Goal: Task Accomplishment & Management: Use online tool/utility

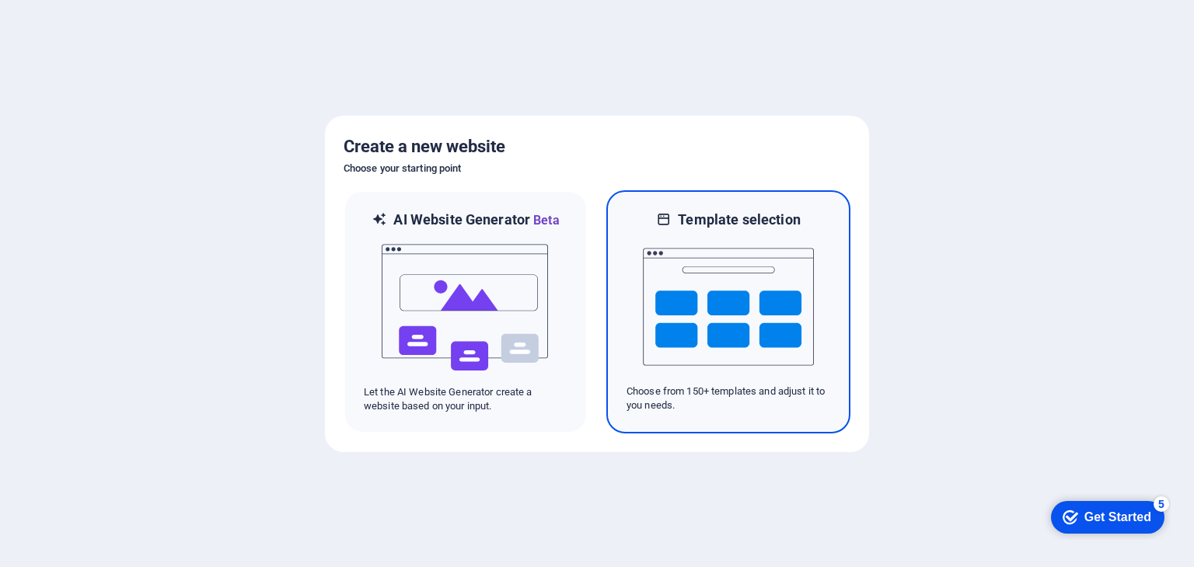
click at [714, 288] on img at bounding box center [728, 306] width 171 height 155
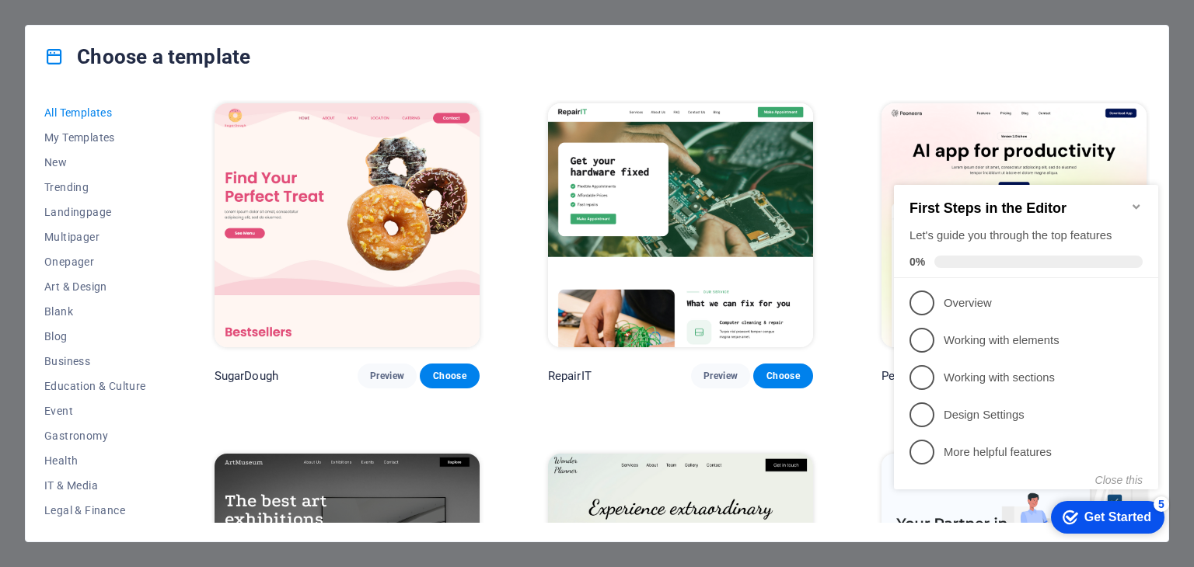
click at [1115, 529] on div "checkmark Get Started 5" at bounding box center [1107, 517] width 113 height 33
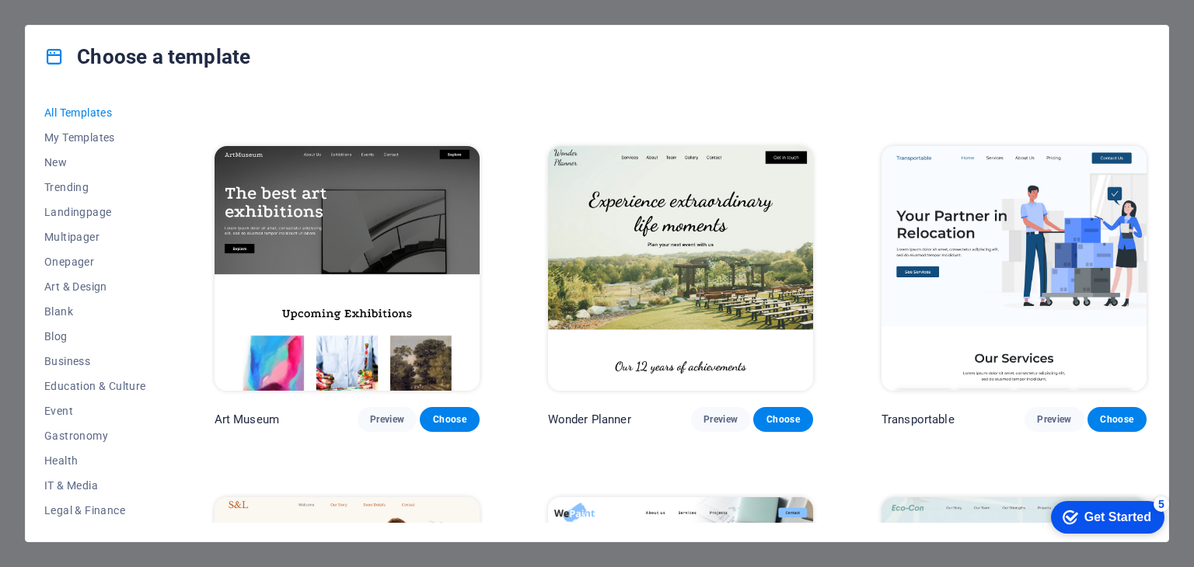
scroll to position [311, 0]
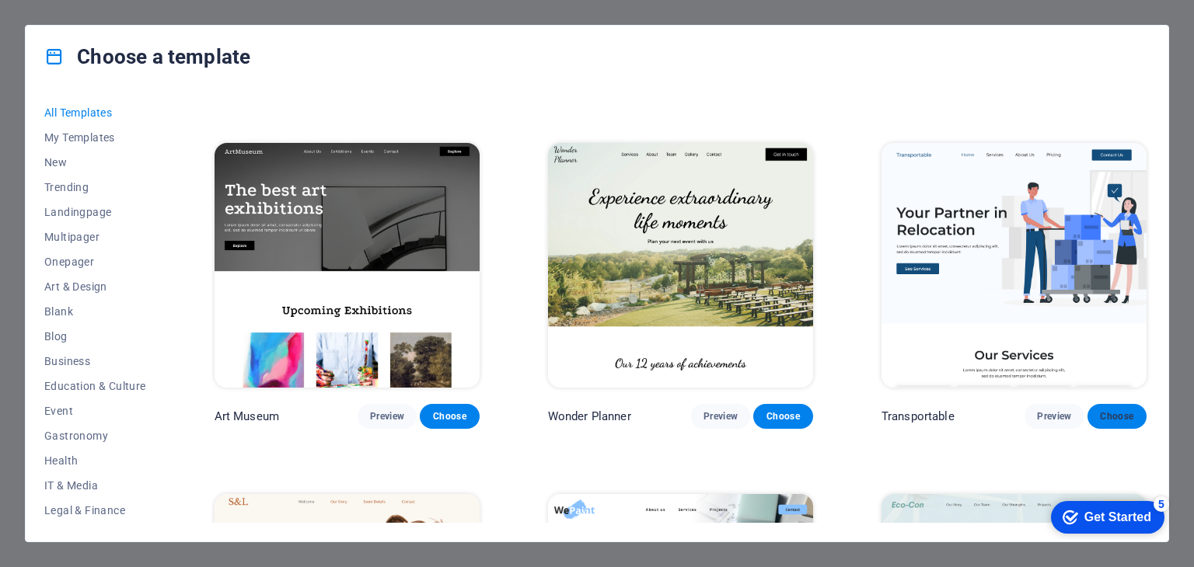
click at [1107, 410] on span "Choose" at bounding box center [1117, 416] width 34 height 12
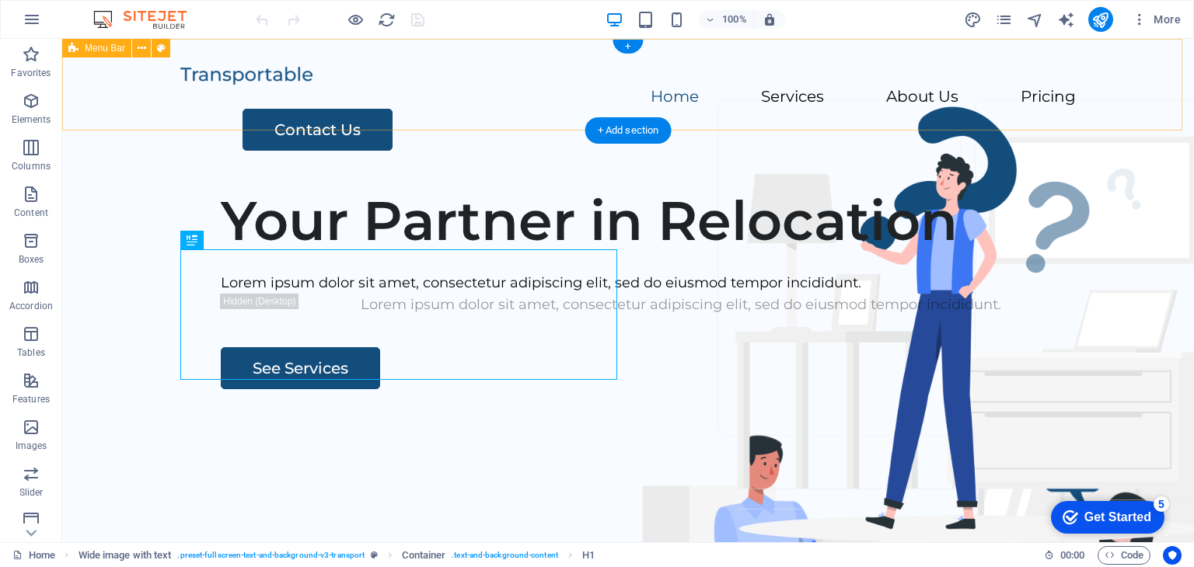
click at [550, 98] on div "Home Services About Us Pricing Contact Us" at bounding box center [628, 107] width 1132 height 137
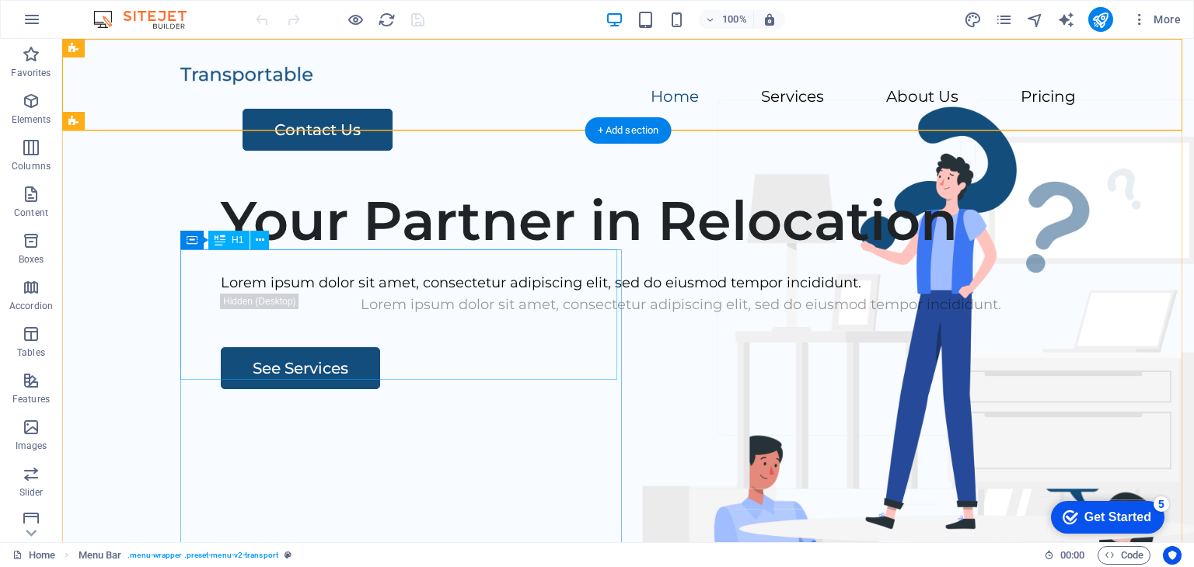
click at [409, 253] on div "Your Partner in Relocation" at bounding box center [681, 220] width 920 height 65
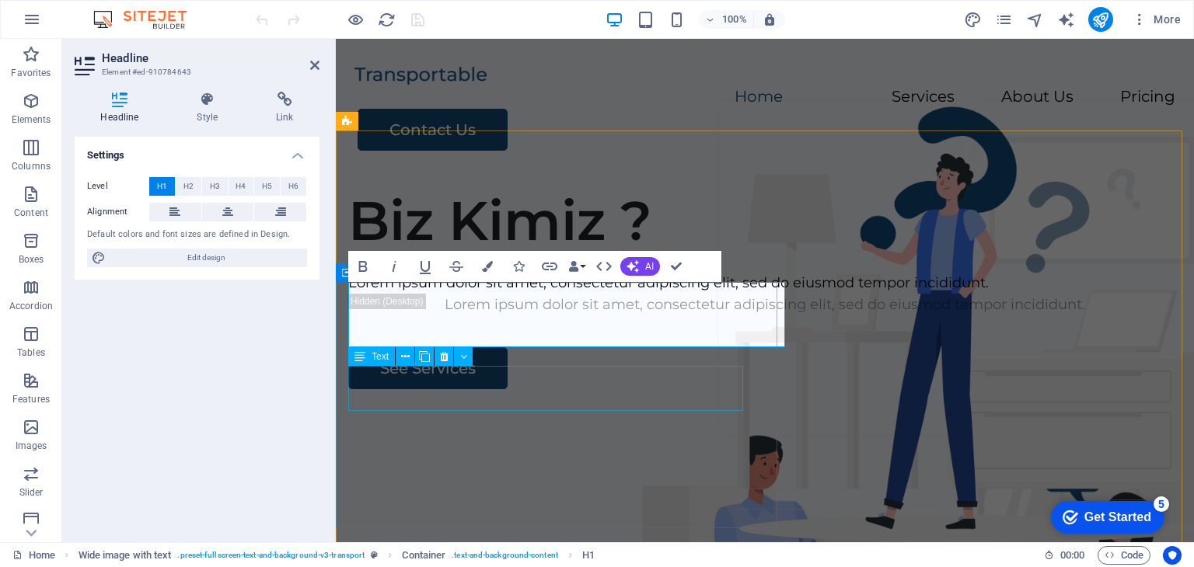
click at [593, 295] on div "Lorem ipsum dolor sit amet, consectetur adipiscing elit, sed do eiusmod tempor …" at bounding box center [764, 283] width 833 height 23
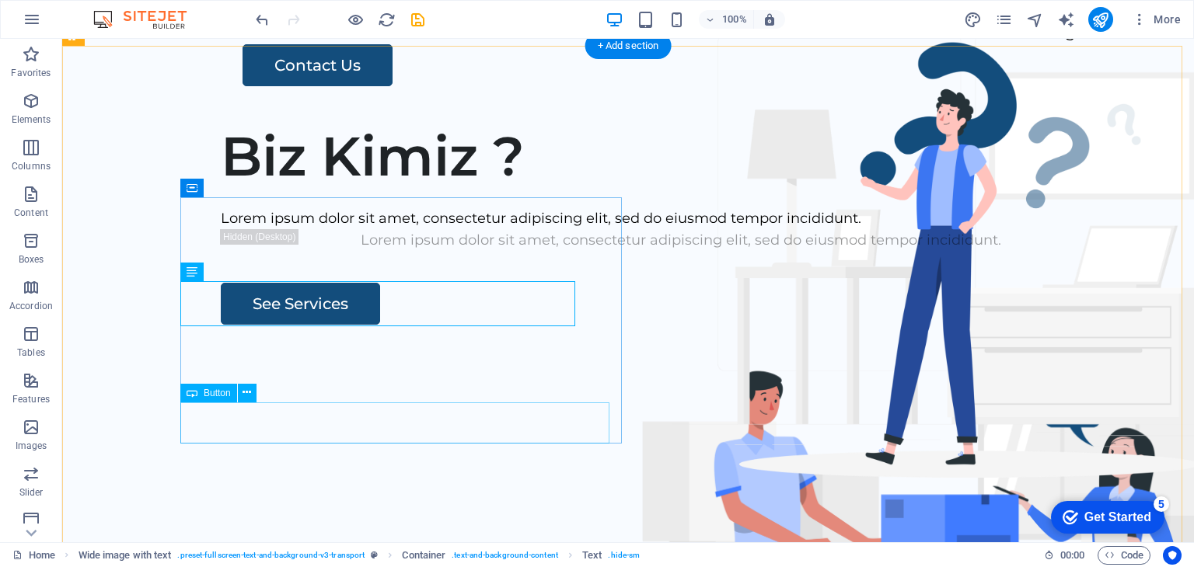
scroll to position [155, 0]
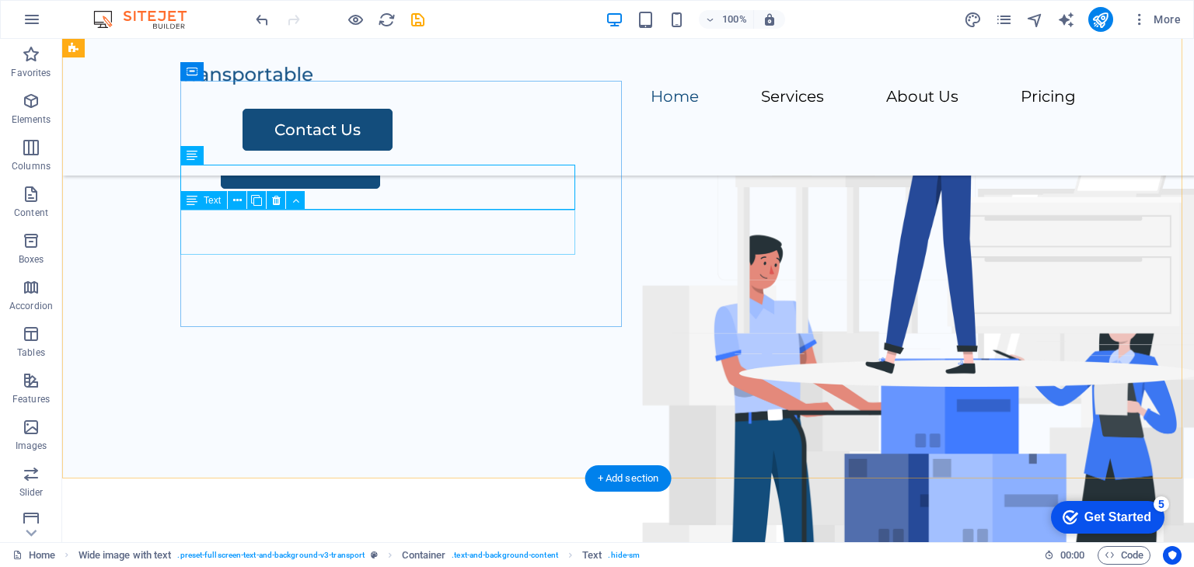
click at [402, 116] on div "Lorem ipsum dolor sit amet, consectetur adipiscing elit, sed do eiusmod tempor …" at bounding box center [681, 104] width 920 height 23
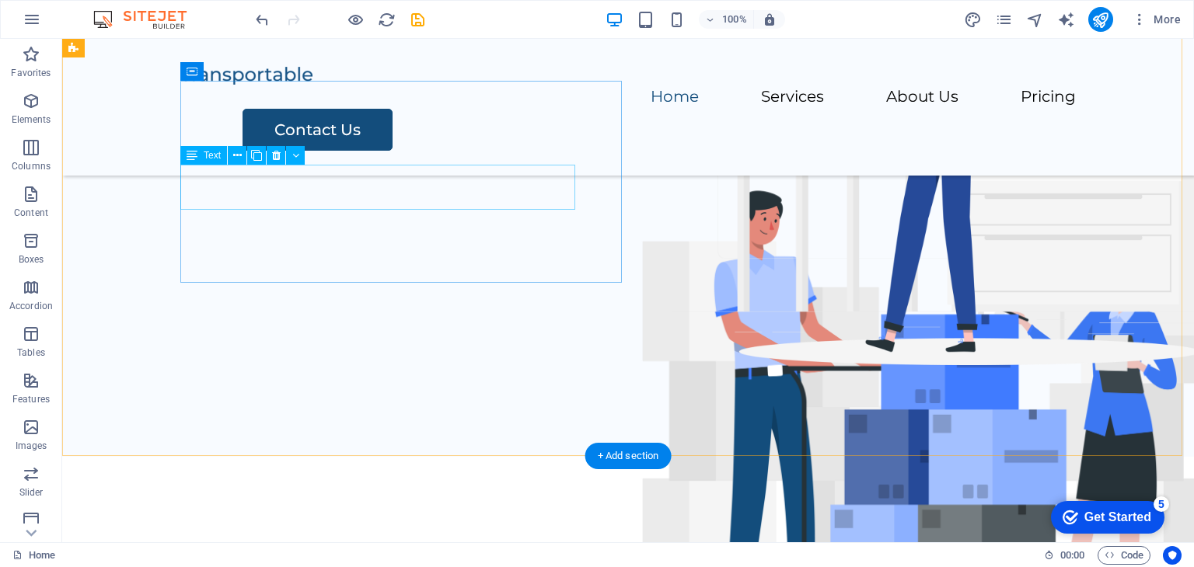
click at [404, 72] on div "Lorem ipsum dolor sit amet, consectetur adipiscing elit, sed do eiusmod tempor …" at bounding box center [681, 61] width 920 height 23
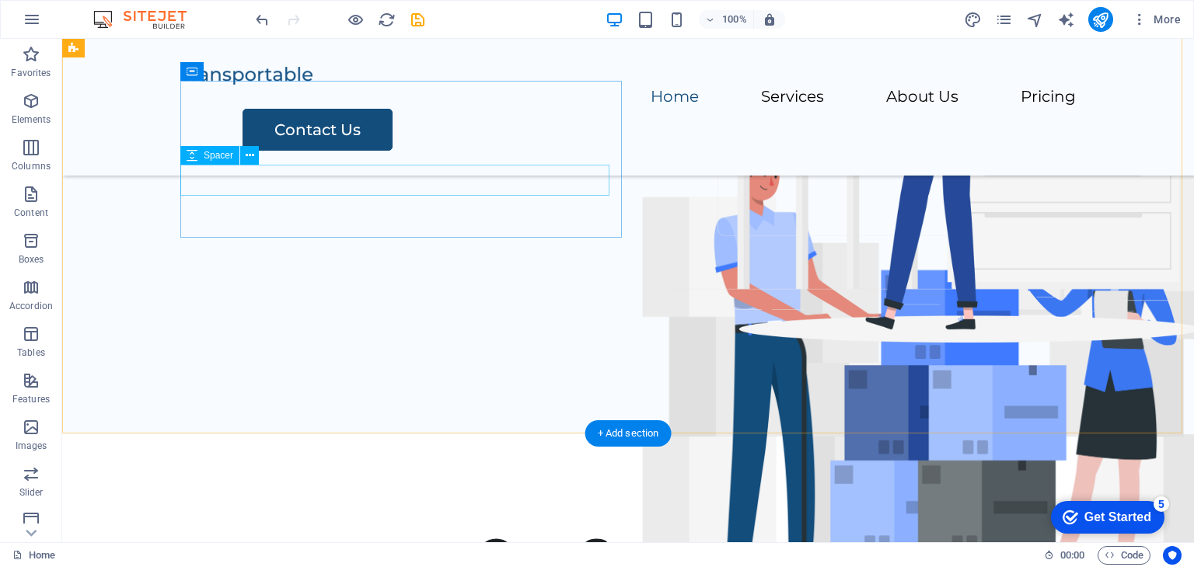
click at [427, 58] on div at bounding box center [681, 42] width 920 height 31
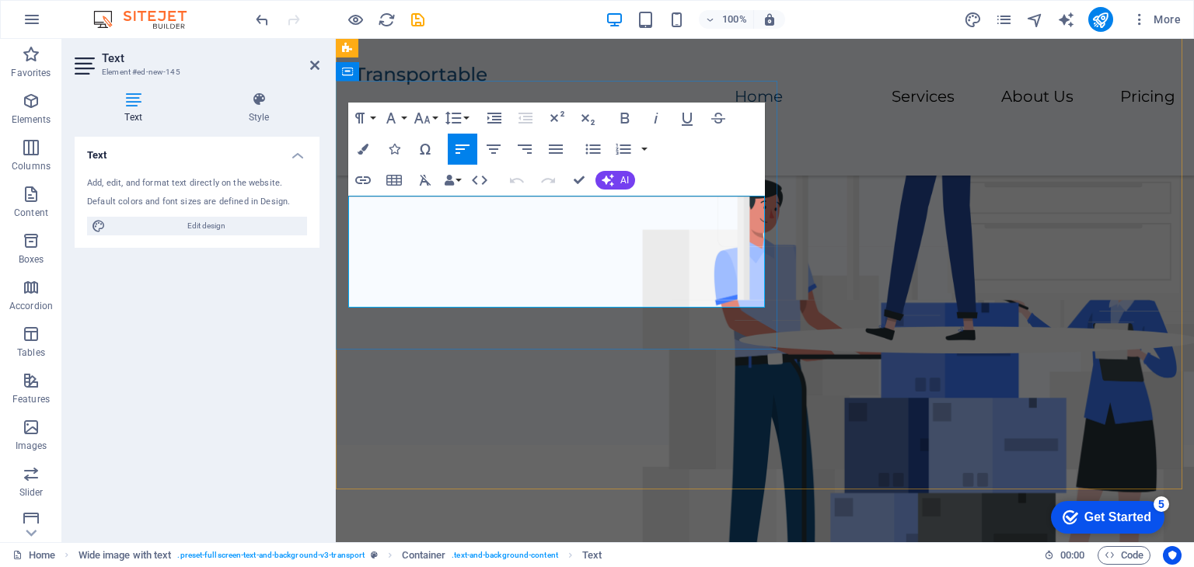
scroll to position [144, 0]
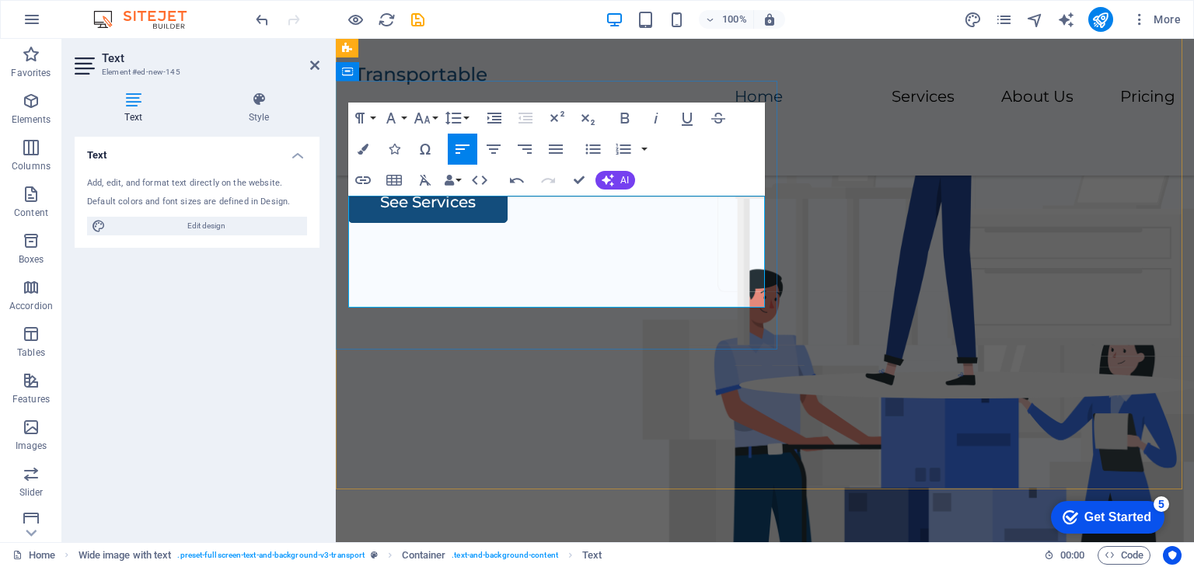
click at [354, 179] on span "dijital dünyada karşılaşabileceğiniz tüm tehditlere karşı yanınızdayız. Amacımı…" at bounding box center [750, 148] width 805 height 62
click at [501, 385] on div "Biz Kimiz ? Dijital dünyada karşılaşabileceğiniz tüm tehditlere karşı yanınızda…" at bounding box center [765, 192] width 858 height 595
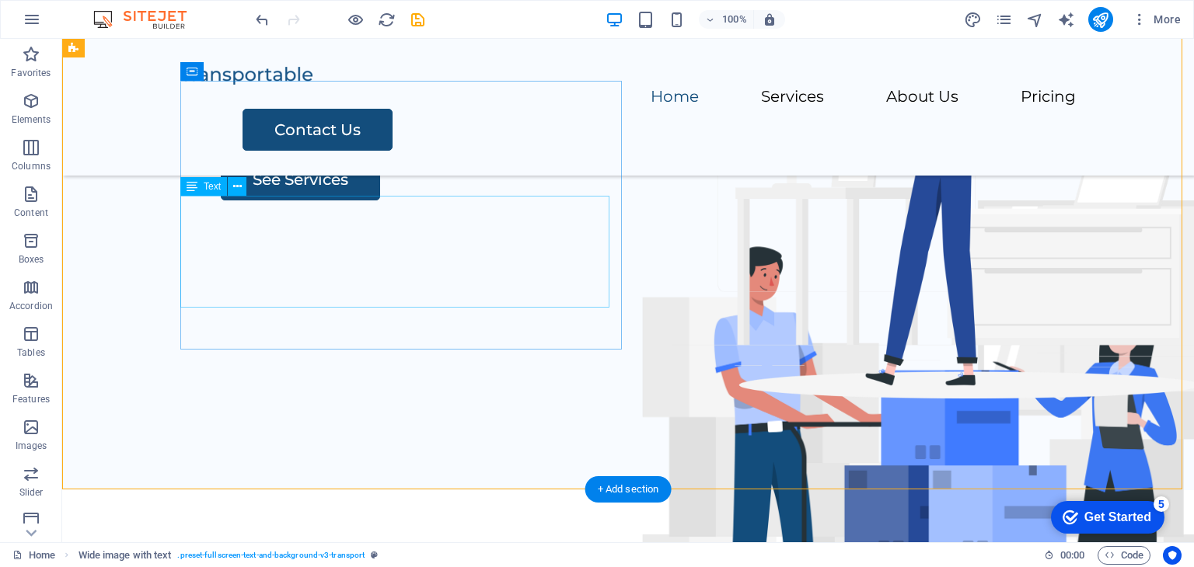
click at [348, 159] on div "Dijital dünyada karşılaşabileceğiniz tüm tehditlere karşı yanınızdayız. Amacımı…" at bounding box center [681, 136] width 920 height 45
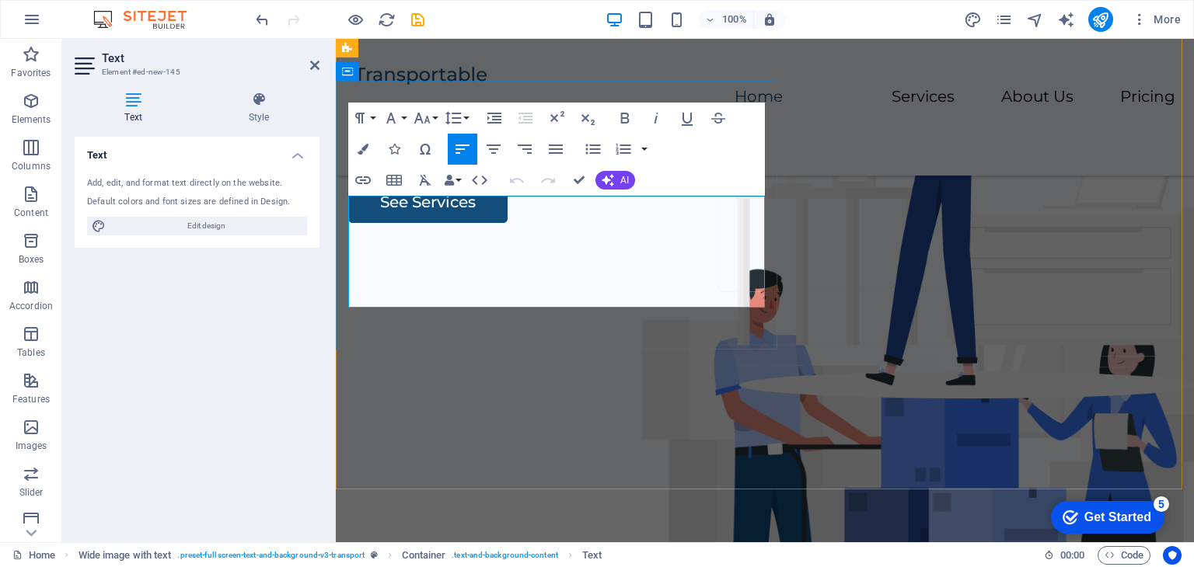
click at [476, 181] on p "Dijital dünyada karşılaşabileceğiniz tüm tehditlere karşı yanınızdayız. Amacımı…" at bounding box center [764, 147] width 833 height 67
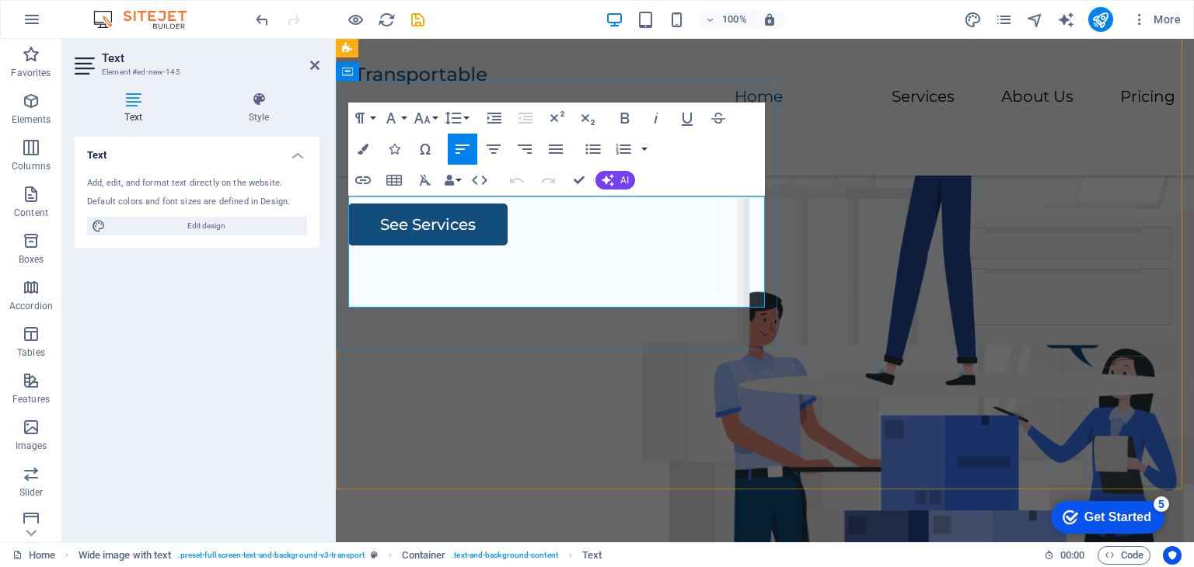
scroll to position [133, 0]
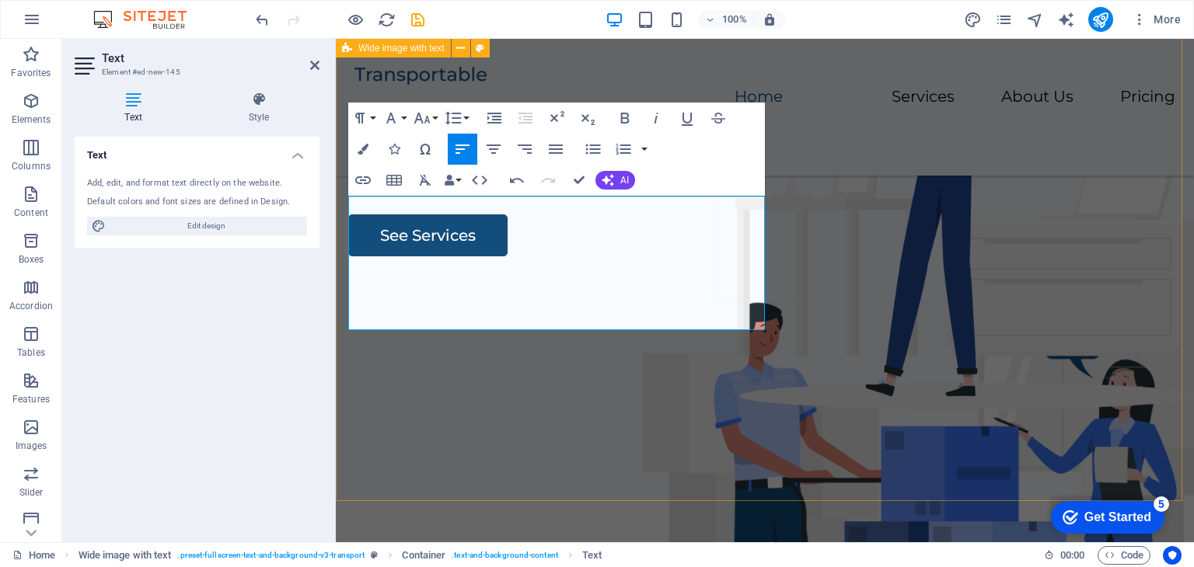
click at [497, 489] on div "Biz Kimiz ? Dijital dünyada karşılaşabileceğiniz tüm tehditlere karşı yanınızda…" at bounding box center [765, 203] width 858 height 595
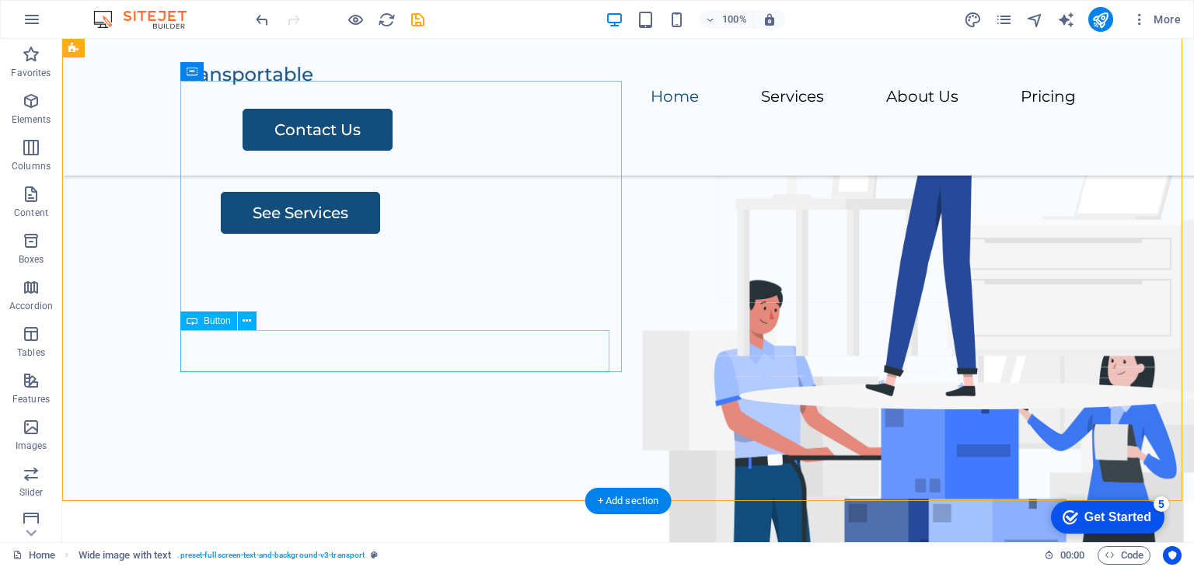
click at [324, 234] on div "See Services" at bounding box center [681, 213] width 920 height 42
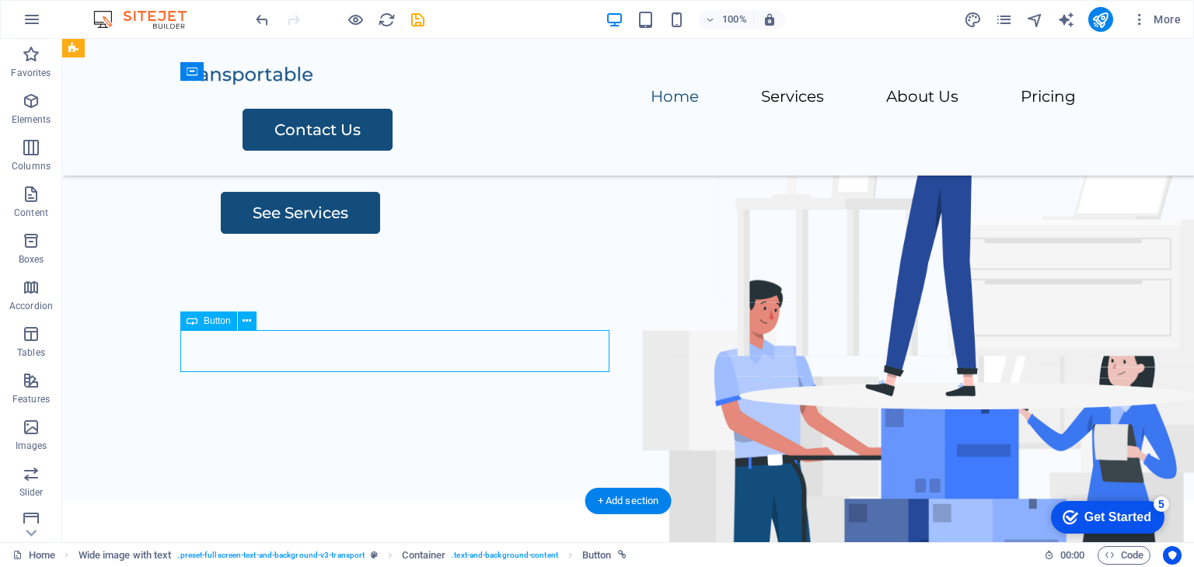
click at [324, 234] on div "See Services" at bounding box center [681, 213] width 920 height 42
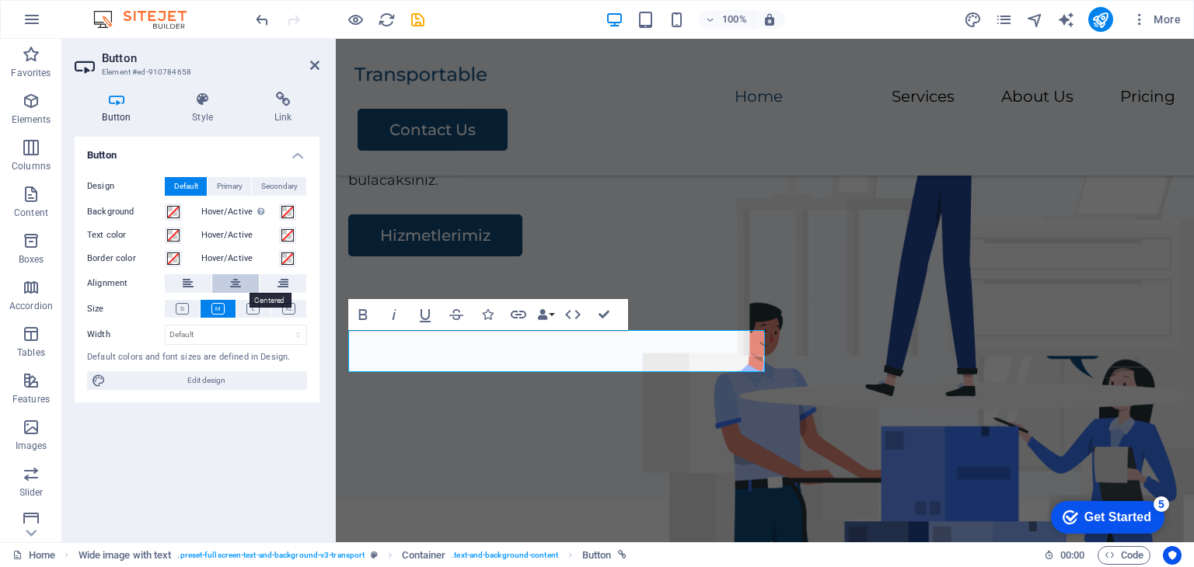
click at [238, 282] on icon at bounding box center [235, 283] width 11 height 19
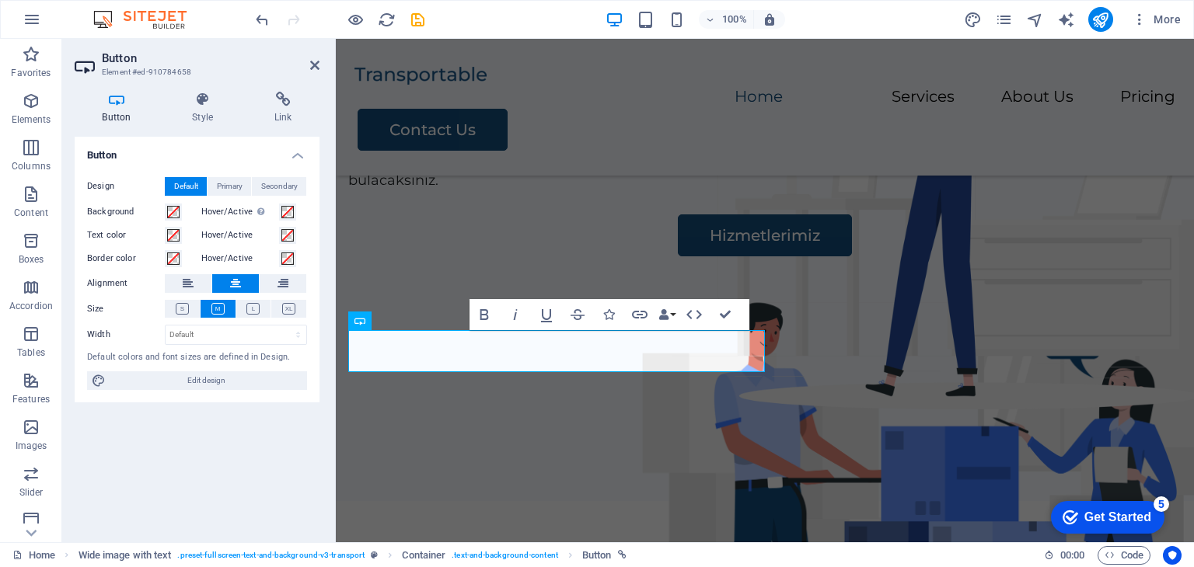
drag, startPoint x: 292, startPoint y: 309, endPoint x: 332, endPoint y: 344, distance: 53.4
click at [292, 309] on icon at bounding box center [288, 309] width 13 height 12
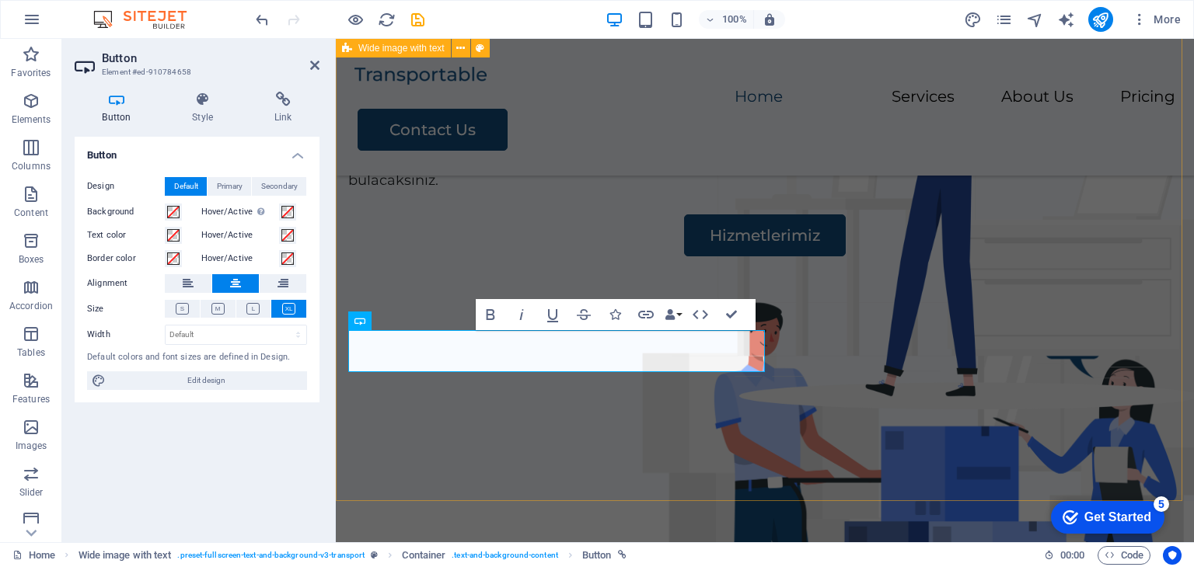
click at [507, 445] on div "Biz Kimiz ? Dijital dünyada karşılaşabileceğiniz tüm tehditlere karşı yanınızda…" at bounding box center [765, 203] width 858 height 595
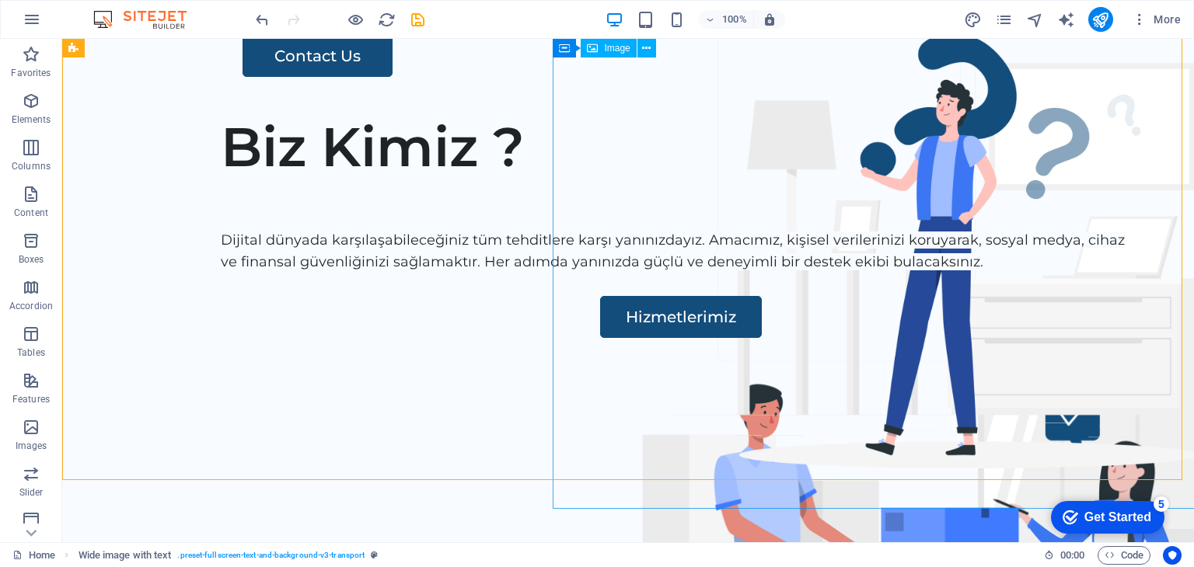
scroll to position [0, 0]
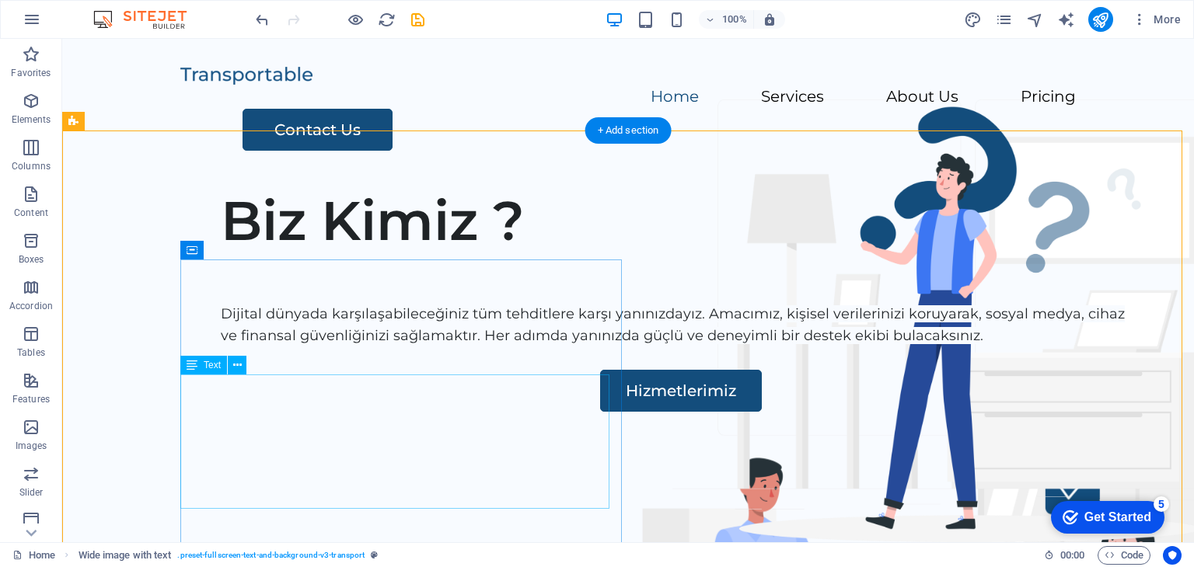
click at [414, 370] on div "Dijital dünyada karşılaşabileceğiniz tüm tehditlere karşı yanınızdayız. Amacımı…" at bounding box center [681, 336] width 920 height 67
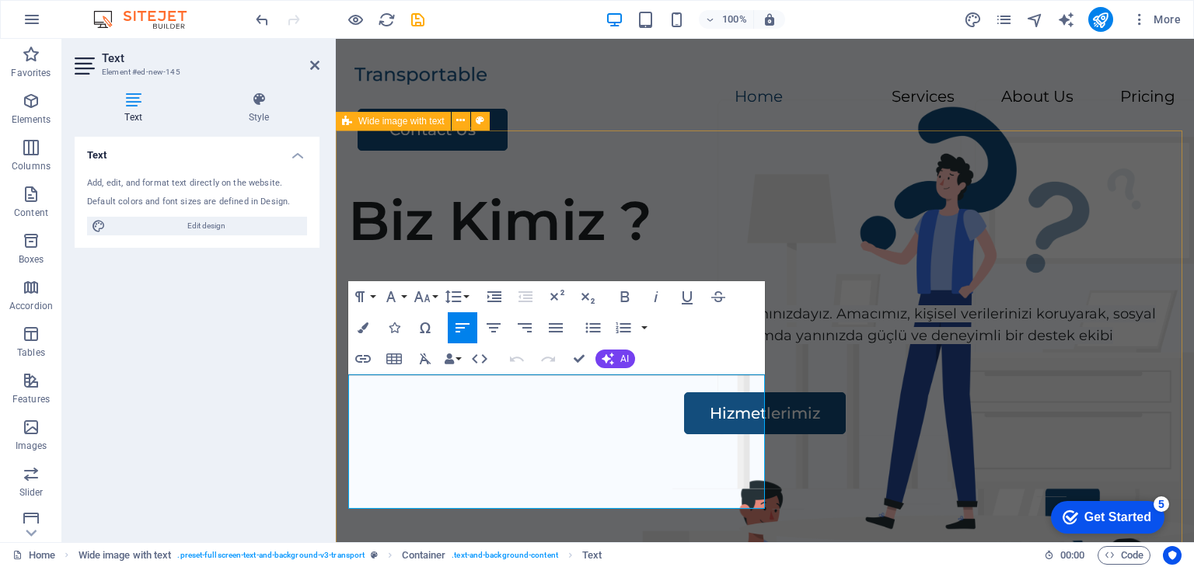
click at [493, 182] on div "Biz Kimiz ? Dijital dünyada karşılaşabileceğiniz tüm tehditlere karşı yanınızda…" at bounding box center [765, 473] width 858 height 595
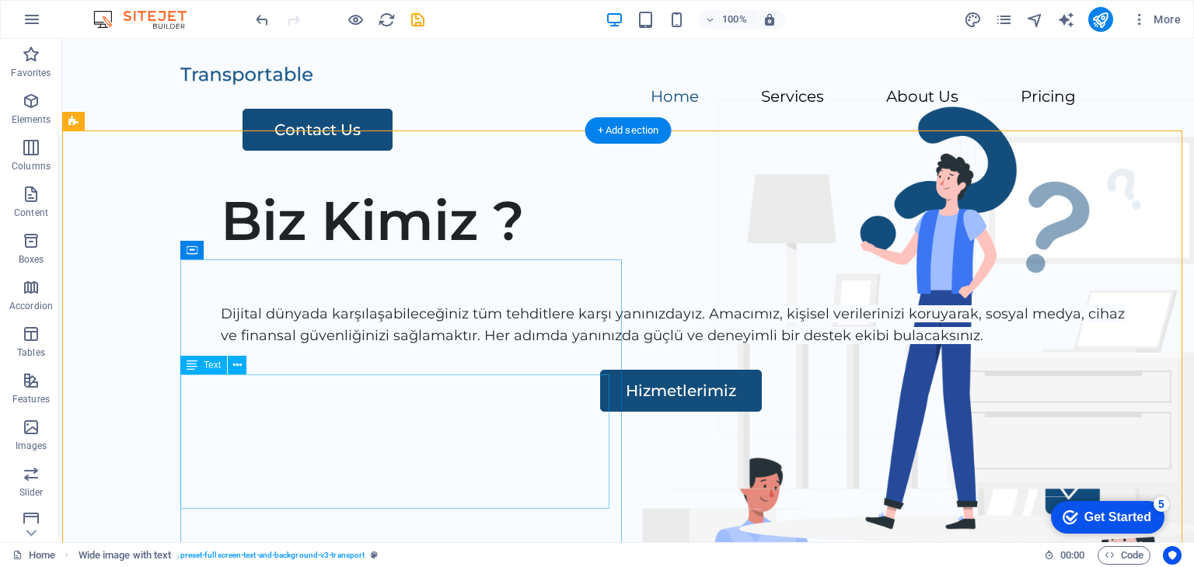
click at [574, 370] on div "Dijital dünyada karşılaşabileceğiniz tüm tehditlere karşı yanınızdayız. Amacımı…" at bounding box center [681, 336] width 920 height 67
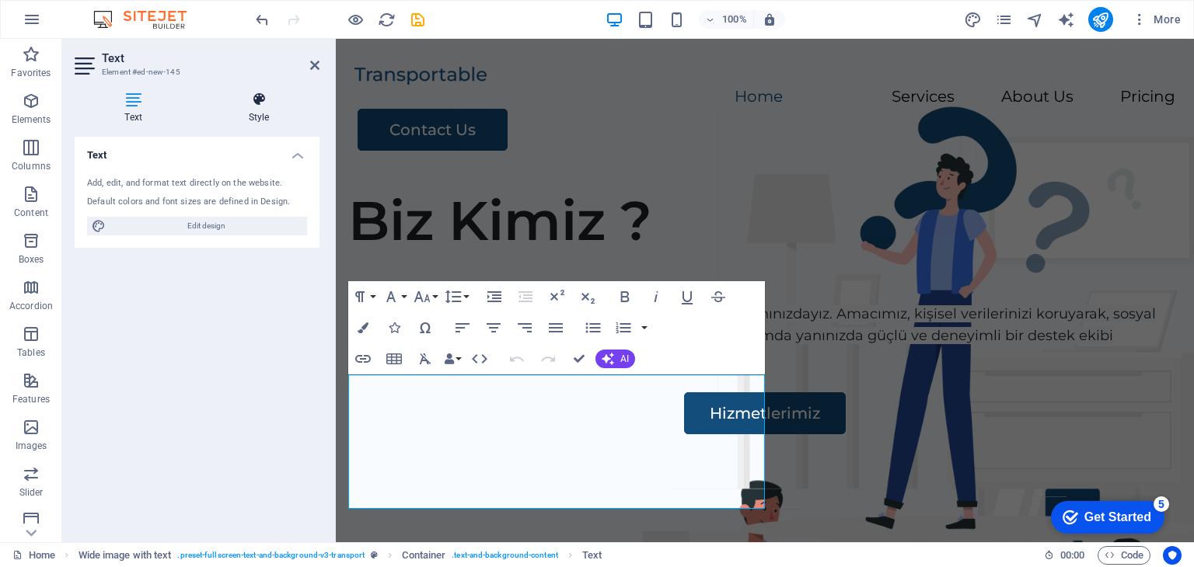
click at [258, 101] on icon at bounding box center [258, 100] width 121 height 16
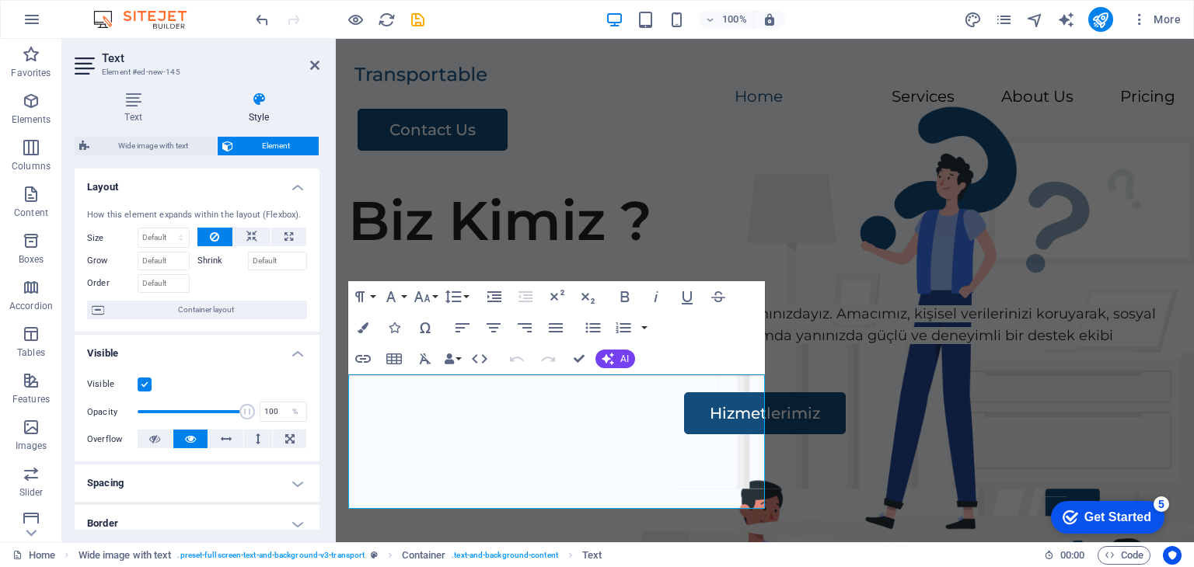
click at [150, 131] on div "Text Style Text Add, edit, and format text directly on the website. Default col…" at bounding box center [197, 311] width 245 height 438
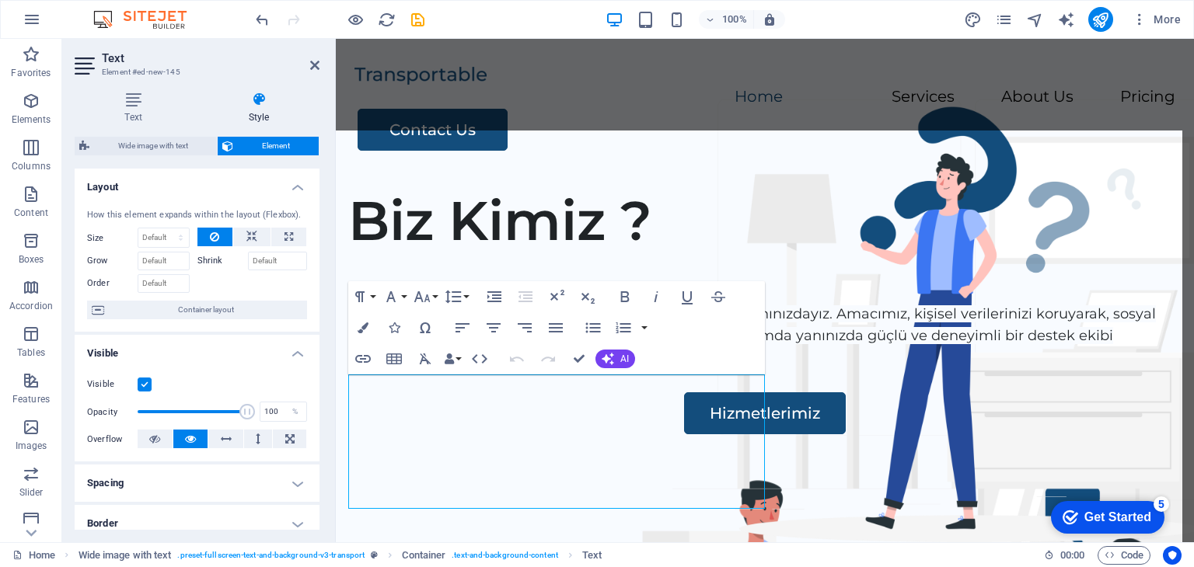
click at [155, 146] on span "Wide image with text" at bounding box center [153, 146] width 118 height 19
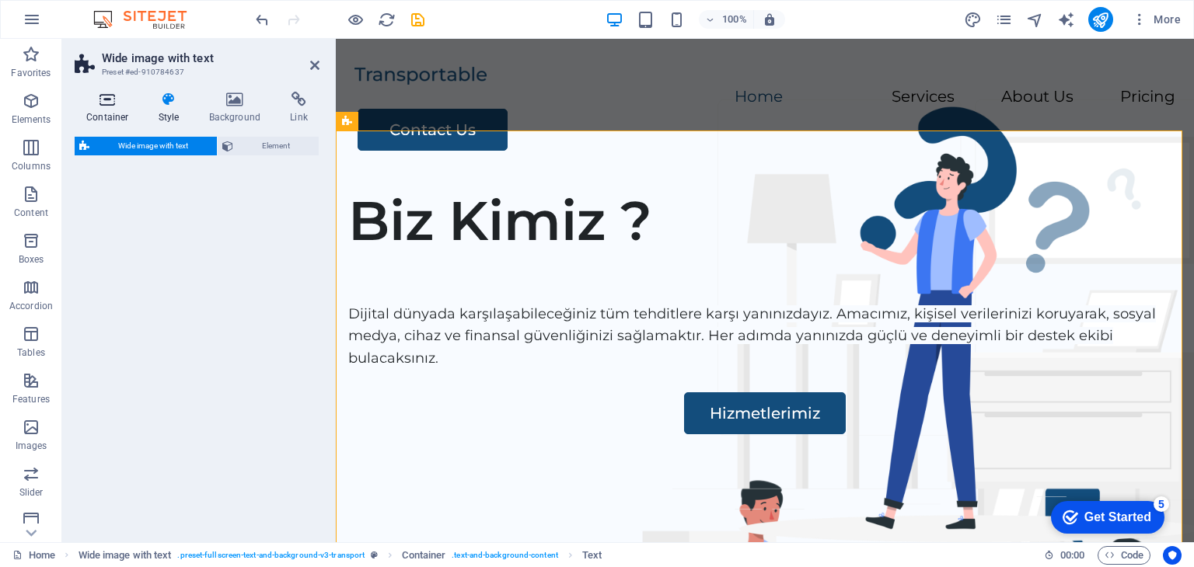
select select "%"
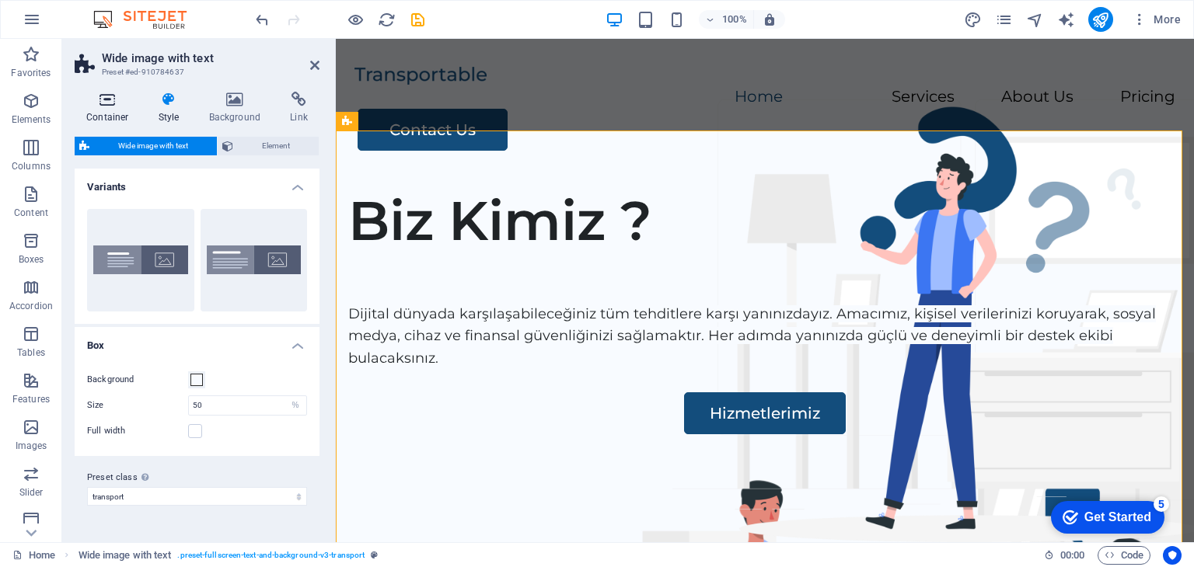
click at [124, 99] on icon at bounding box center [108, 100] width 66 height 16
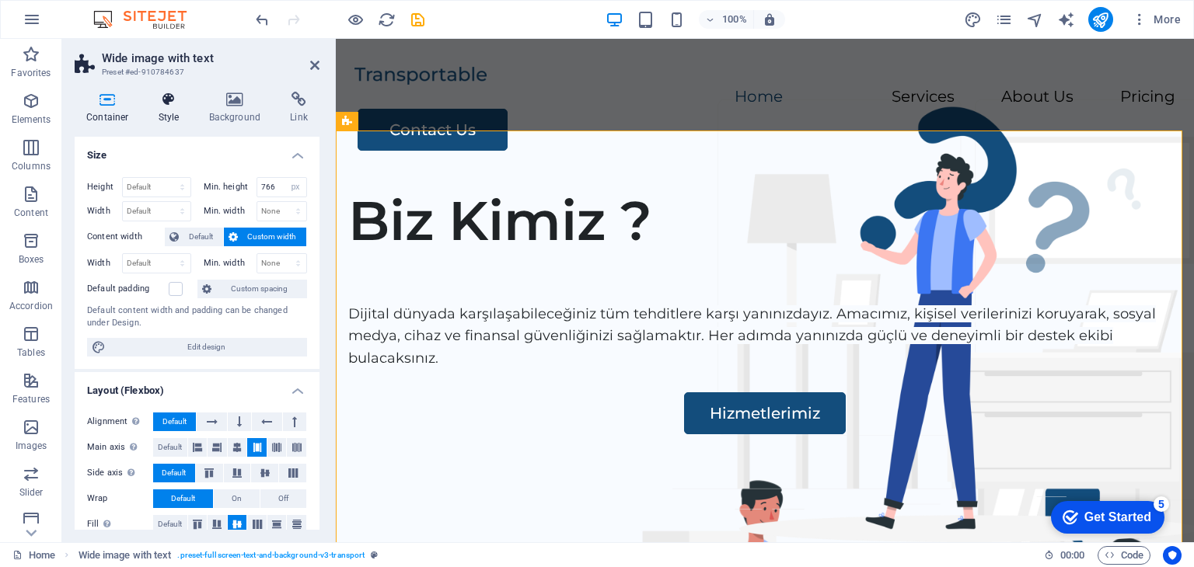
click at [166, 103] on icon at bounding box center [169, 100] width 44 height 16
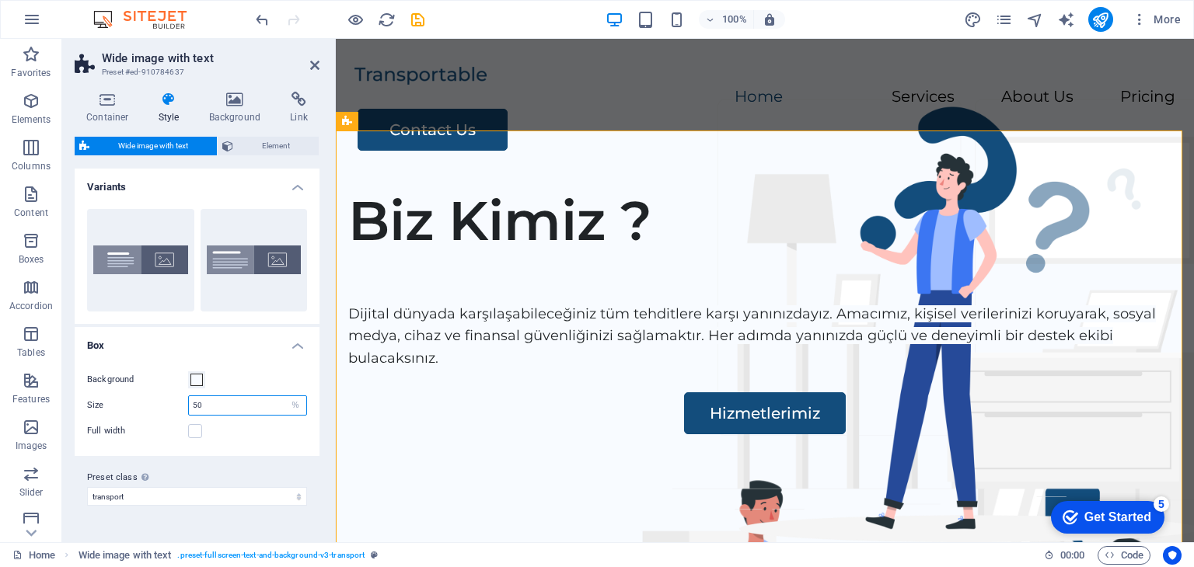
click at [220, 396] on input "50" at bounding box center [247, 405] width 117 height 19
click at [362, 324] on icon at bounding box center [359, 315] width 11 height 19
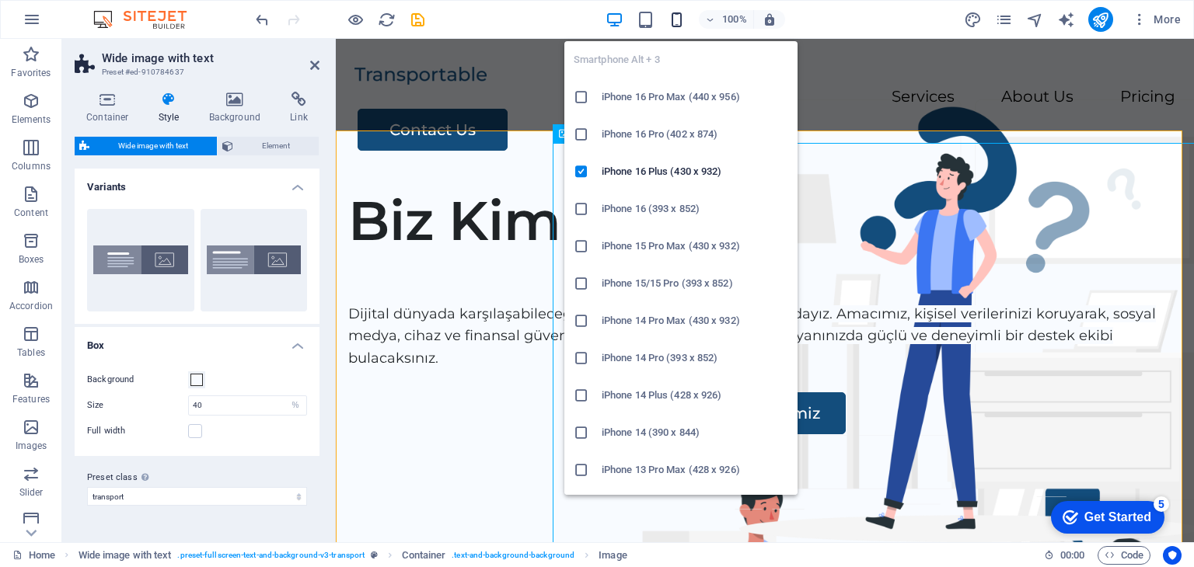
click at [675, 19] on icon "button" at bounding box center [677, 20] width 18 height 18
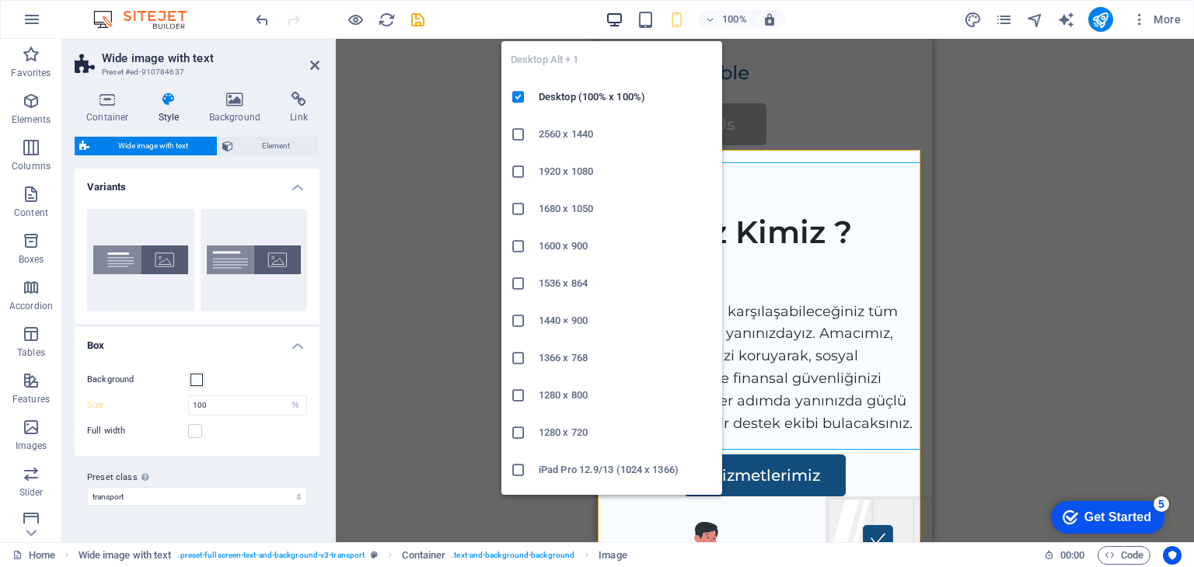
click at [620, 13] on icon "button" at bounding box center [615, 20] width 18 height 18
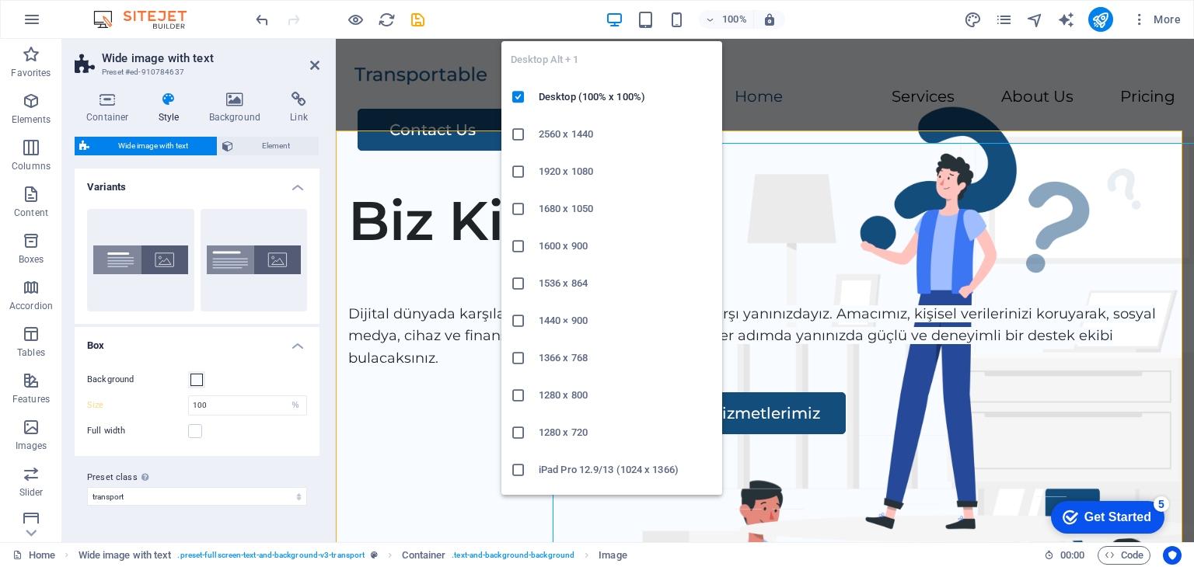
type input "40"
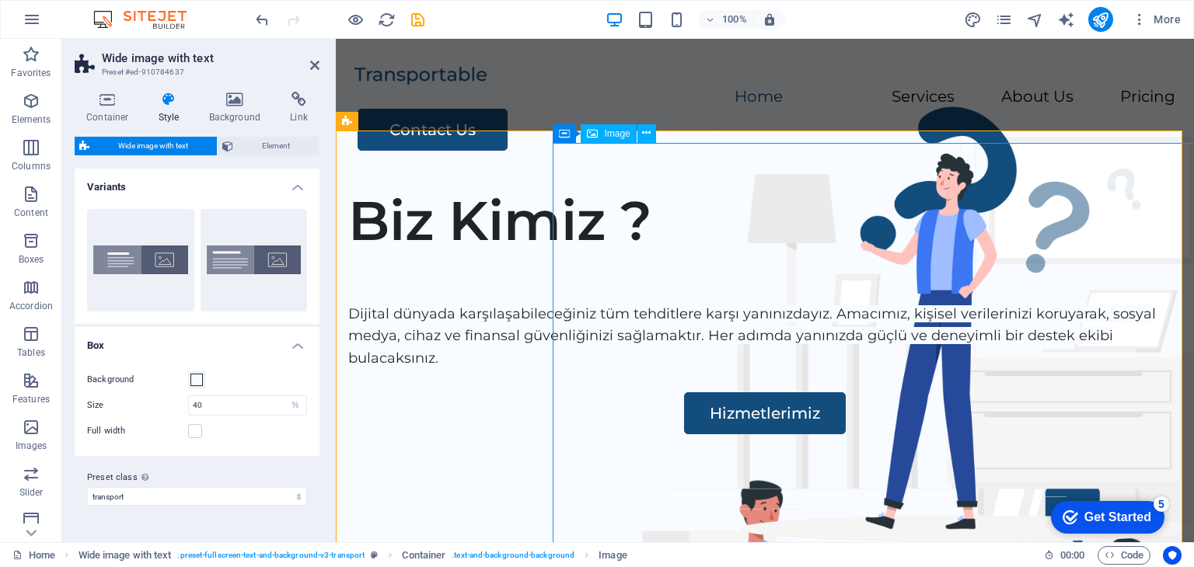
click at [316, 63] on icon at bounding box center [314, 65] width 9 height 12
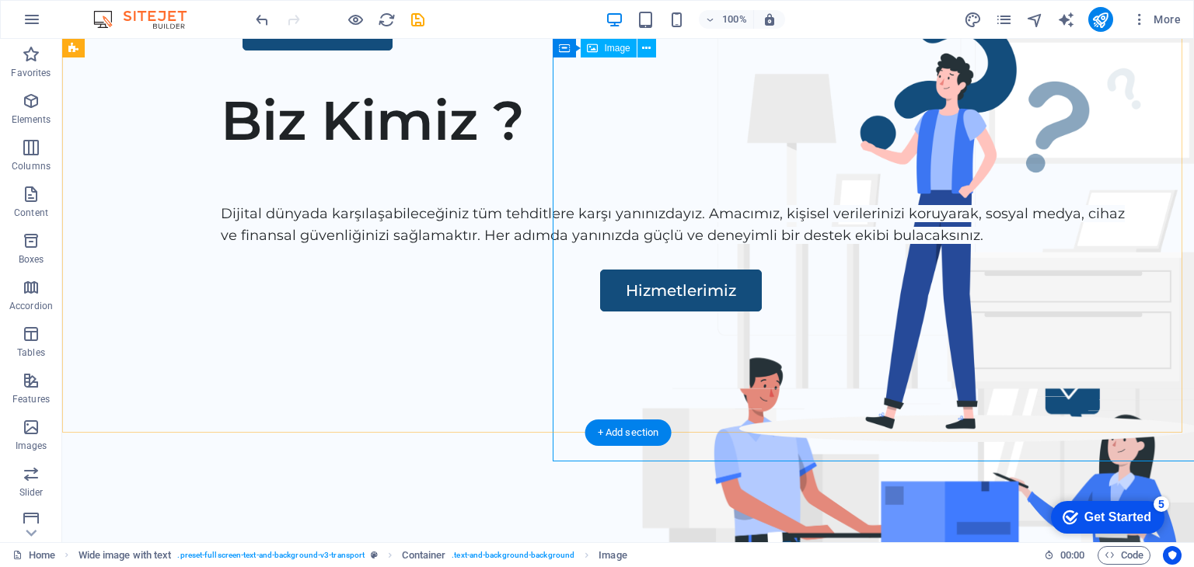
scroll to position [78, 0]
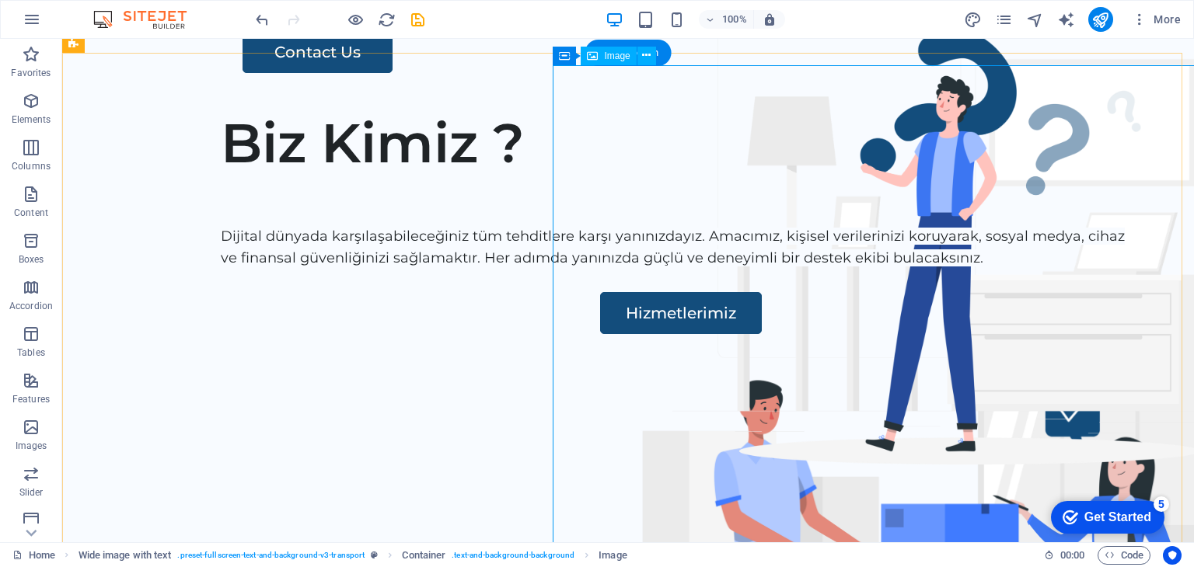
select select "px"
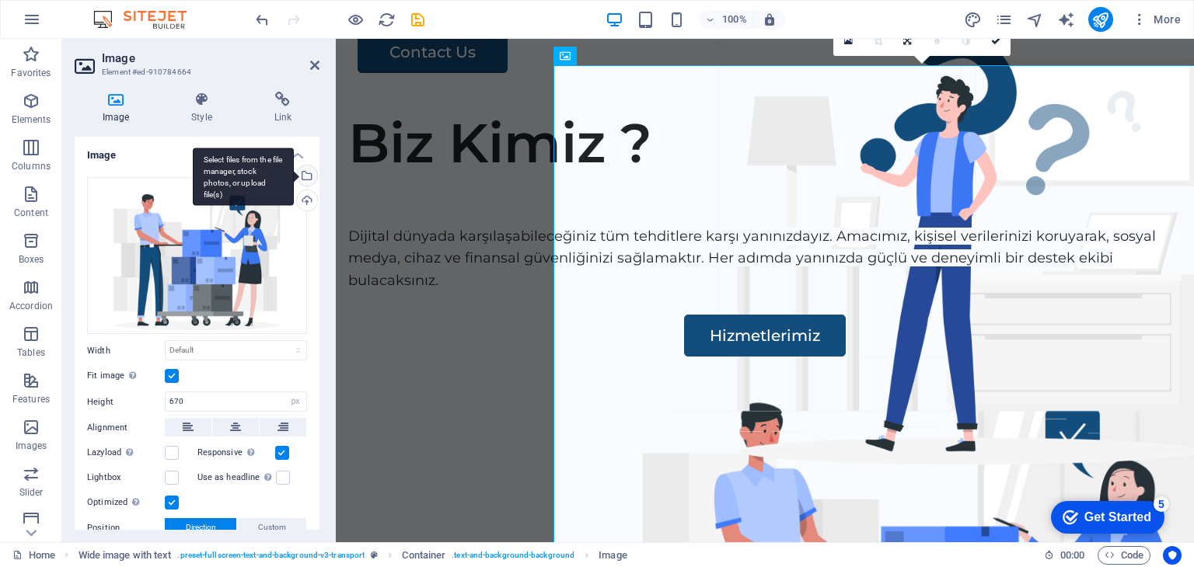
click at [302, 169] on div "Select files from the file manager, stock photos, or upload file(s)" at bounding box center [305, 177] width 23 height 23
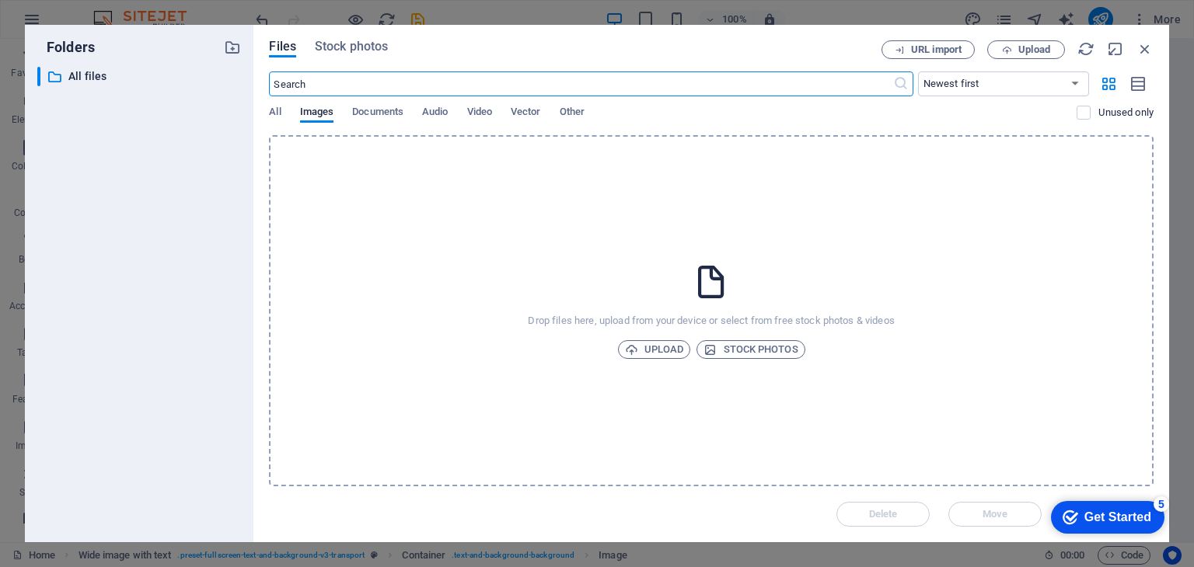
type input "460"
drag, startPoint x: 358, startPoint y: 44, endPoint x: 353, endPoint y: 68, distance: 24.5
click at [358, 46] on span "Stock photos" at bounding box center [351, 46] width 73 height 19
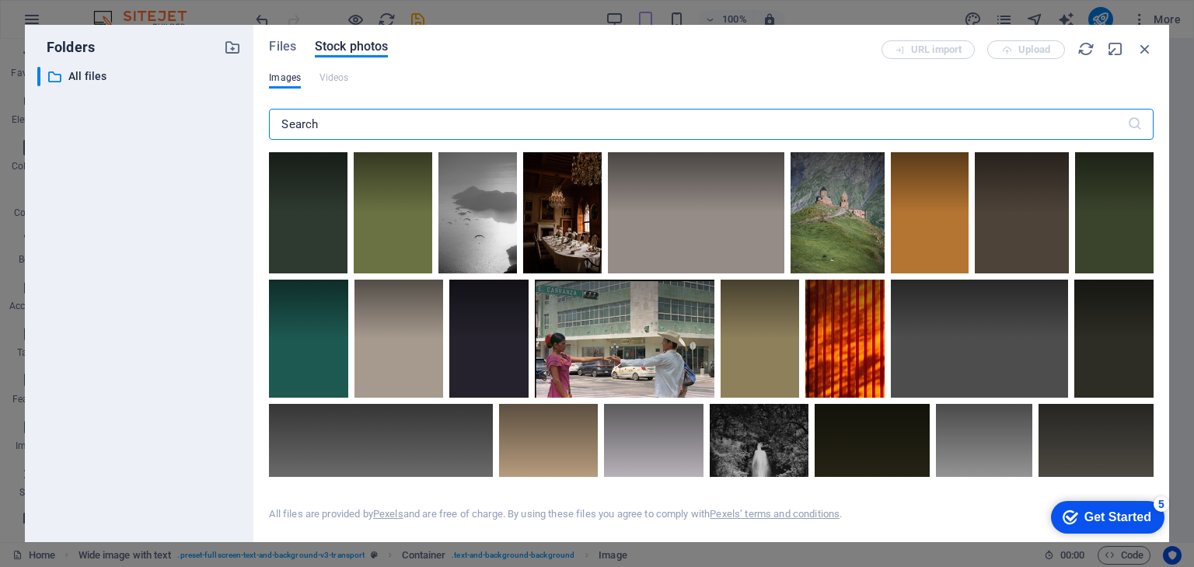
click at [382, 123] on input "text" at bounding box center [697, 124] width 857 height 31
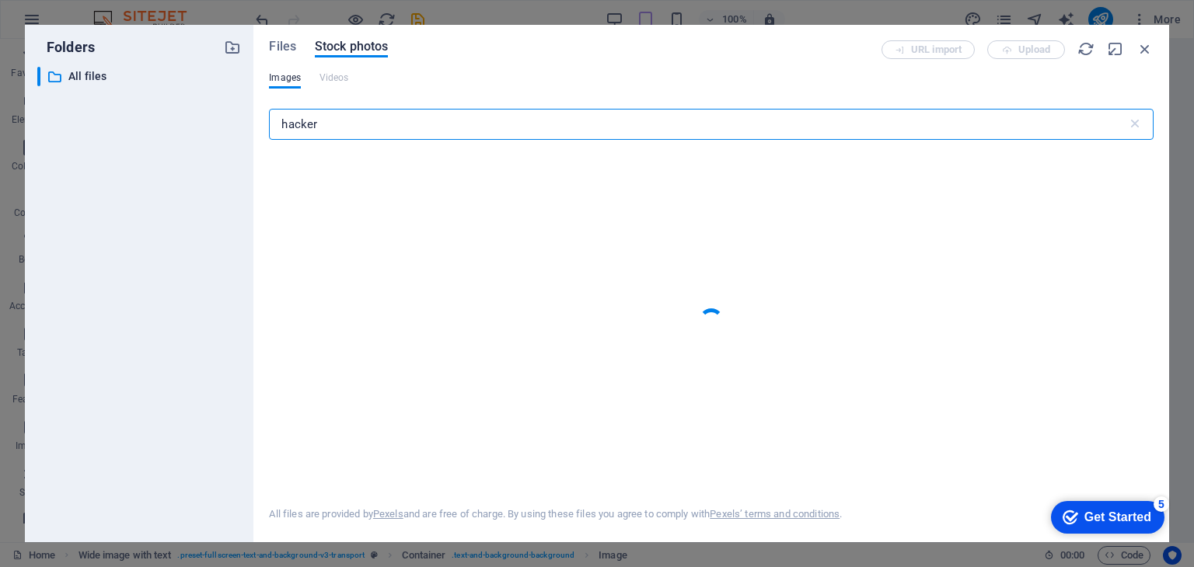
type input "hacker"
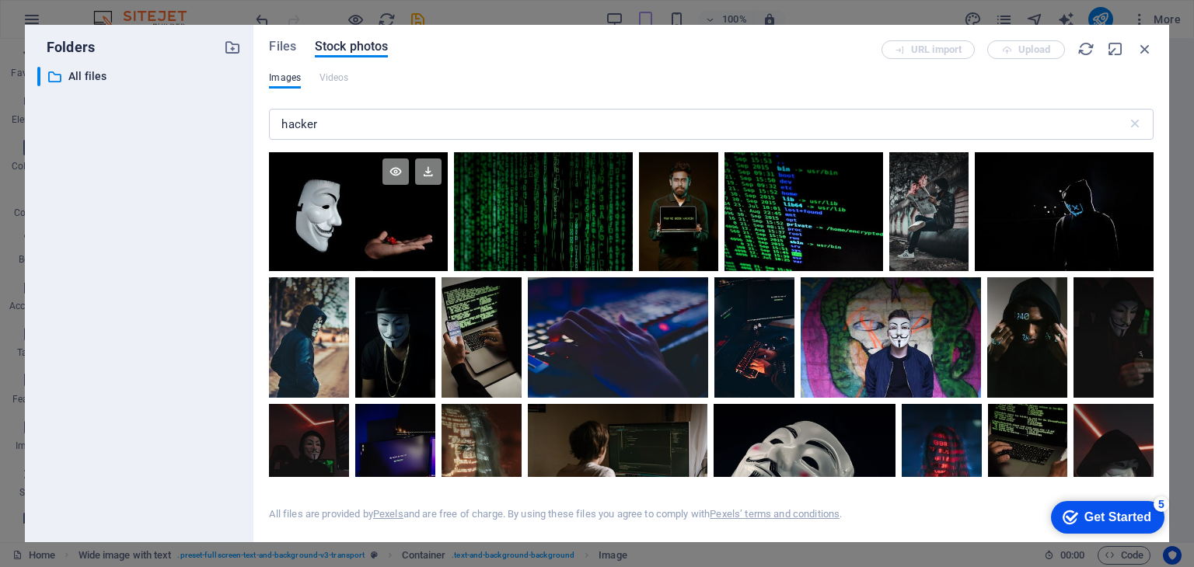
click at [388, 220] on div at bounding box center [358, 211] width 178 height 119
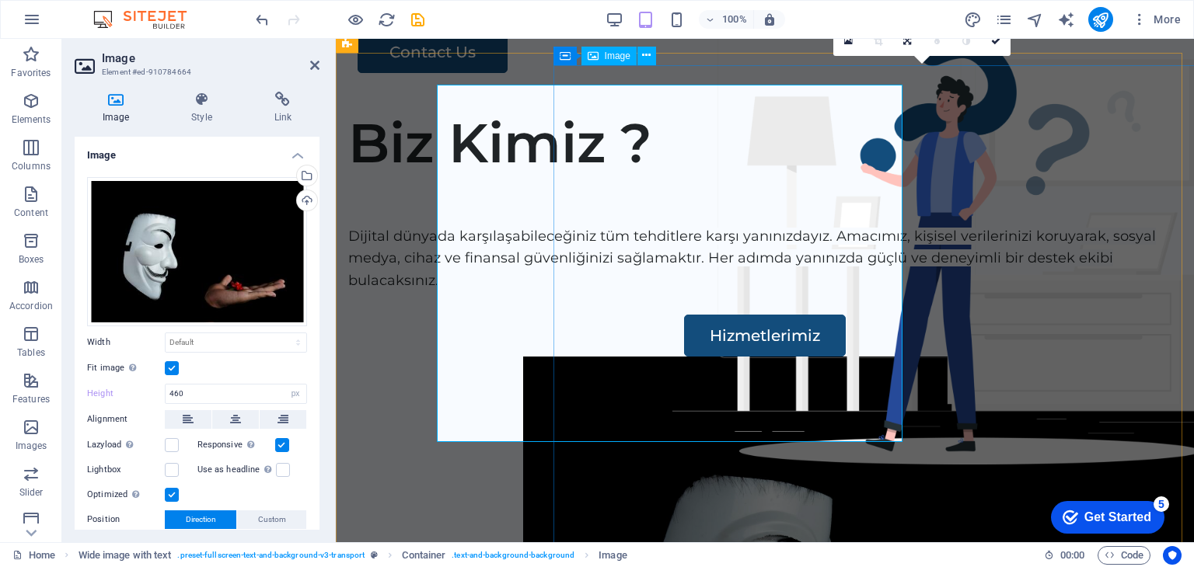
type input "670"
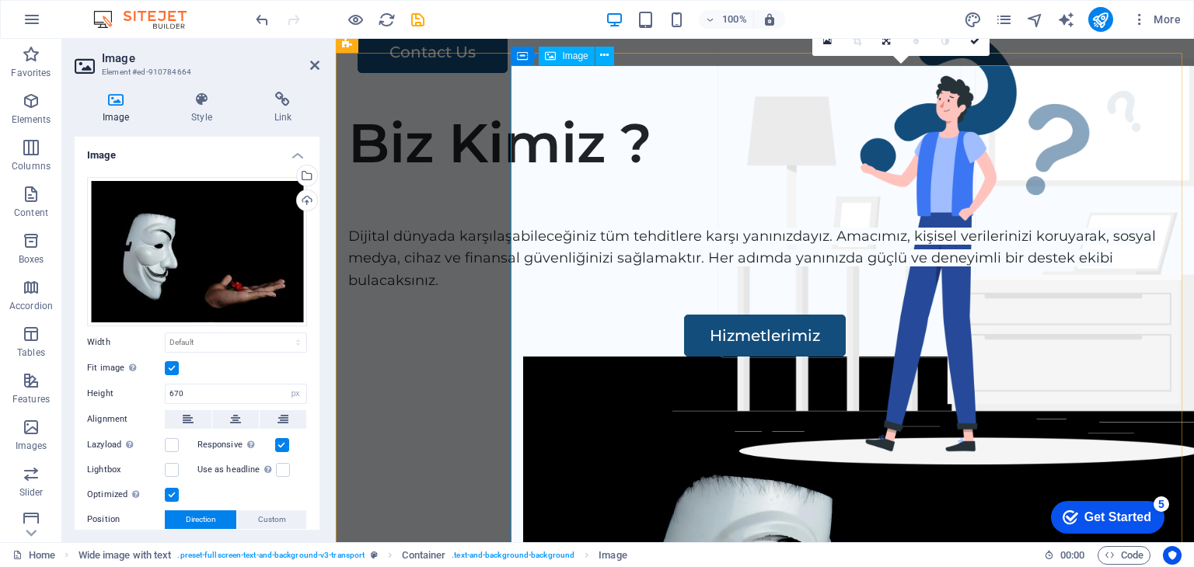
click at [321, 61] on aside "Image Element #ed-910784664 Image Style Link Image Drag files here, click to ch…" at bounding box center [199, 291] width 274 height 504
click at [311, 61] on icon at bounding box center [314, 65] width 9 height 12
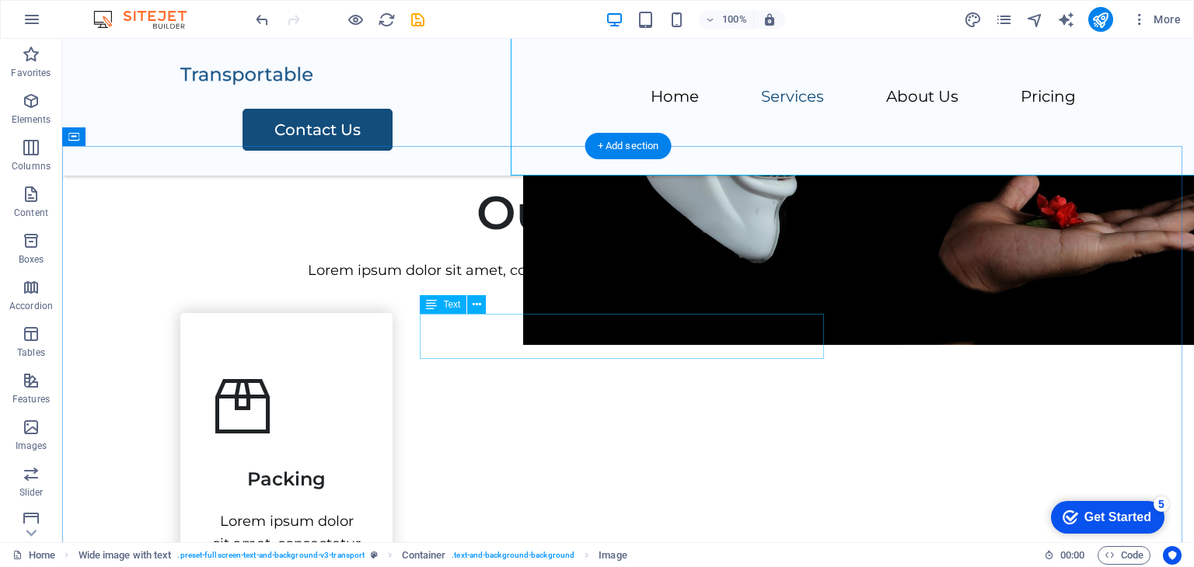
scroll to position [544, 0]
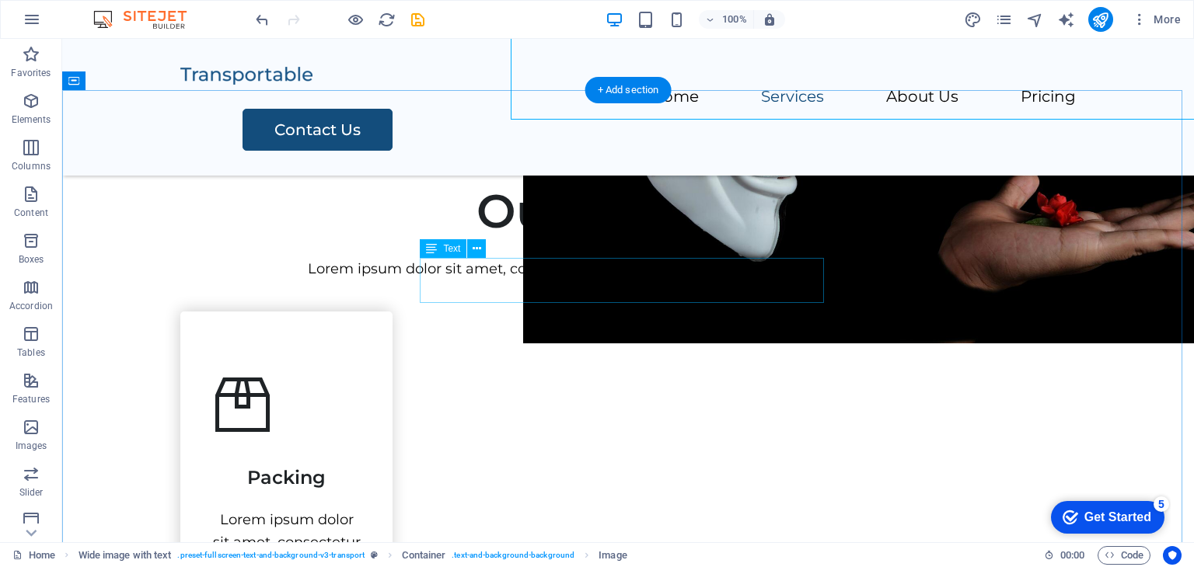
click at [588, 273] on div "Lorem ipsum dolor sit amet, consectetur adipiscing elit, sed do eiusmod tempor …" at bounding box center [627, 269] width 895 height 23
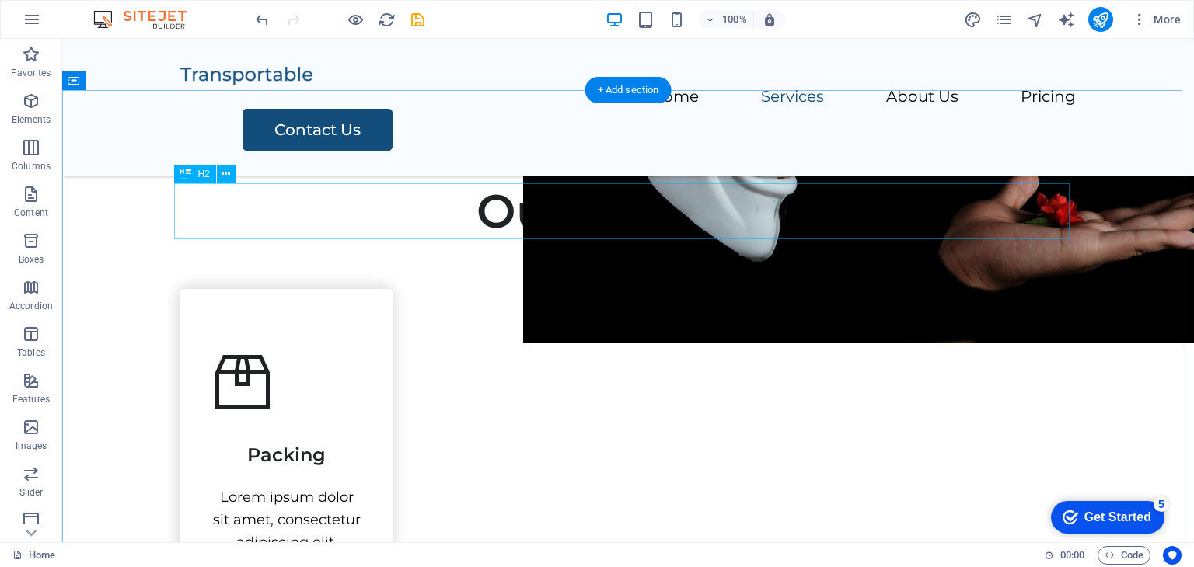
click at [644, 211] on div "Our Services" at bounding box center [627, 211] width 895 height 56
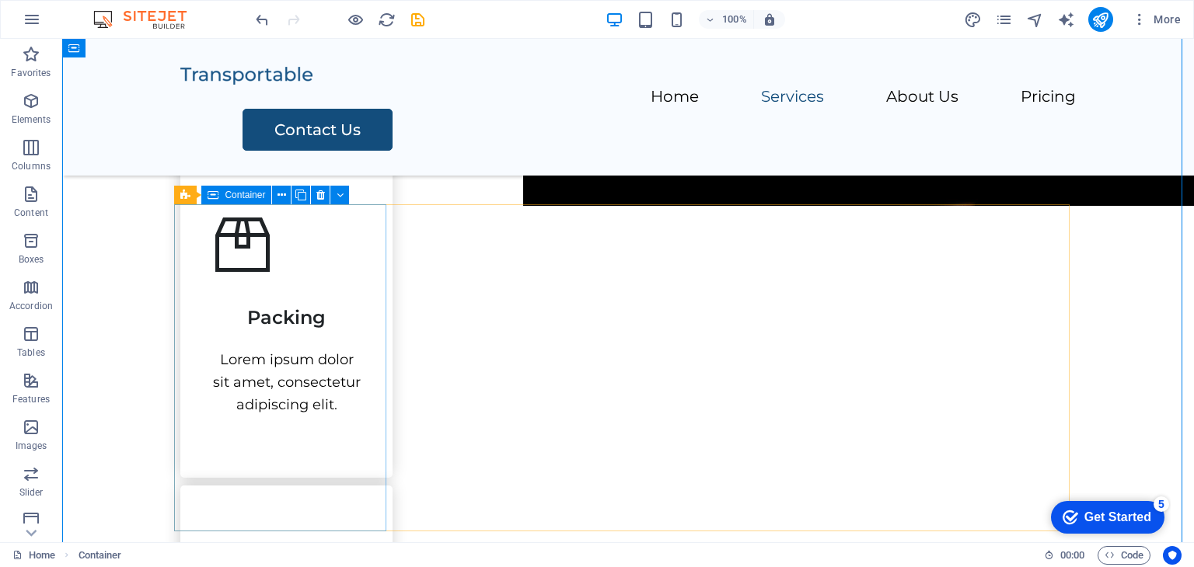
scroll to position [622, 0]
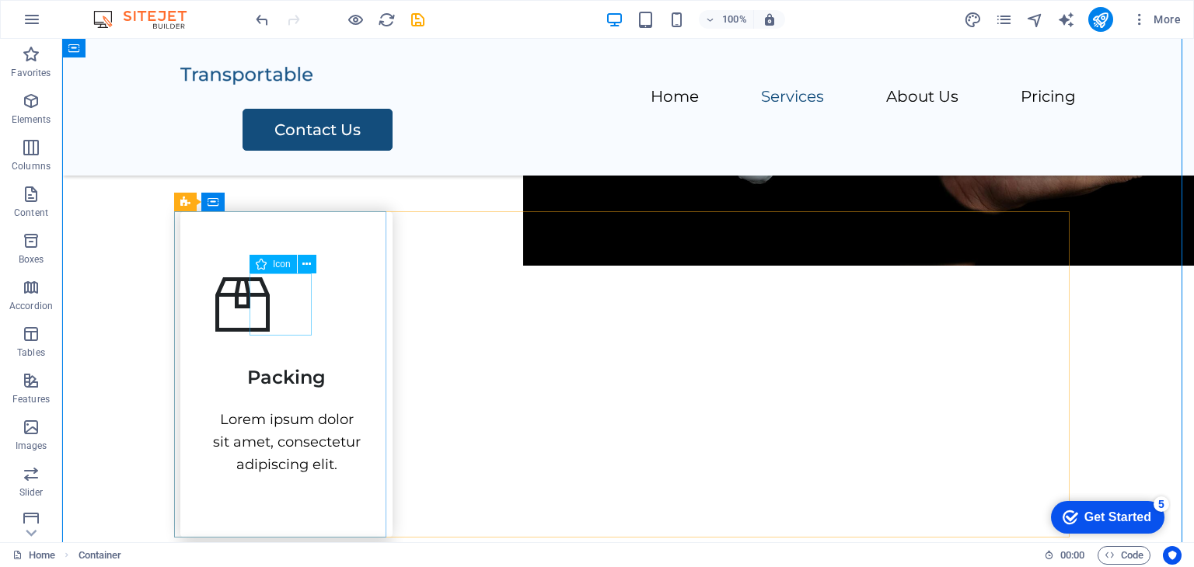
click at [293, 299] on figure at bounding box center [286, 305] width 150 height 62
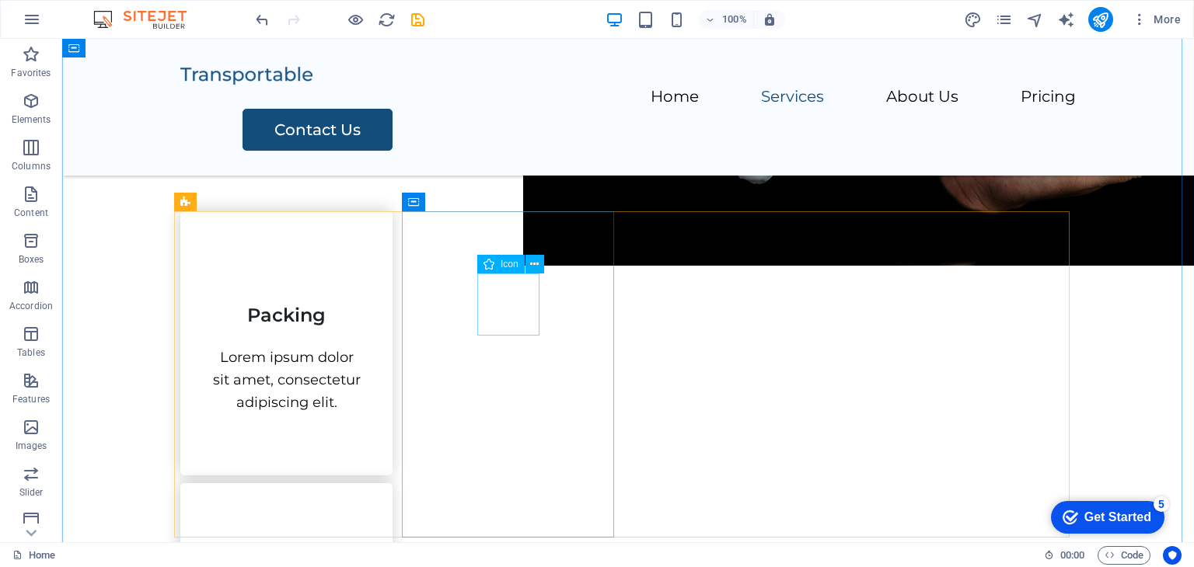
click at [361, 546] on figure at bounding box center [286, 577] width 150 height 62
drag, startPoint x: 736, startPoint y: 315, endPoint x: 755, endPoint y: 316, distance: 18.7
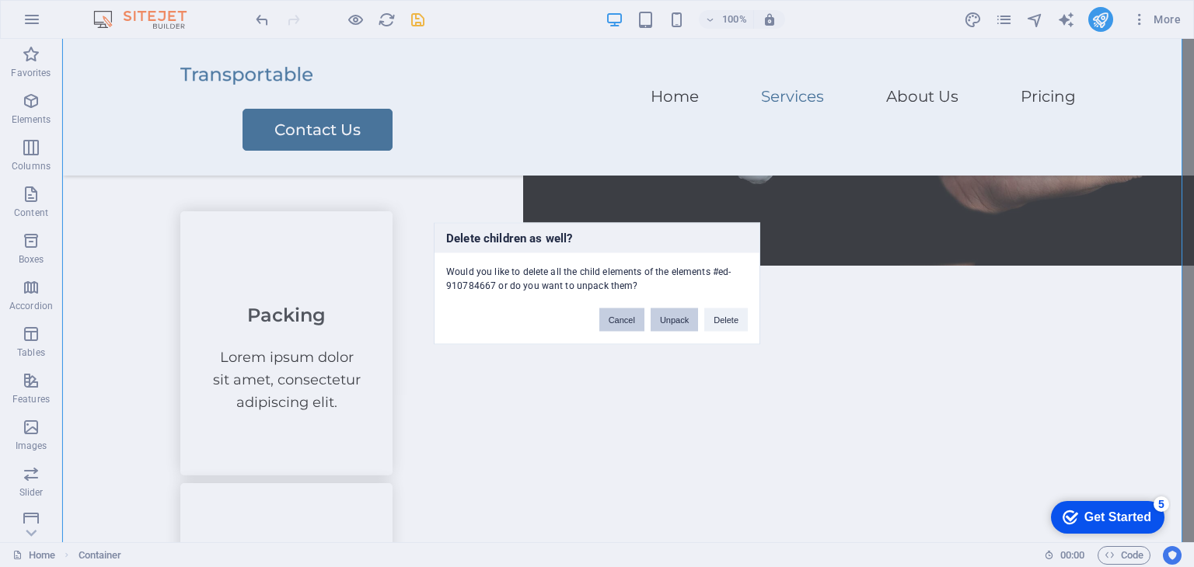
drag, startPoint x: 651, startPoint y: 320, endPoint x: 638, endPoint y: 316, distance: 13.3
click at [638, 316] on div "Cancel Unpack Delete" at bounding box center [674, 313] width 172 height 40
drag, startPoint x: 638, startPoint y: 316, endPoint x: 632, endPoint y: 278, distance: 37.8
click at [638, 316] on button "Cancel" at bounding box center [621, 320] width 45 height 23
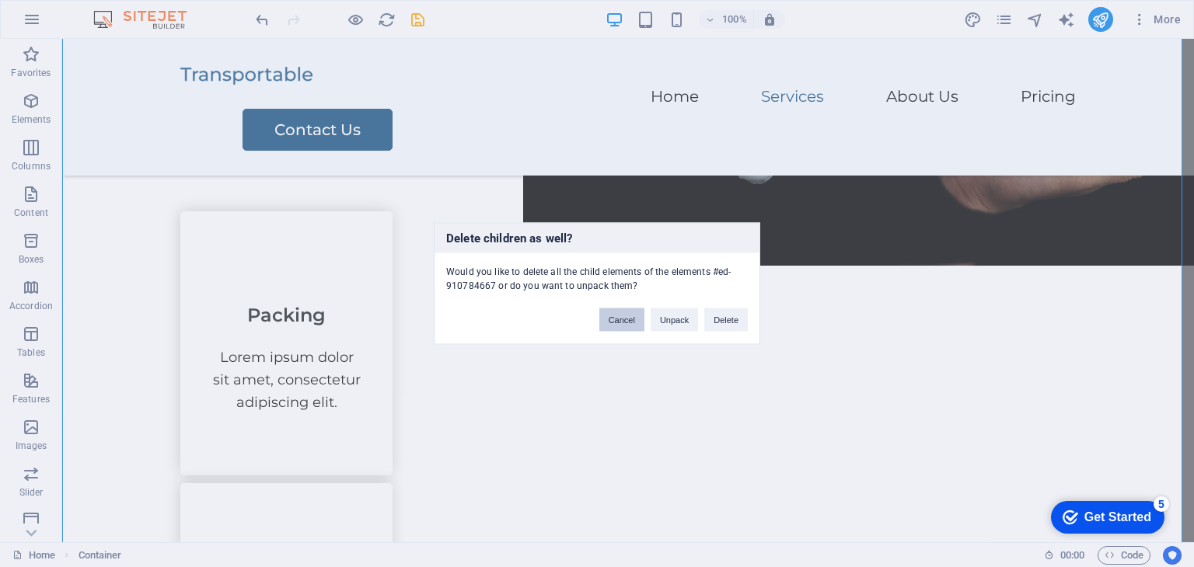
click at [631, 316] on button "Cancel" at bounding box center [621, 320] width 45 height 23
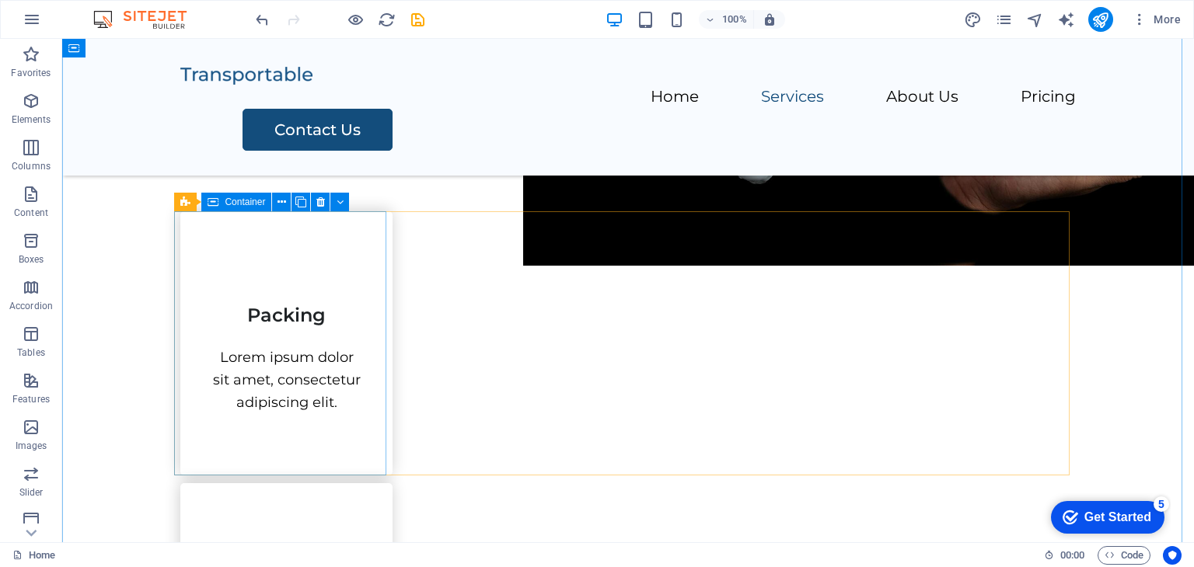
click at [285, 250] on div "Packing Lorem ipsum dolor sit amet, consectetur adipiscing elit." at bounding box center [286, 343] width 212 height 264
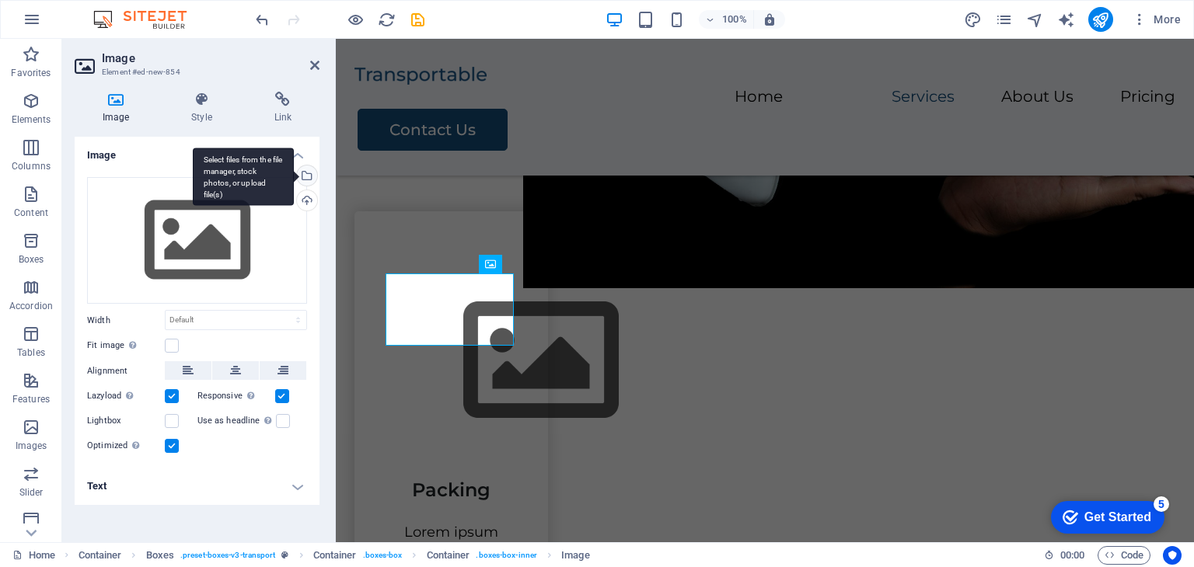
click at [294, 175] on div "Select files from the file manager, stock photos, or upload file(s)" at bounding box center [243, 177] width 101 height 58
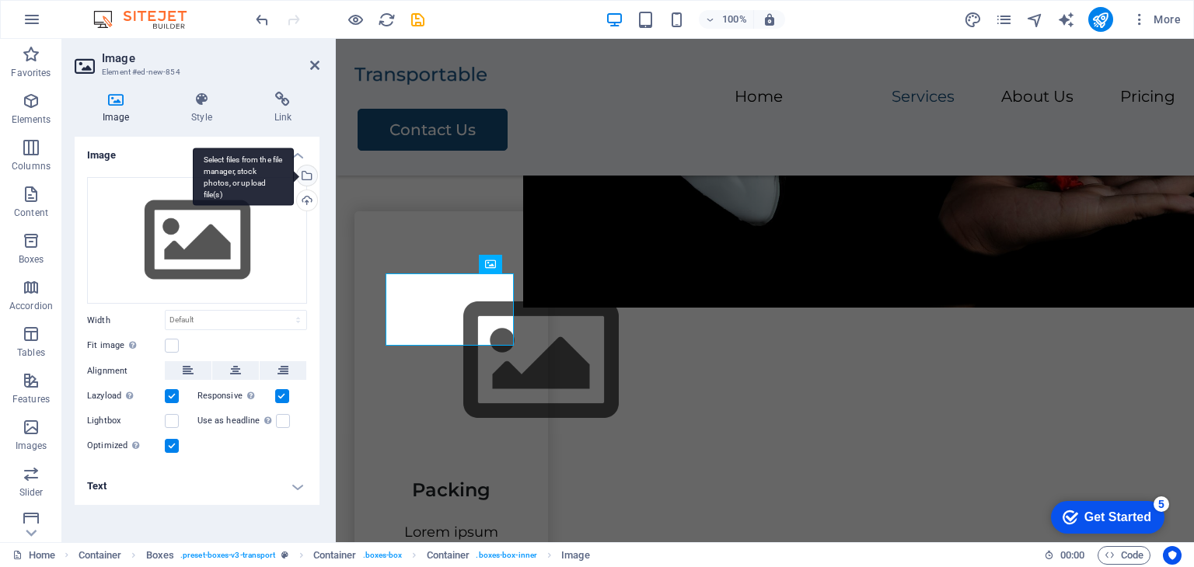
scroll to position [684, 0]
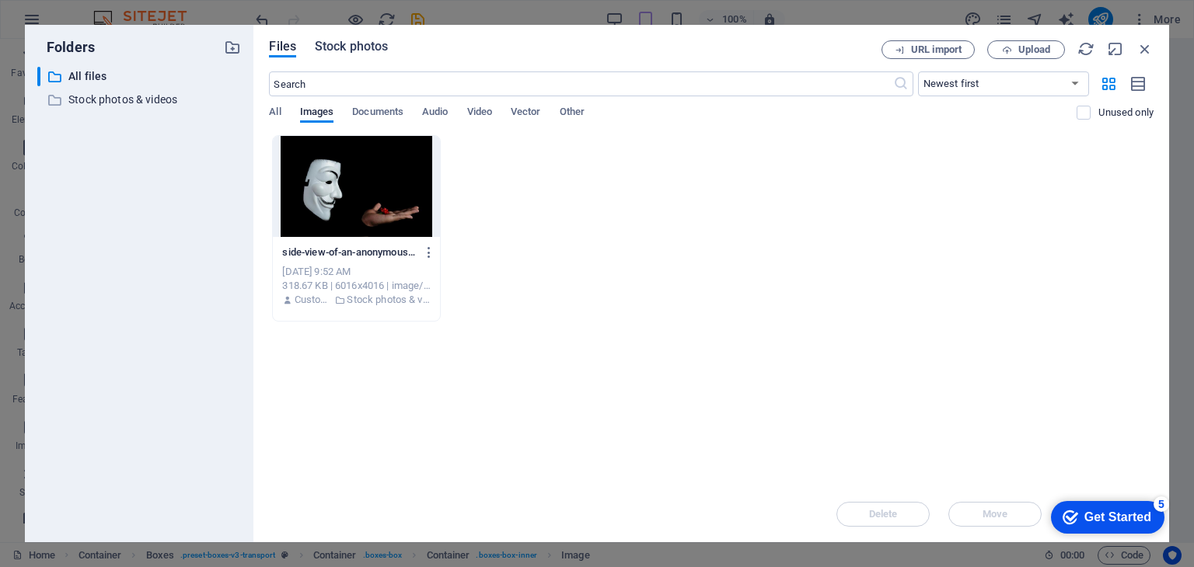
click at [364, 41] on span "Stock photos" at bounding box center [351, 46] width 73 height 19
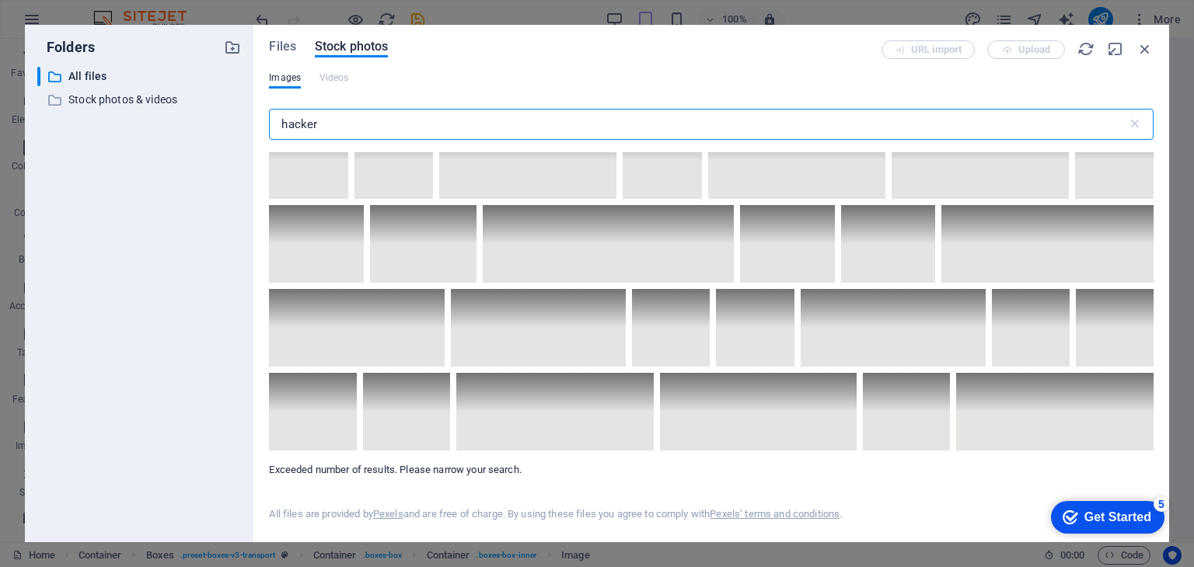
scroll to position [9694, 0]
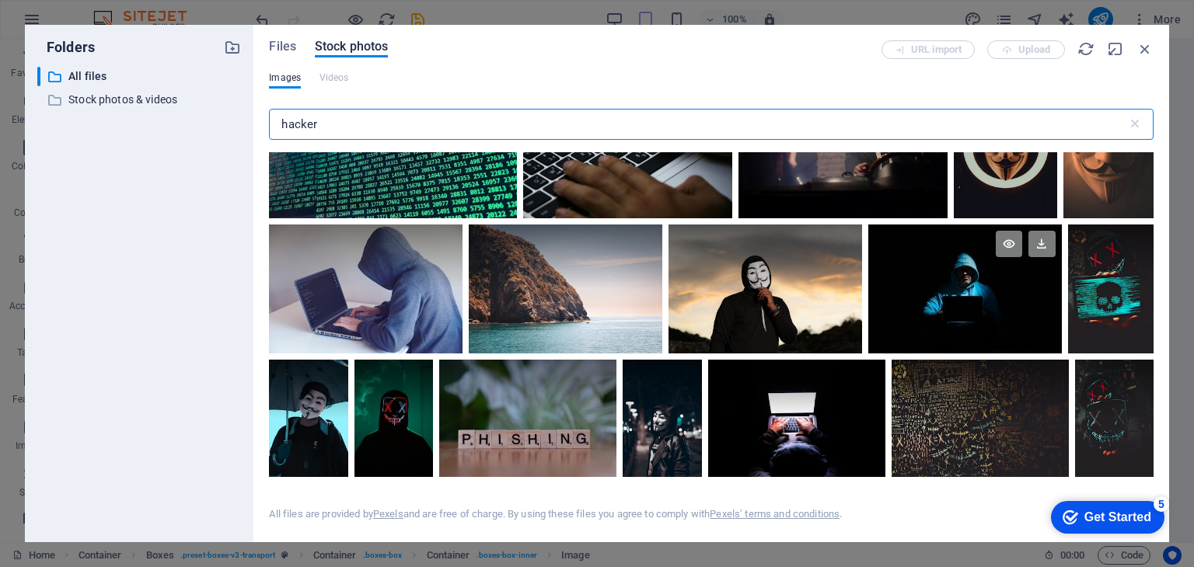
click at [949, 253] on div at bounding box center [965, 289] width 194 height 129
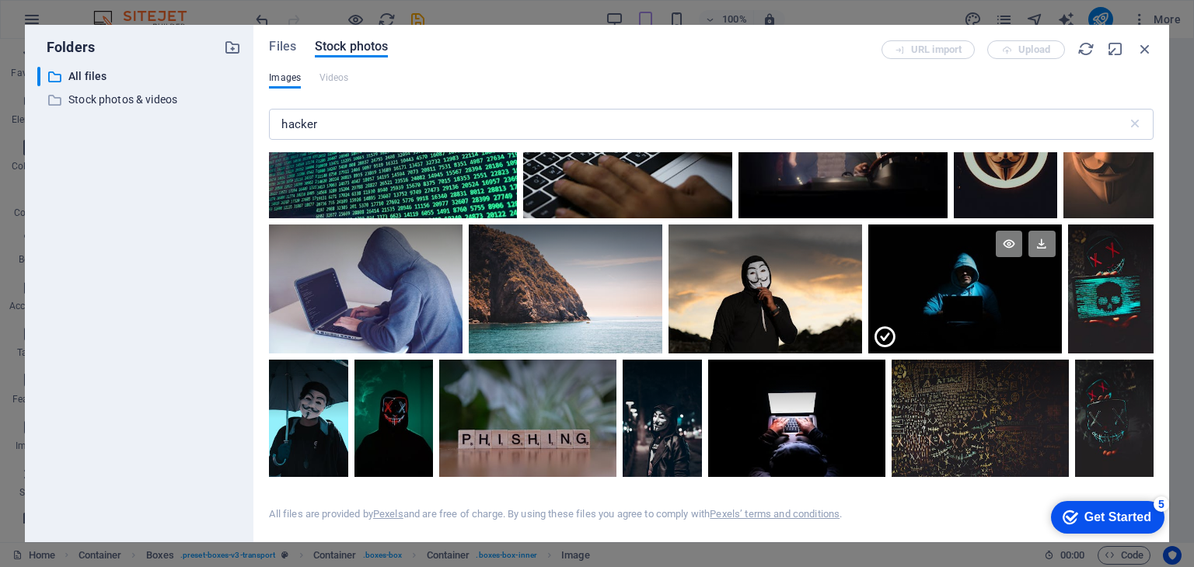
click at [949, 289] on div at bounding box center [965, 321] width 194 height 65
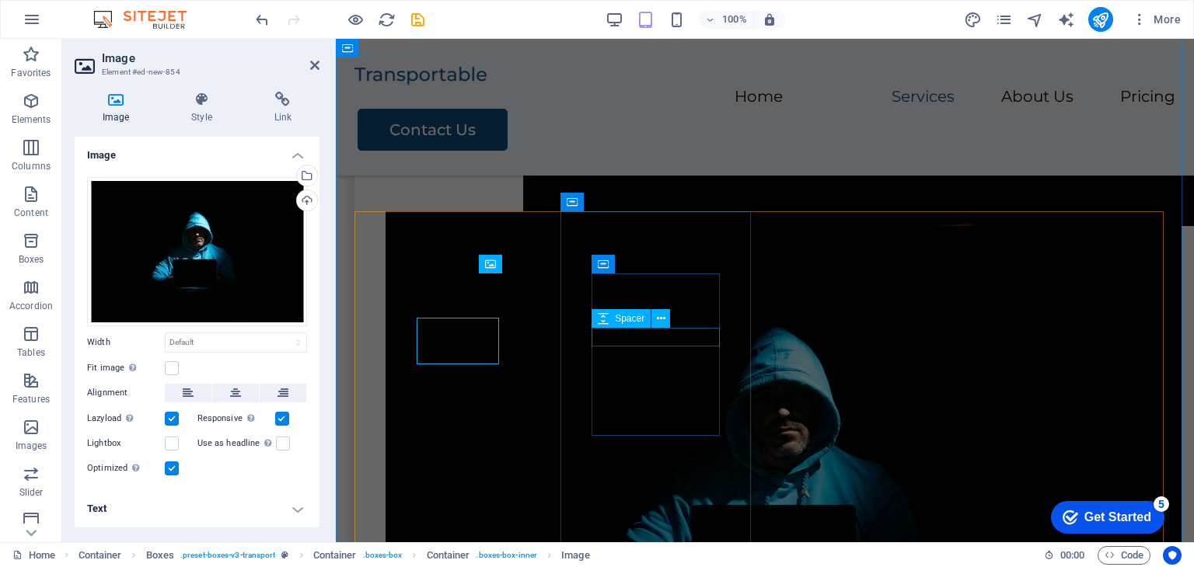
scroll to position [622, 0]
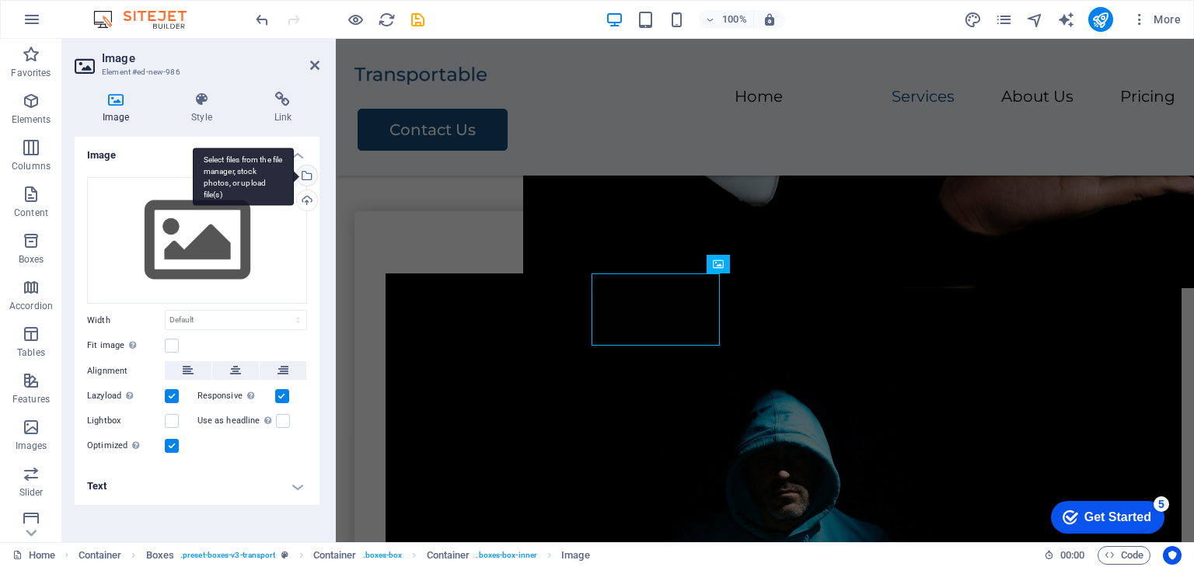
click at [294, 172] on div "Select files from the file manager, stock photos, or upload file(s)" at bounding box center [243, 177] width 101 height 58
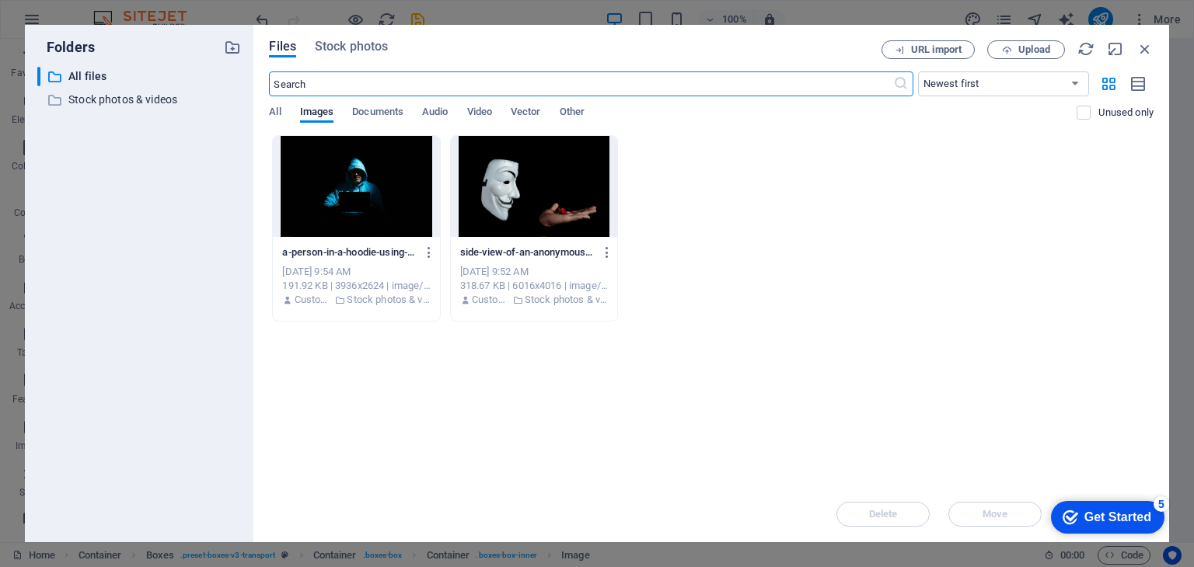
scroll to position [684, 0]
click at [389, 151] on div at bounding box center [356, 186] width 166 height 101
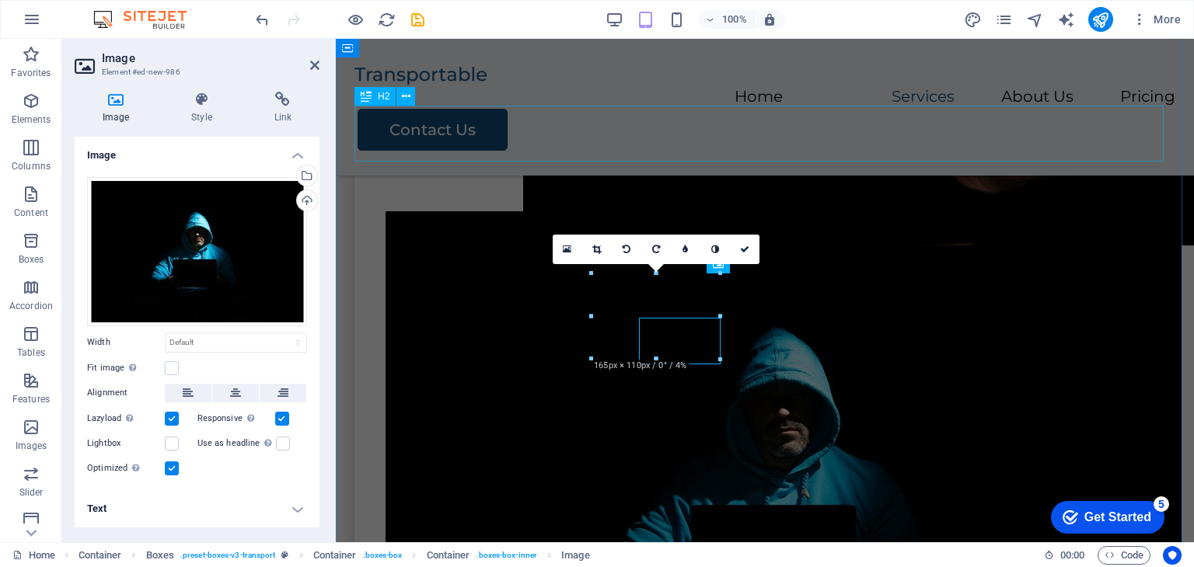
scroll to position [622, 0]
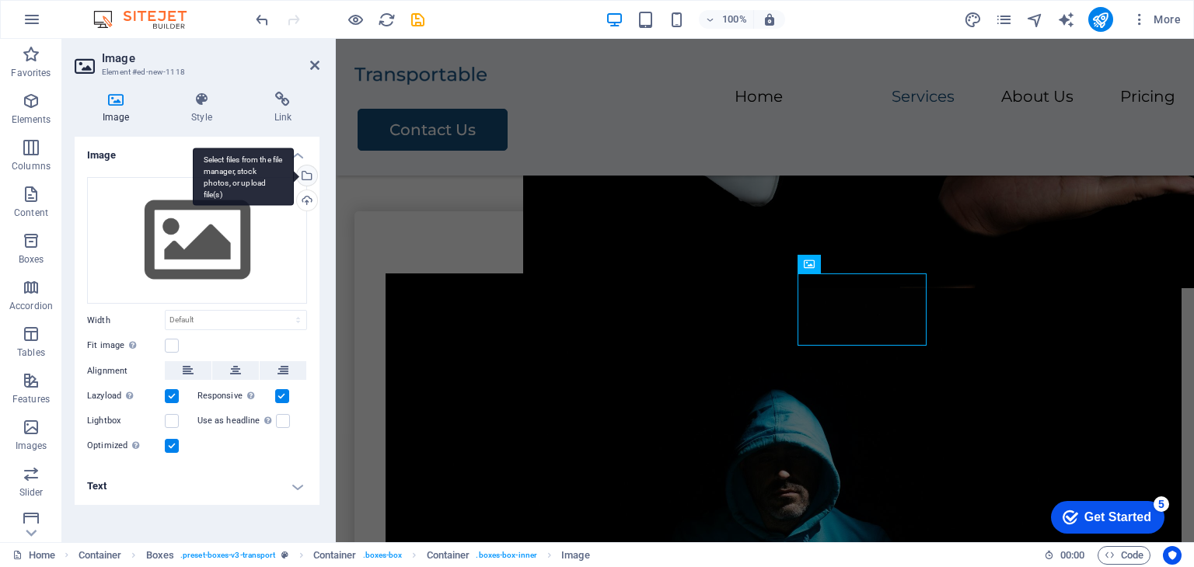
click at [294, 173] on div "Select files from the file manager, stock photos, or upload file(s)" at bounding box center [243, 177] width 101 height 58
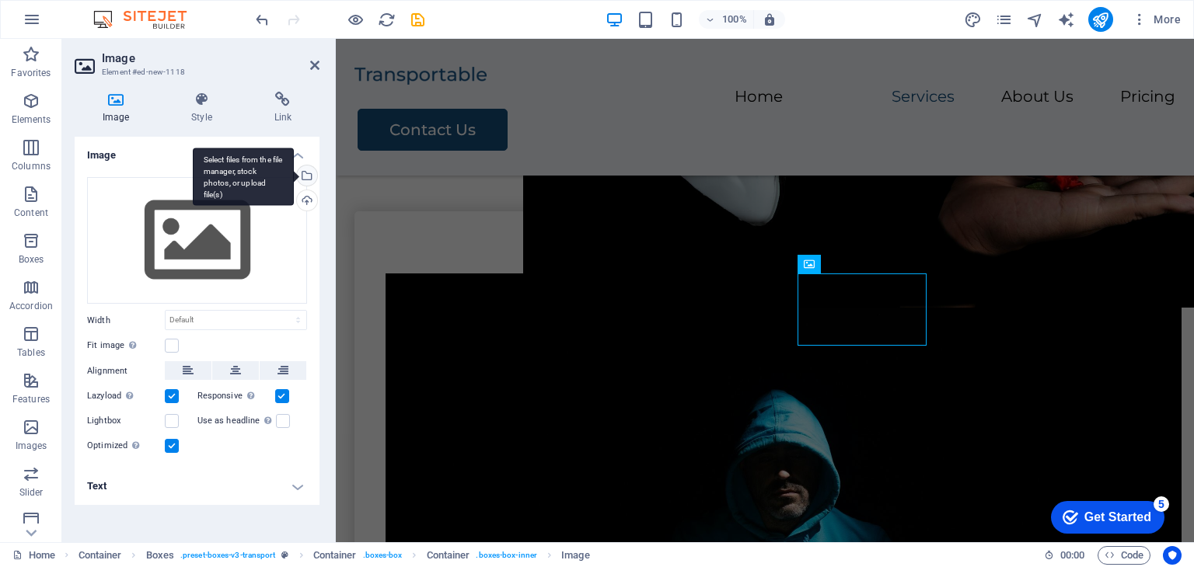
scroll to position [1082, 0]
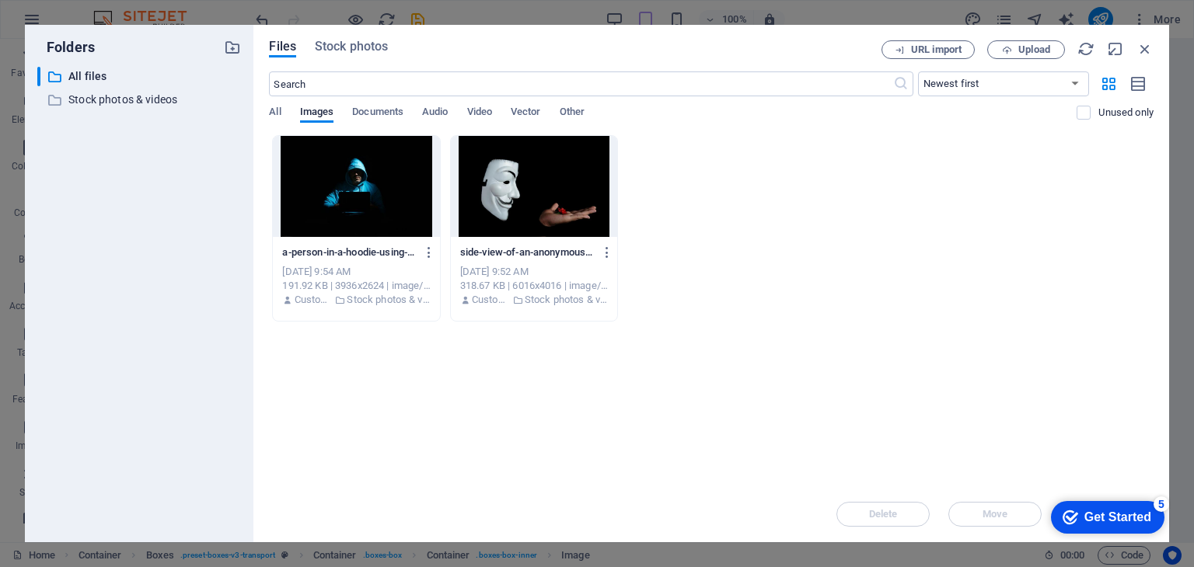
click at [366, 194] on div at bounding box center [356, 186] width 166 height 101
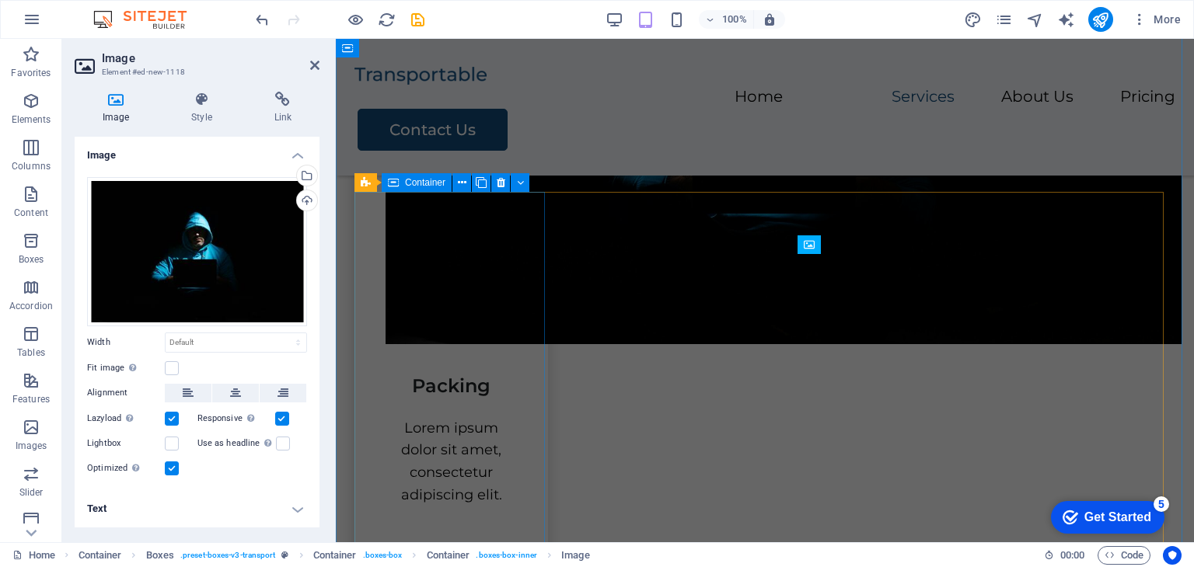
scroll to position [640, 0]
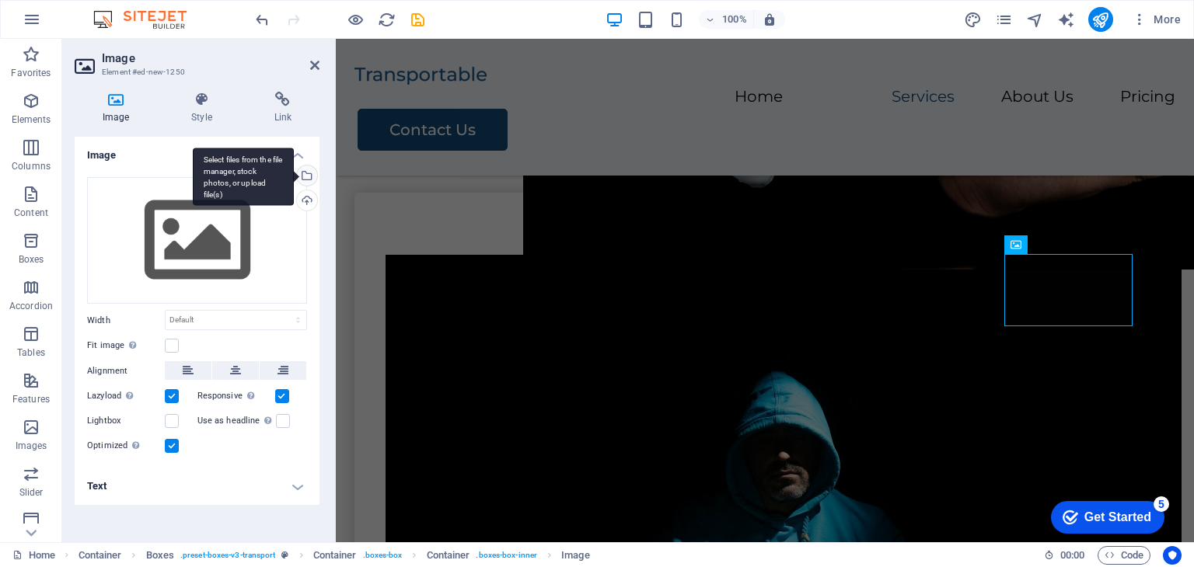
click at [294, 175] on div "Select files from the file manager, stock photos, or upload file(s)" at bounding box center [243, 177] width 101 height 58
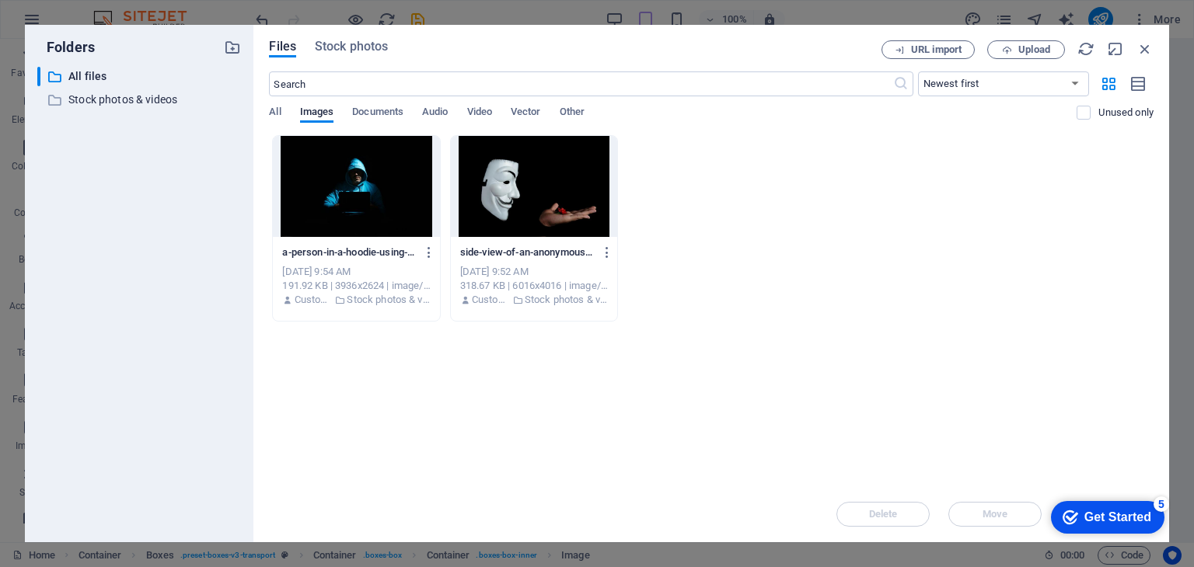
click at [340, 194] on div at bounding box center [356, 186] width 166 height 101
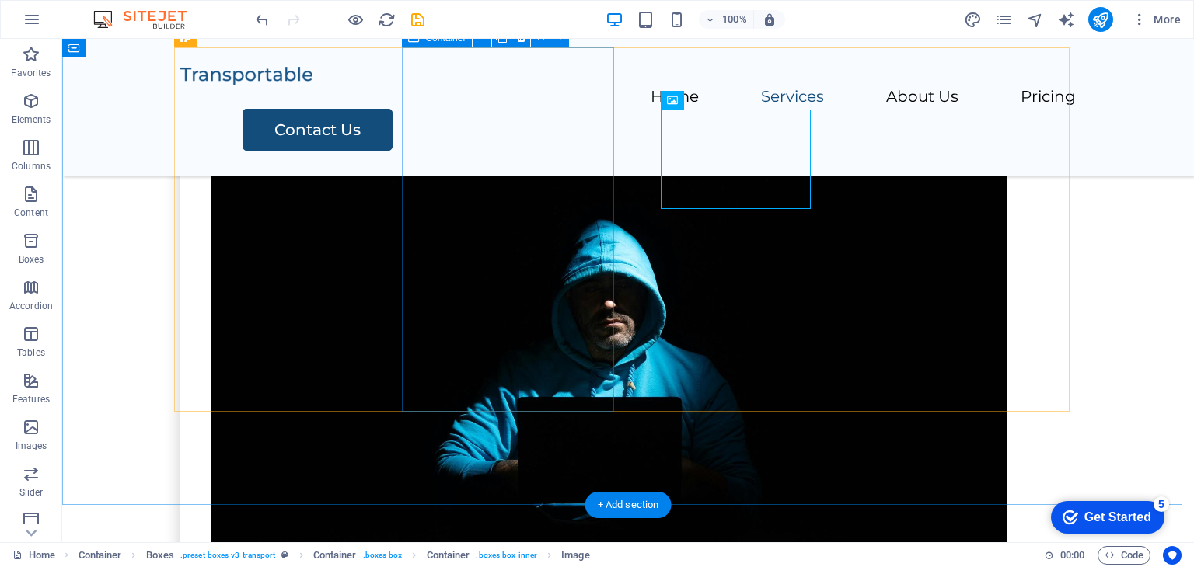
scroll to position [796, 0]
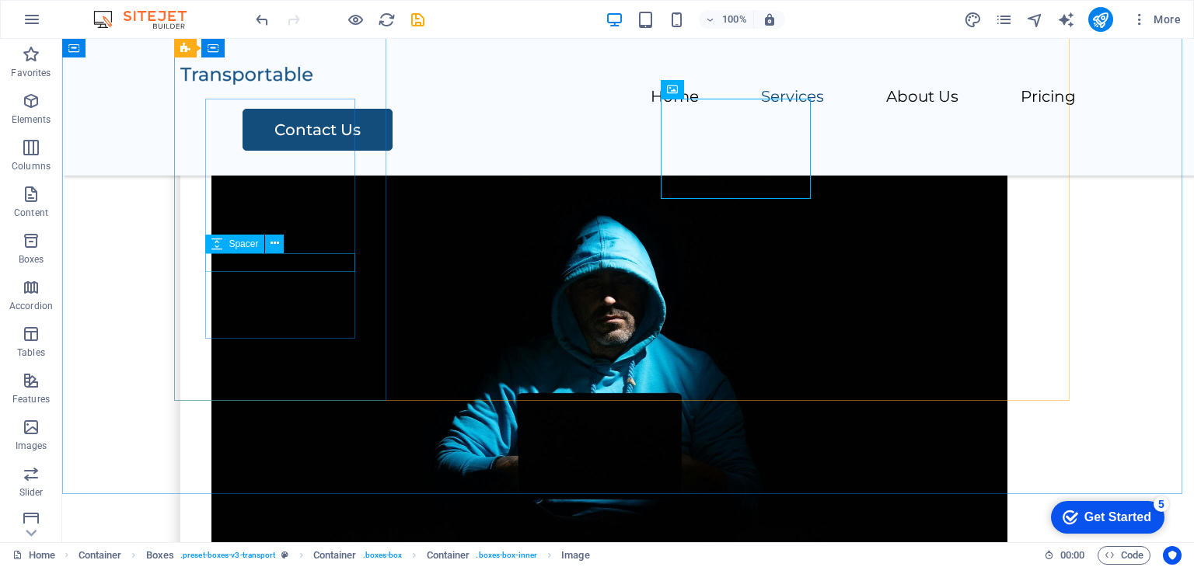
click at [289, 243] on div "Spacer" at bounding box center [249, 244] width 89 height 19
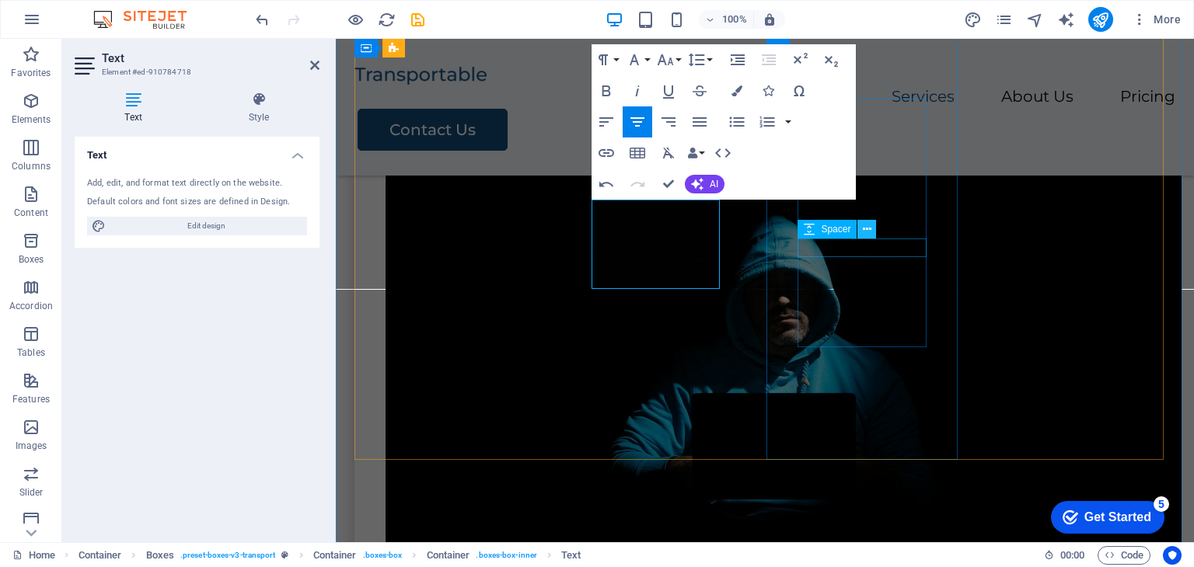
click at [872, 231] on button at bounding box center [866, 229] width 19 height 19
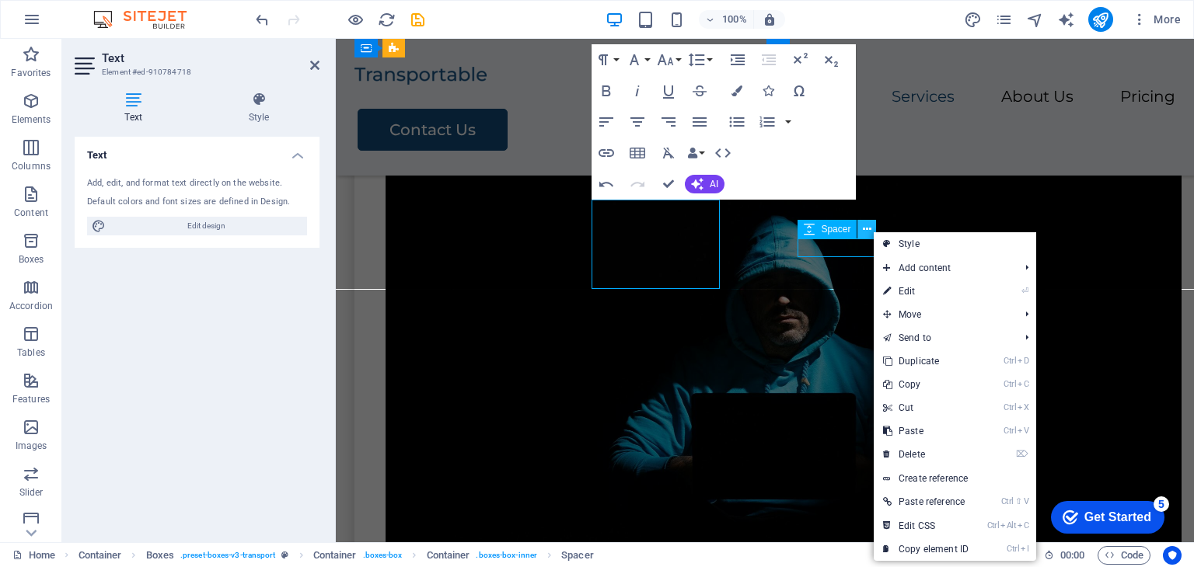
click at [872, 231] on button at bounding box center [866, 229] width 19 height 19
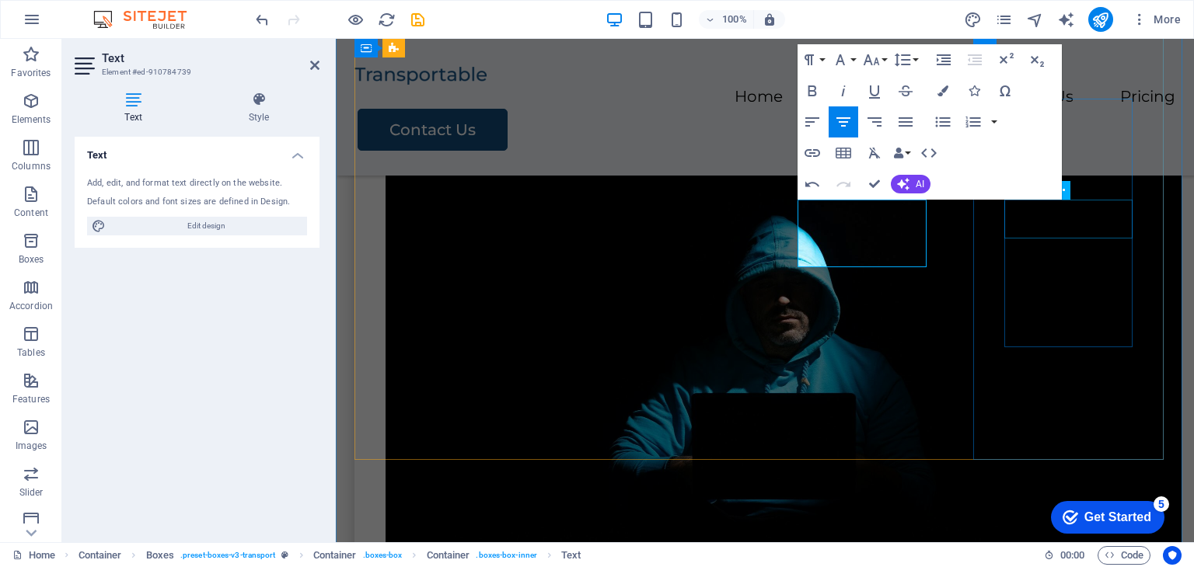
drag, startPoint x: 1067, startPoint y: 210, endPoint x: 1349, endPoint y: 222, distance: 281.6
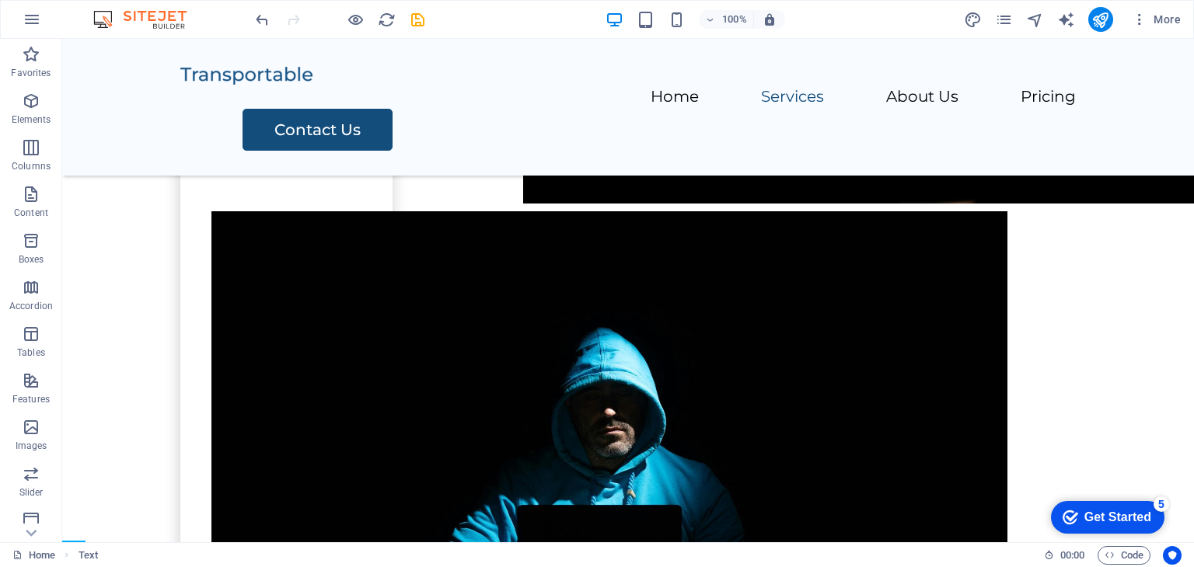
scroll to position [682, 0]
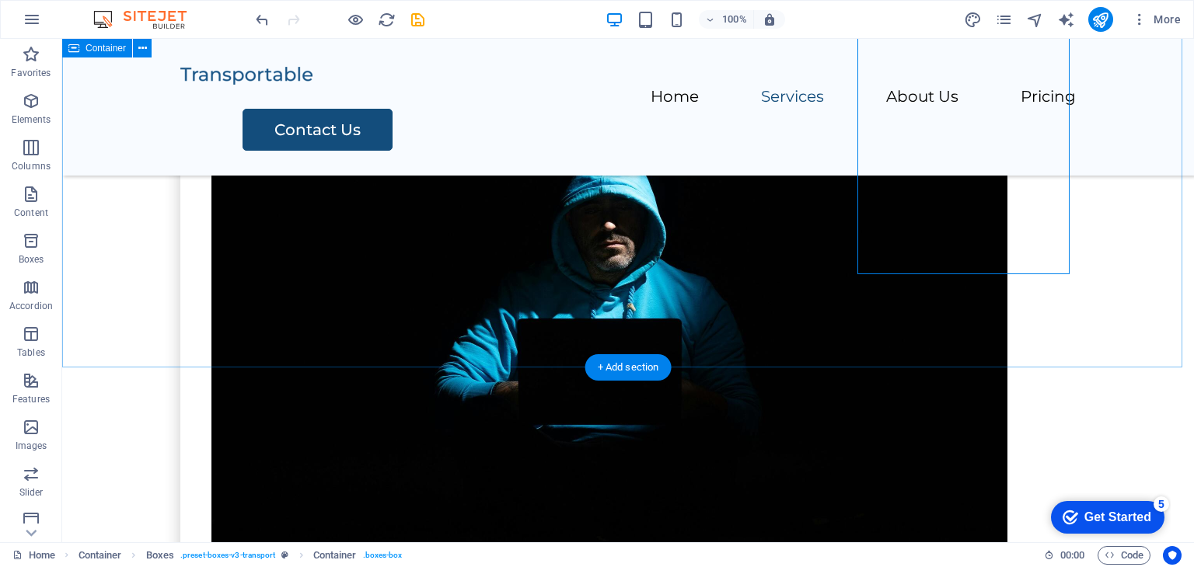
scroll to position [696, 0]
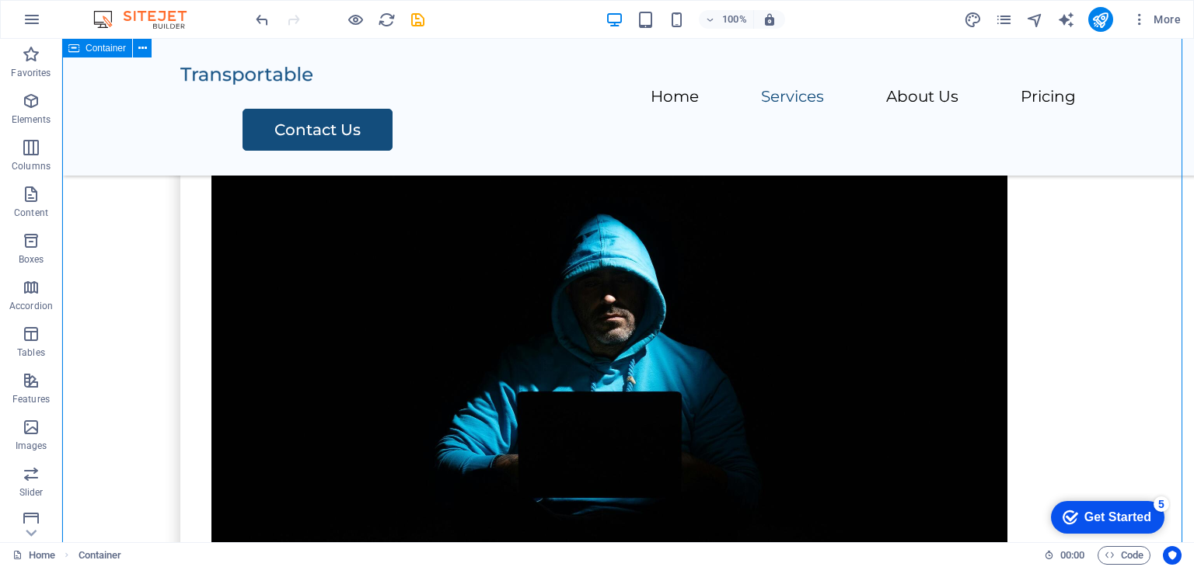
scroll to position [774, 0]
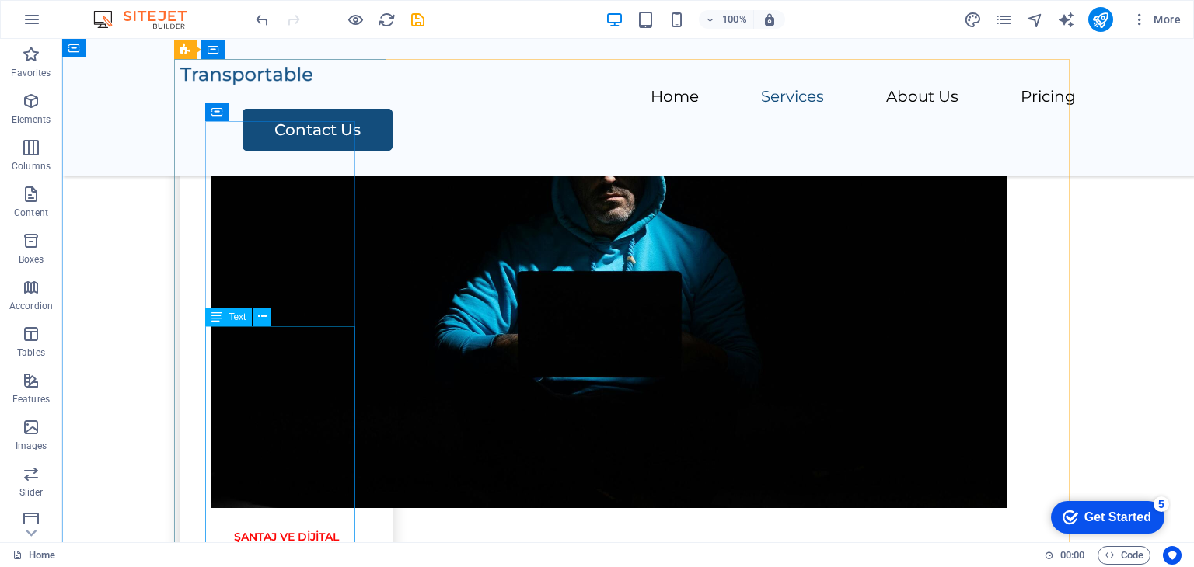
scroll to position [1163, 0]
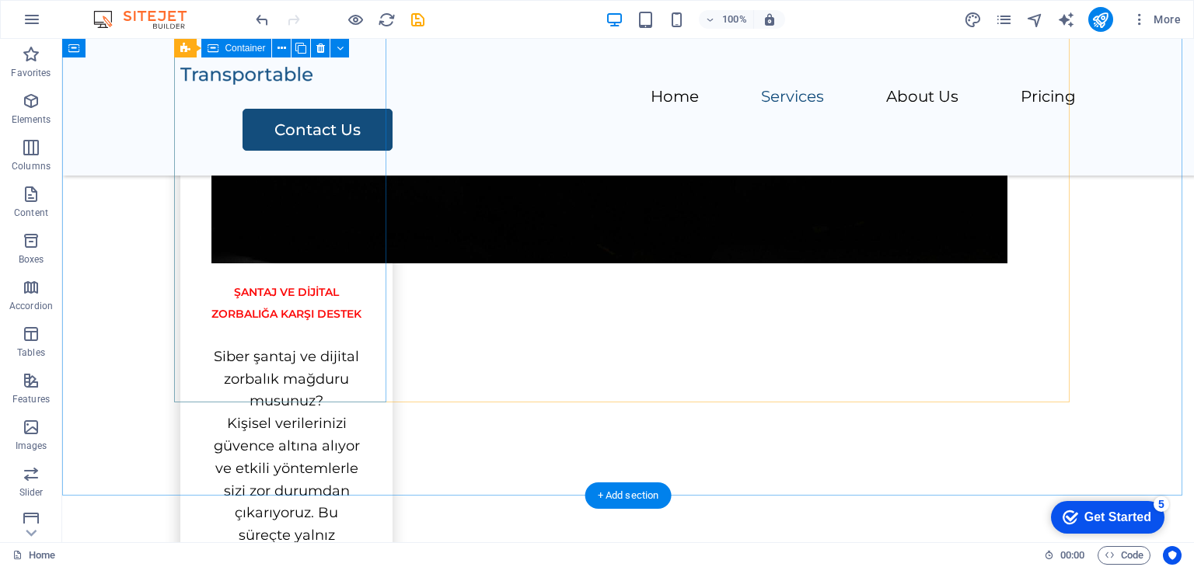
click at [294, 313] on div "ŞANTAJ VE DİJİTAL ZORBALIĞA KARŞI DESTEK Siber şantaj ve dijital zorbalık mağdu…" at bounding box center [286, 173] width 212 height 1006
click at [283, 346] on div "ŞANTAJ VE DİJİTAL ZORBALIĞA KARŞI DESTEK Siber şantaj ve dijital zorbalık mağdu…" at bounding box center [286, 173] width 212 height 1006
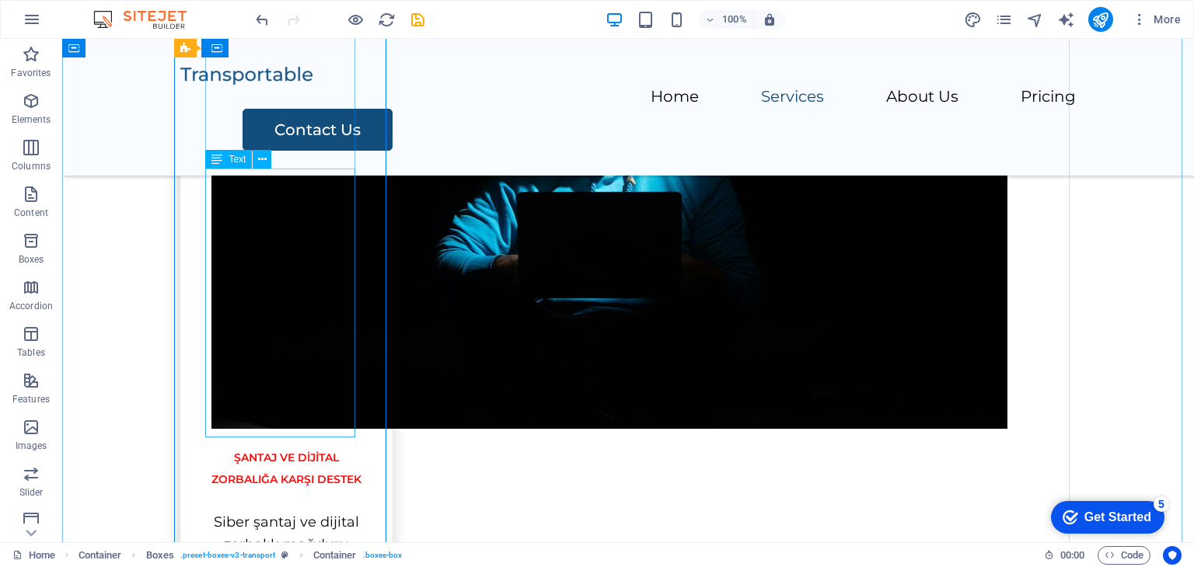
scroll to position [930, 0]
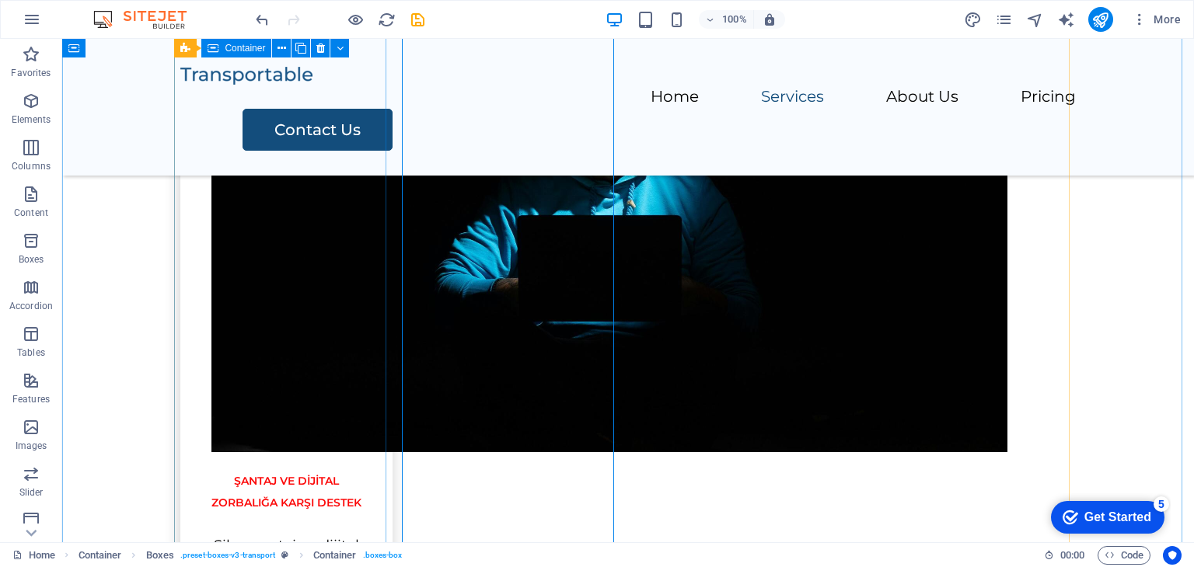
scroll to position [1007, 0]
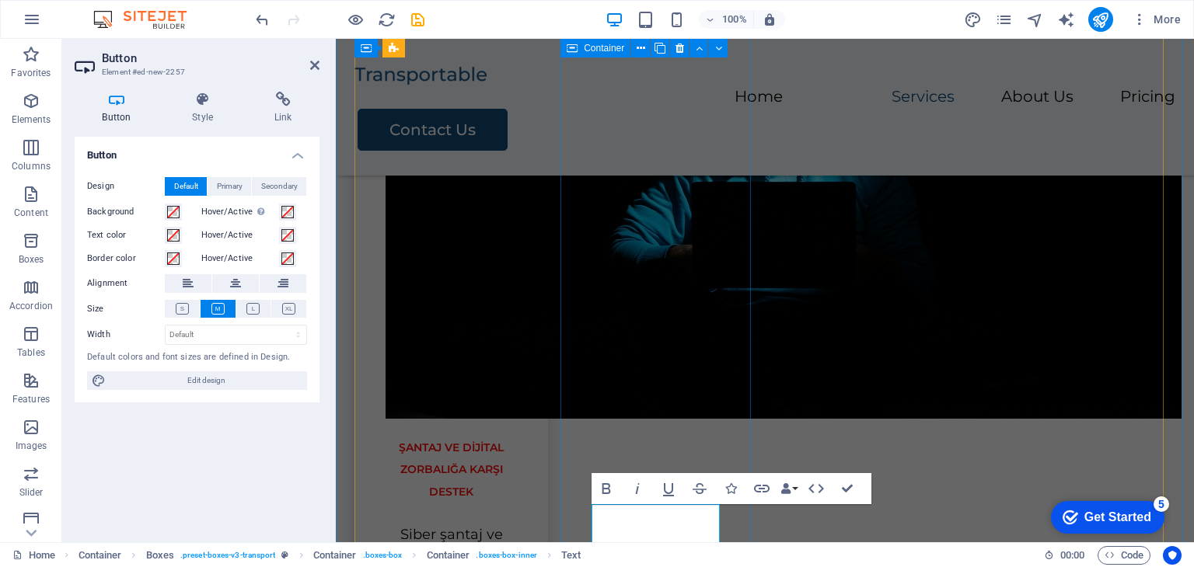
scroll to position [1339, 0]
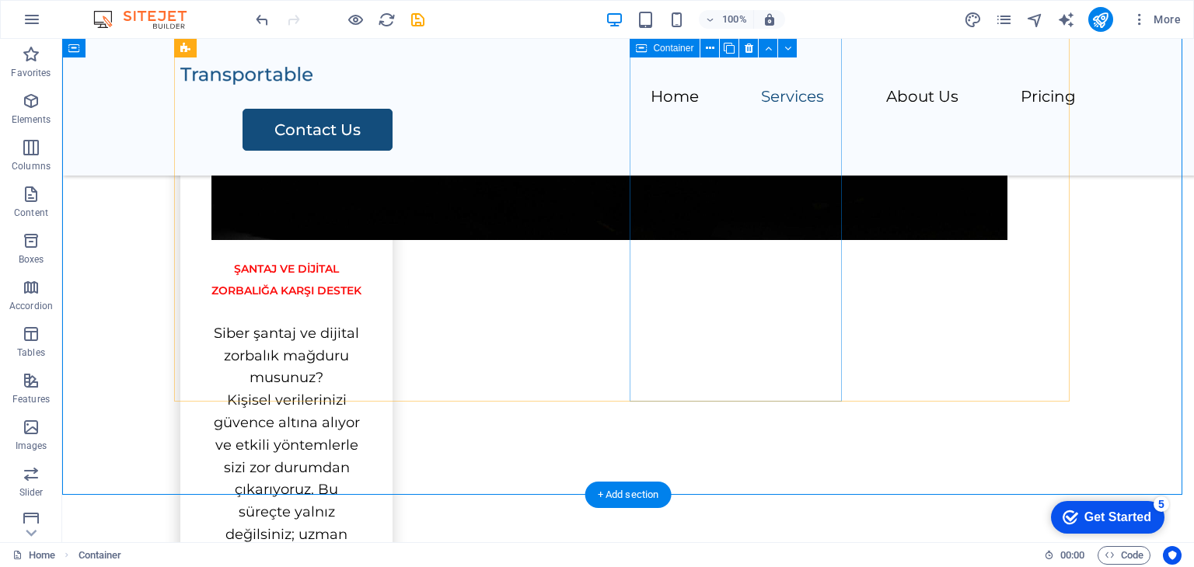
scroll to position [1163, 0]
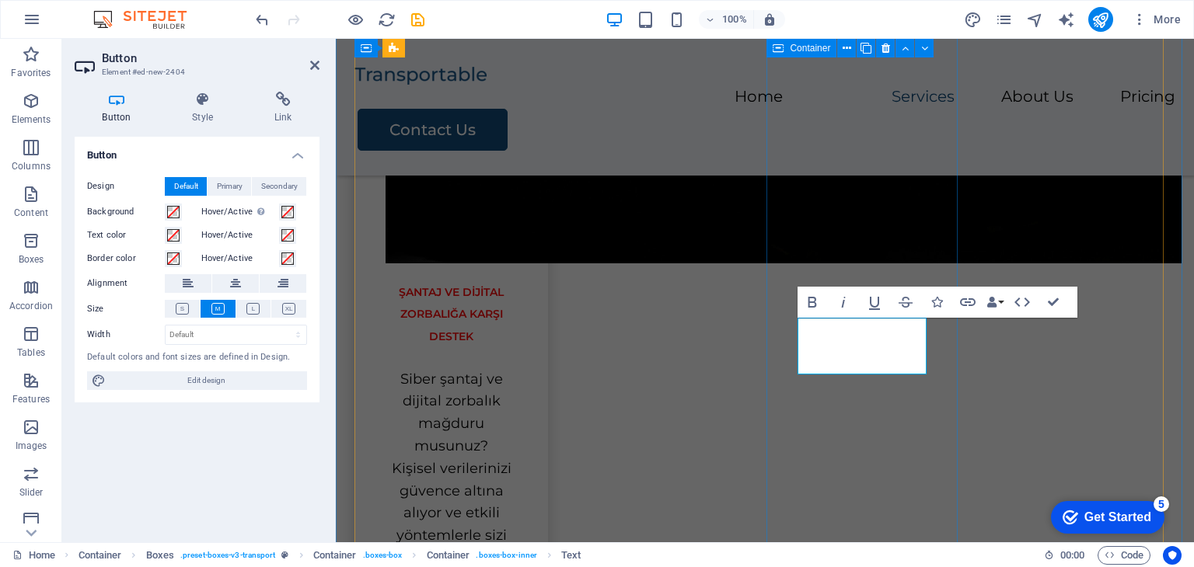
scroll to position [1171, 0]
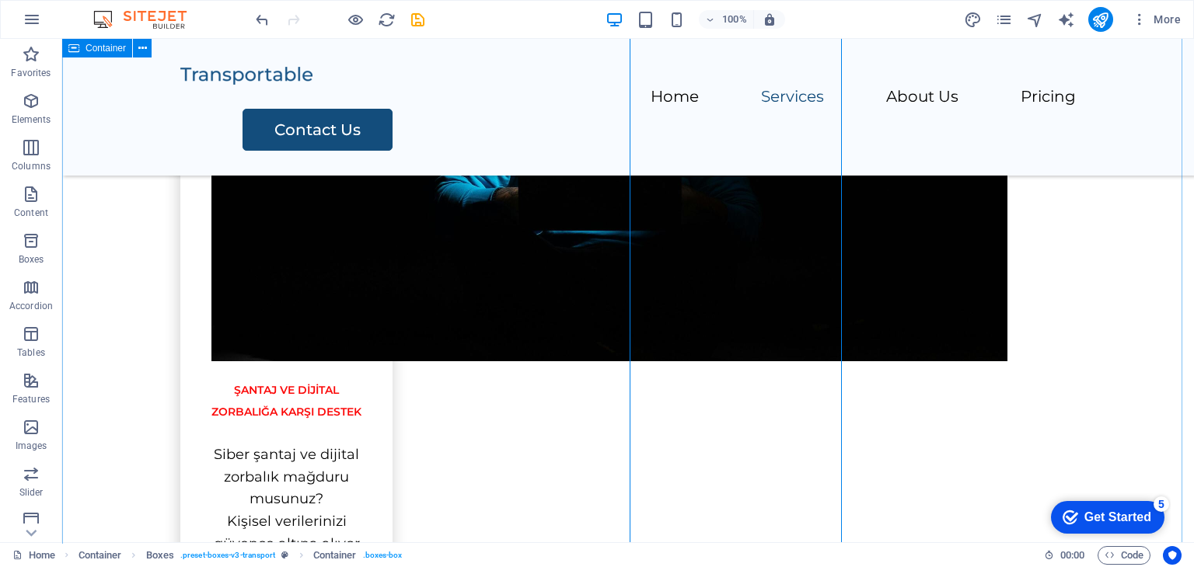
scroll to position [1041, 0]
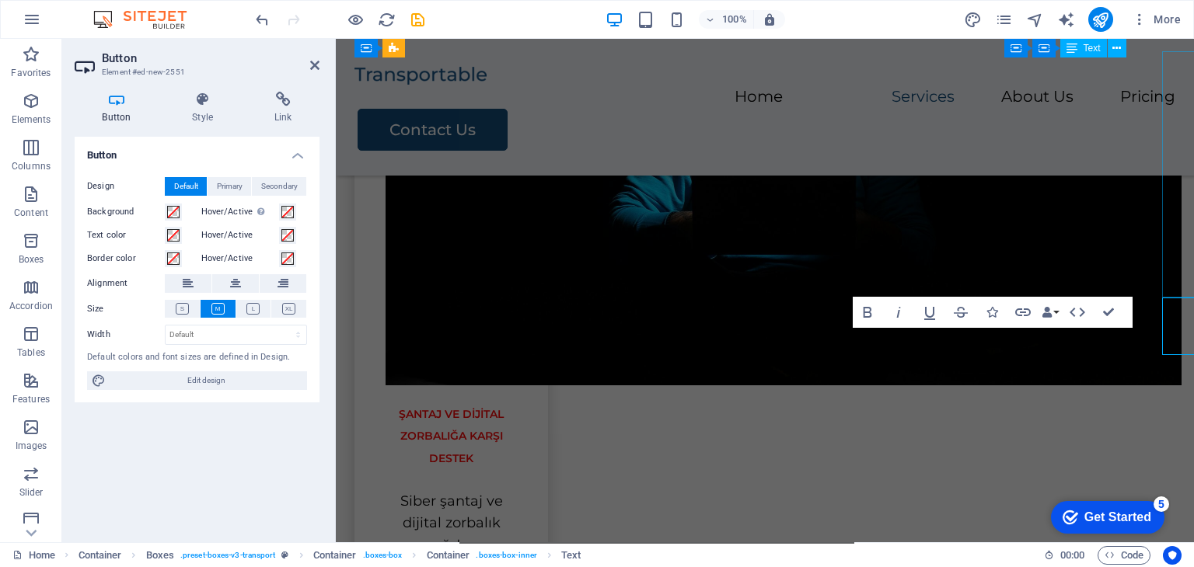
scroll to position [1026, 0]
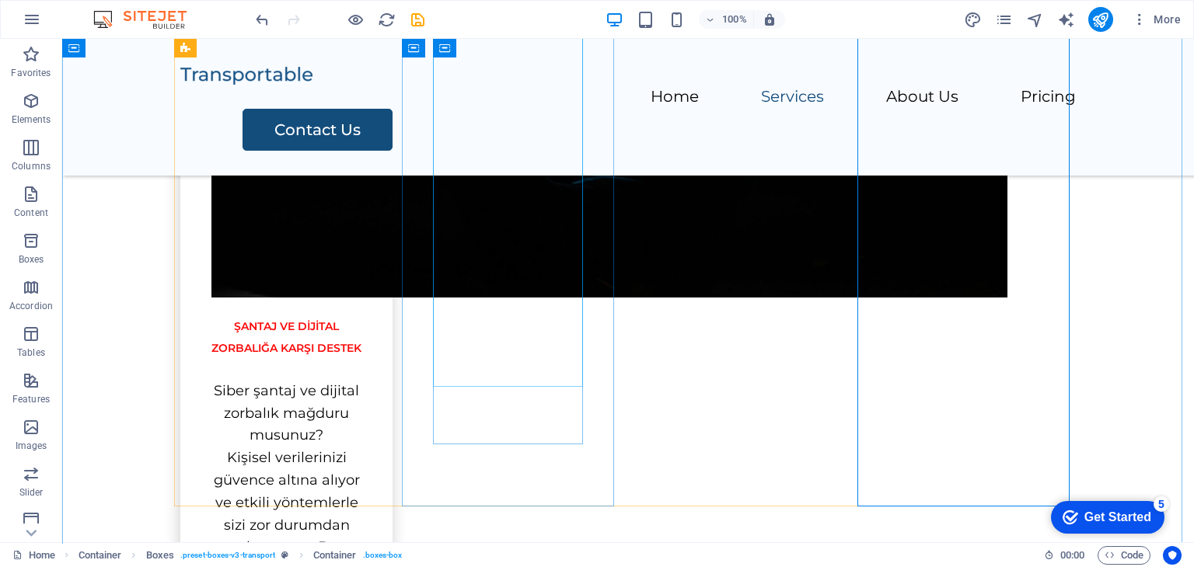
scroll to position [1151, 0]
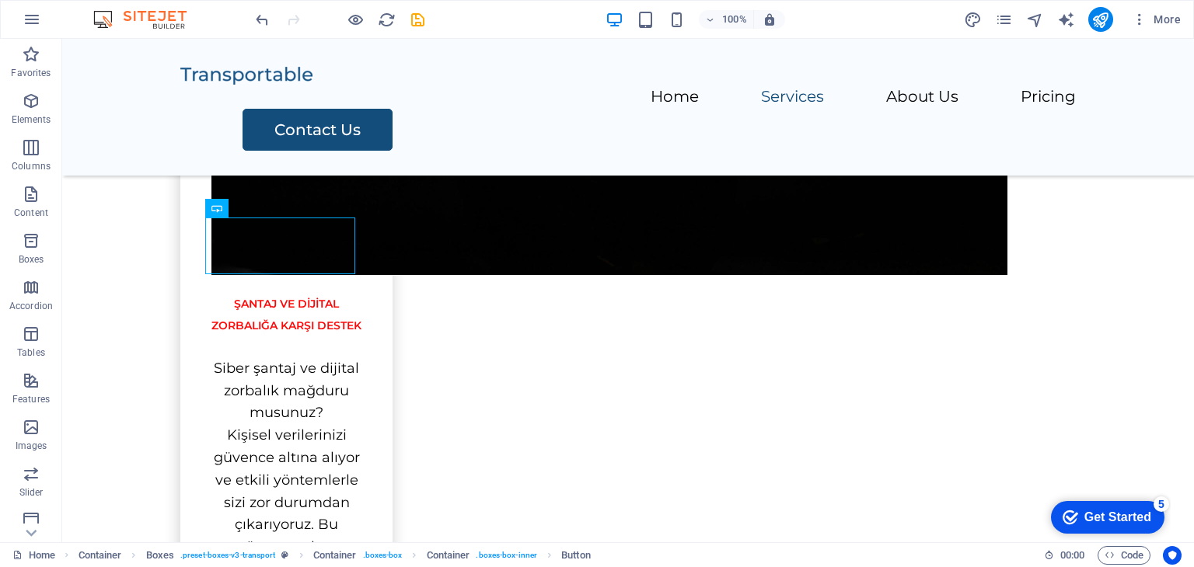
drag, startPoint x: 284, startPoint y: 241, endPoint x: 278, endPoint y: 257, distance: 17.2
click at [323, 358] on div "Siber şantaj ve dijital zorbalık mağduru musunuz? Kişisel verilerinizi güvence …" at bounding box center [286, 492] width 150 height 269
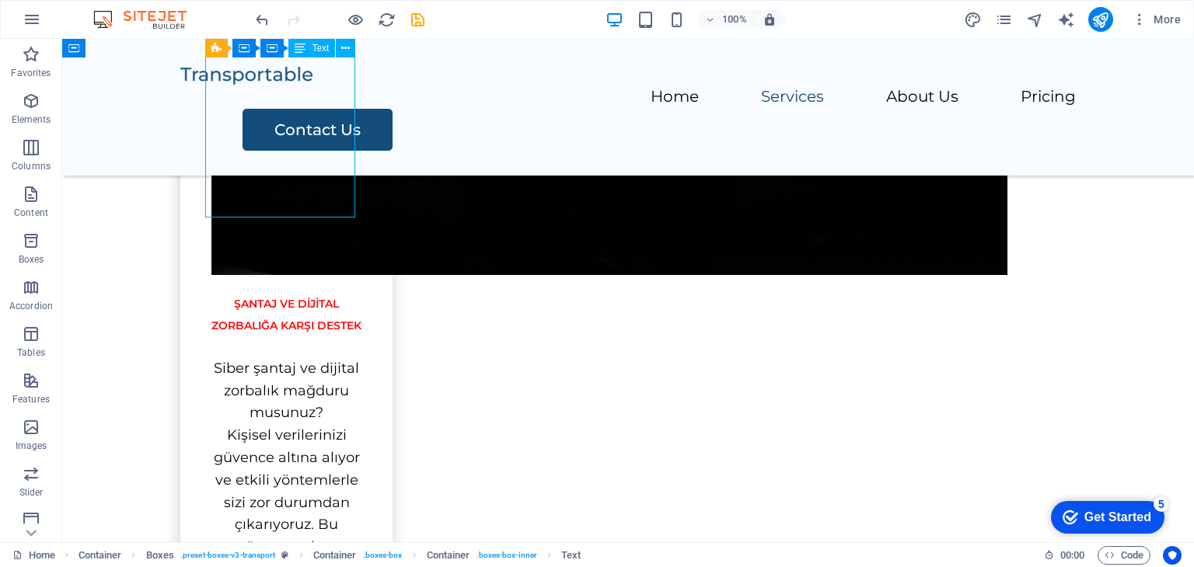
click at [323, 358] on div "Siber şantaj ve dijital zorbalık mağduru musunuz? Kişisel verilerinizi güvence …" at bounding box center [286, 492] width 150 height 269
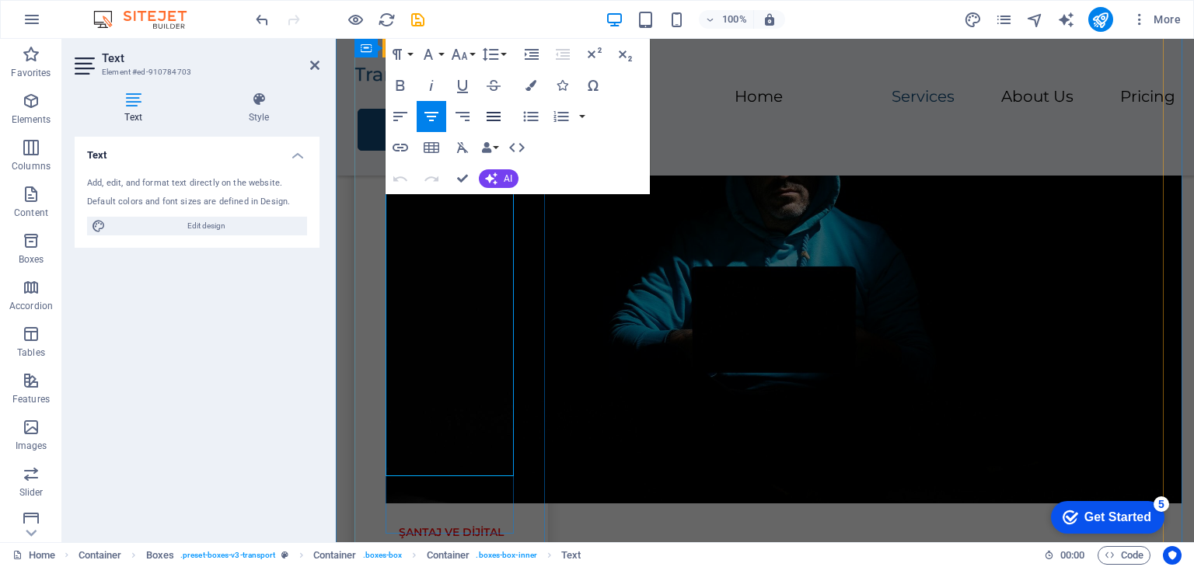
scroll to position [1106, 0]
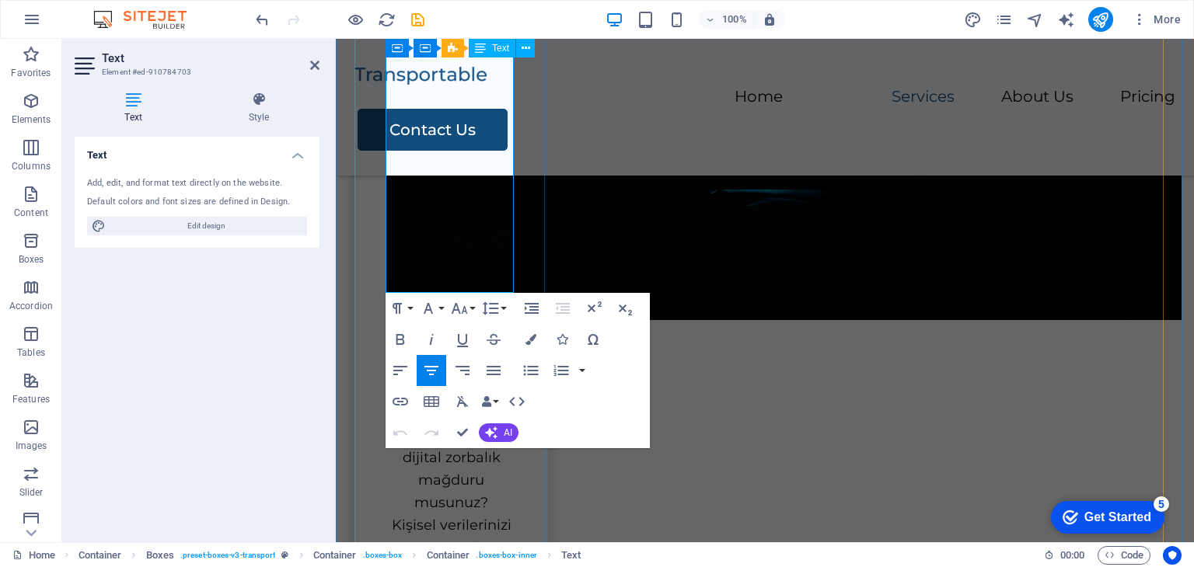
drag, startPoint x: 486, startPoint y: 505, endPoint x: 761, endPoint y: 505, distance: 275.2
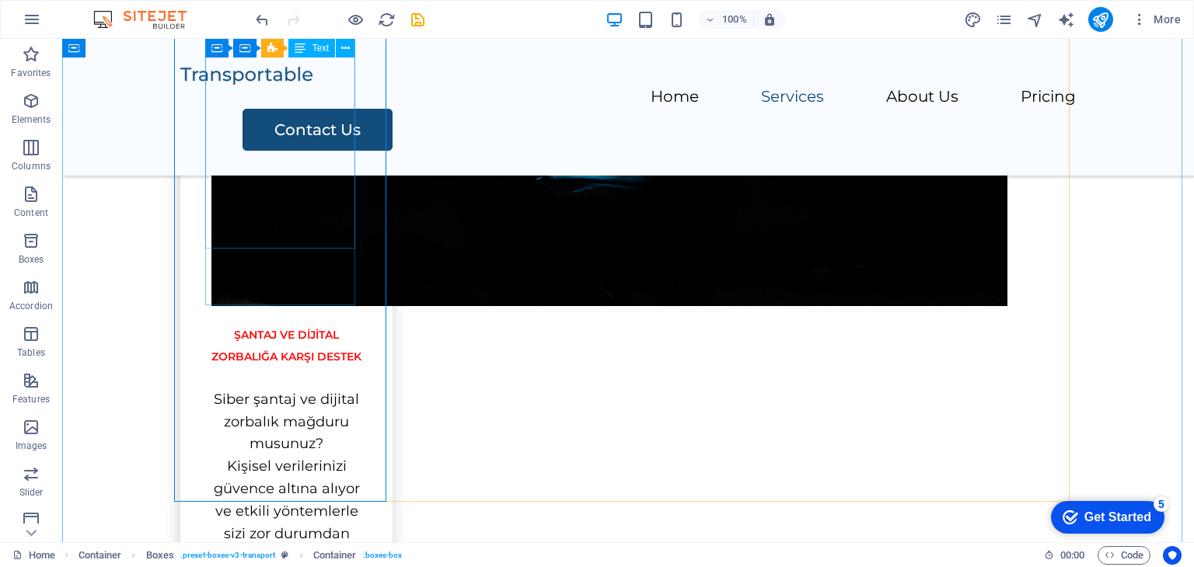
click at [348, 389] on div "Siber şantaj ve dijital zorbalık mağduru musunuz? Kişisel verilerinizi güvence …" at bounding box center [286, 523] width 150 height 269
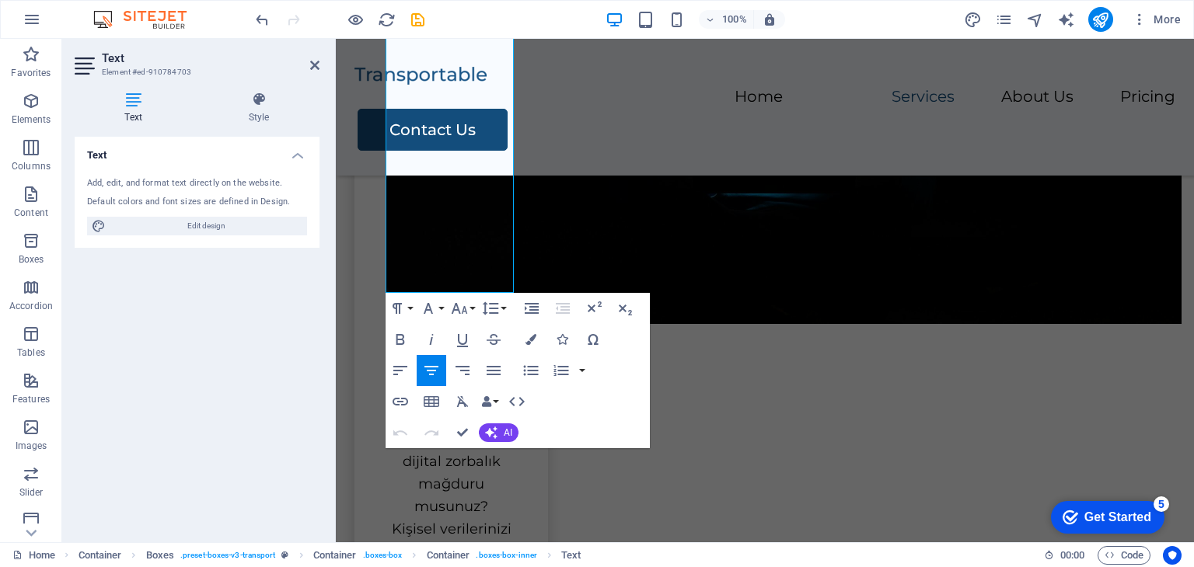
scroll to position [1106, 0]
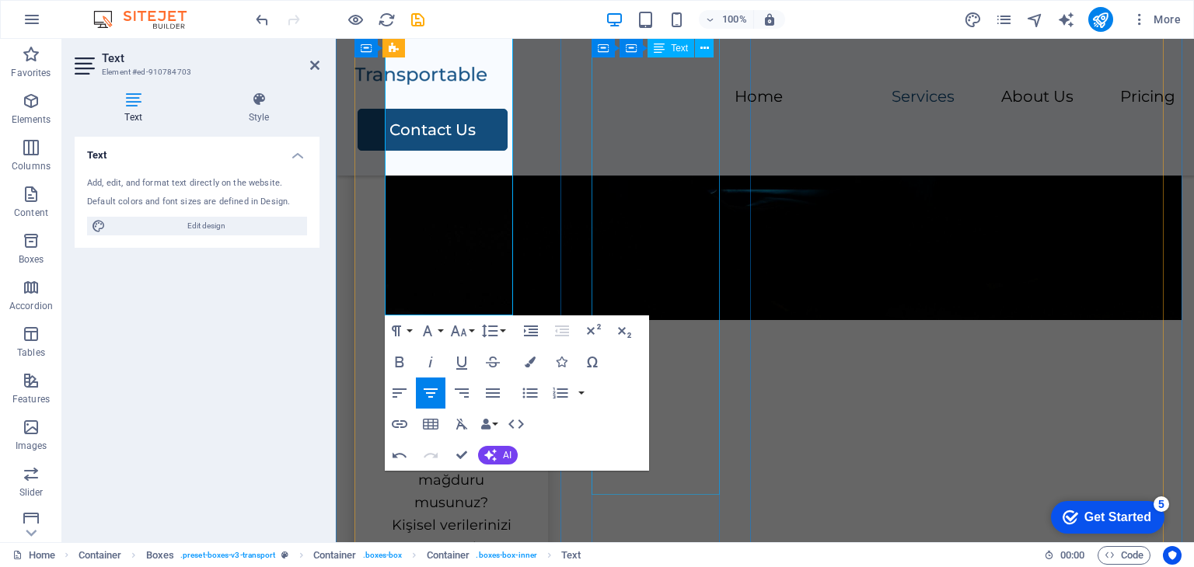
drag, startPoint x: 746, startPoint y: 358, endPoint x: 1021, endPoint y: 358, distance: 275.2
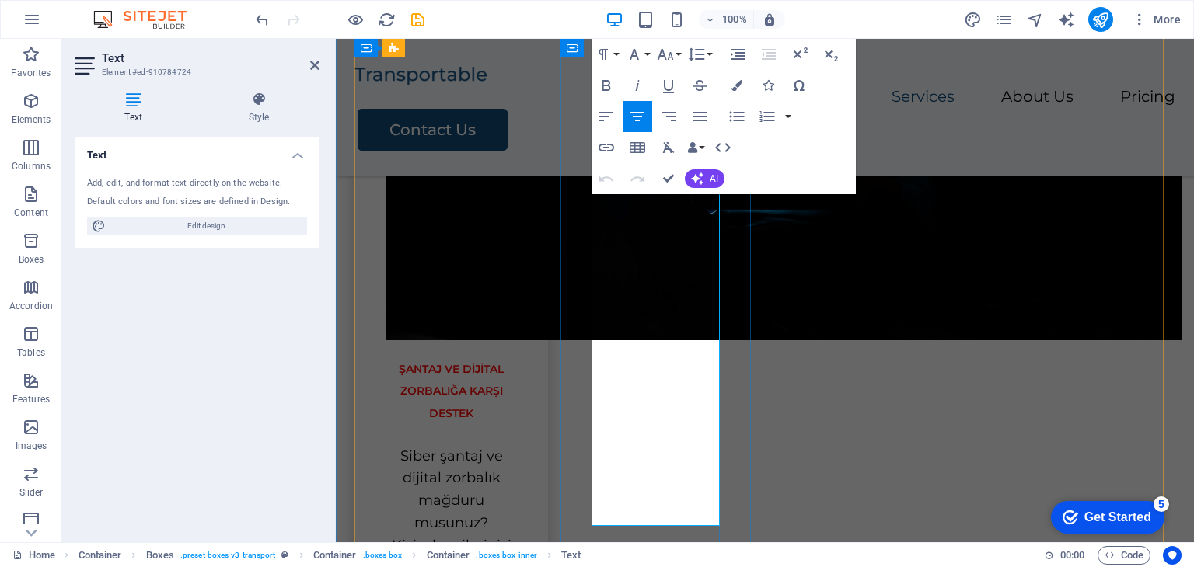
scroll to position [1106, 0]
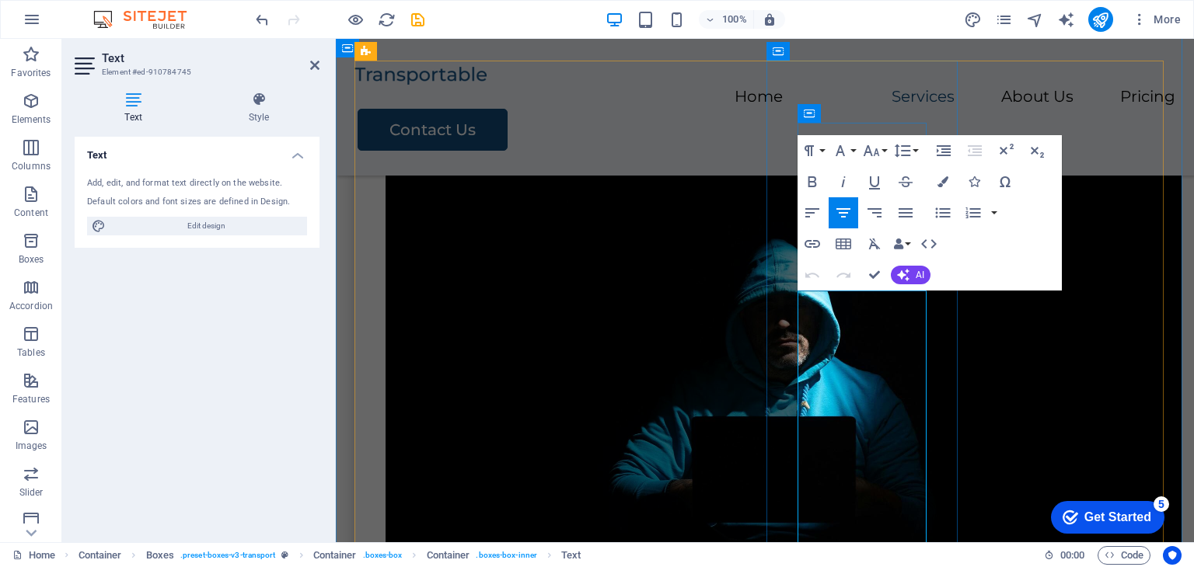
scroll to position [1006, 0]
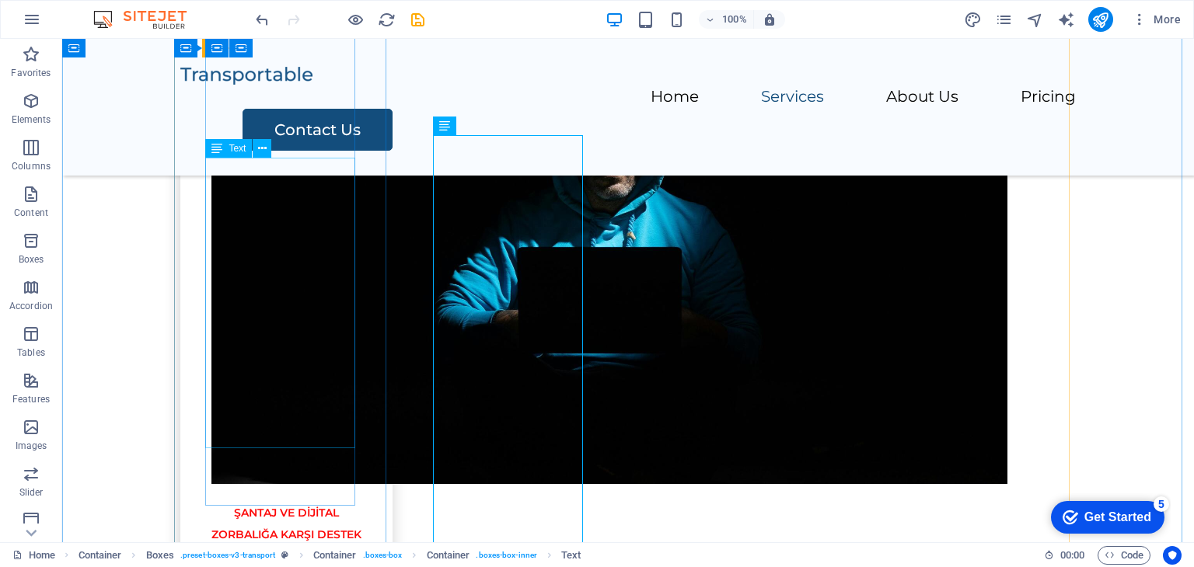
scroll to position [1020, 0]
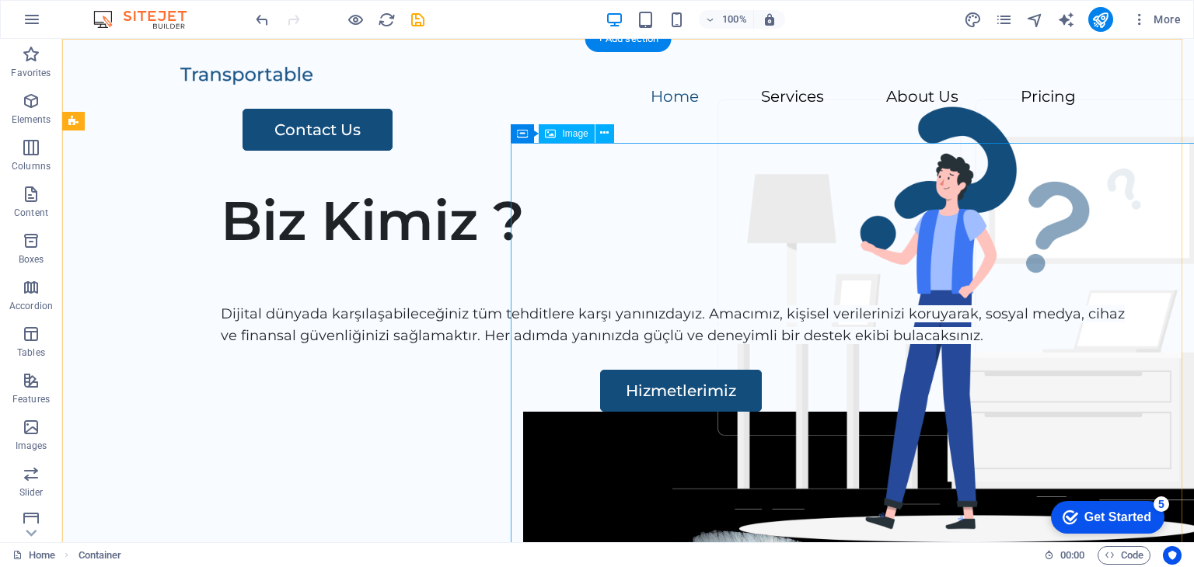
scroll to position [466, 0]
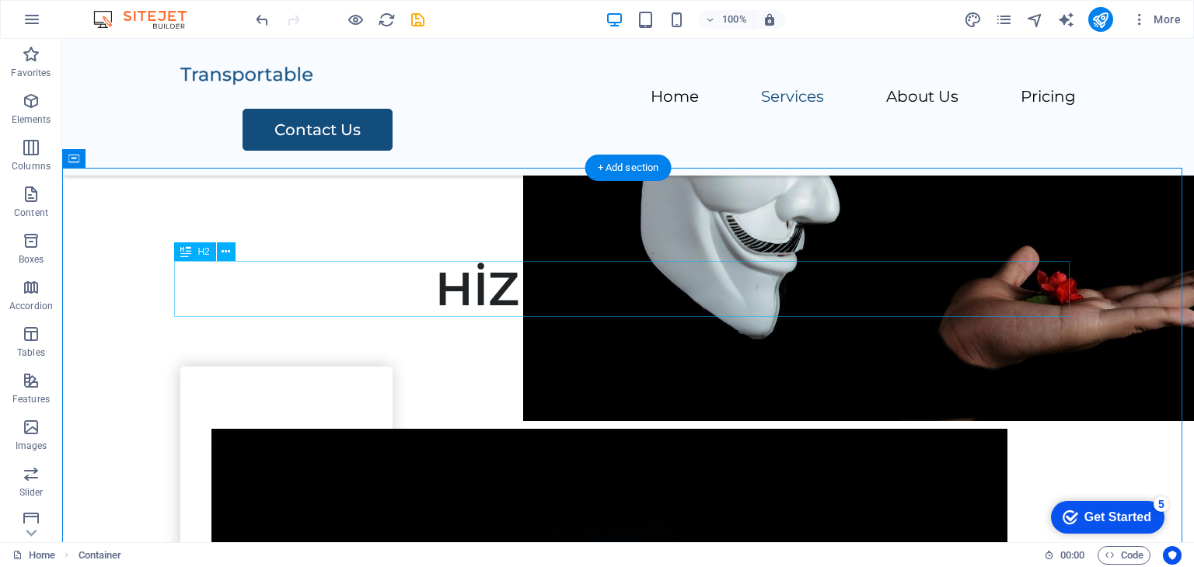
click at [657, 302] on div "HİZMETLERİMİZ" at bounding box center [627, 289] width 895 height 56
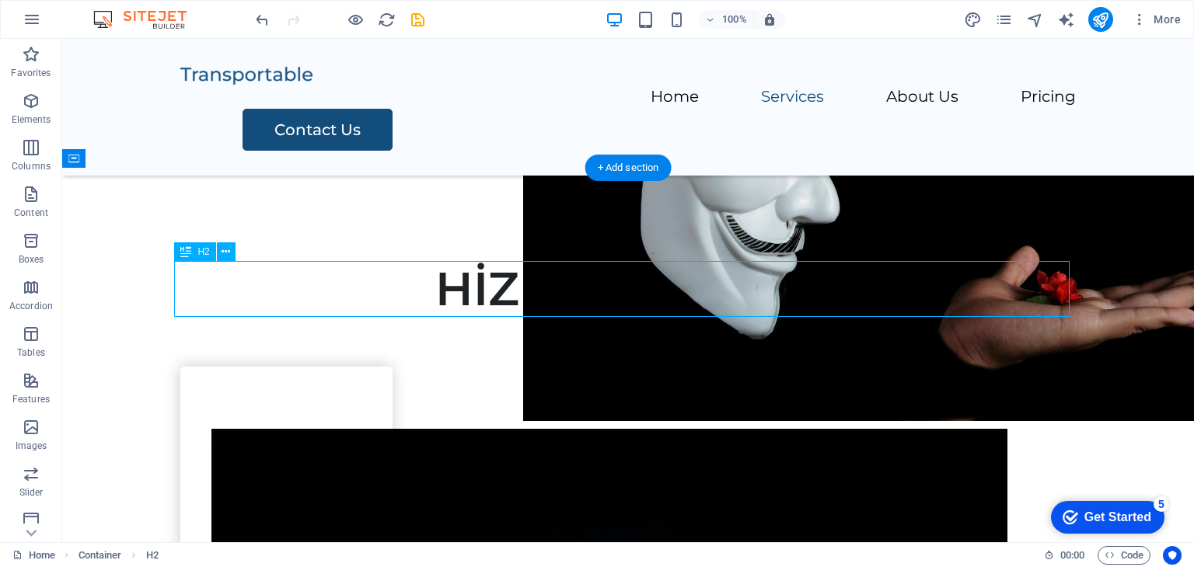
click at [657, 302] on div "HİZMETLERİMİZ" at bounding box center [627, 289] width 895 height 56
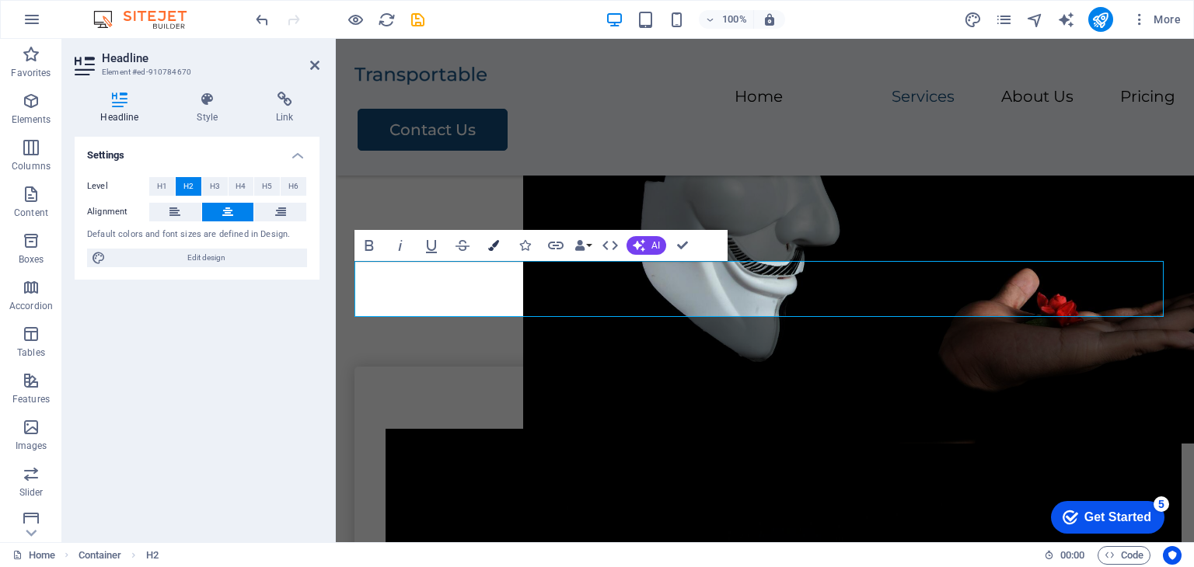
click at [494, 238] on button "Colors" at bounding box center [494, 245] width 30 height 31
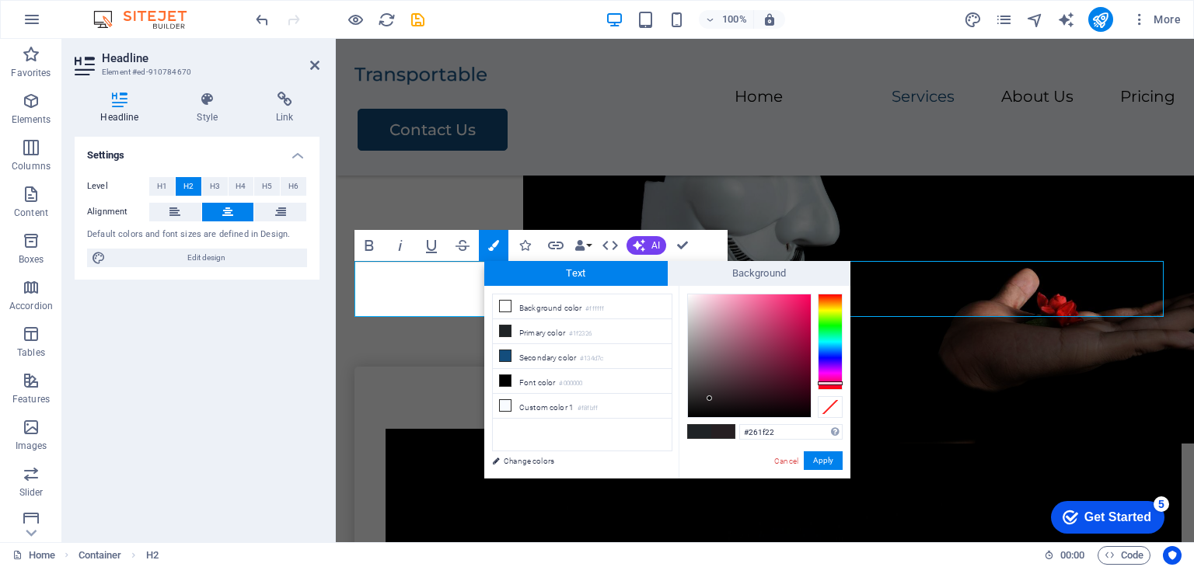
click at [823, 383] on div at bounding box center [830, 342] width 25 height 96
click at [832, 387] on div at bounding box center [830, 342] width 25 height 96
type input "#f5102b"
click at [802, 298] on div at bounding box center [749, 356] width 123 height 123
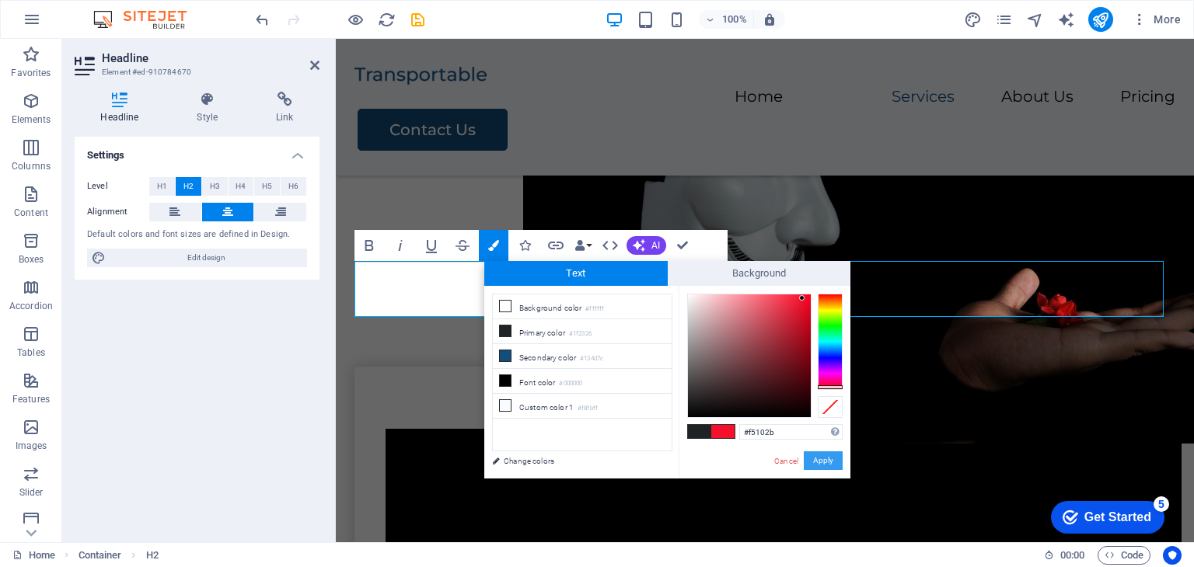
click at [824, 462] on button "Apply" at bounding box center [823, 461] width 39 height 19
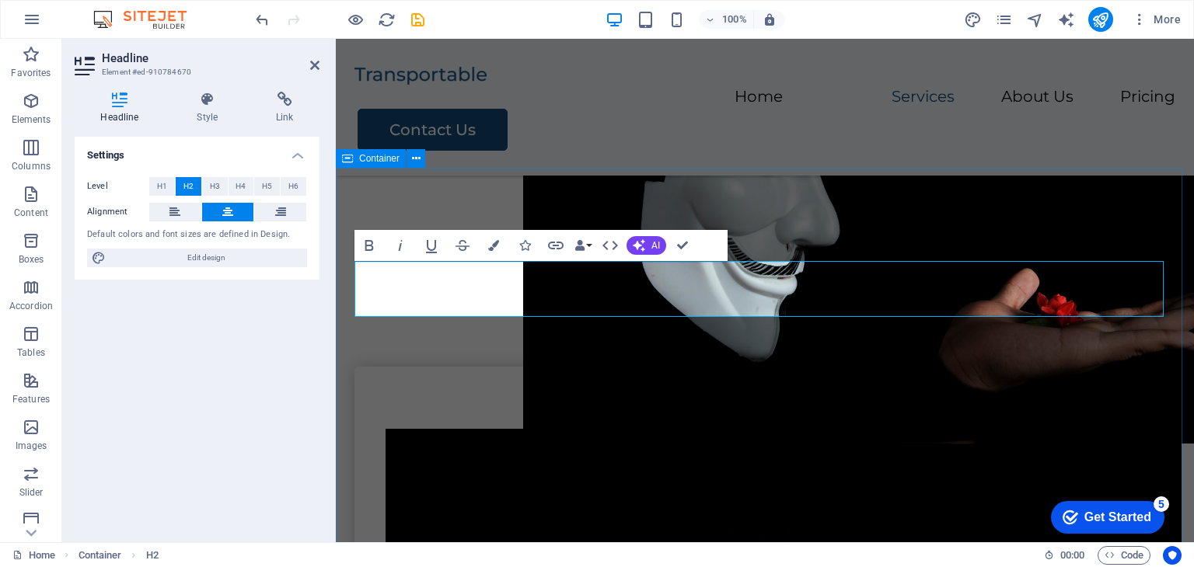
drag, startPoint x: 982, startPoint y: 204, endPoint x: 1256, endPoint y: 205, distance: 274.4
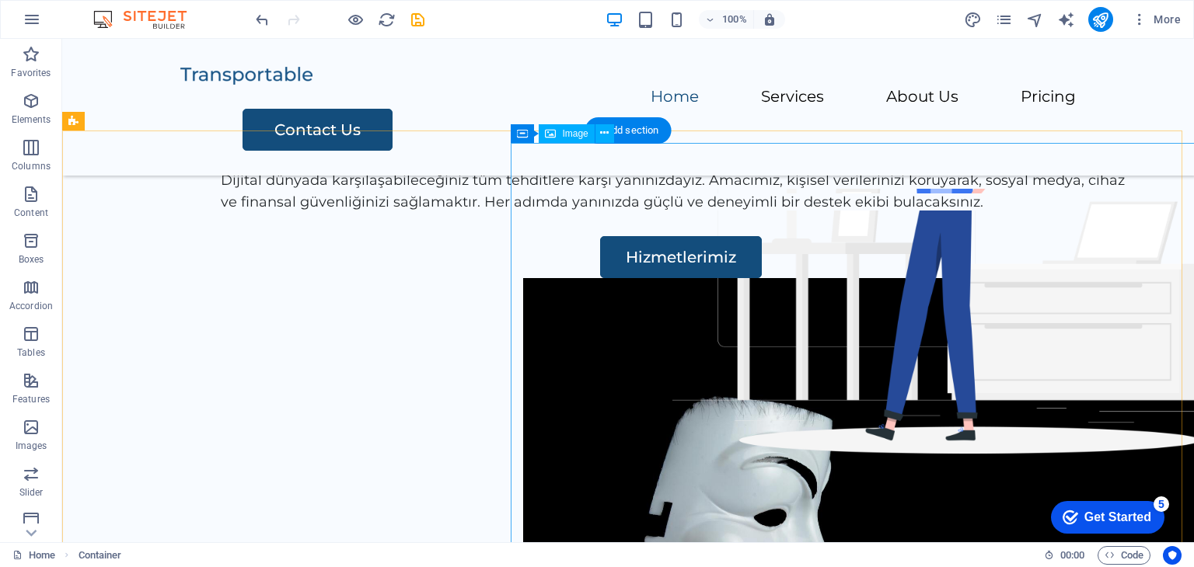
scroll to position [0, 0]
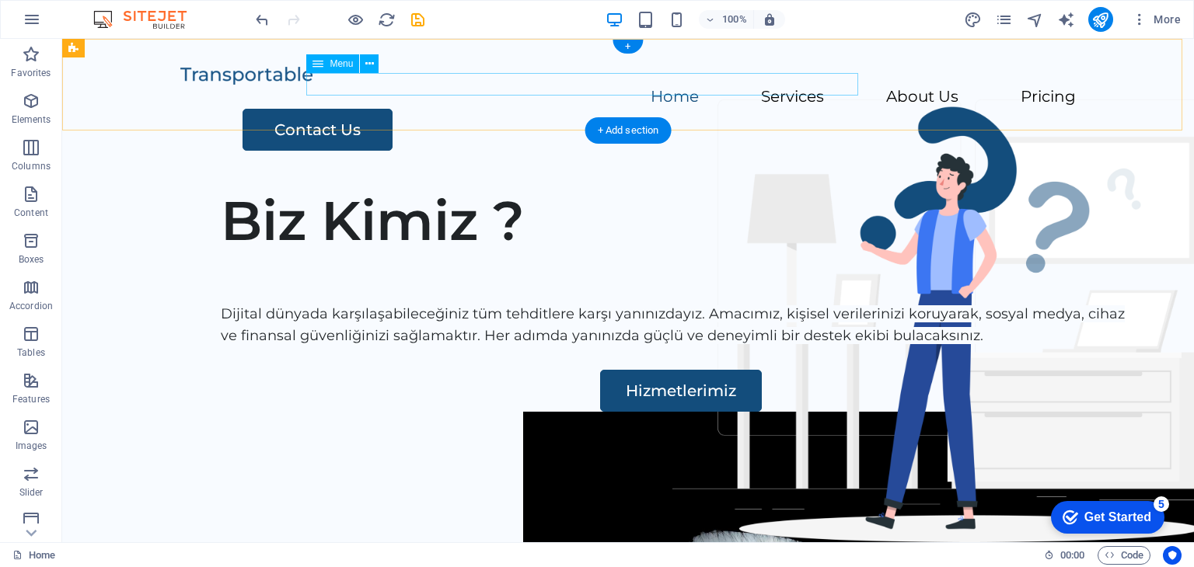
click at [840, 92] on nav "Home Services About Us Pricing" at bounding box center [627, 97] width 895 height 23
select select
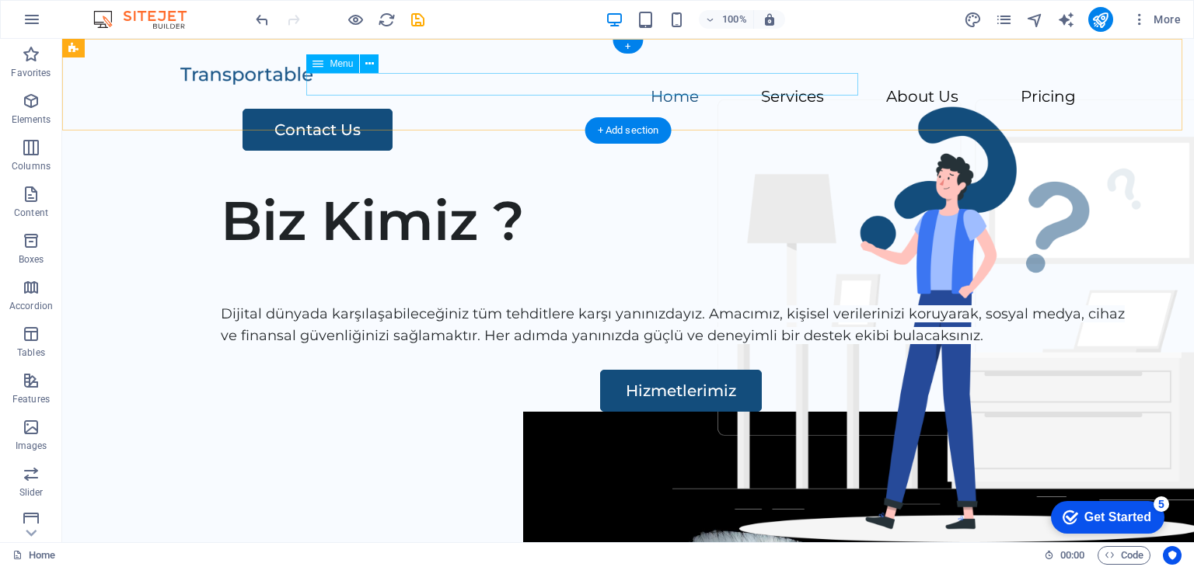
select select
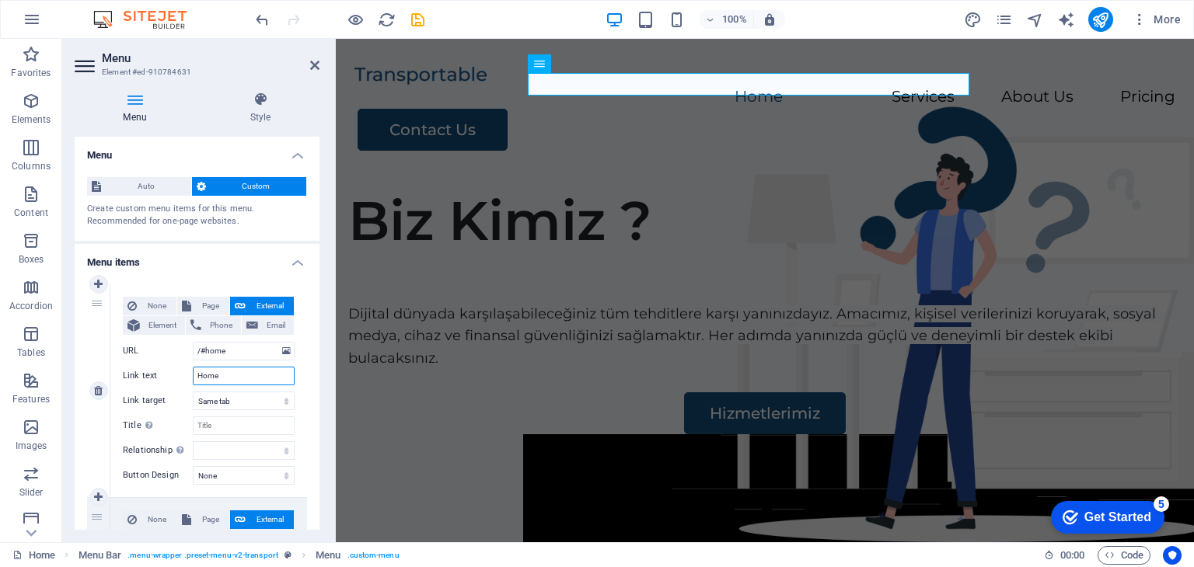
click at [244, 379] on input "Home" at bounding box center [244, 376] width 102 height 19
type input "[PERSON_NAME]"
select select
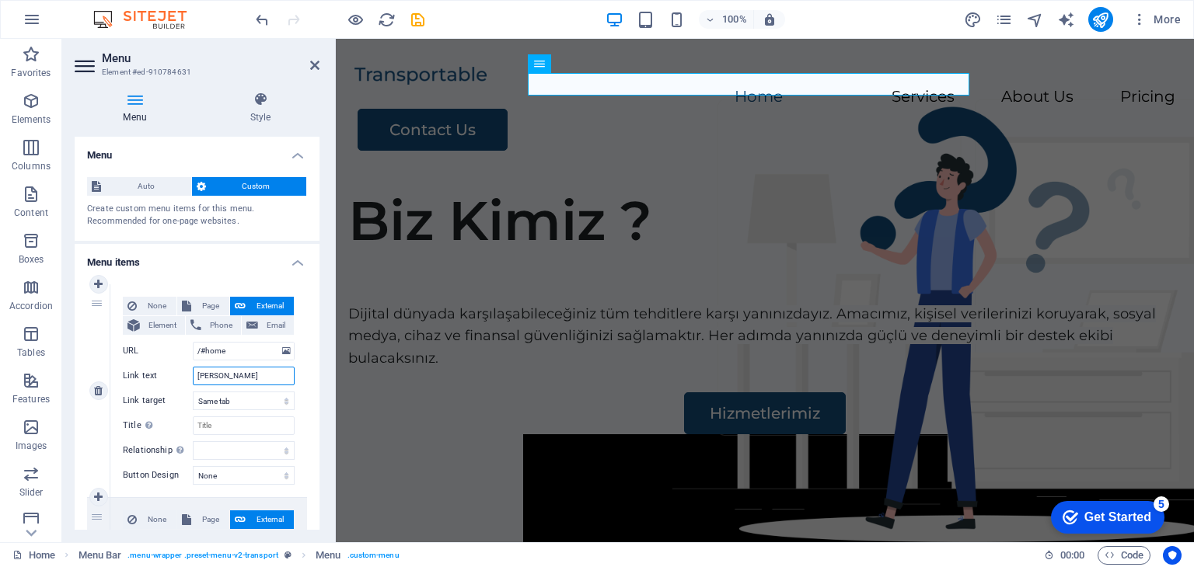
select select
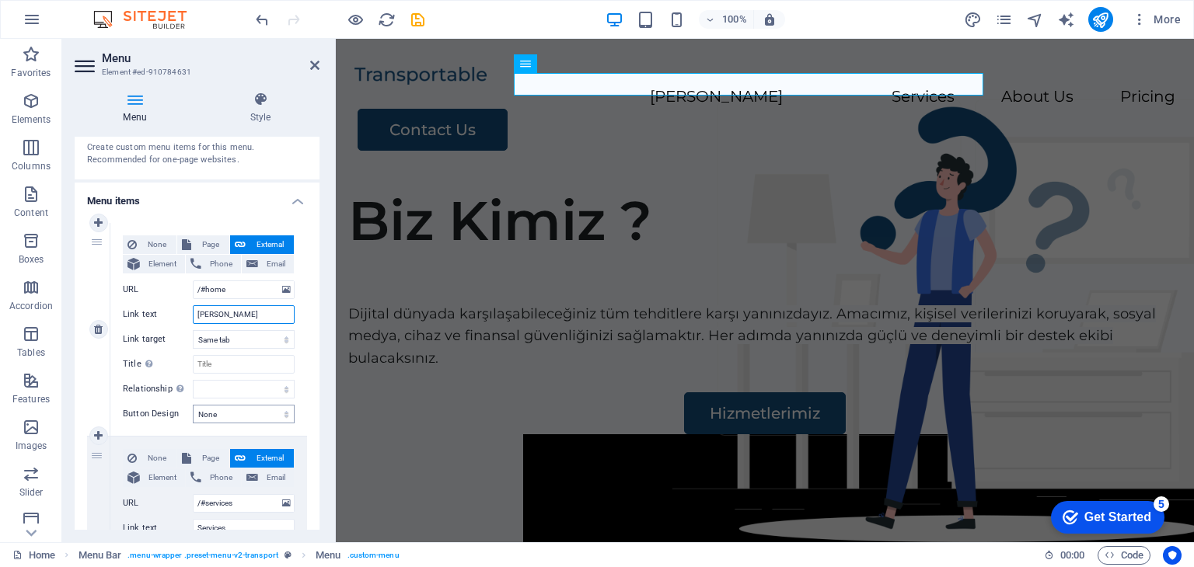
scroll to position [155, 0]
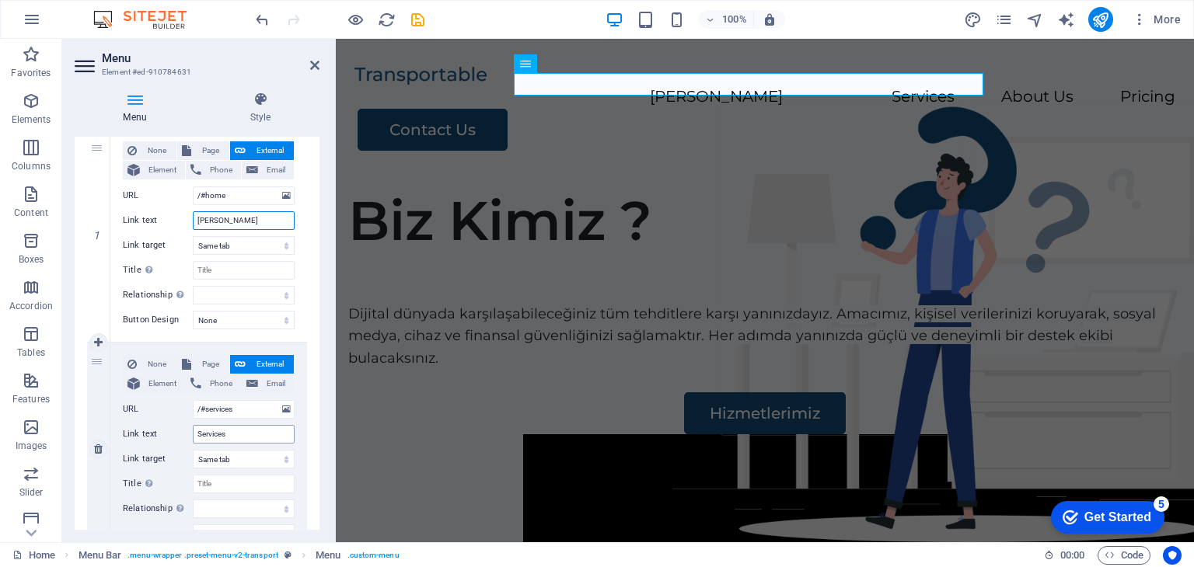
type input "[PERSON_NAME]"
click at [238, 438] on input "Services" at bounding box center [244, 434] width 102 height 19
type input "Hi"
select select
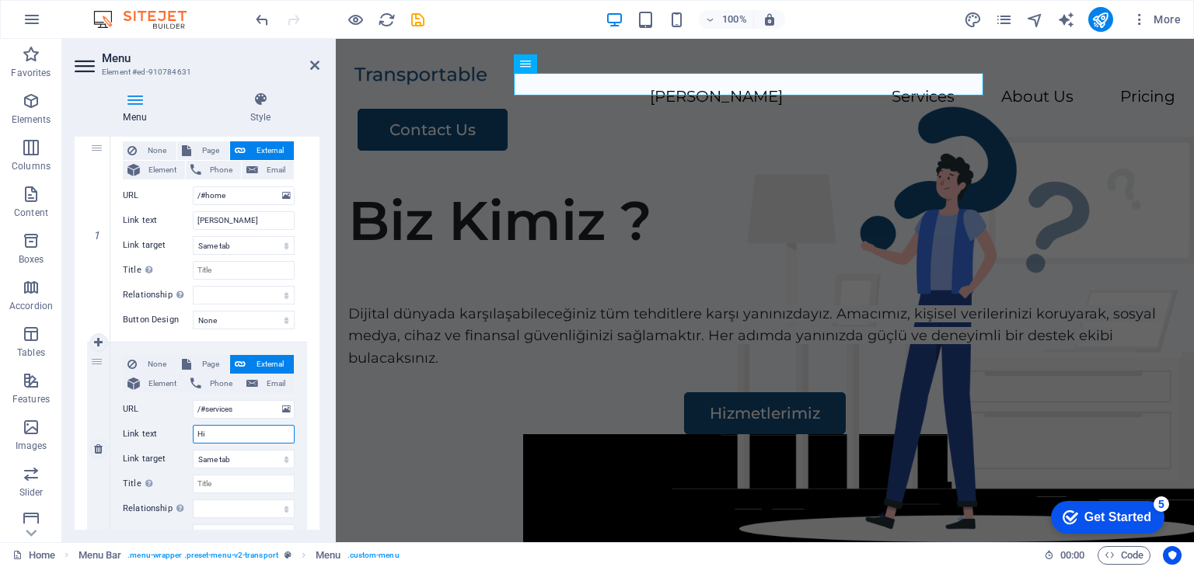
select select
type input "Hizmetlerimiz"
select select
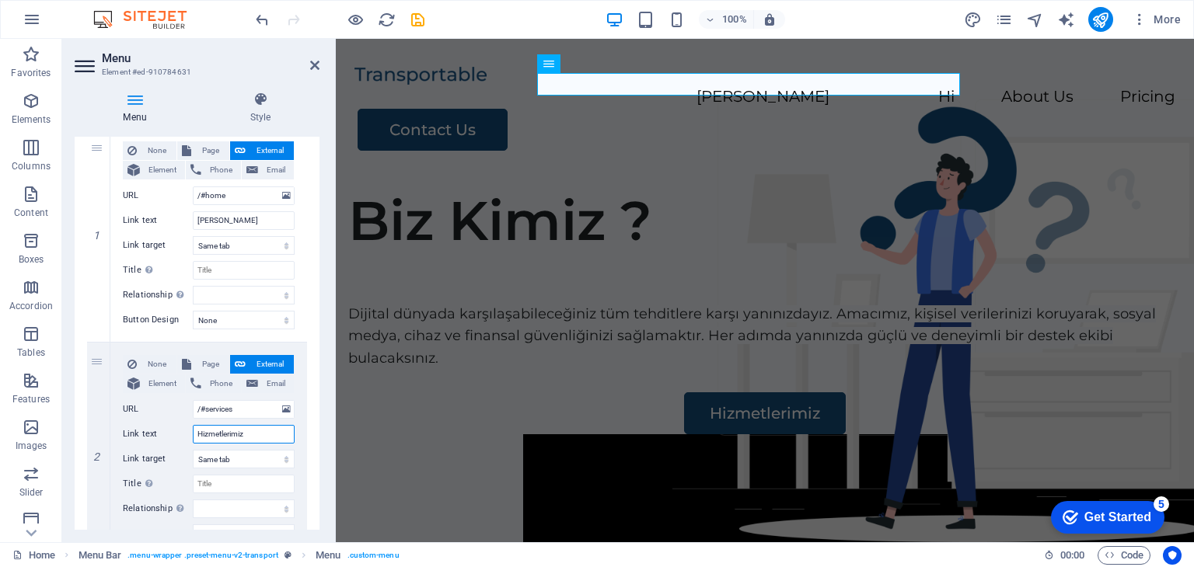
select select
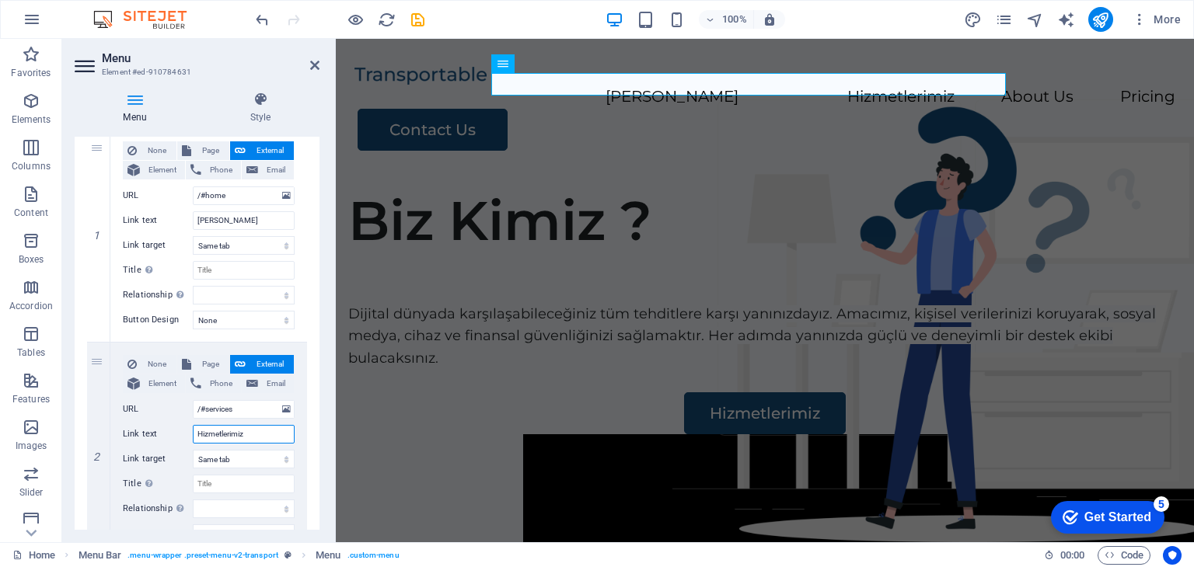
type input "Hizmetlerimiz"
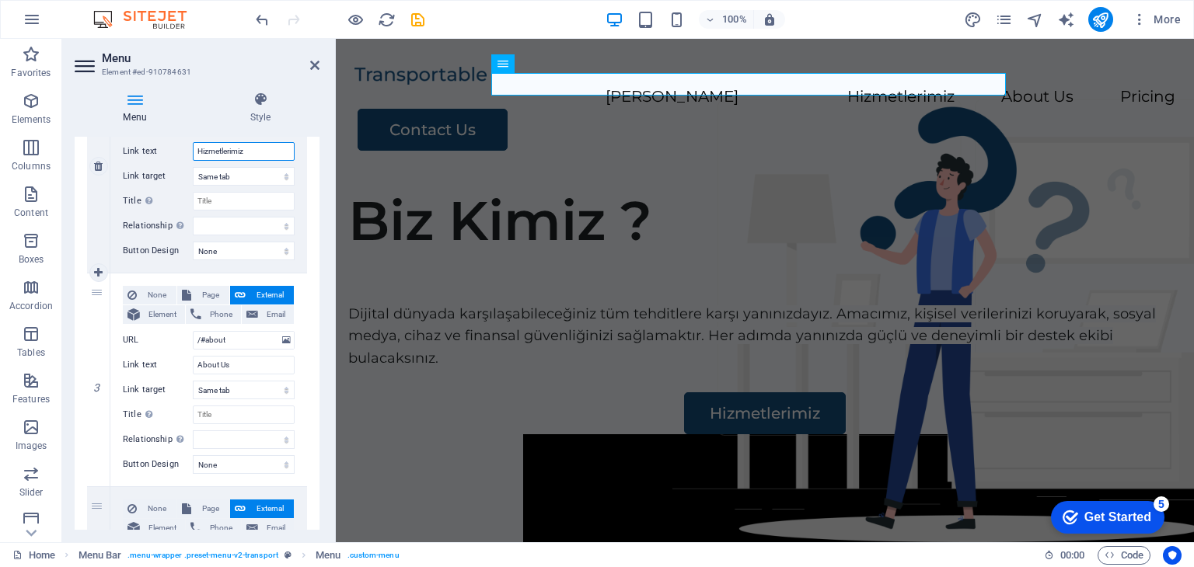
scroll to position [466, 0]
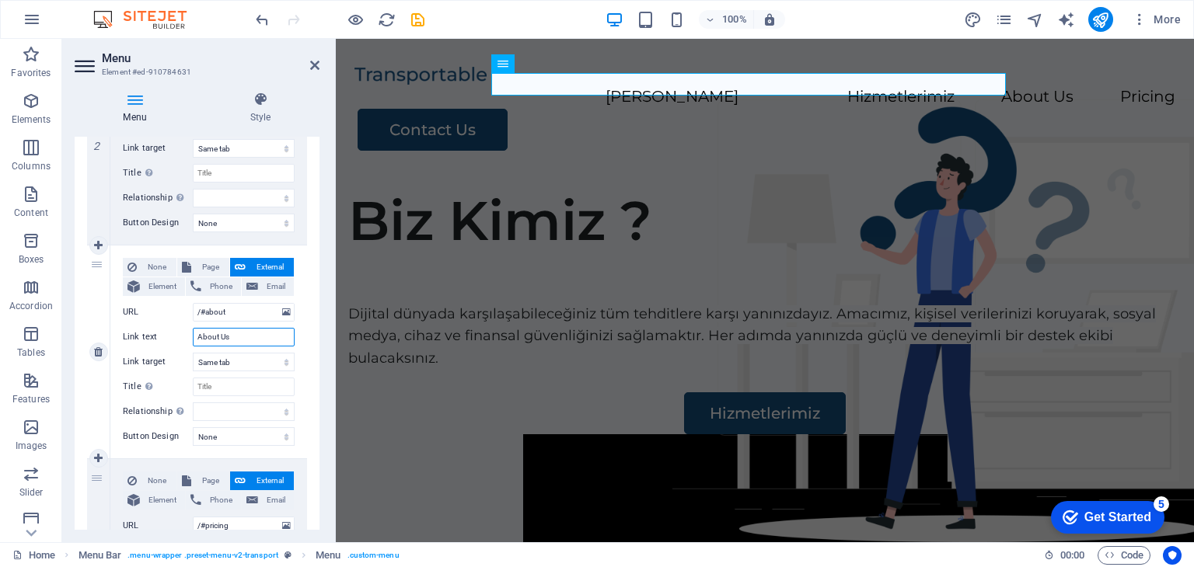
click at [233, 335] on input "About Us" at bounding box center [244, 337] width 102 height 19
type input "Ha"
select select
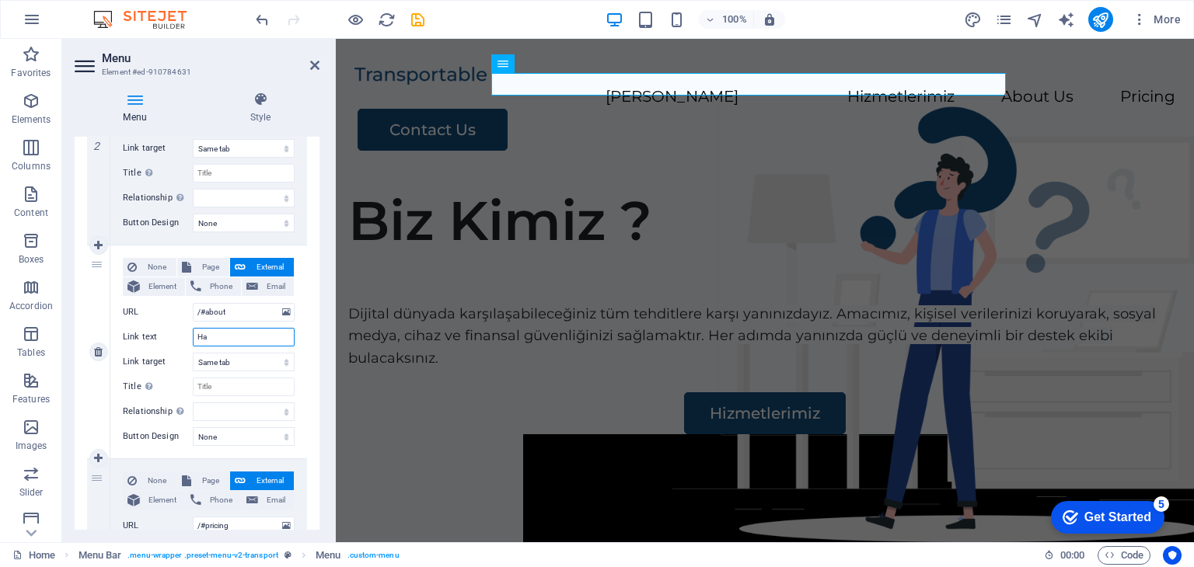
select select
type input "Hakkımızda"
select select
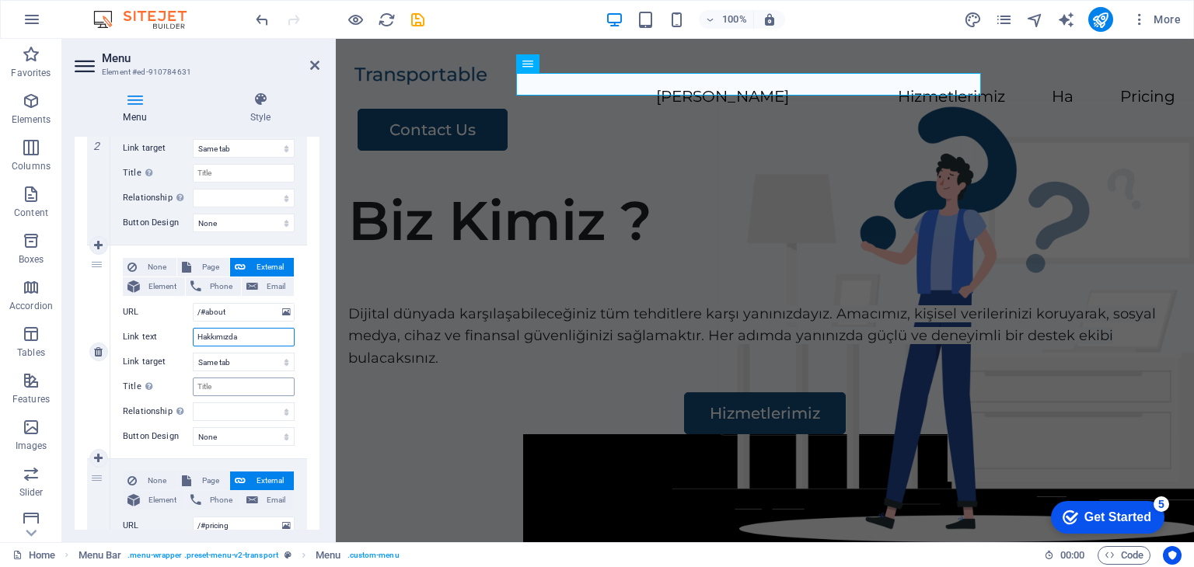
select select
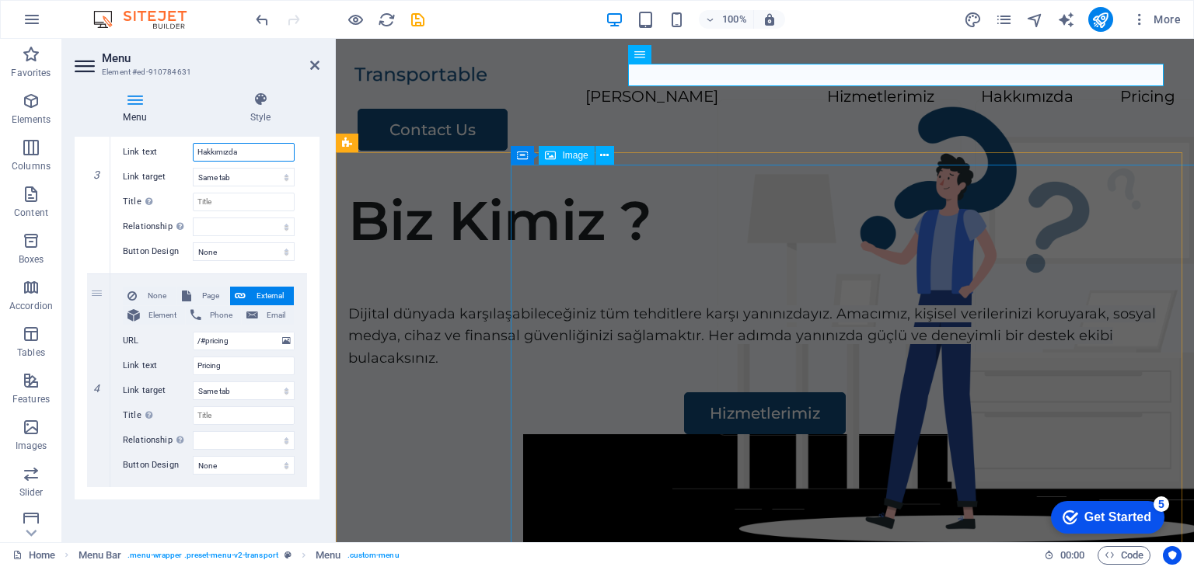
scroll to position [574, 0]
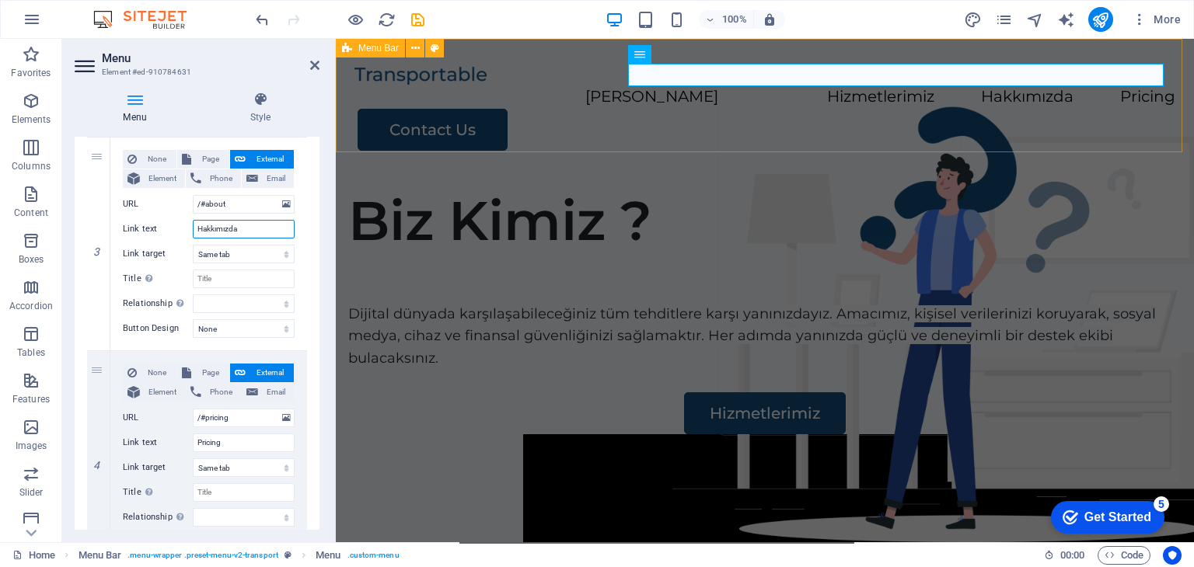
type input "Hakkımızda"
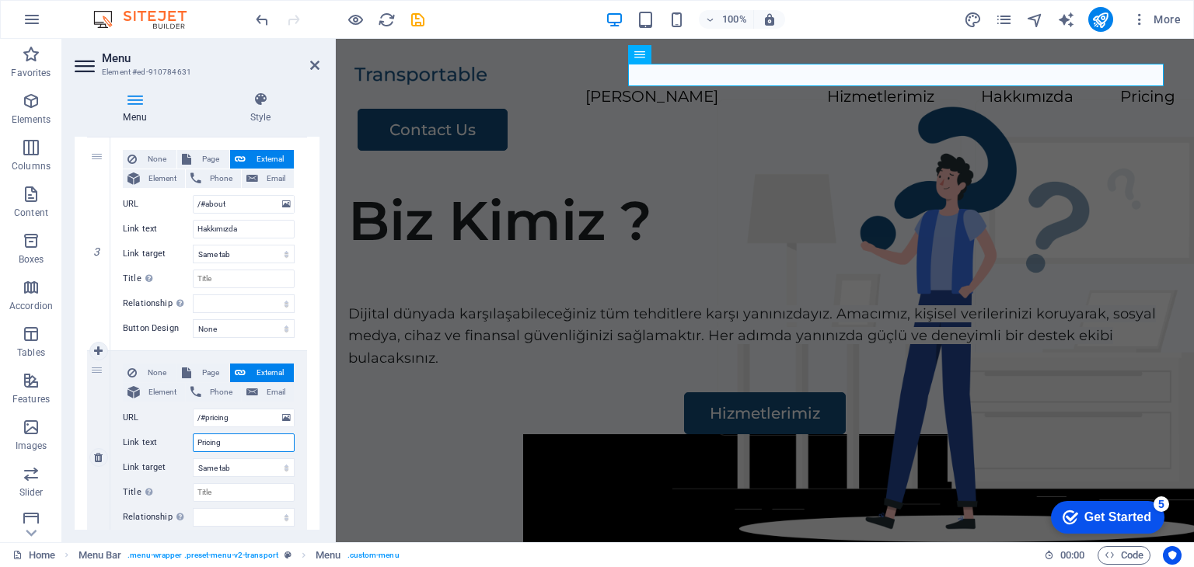
click at [221, 439] on input "Pricing" at bounding box center [244, 443] width 102 height 19
type input "İletişim"
select select
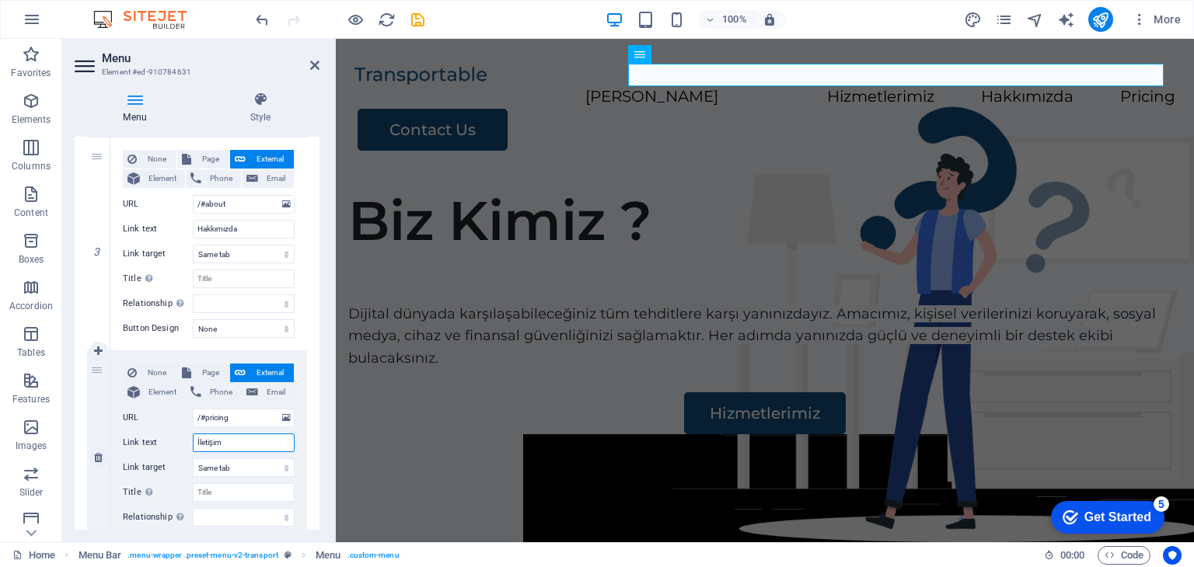
select select
type input "İletişim"
drag, startPoint x: 597, startPoint y: 267, endPoint x: 871, endPoint y: 266, distance: 273.6
click at [871, 266] on div "Biz Kimiz ? Dijital dünyada karşılaşabileceğiniz tüm tehditlere karşı yanınızda…" at bounding box center [765, 334] width 858 height 316
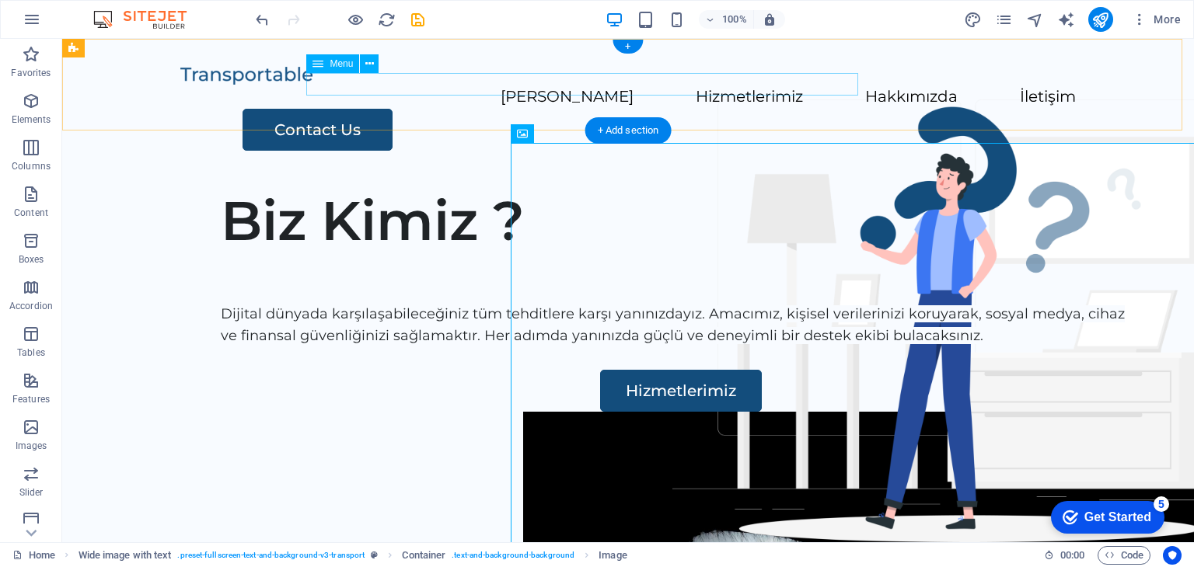
click at [824, 88] on nav "[PERSON_NAME] Hizmetlerimiz Hakkımızda İletişim" at bounding box center [627, 97] width 895 height 23
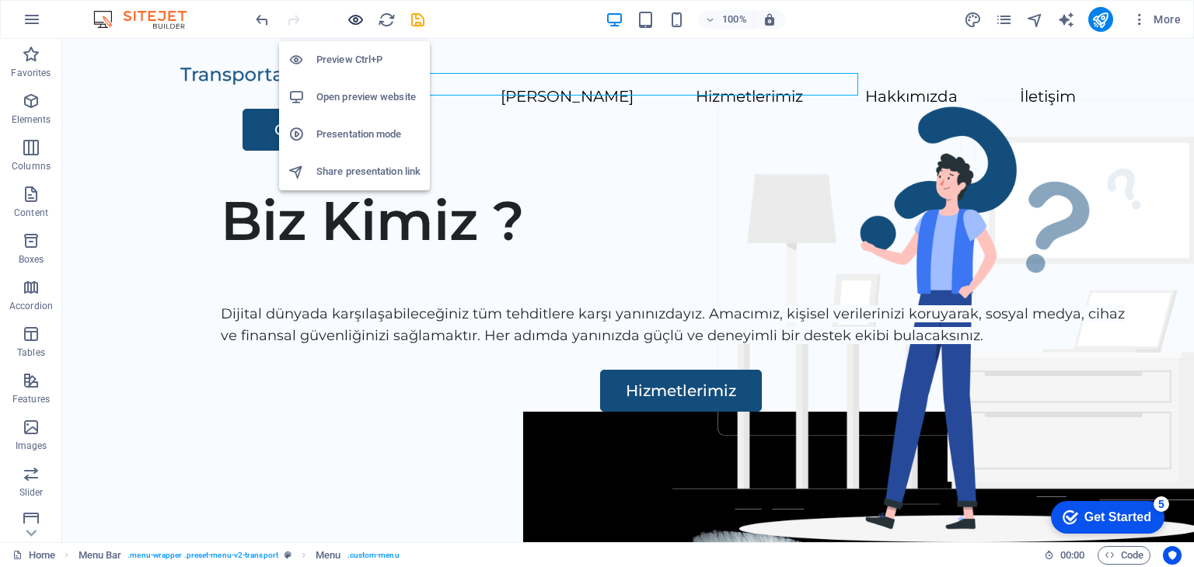
click at [347, 22] on icon "button" at bounding box center [356, 20] width 18 height 18
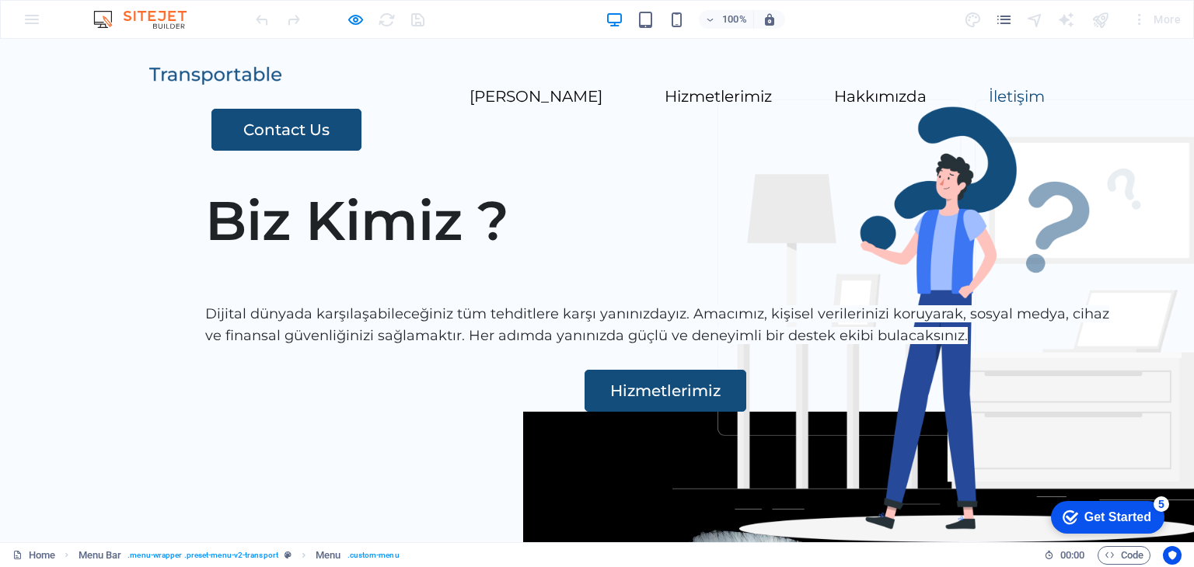
click at [989, 89] on link "İletişim" at bounding box center [1017, 97] width 56 height 16
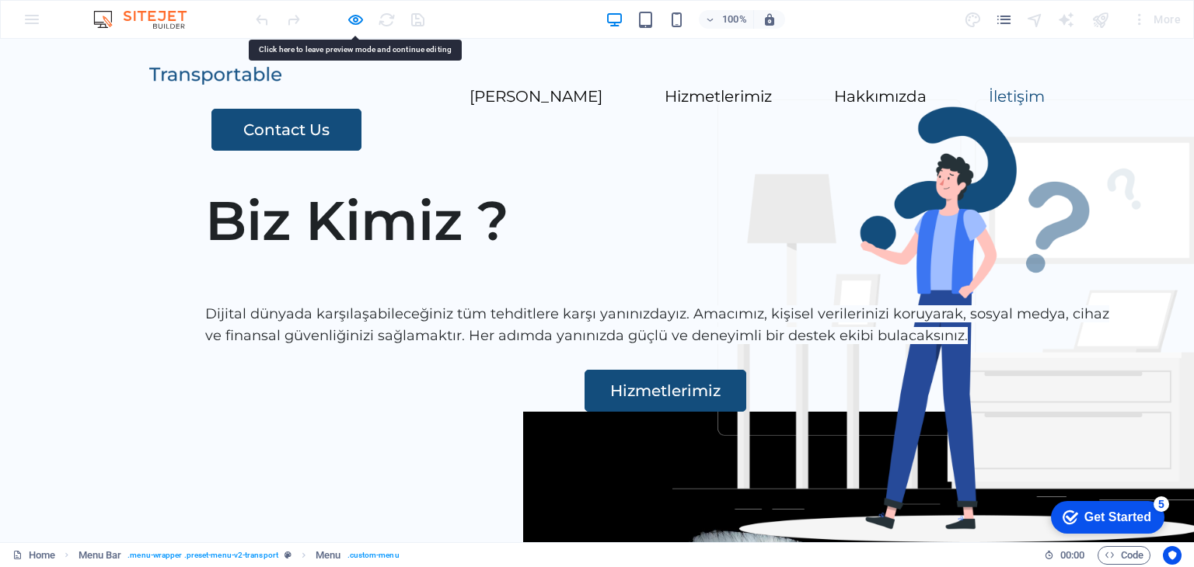
click at [989, 89] on link "İletişim" at bounding box center [1017, 97] width 56 height 16
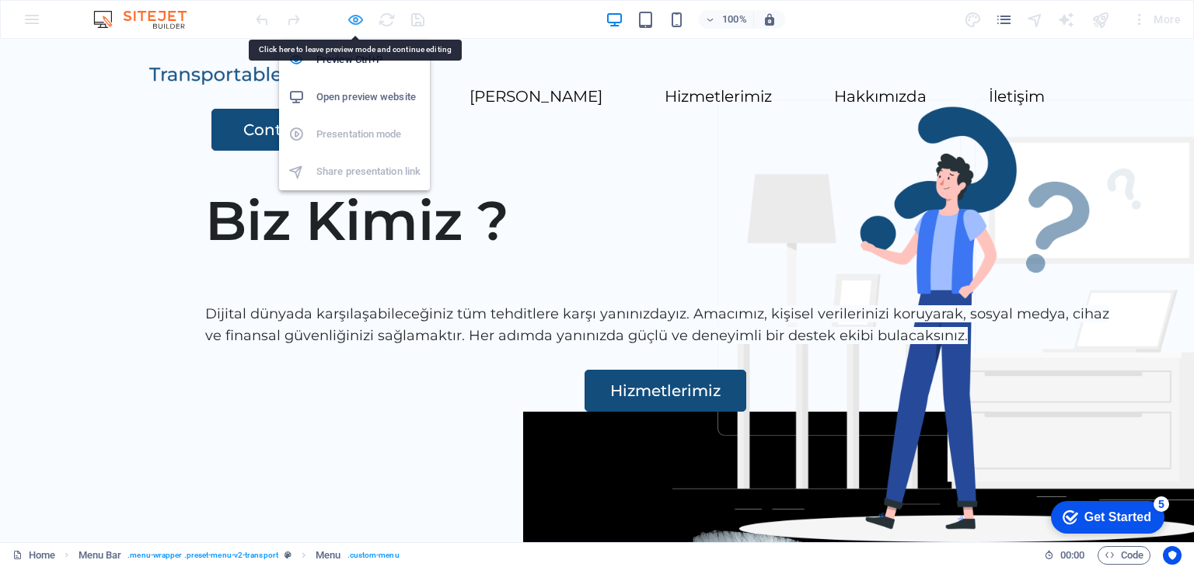
click at [354, 21] on icon "button" at bounding box center [356, 20] width 18 height 18
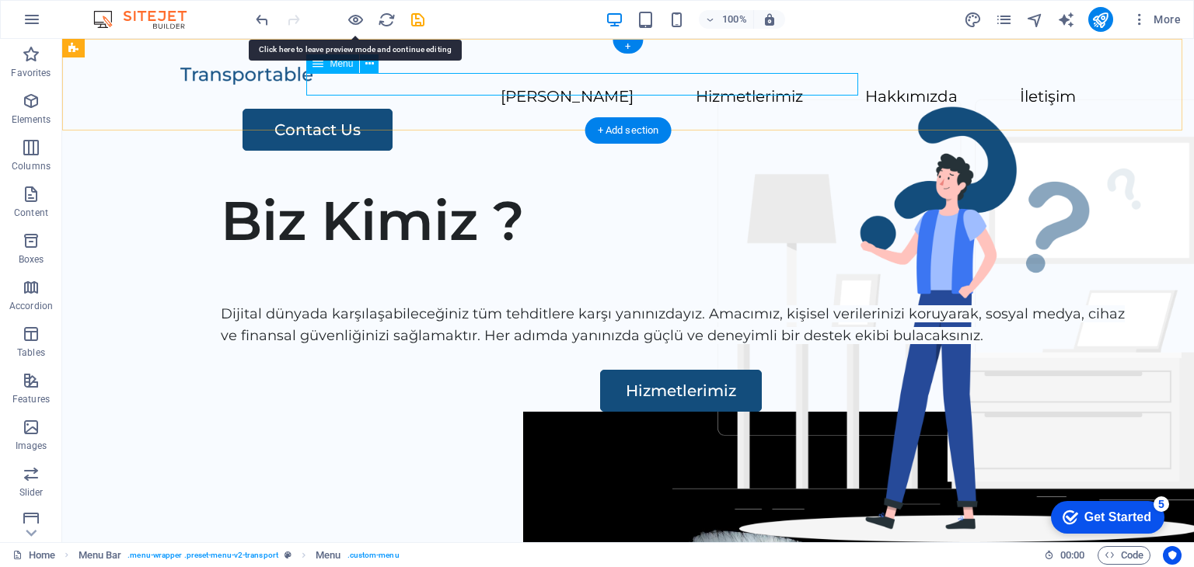
click at [831, 86] on nav "[PERSON_NAME] Hizmetlerimiz Hakkımızda İletişim" at bounding box center [627, 97] width 895 height 23
select select
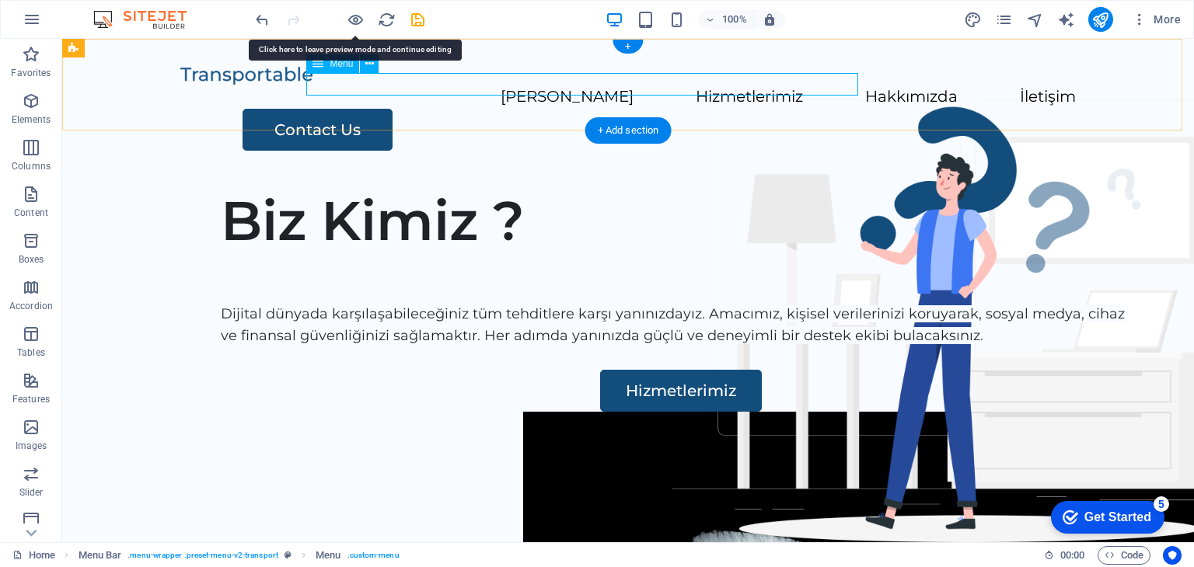
select select
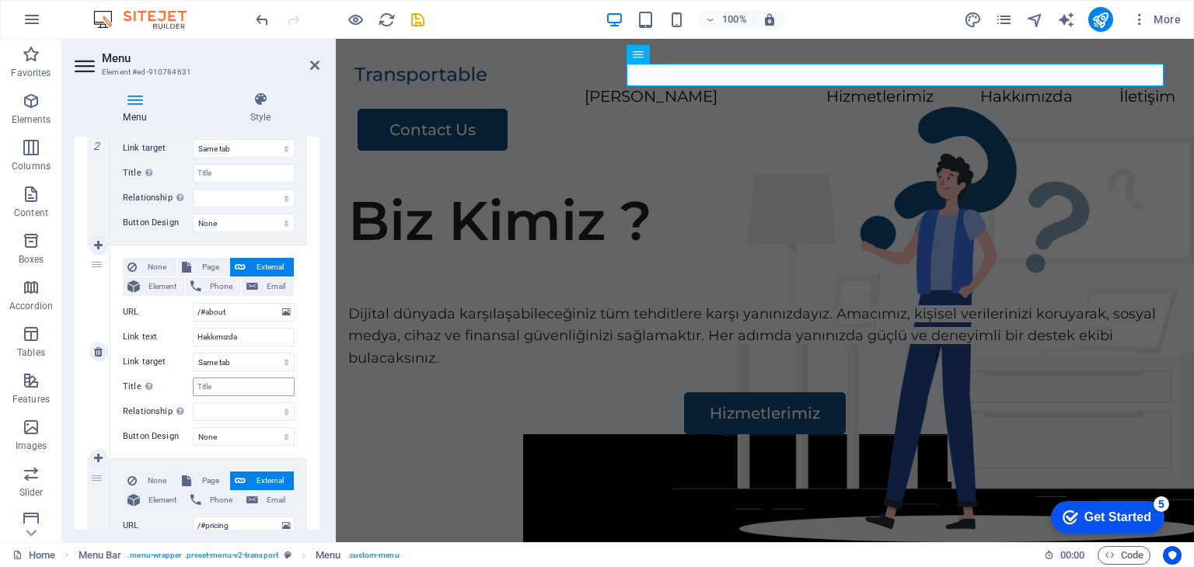
scroll to position [651, 0]
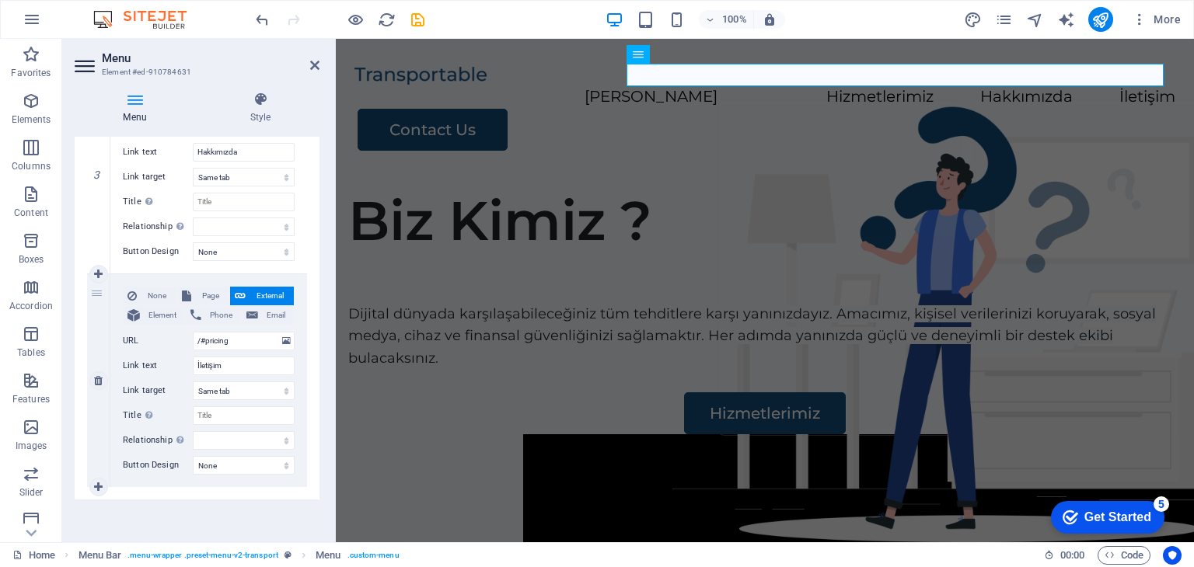
click at [215, 317] on span "Phone" at bounding box center [221, 315] width 30 height 19
select select
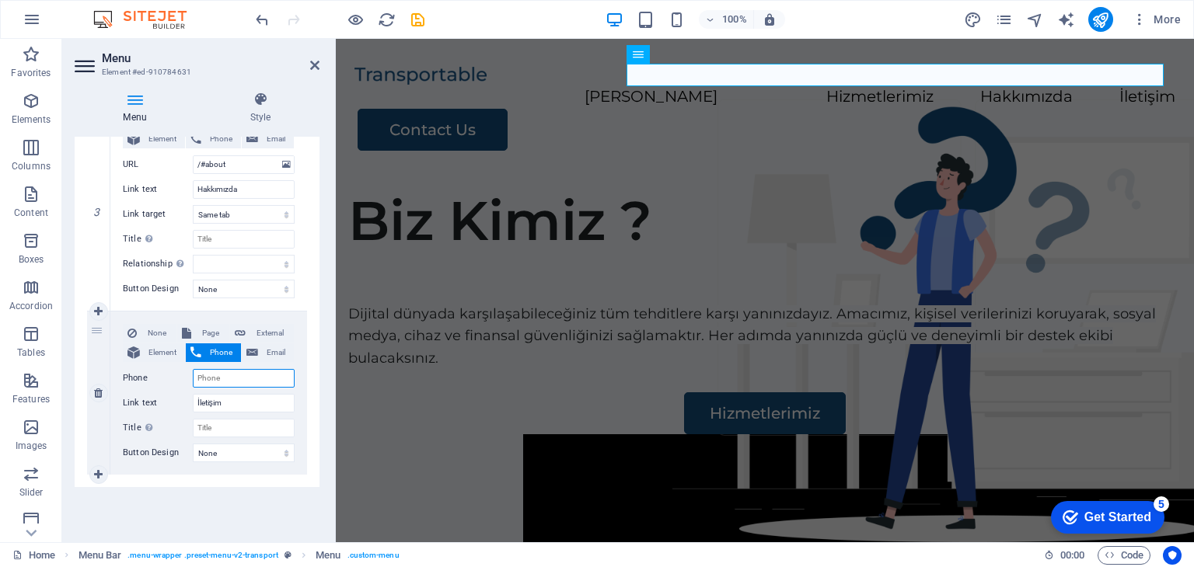
scroll to position [613, 0]
click at [246, 330] on button "External" at bounding box center [262, 334] width 64 height 19
select select
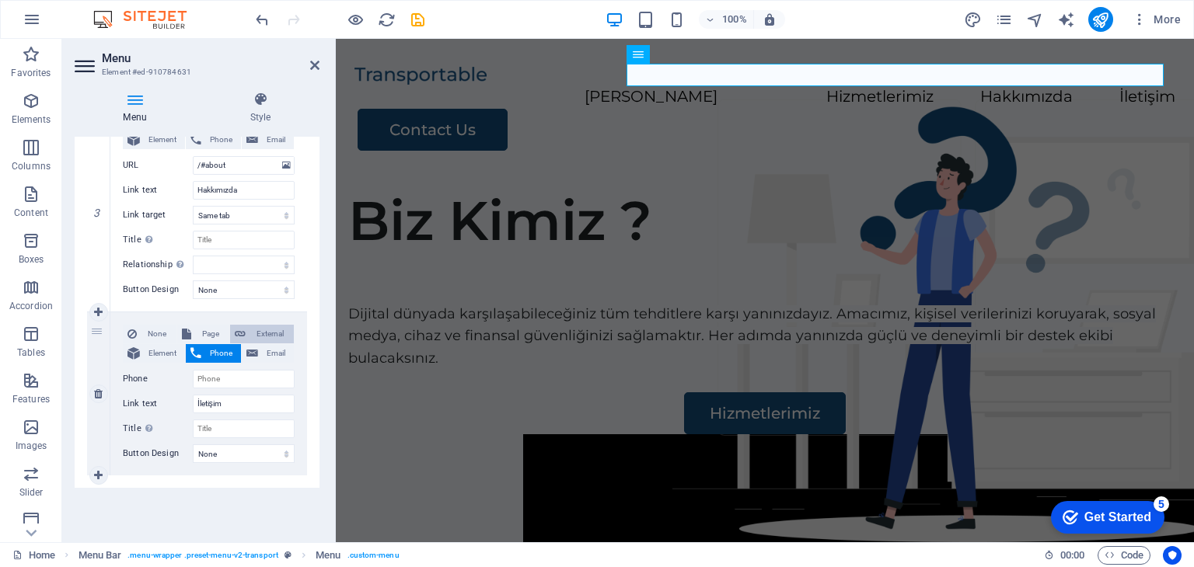
select select "blank"
select select
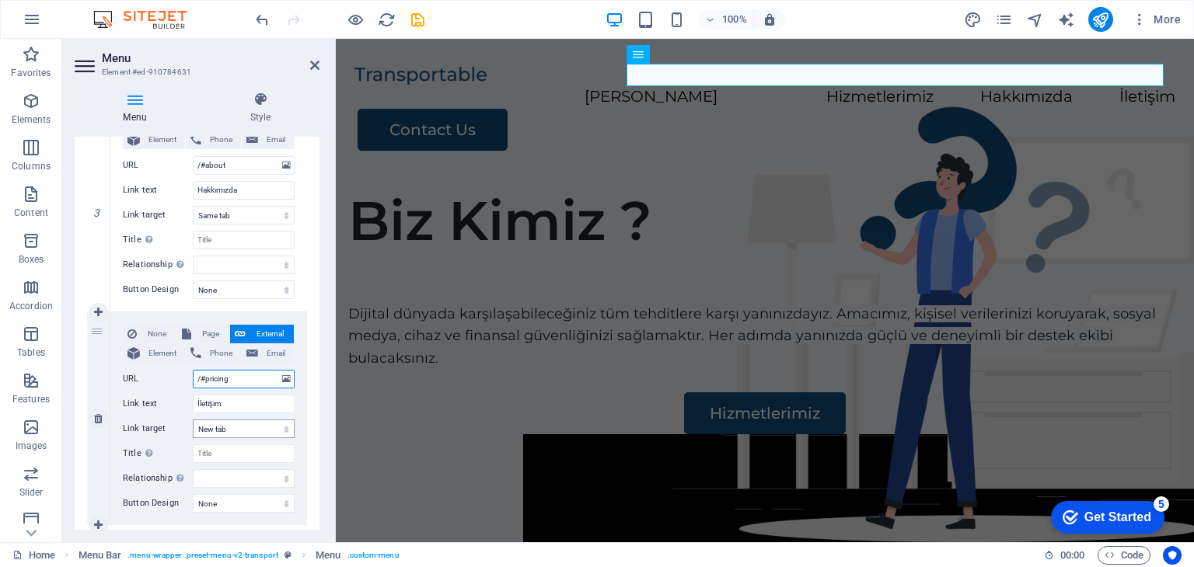
scroll to position [651, 0]
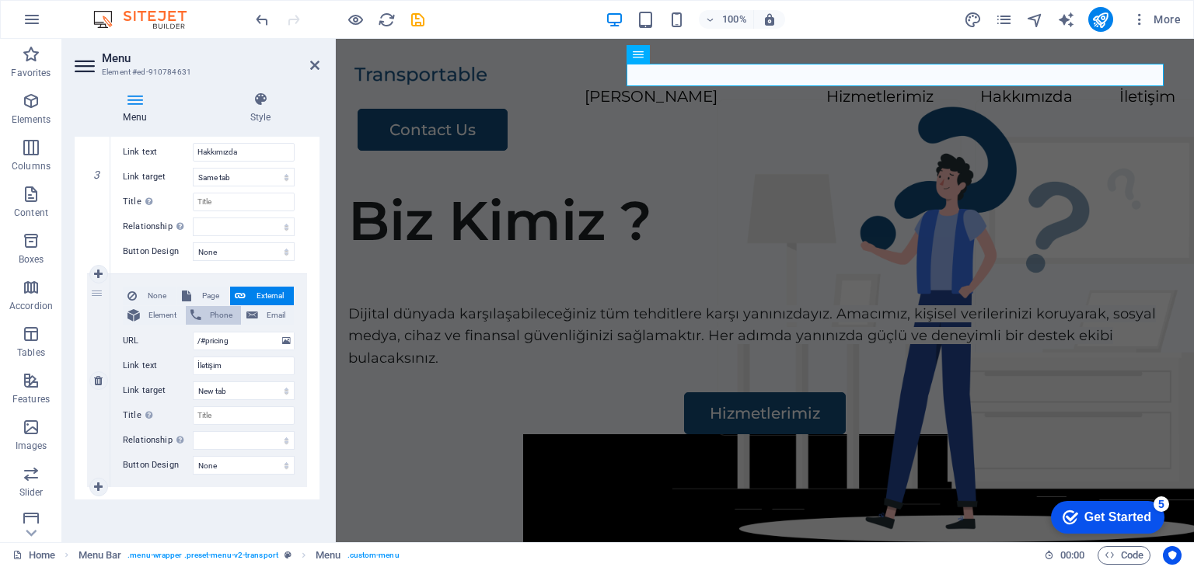
click at [222, 309] on span "Phone" at bounding box center [221, 315] width 30 height 19
select select
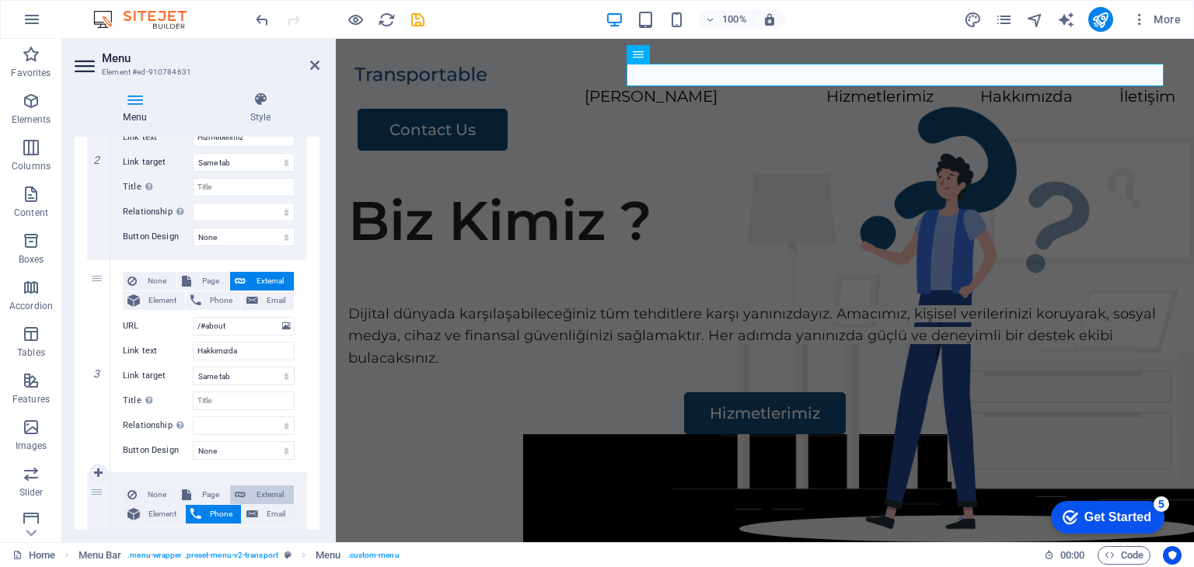
scroll to position [613, 0]
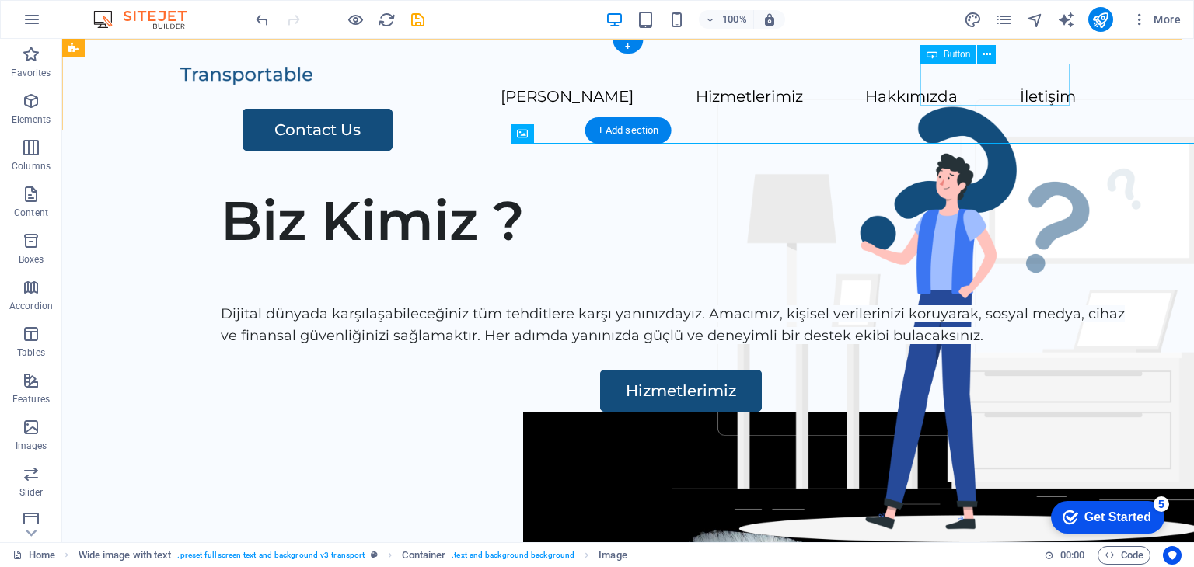
click at [1004, 109] on div "Contact Us" at bounding box center [659, 130] width 833 height 42
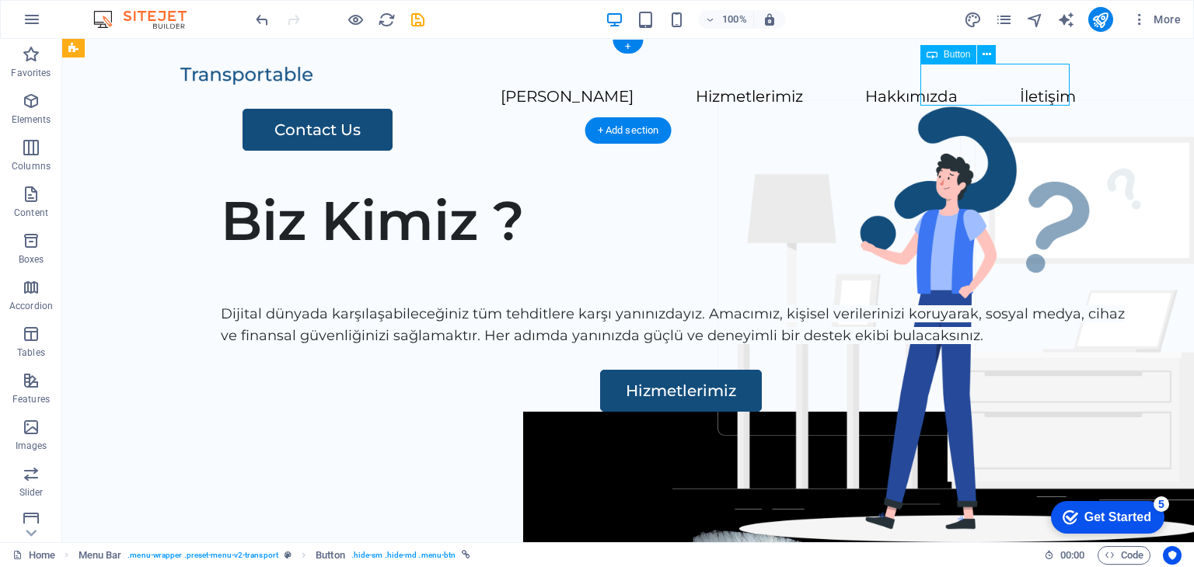
click at [1004, 109] on div "Contact Us" at bounding box center [659, 130] width 833 height 42
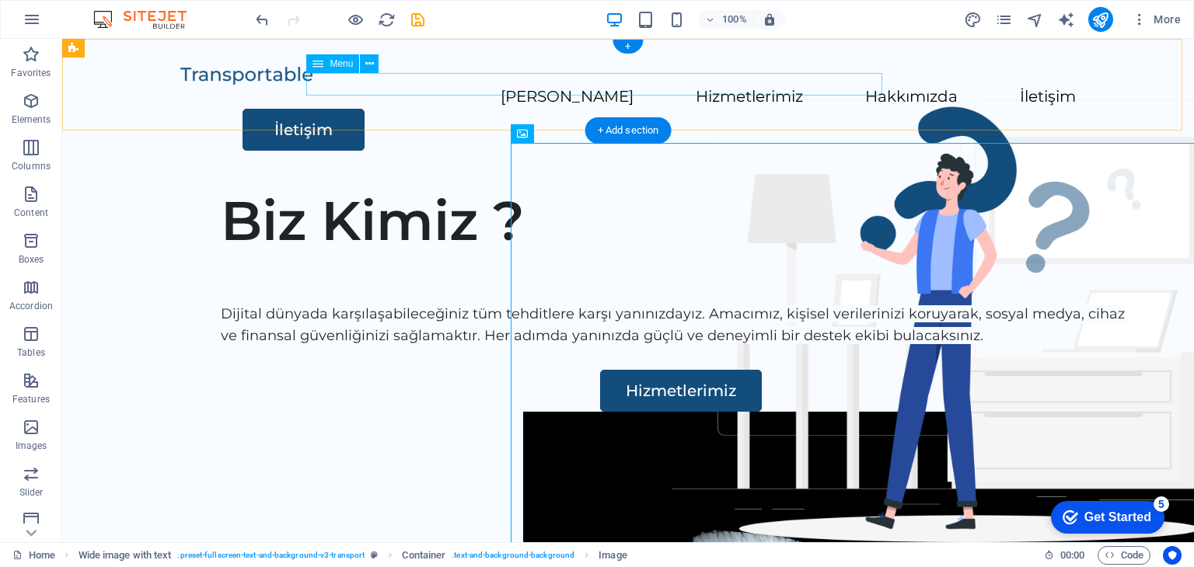
click at [839, 87] on nav "[PERSON_NAME] Hizmetlerimiz Hakkımızda İletişim" at bounding box center [627, 97] width 895 height 23
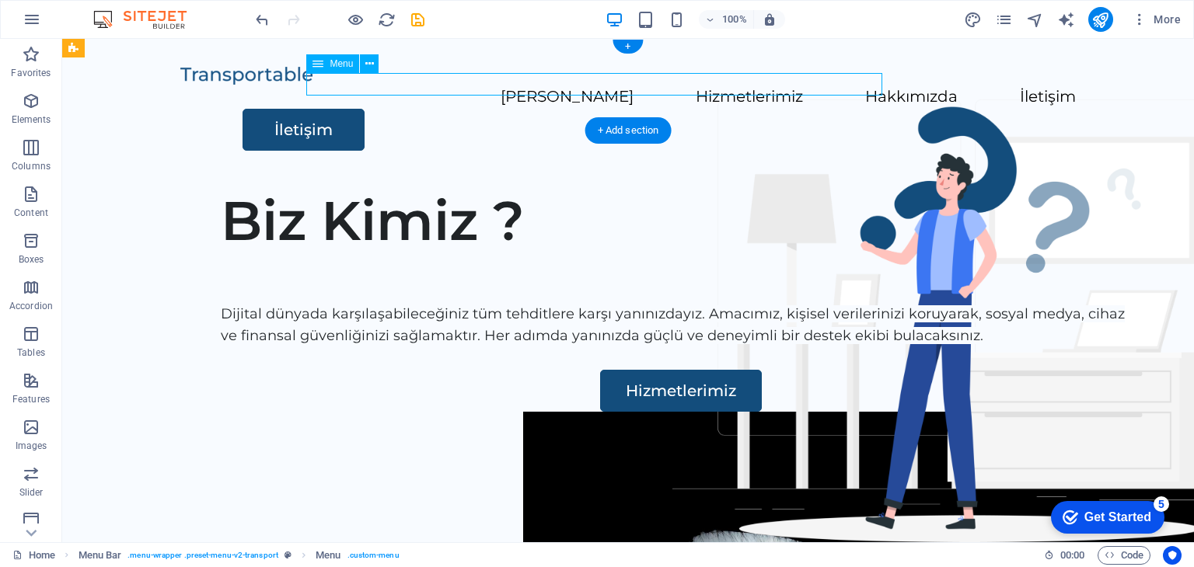
click at [839, 87] on nav "[PERSON_NAME] Hizmetlerimiz Hakkımızda İletişim" at bounding box center [627, 97] width 895 height 23
select select
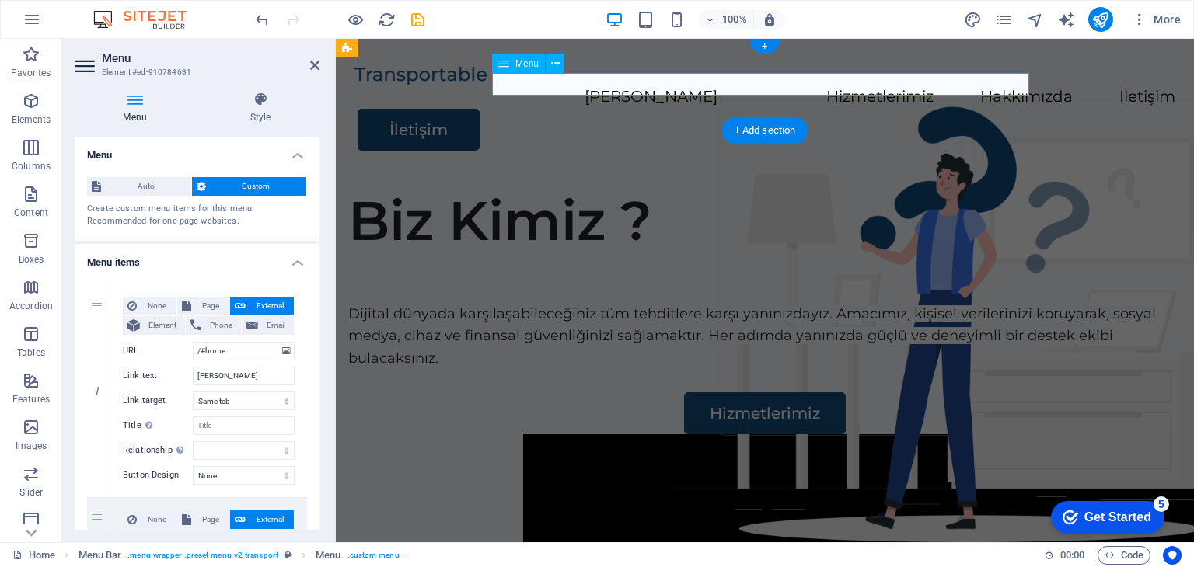
click at [1017, 91] on nav "[PERSON_NAME] Hizmetlerimiz Hakkımızda İletişim" at bounding box center [764, 97] width 821 height 23
click at [1015, 90] on nav "[PERSON_NAME] Hizmetlerimiz Hakkımızda İletişim" at bounding box center [764, 97] width 821 height 23
click at [1005, 86] on nav "[PERSON_NAME] Hizmetlerimiz Hakkımızda İletişim" at bounding box center [764, 97] width 821 height 23
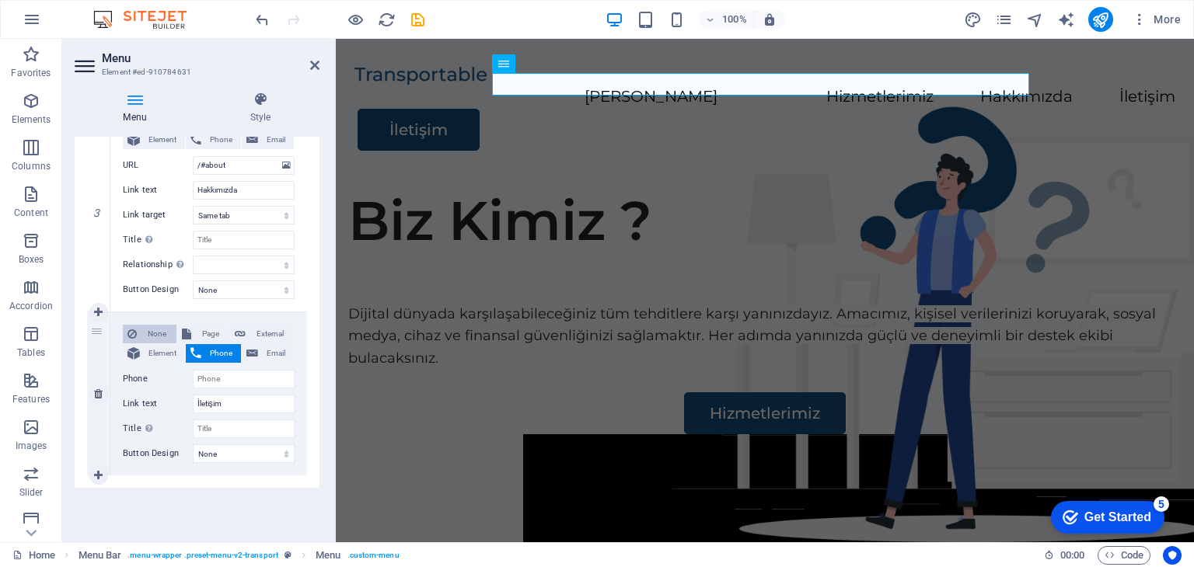
click at [155, 333] on span "None" at bounding box center [156, 334] width 30 height 19
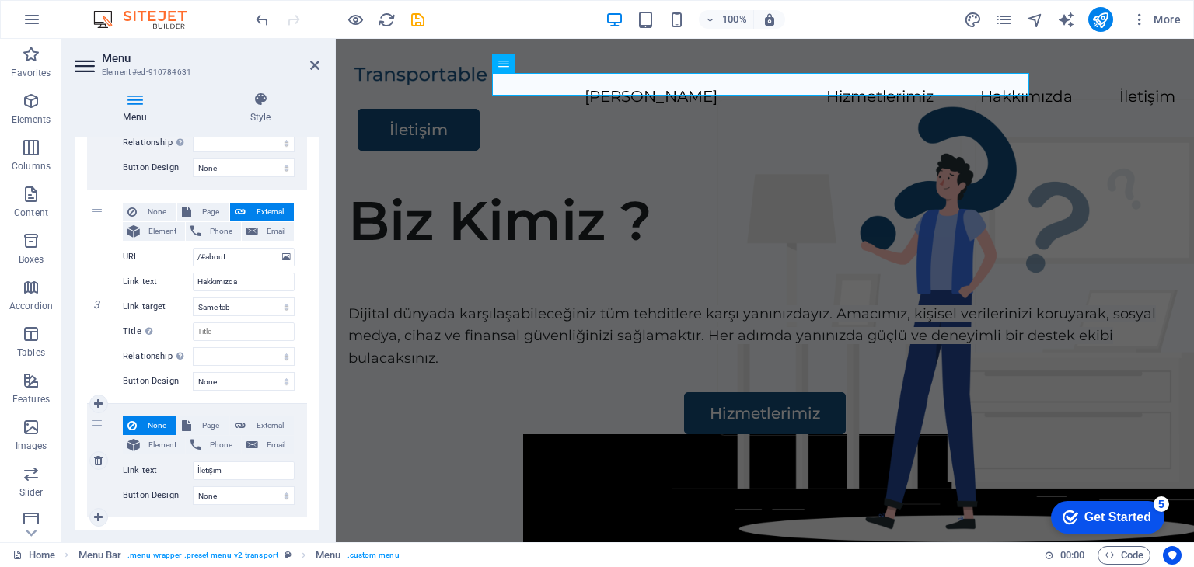
select select
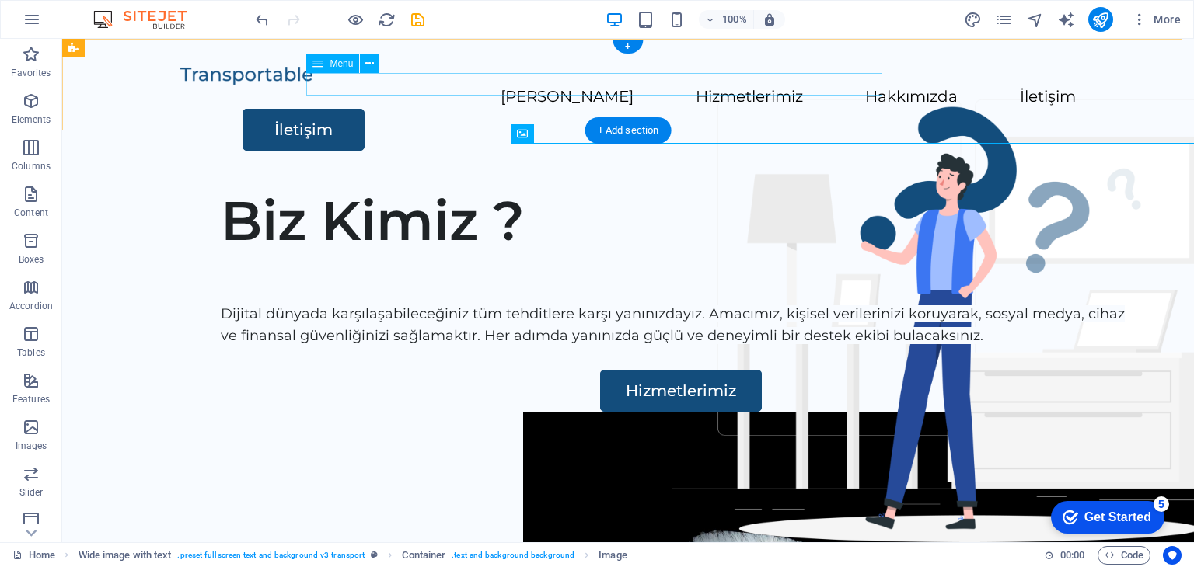
click at [853, 86] on nav "[PERSON_NAME] Hizmetlerimiz Hakkımızda İletişim" at bounding box center [627, 97] width 895 height 23
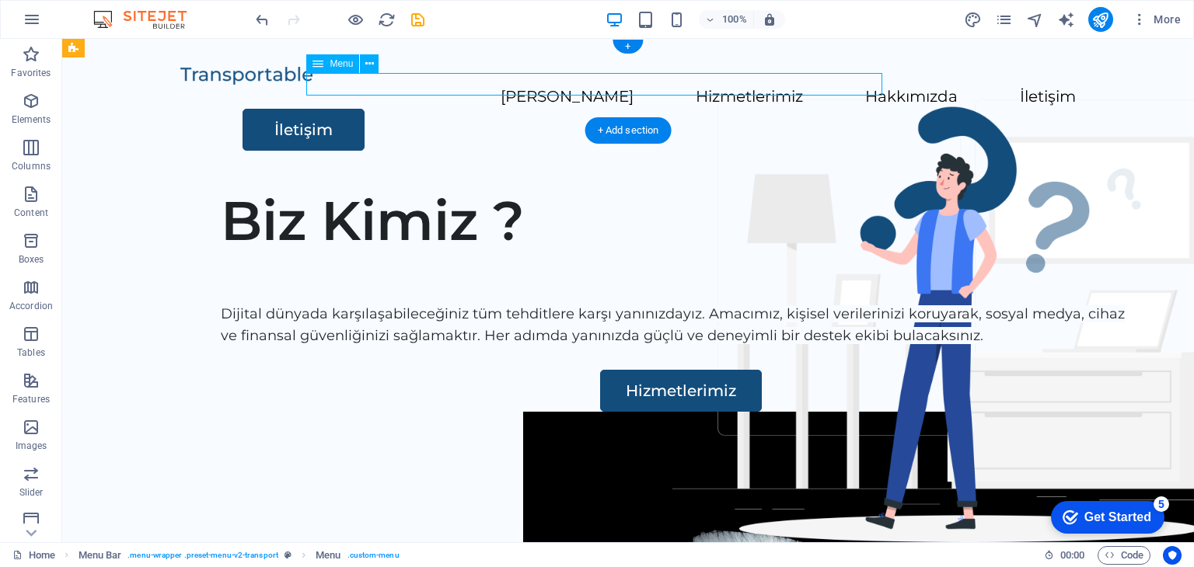
drag, startPoint x: 853, startPoint y: 82, endPoint x: 580, endPoint y: 82, distance: 273.6
click at [853, 86] on nav "[PERSON_NAME] Hizmetlerimiz Hakkımızda İletişim" at bounding box center [627, 97] width 895 height 23
select select
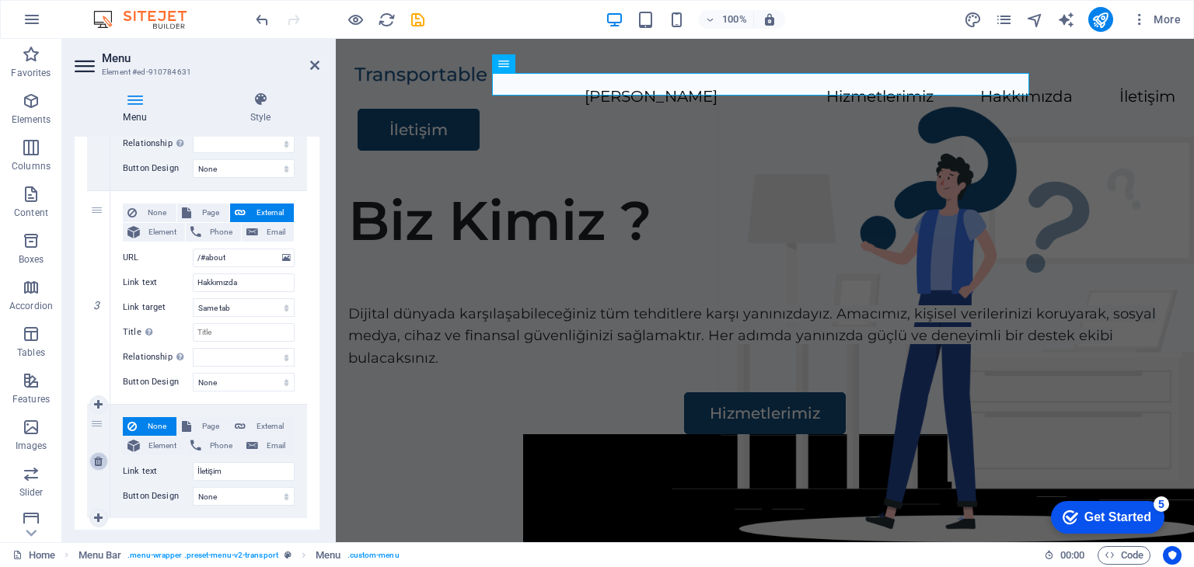
click at [98, 459] on icon at bounding box center [98, 461] width 9 height 11
select select
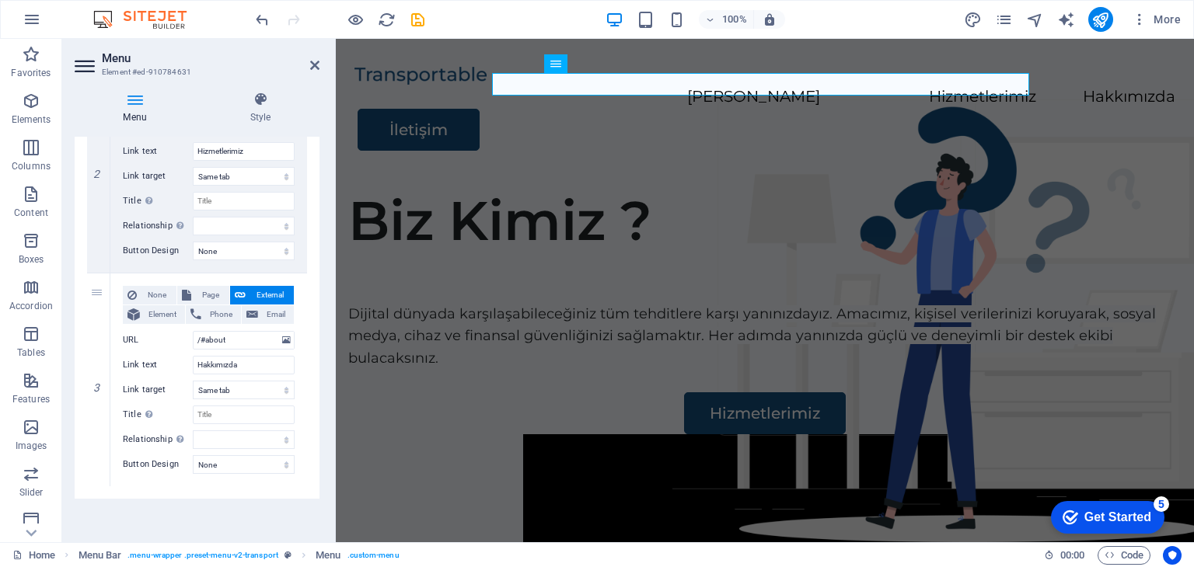
scroll to position [438, 0]
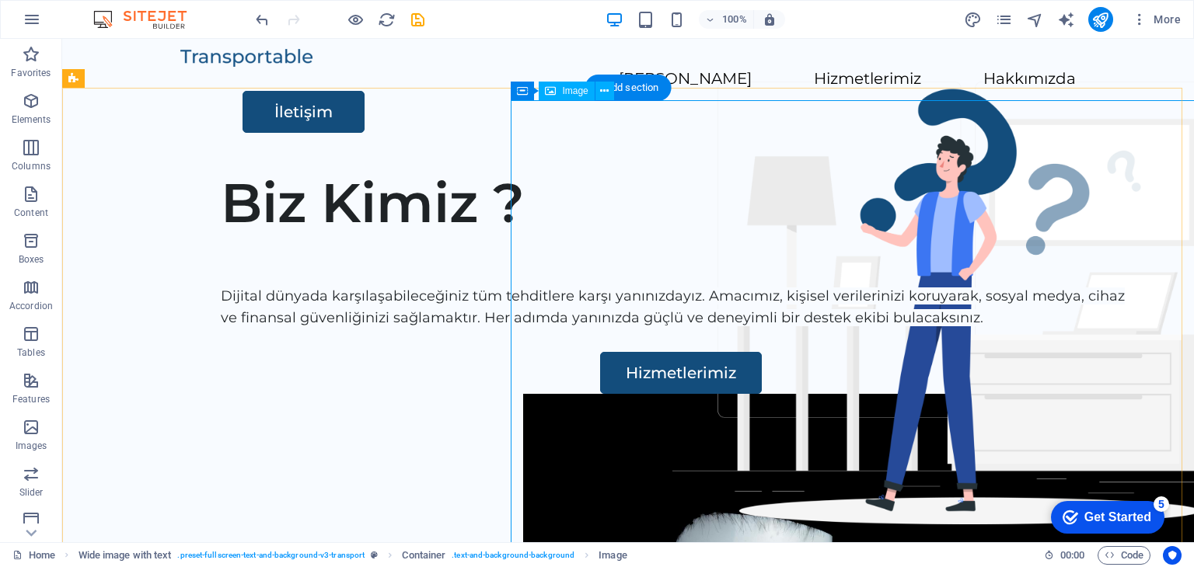
scroll to position [0, 0]
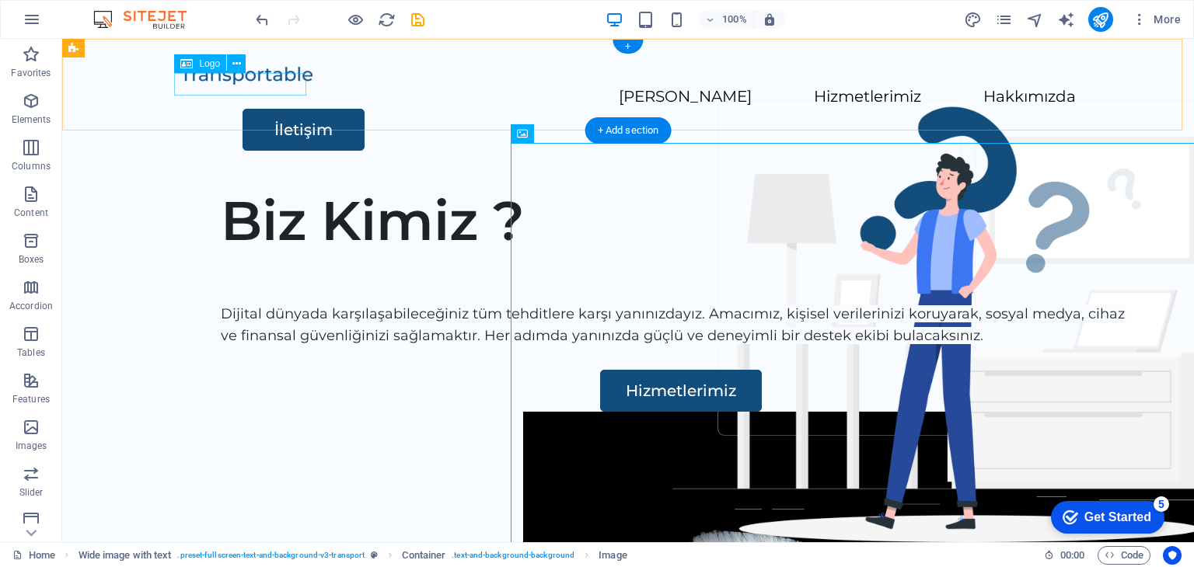
click at [254, 80] on div at bounding box center [627, 75] width 895 height 23
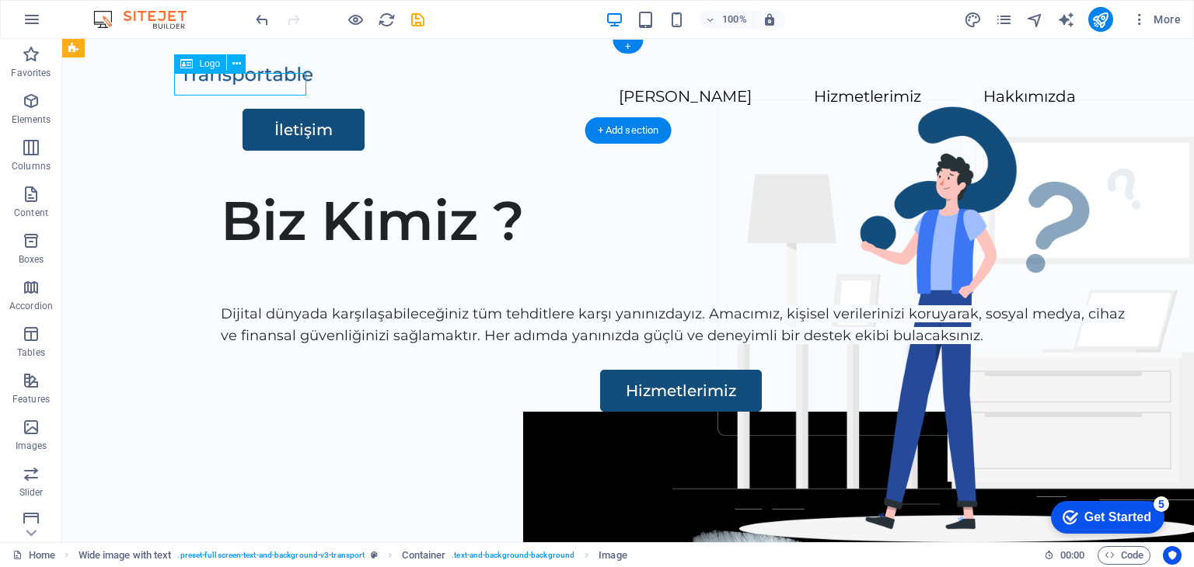
click at [254, 80] on div at bounding box center [627, 75] width 895 height 23
select select "px"
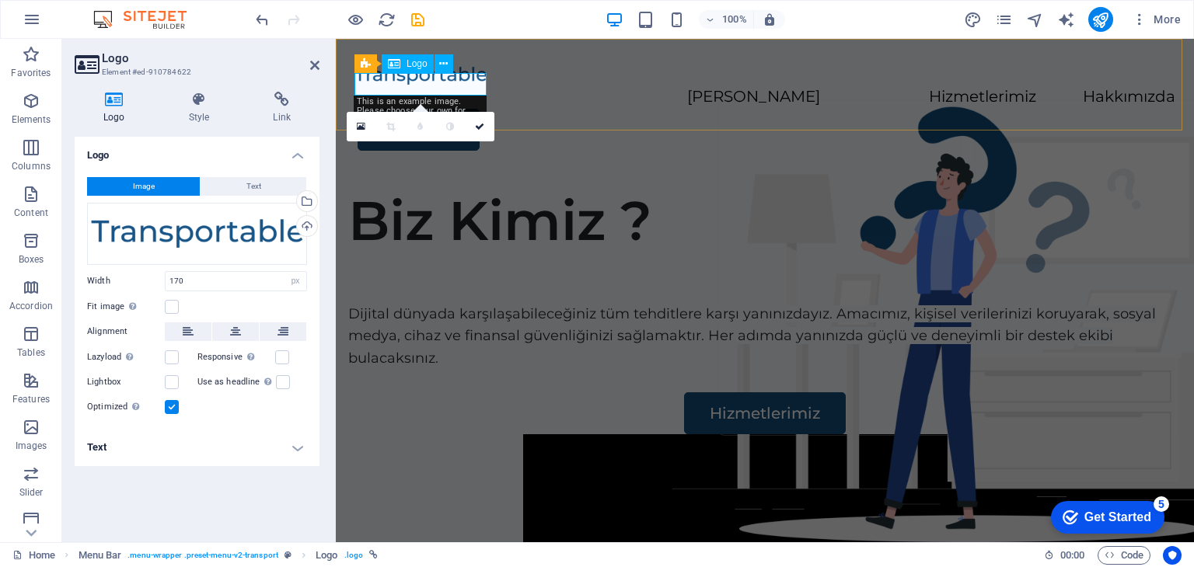
click at [442, 82] on div at bounding box center [764, 75] width 821 height 23
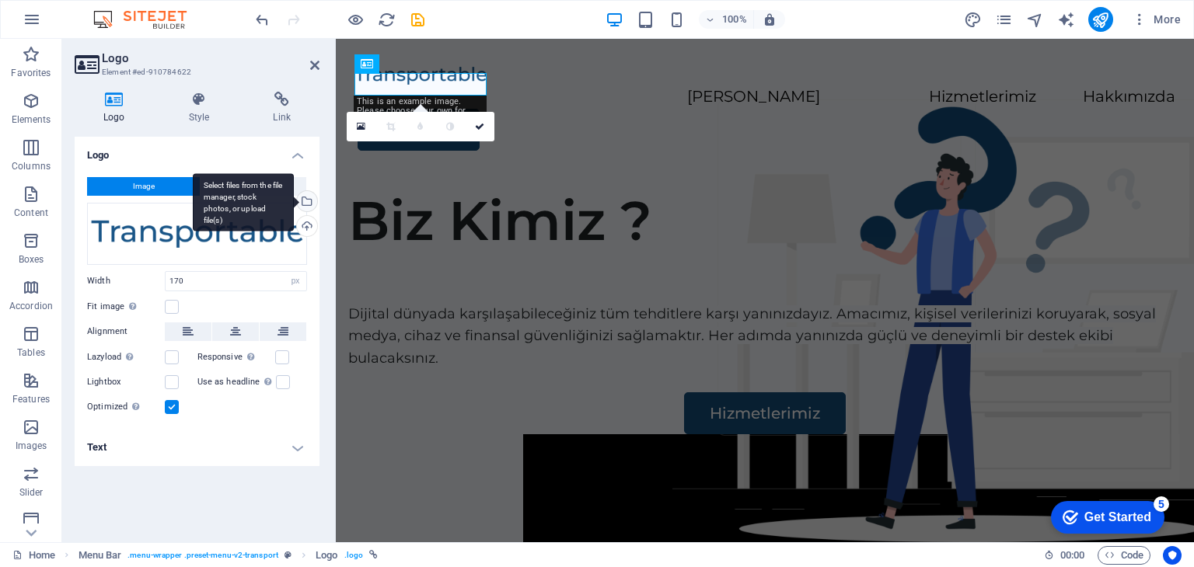
click at [308, 204] on div "Select files from the file manager, stock photos, or upload file(s)" at bounding box center [305, 202] width 23 height 23
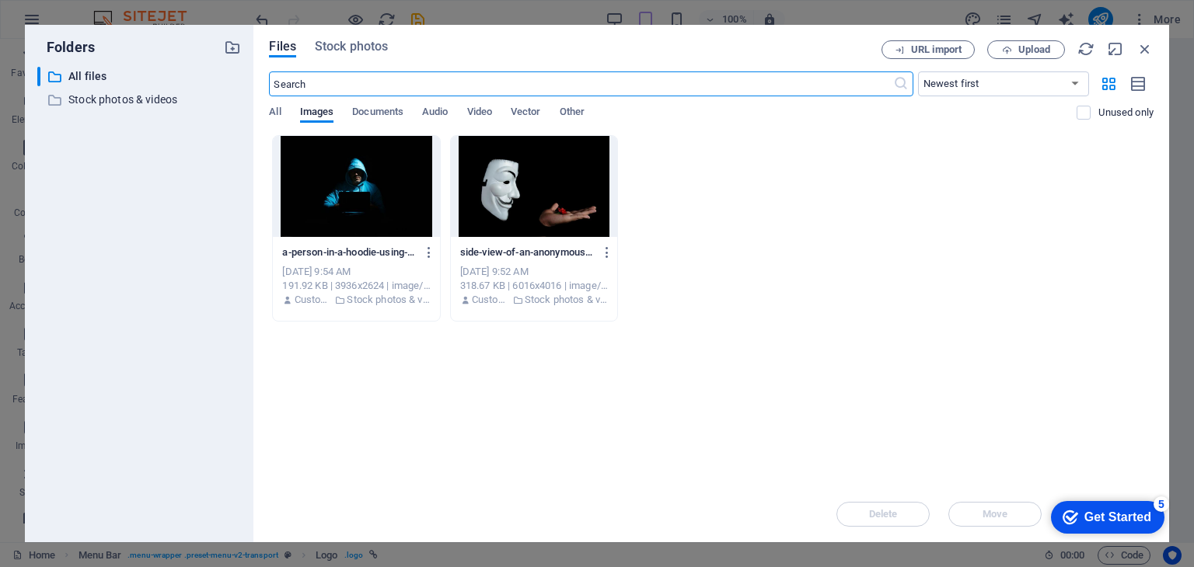
click at [486, 191] on div at bounding box center [534, 186] width 166 height 101
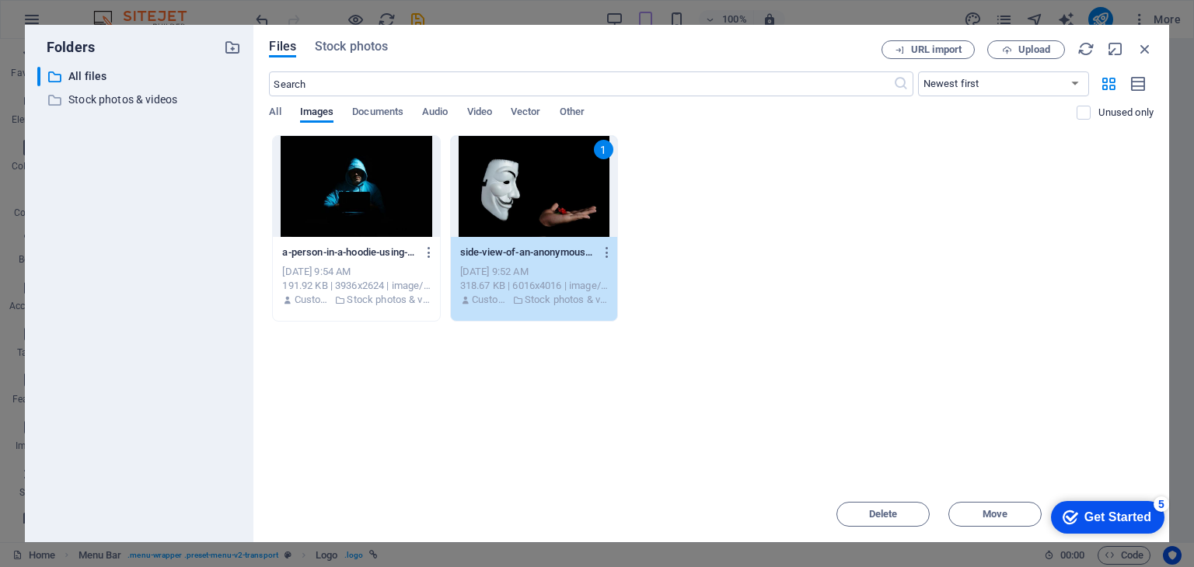
click at [486, 191] on div "1" at bounding box center [534, 186] width 166 height 101
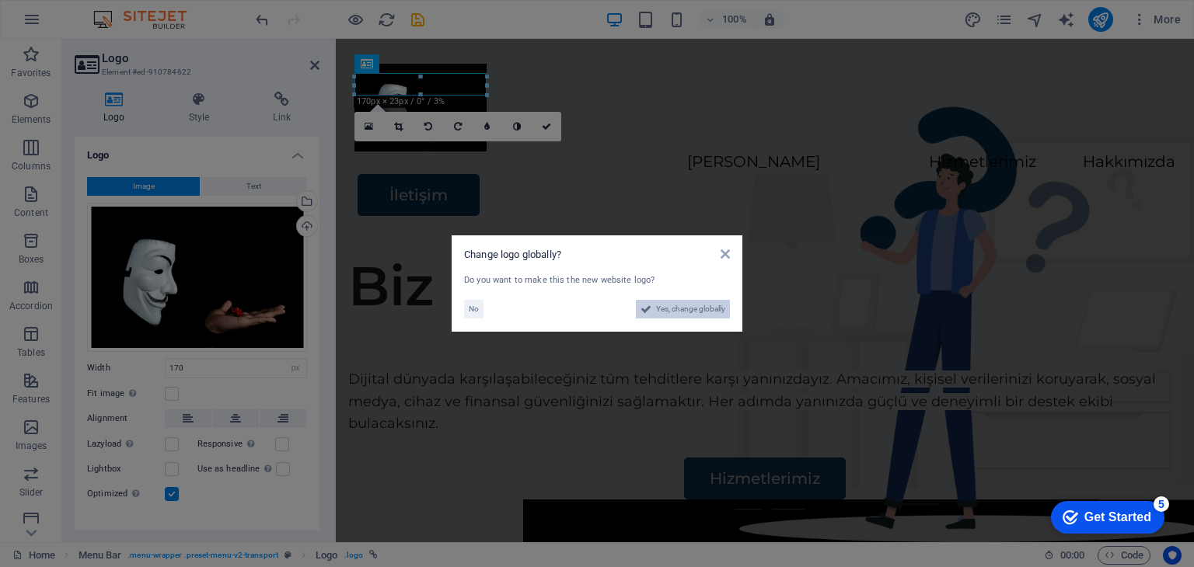
click at [693, 312] on span "Yes, change globally" at bounding box center [690, 309] width 69 height 19
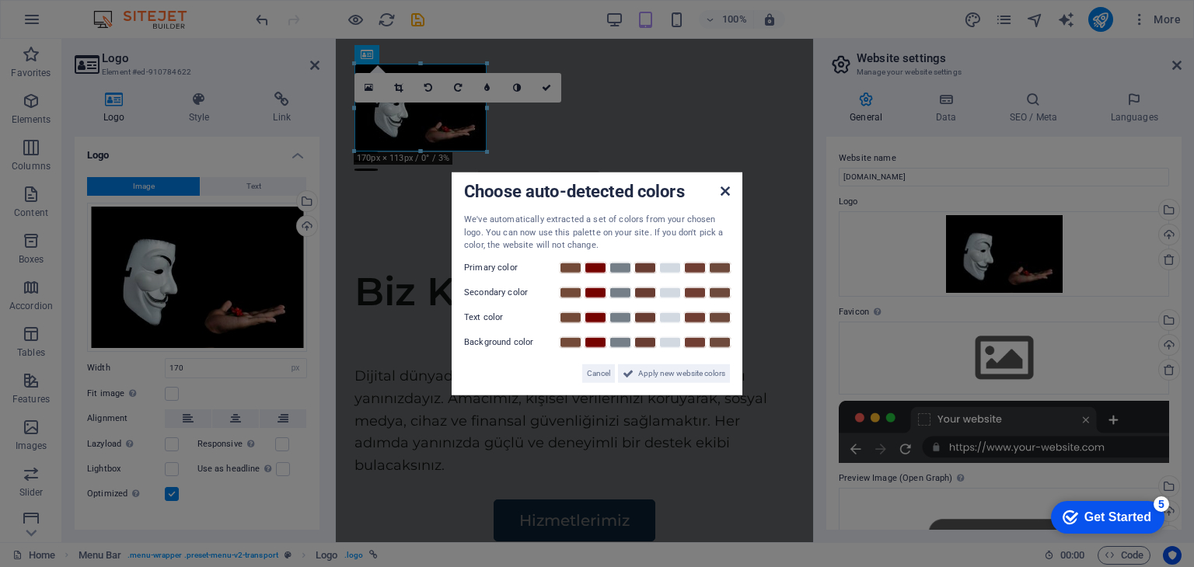
click at [724, 187] on icon at bounding box center [725, 191] width 9 height 12
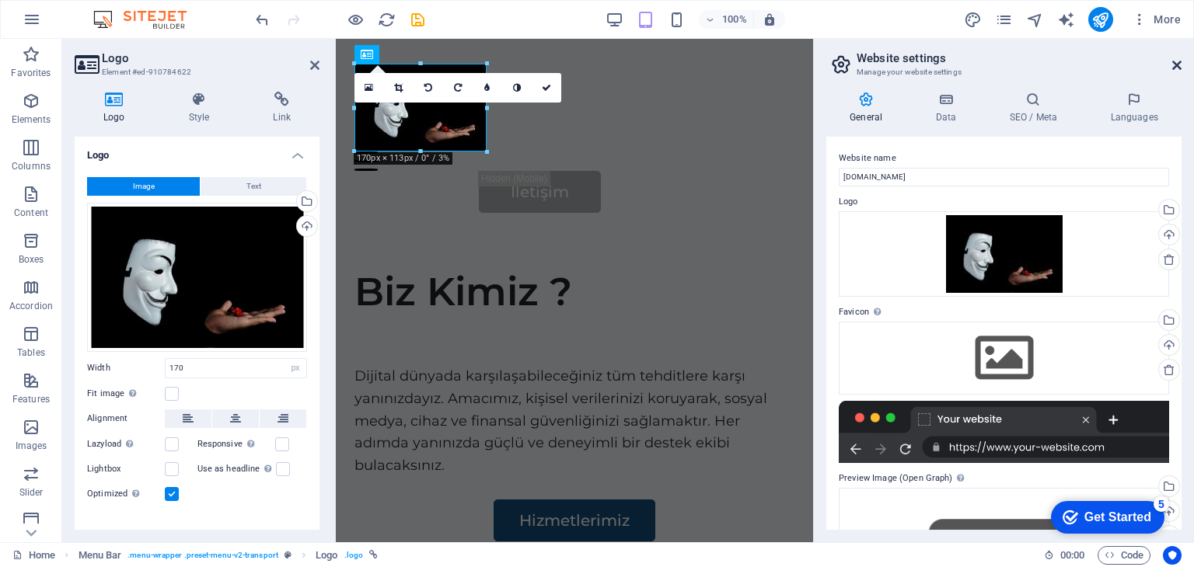
click at [1181, 65] on icon at bounding box center [1176, 65] width 9 height 12
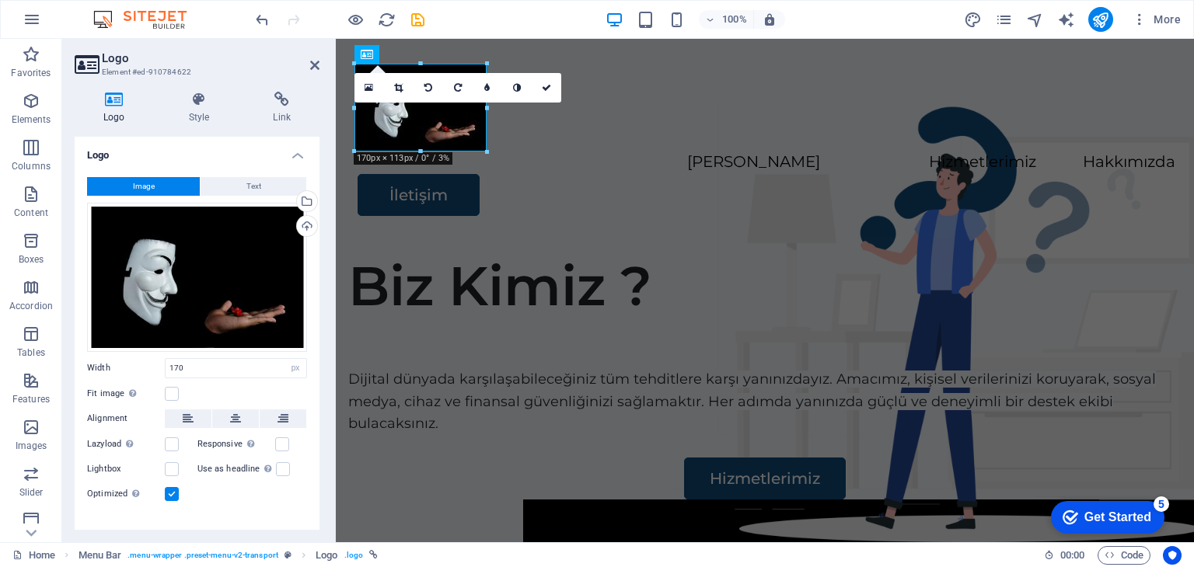
click at [308, 62] on h2 "Logo" at bounding box center [211, 58] width 218 height 14
click at [312, 66] on icon at bounding box center [314, 65] width 9 height 12
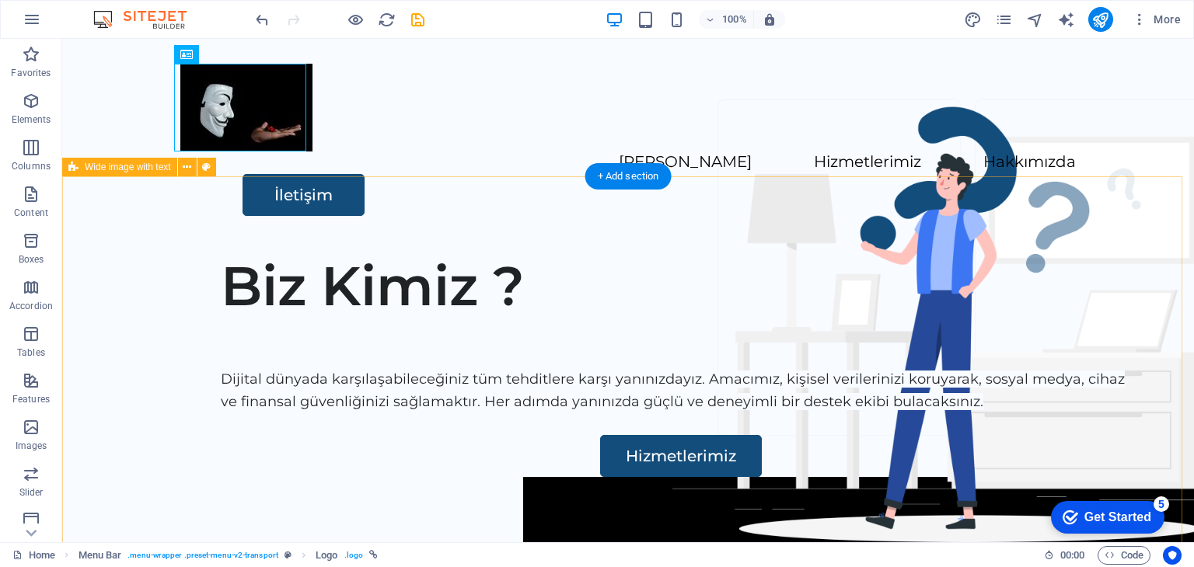
click at [319, 241] on div "Biz Kimiz ? Dijital dünyada karşılaşabileceğiniz tüm tehditlere karşı yanınızda…" at bounding box center [628, 538] width 1132 height 595
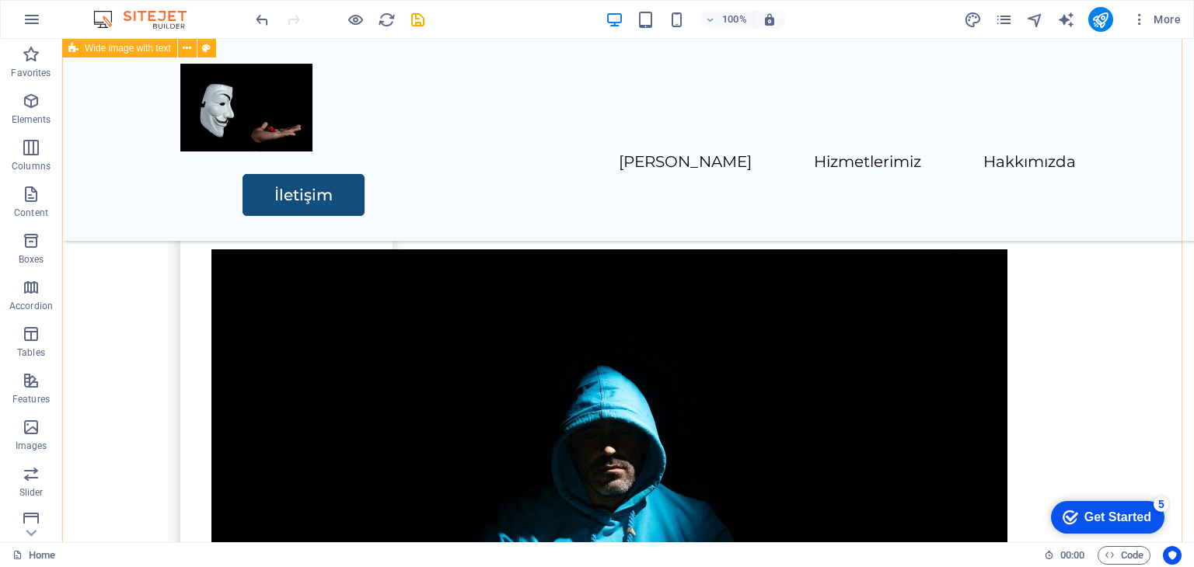
scroll to position [1555, 0]
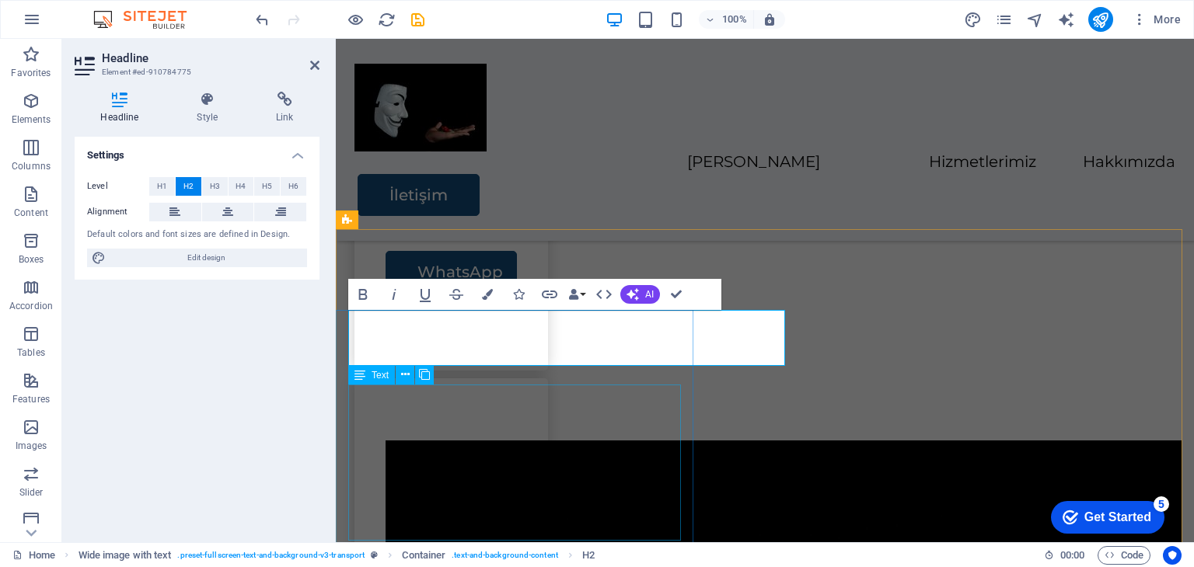
scroll to position [1632, 0]
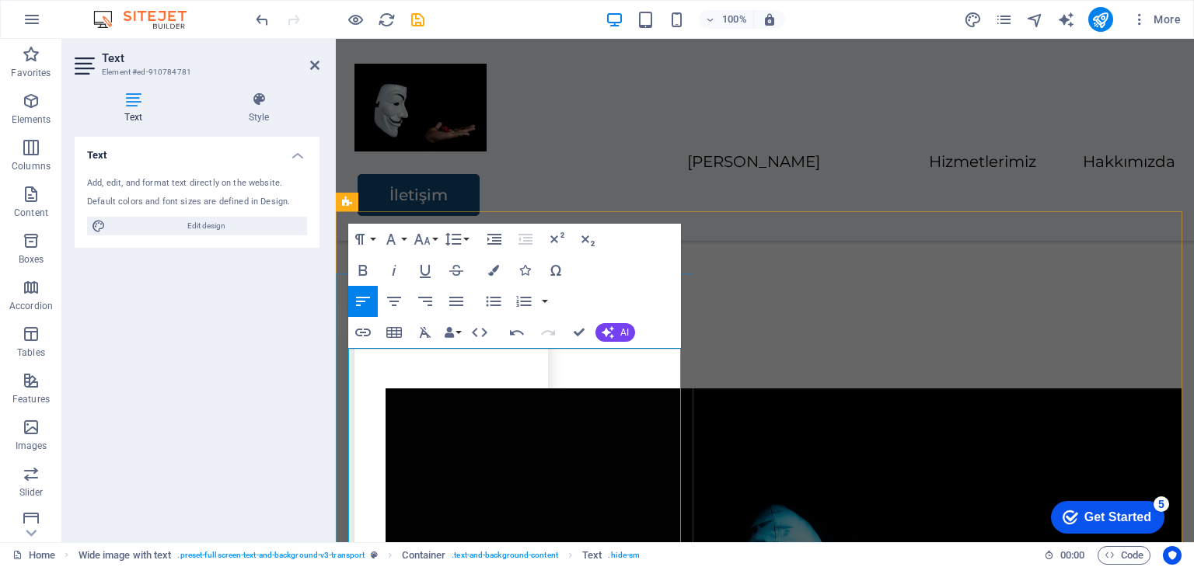
scroll to position [1691, 0]
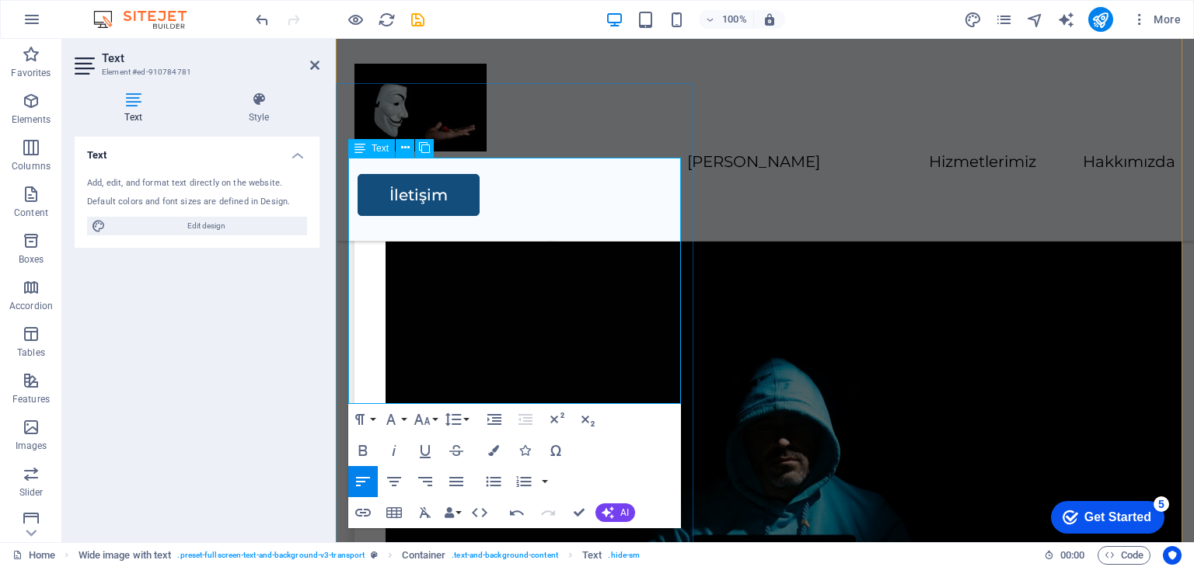
scroll to position [2002, 0]
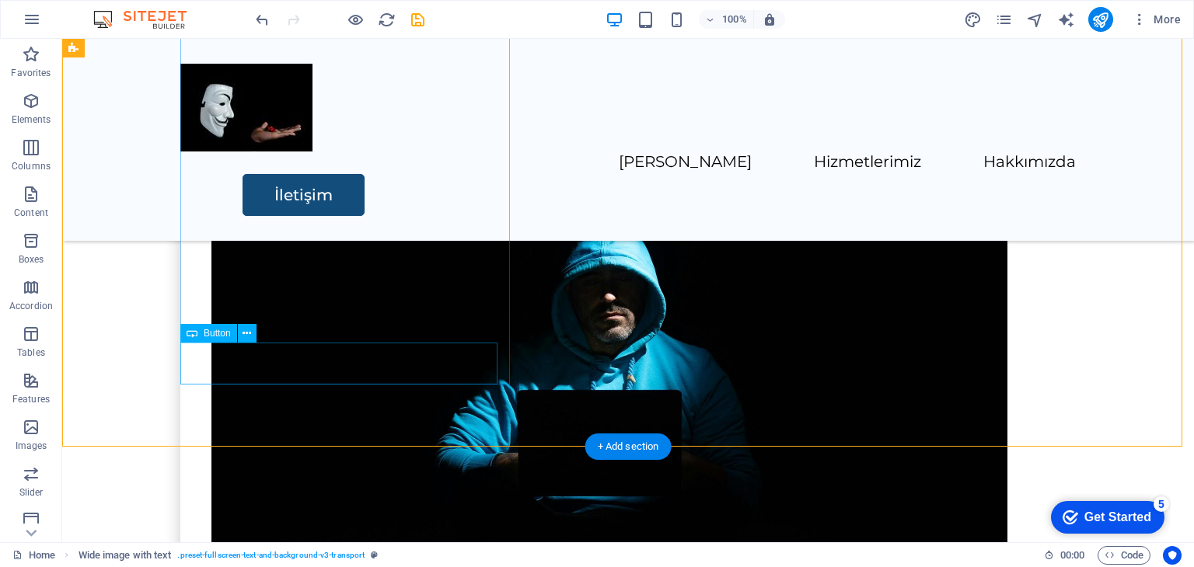
scroll to position [1847, 0]
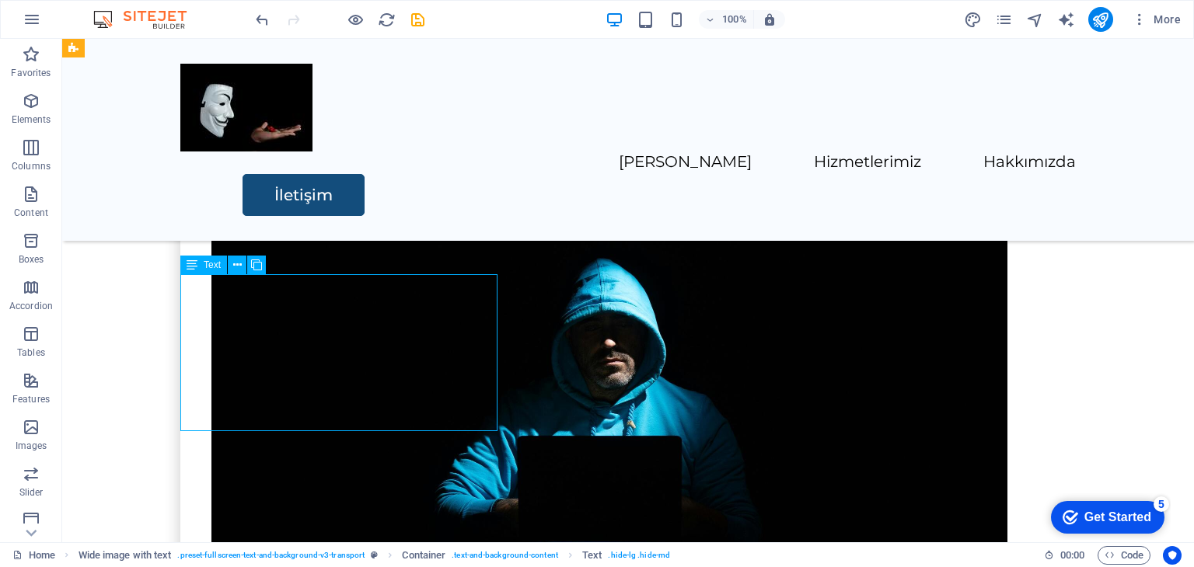
scroll to position [1899, 0]
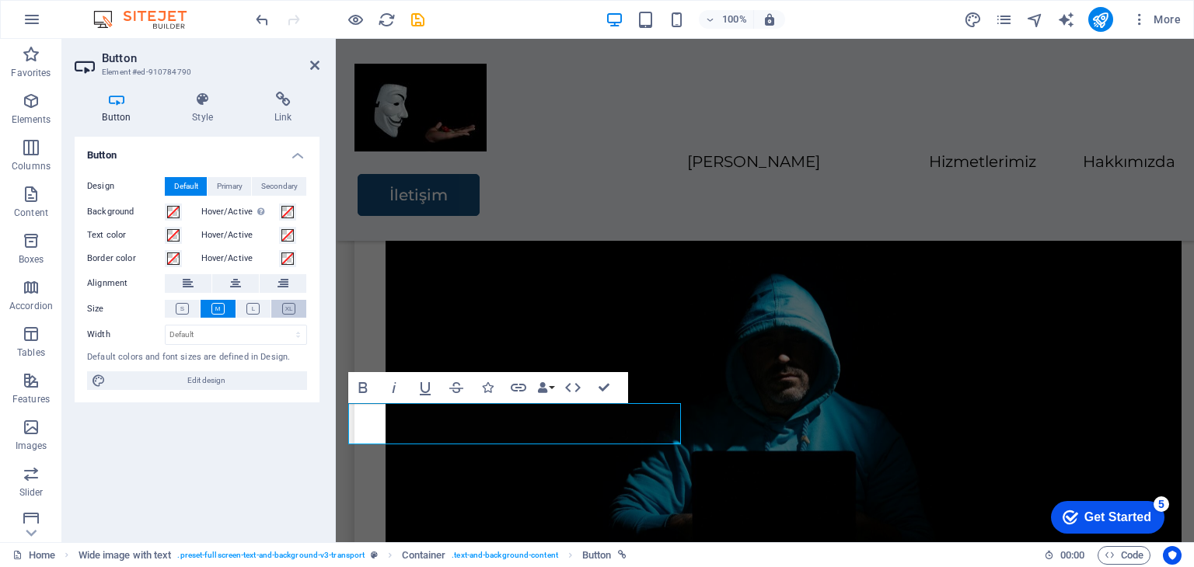
click at [277, 312] on button at bounding box center [288, 309] width 35 height 18
click at [232, 285] on icon at bounding box center [235, 283] width 11 height 19
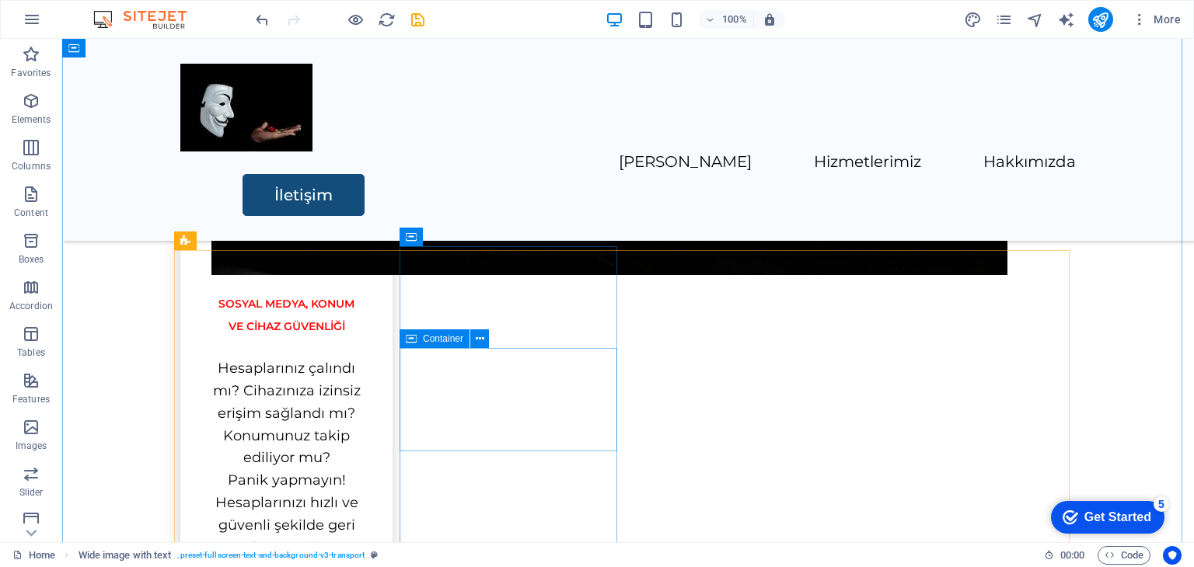
scroll to position [2054, 0]
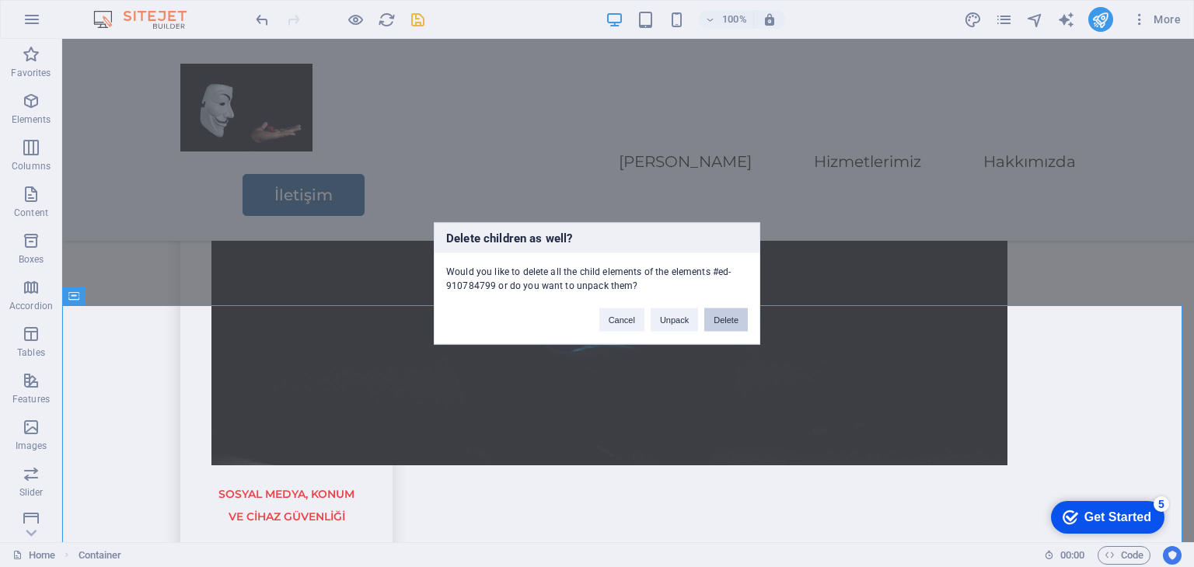
drag, startPoint x: 720, startPoint y: 316, endPoint x: 658, endPoint y: 279, distance: 72.5
click at [720, 316] on button "Delete" at bounding box center [726, 320] width 44 height 23
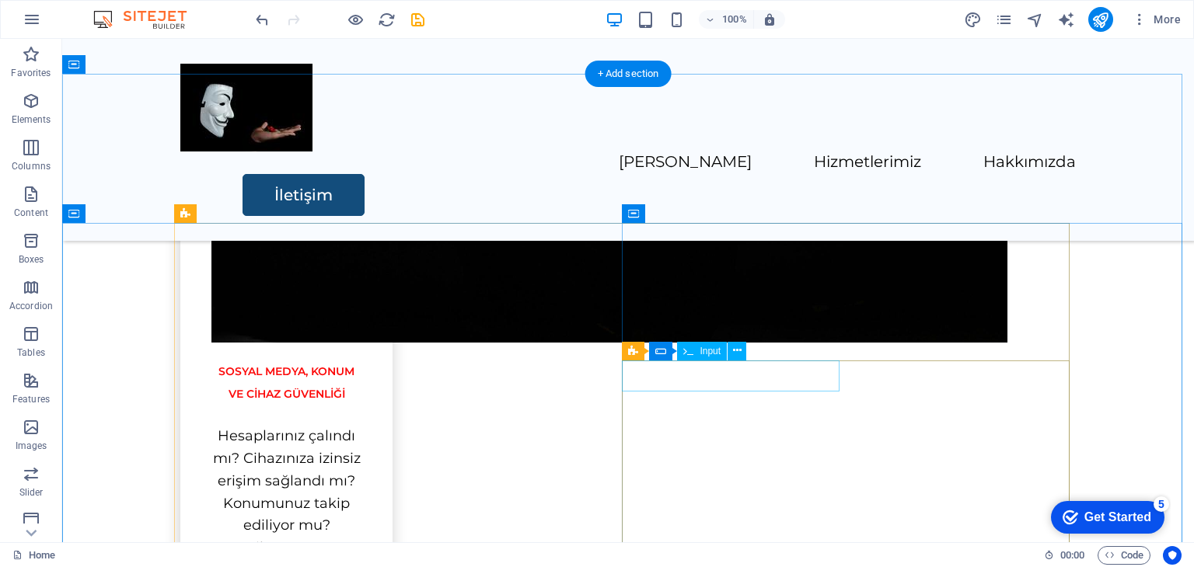
scroll to position [2132, 0]
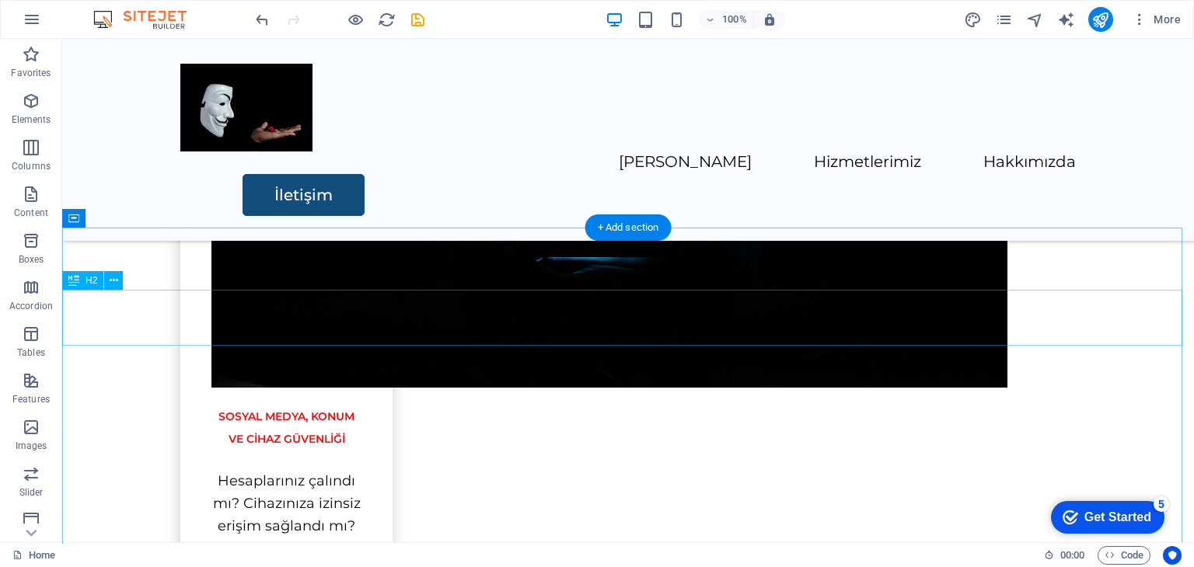
drag, startPoint x: 684, startPoint y: 262, endPoint x: 685, endPoint y: 288, distance: 26.4
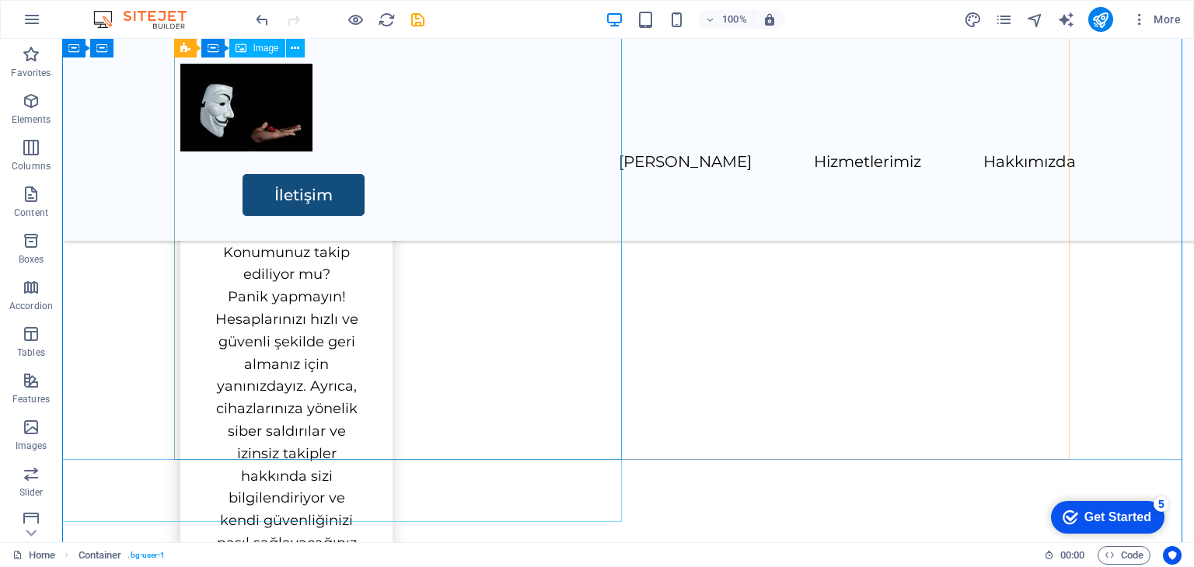
select select "vw"
select select "px"
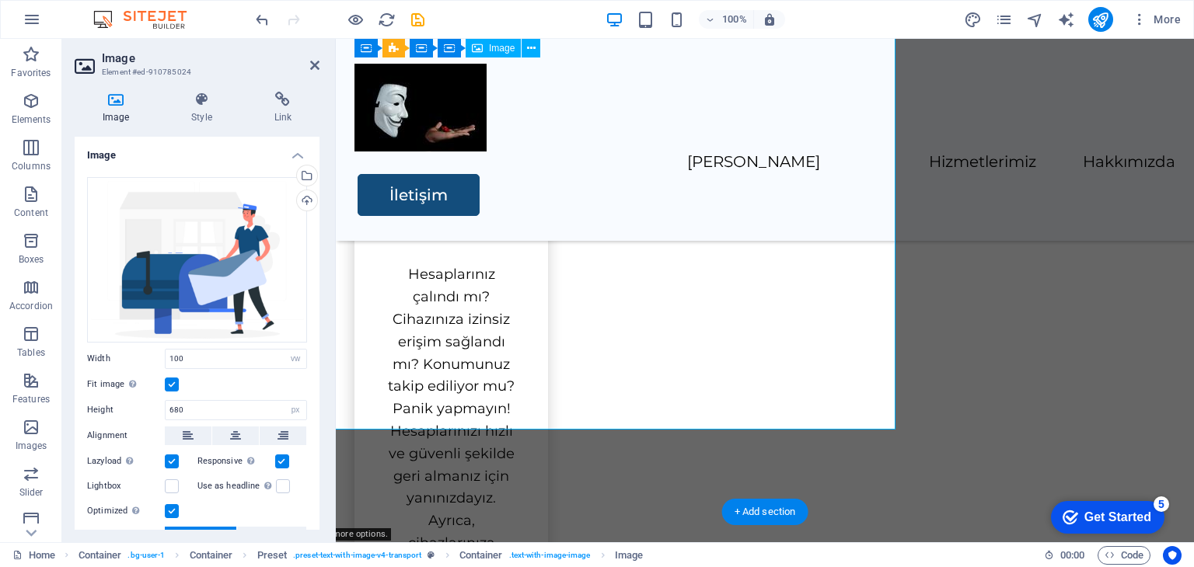
scroll to position [2521, 0]
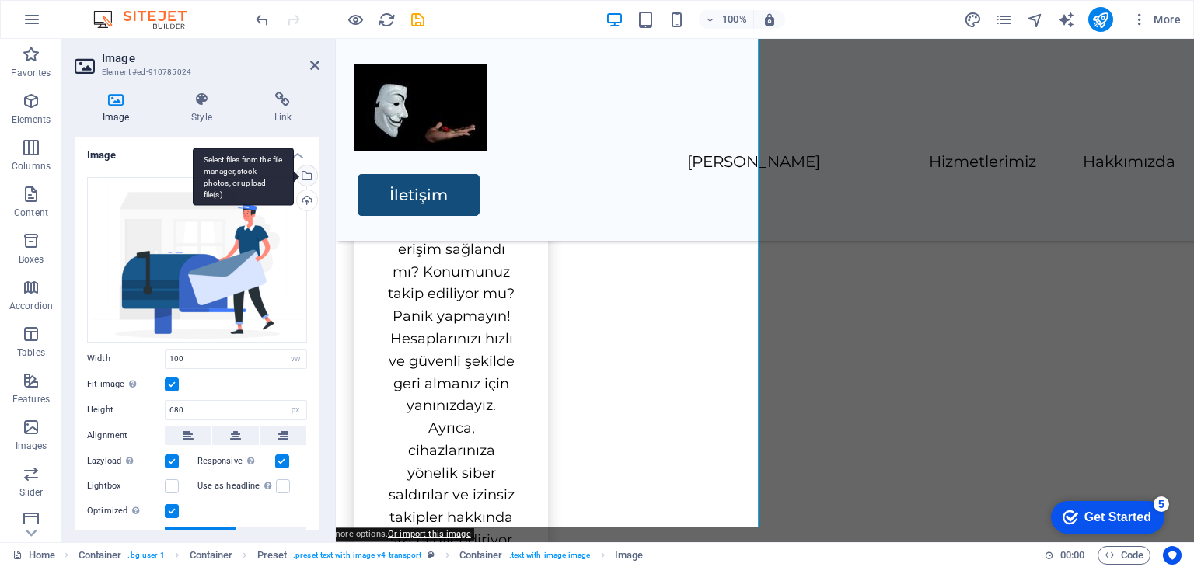
click at [304, 174] on div "Select files from the file manager, stock photos, or upload file(s)" at bounding box center [305, 177] width 23 height 23
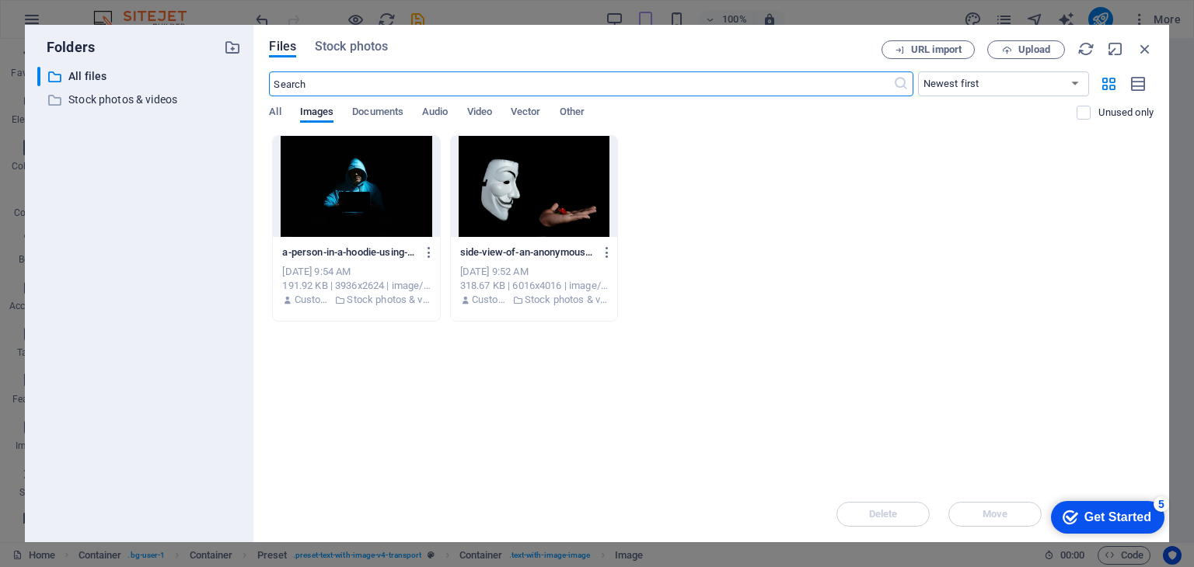
scroll to position [3983, 0]
click at [383, 194] on div at bounding box center [356, 186] width 166 height 101
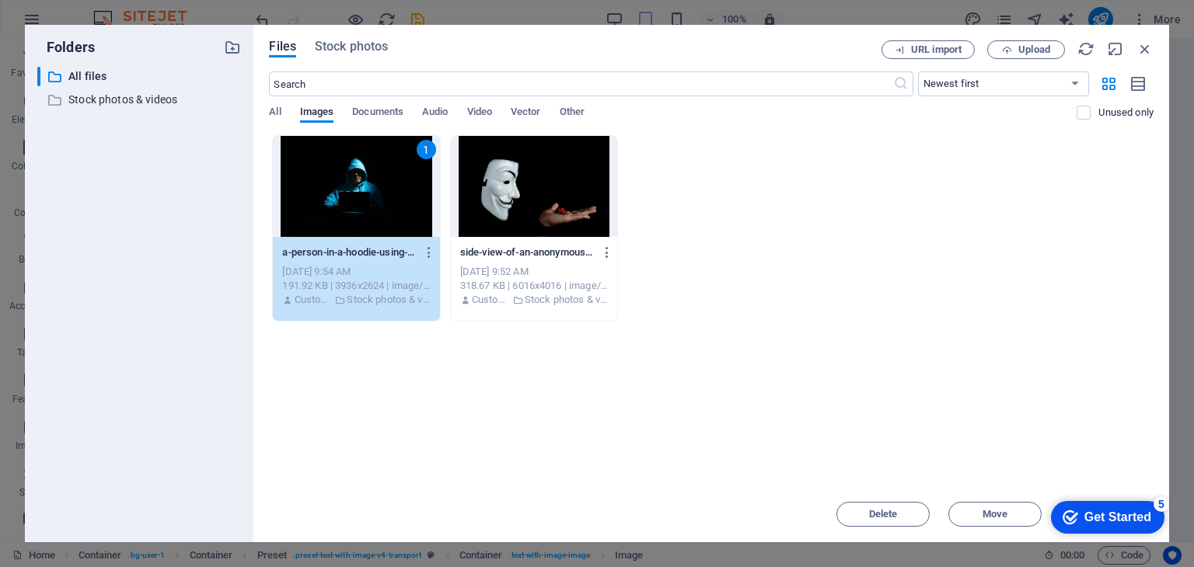
click at [383, 194] on div "1" at bounding box center [356, 186] width 166 height 101
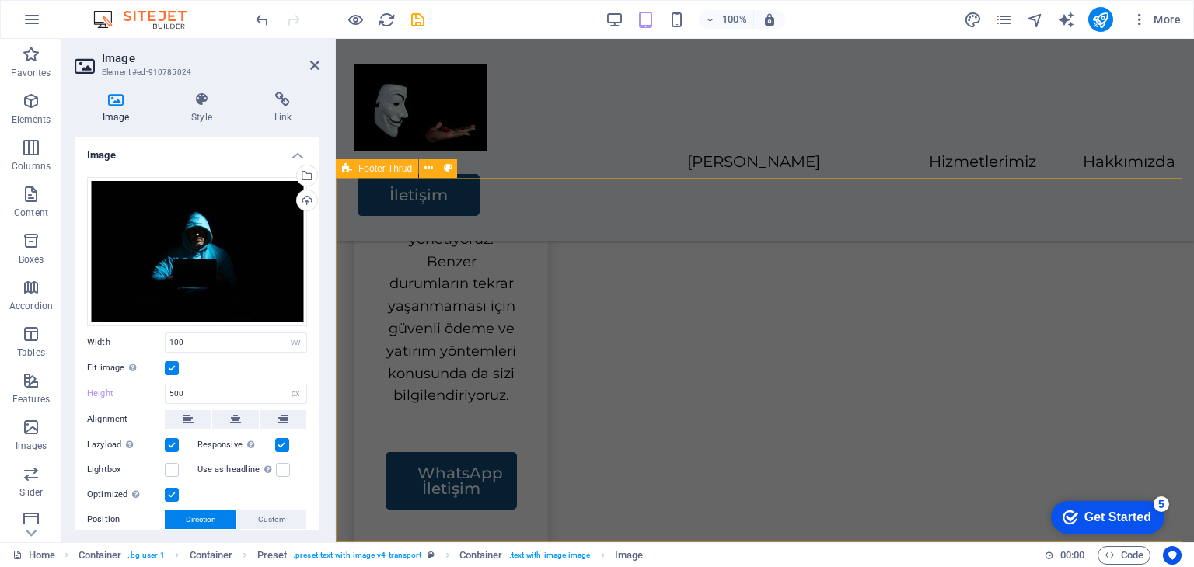
scroll to position [2953, 0]
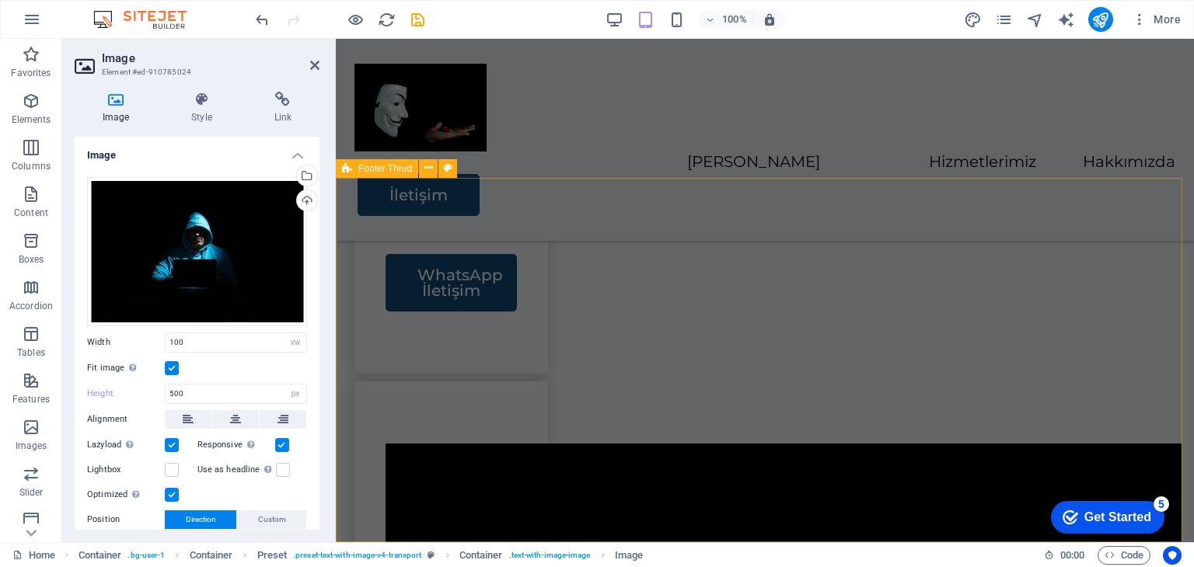
type input "680"
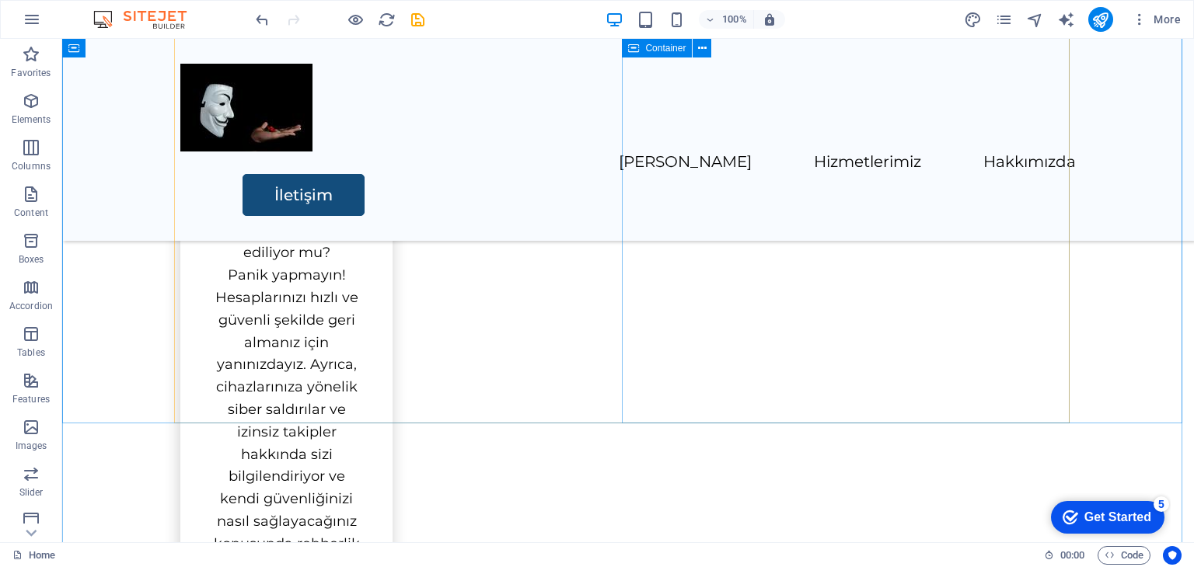
scroll to position [2466, 0]
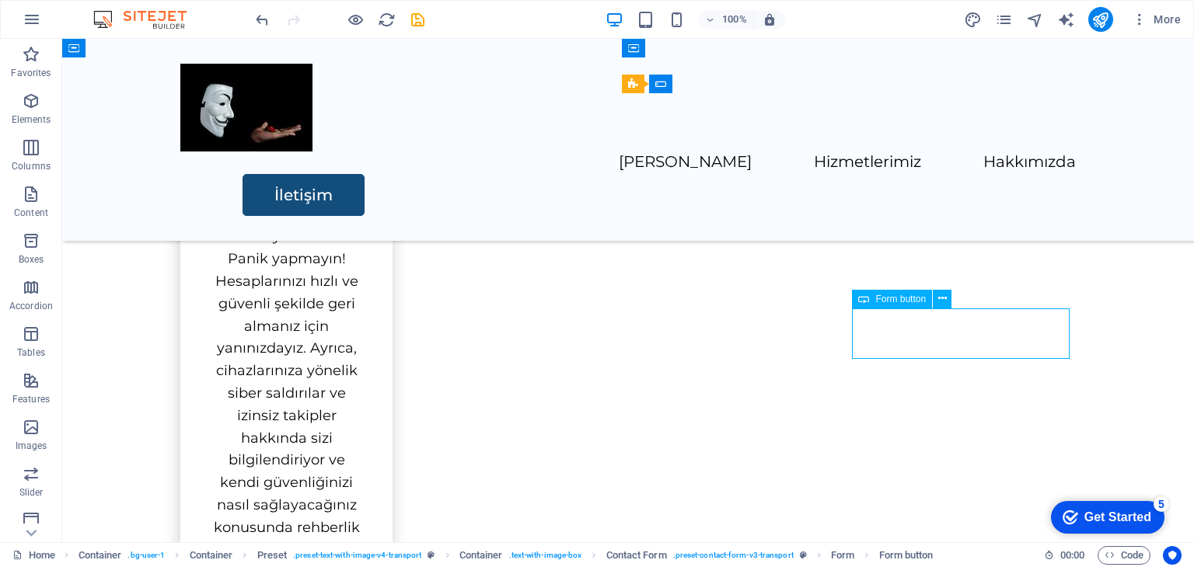
drag, startPoint x: 956, startPoint y: 328, endPoint x: 682, endPoint y: 329, distance: 273.6
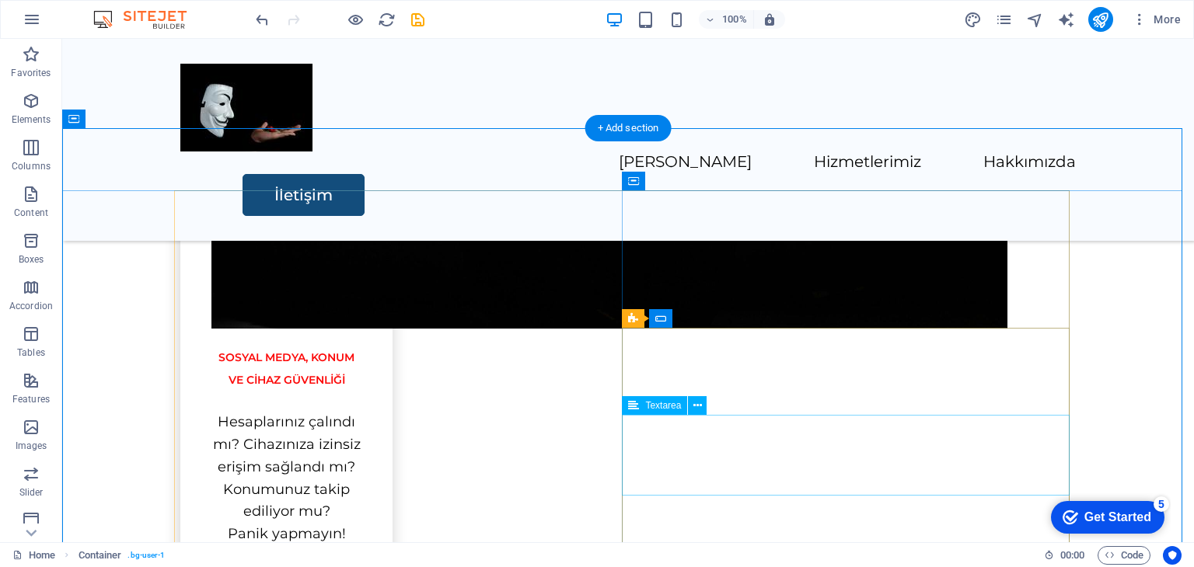
scroll to position [2155, 0]
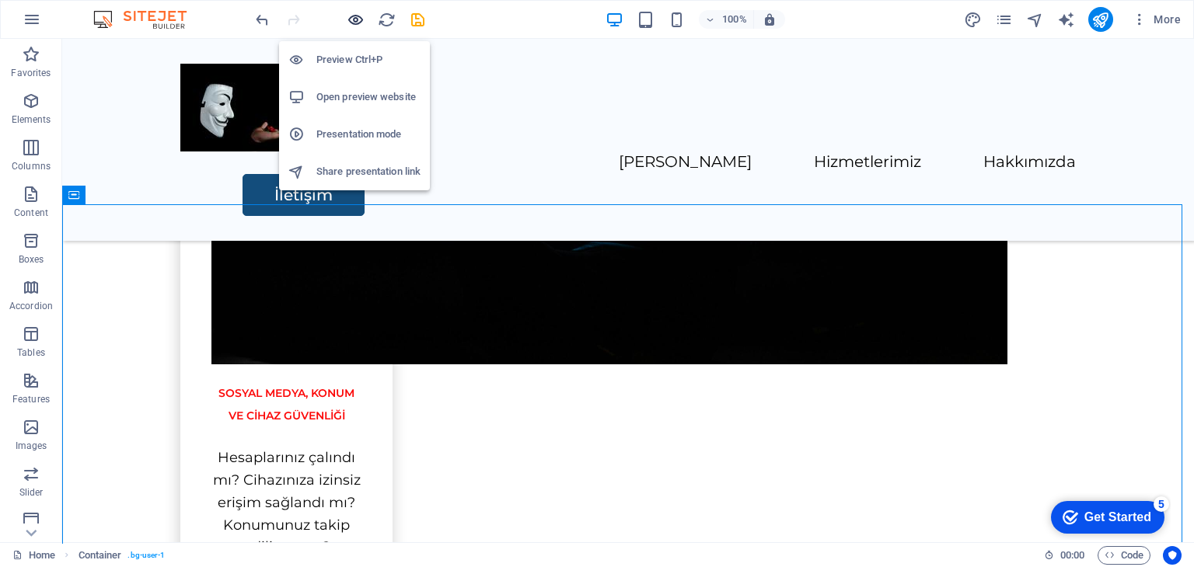
click at [348, 23] on icon "button" at bounding box center [356, 20] width 18 height 18
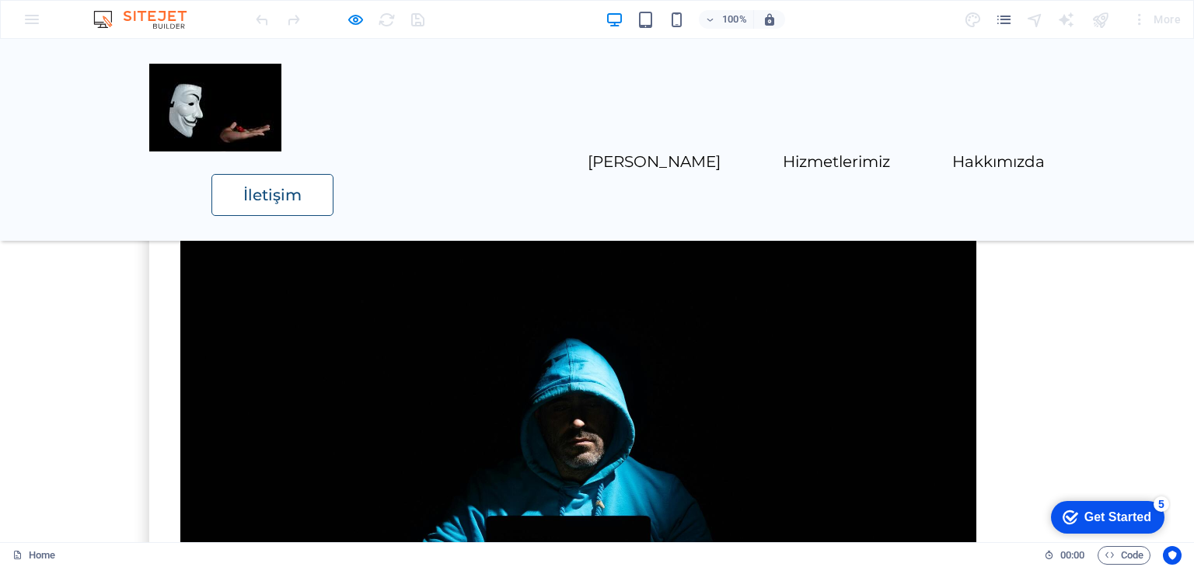
click at [333, 174] on link "İletişim" at bounding box center [272, 195] width 122 height 42
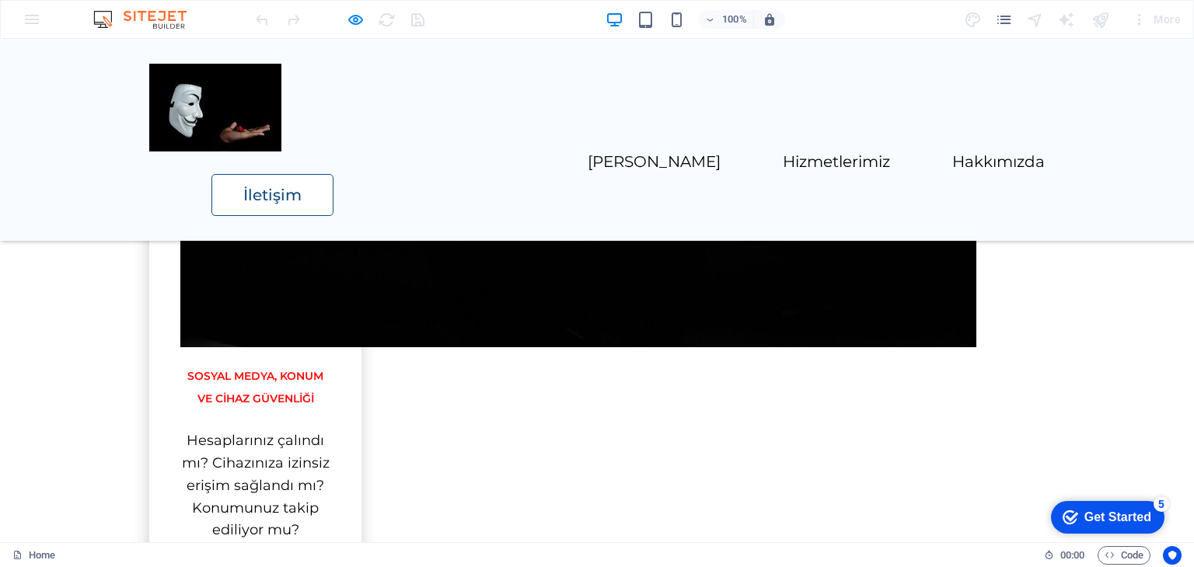
scroll to position [2183, 0]
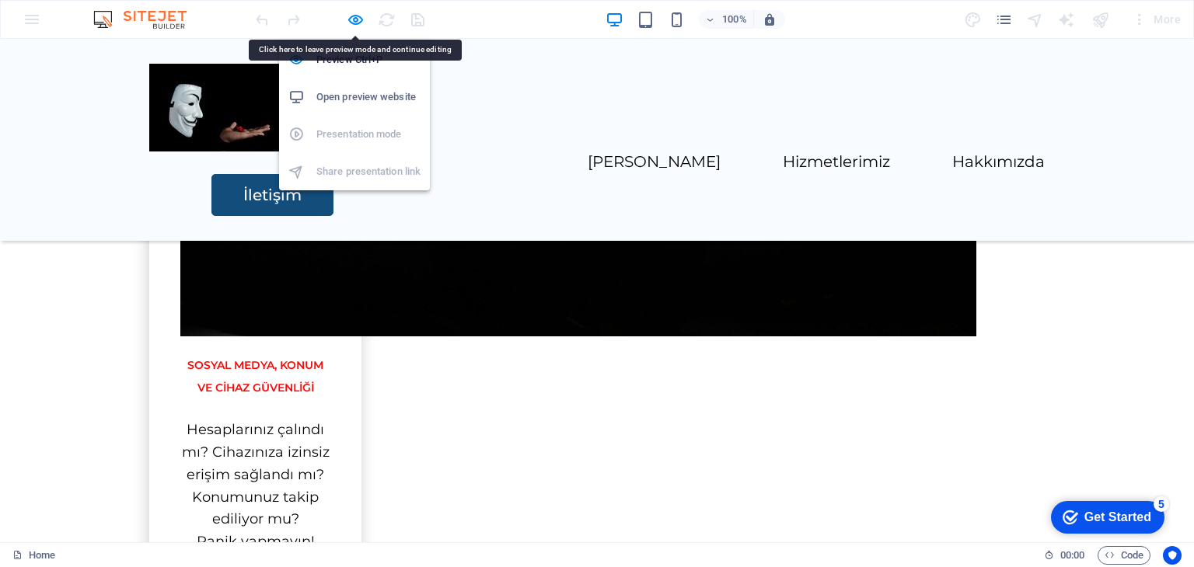
drag, startPoint x: 352, startPoint y: 18, endPoint x: 370, endPoint y: 24, distance: 18.9
click at [352, 19] on icon "button" at bounding box center [356, 20] width 18 height 18
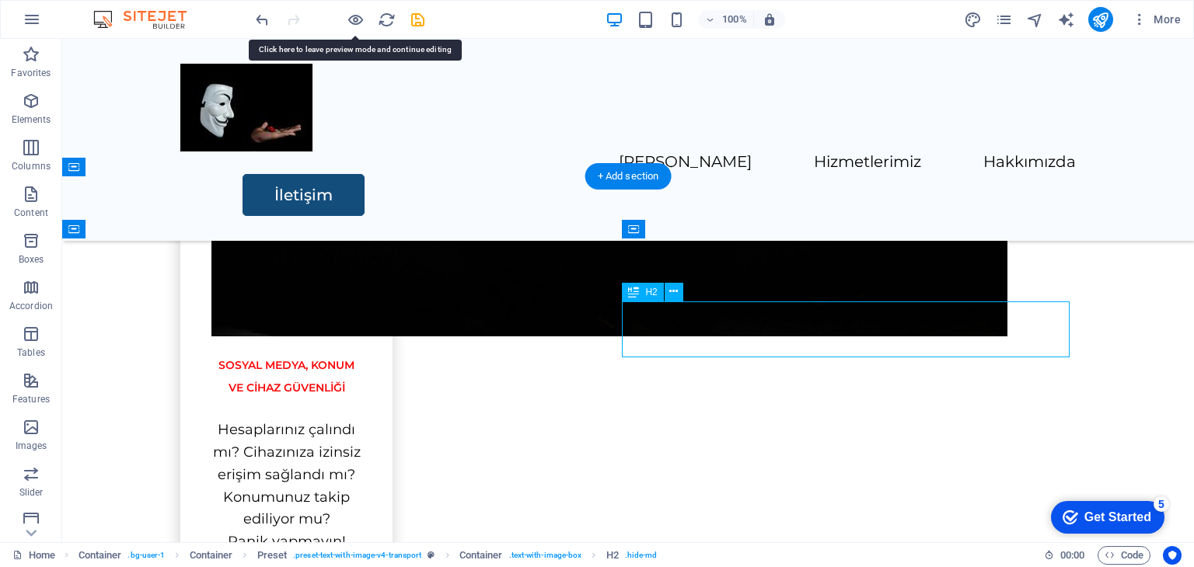
click at [639, 239] on icon at bounding box center [633, 229] width 11 height 19
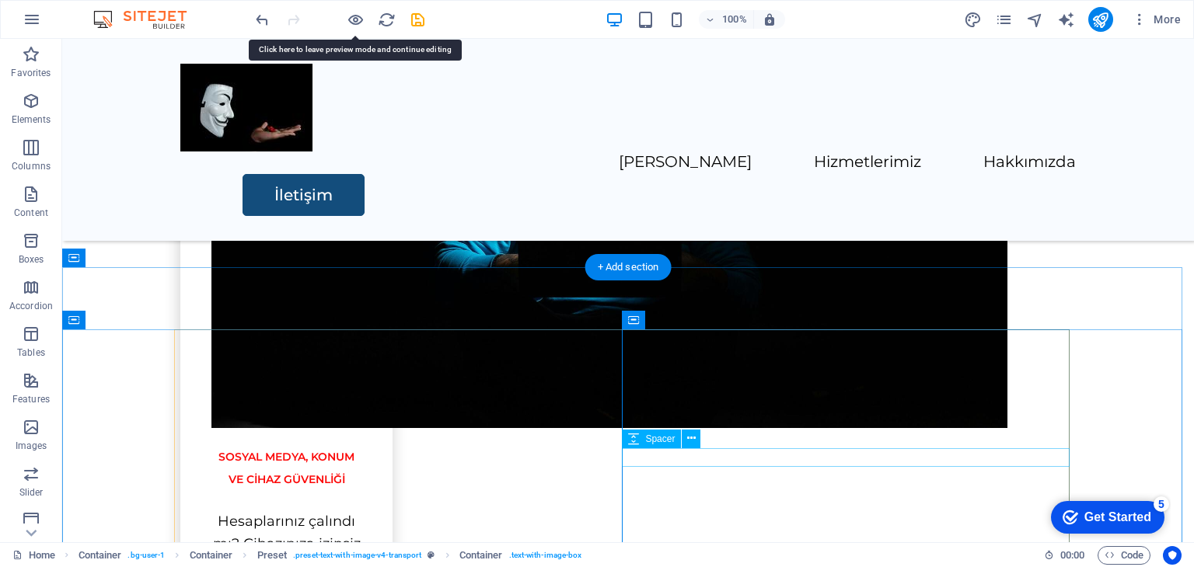
scroll to position [2169, 0]
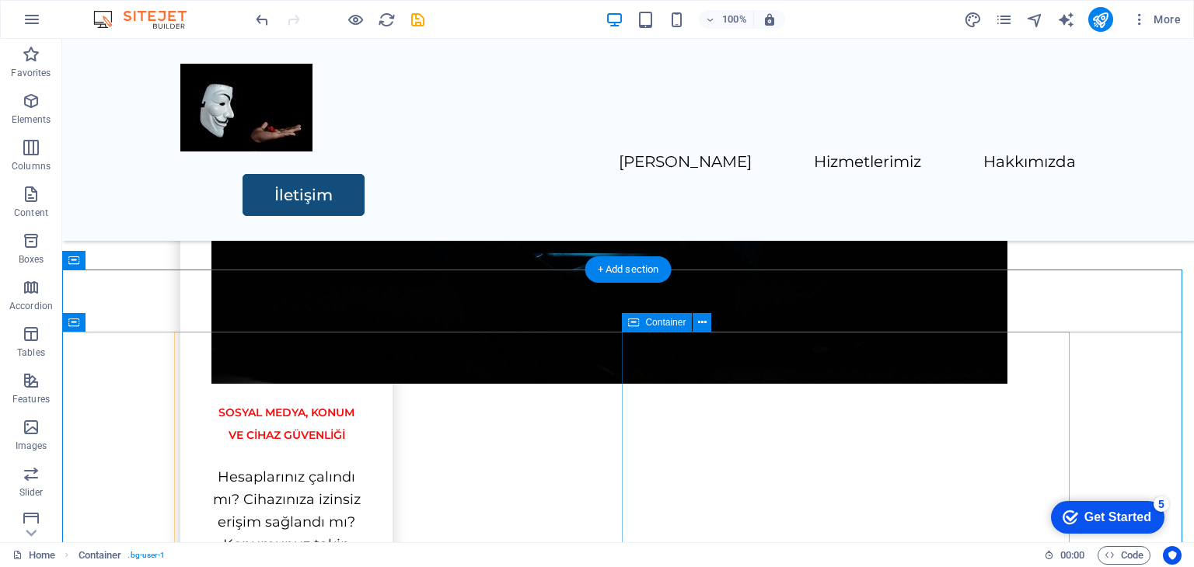
scroll to position [2155, 0]
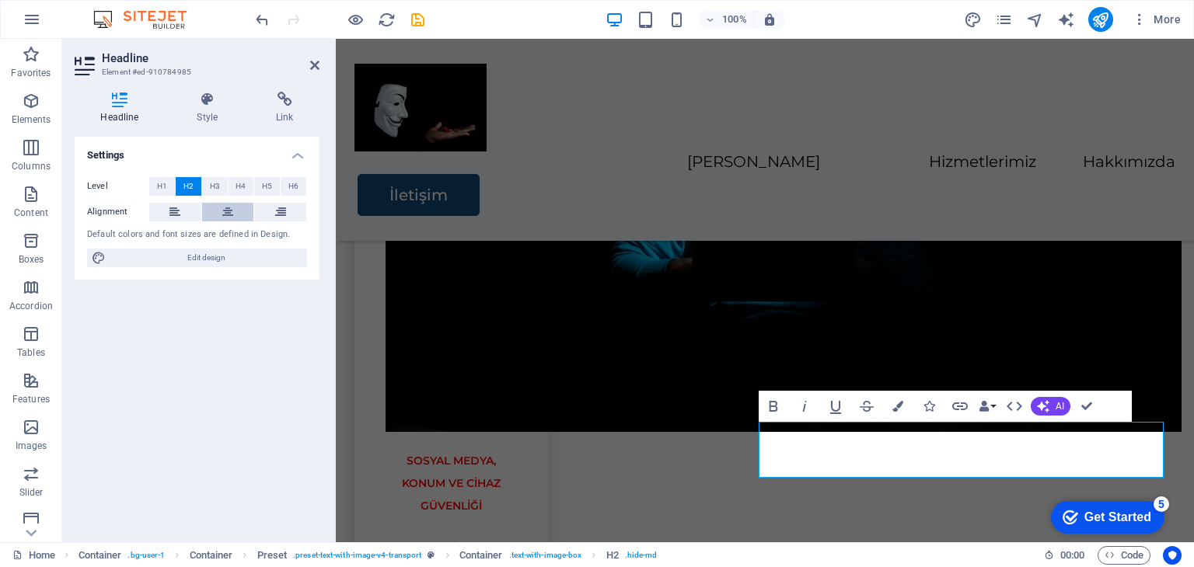
click at [208, 213] on button at bounding box center [228, 212] width 52 height 19
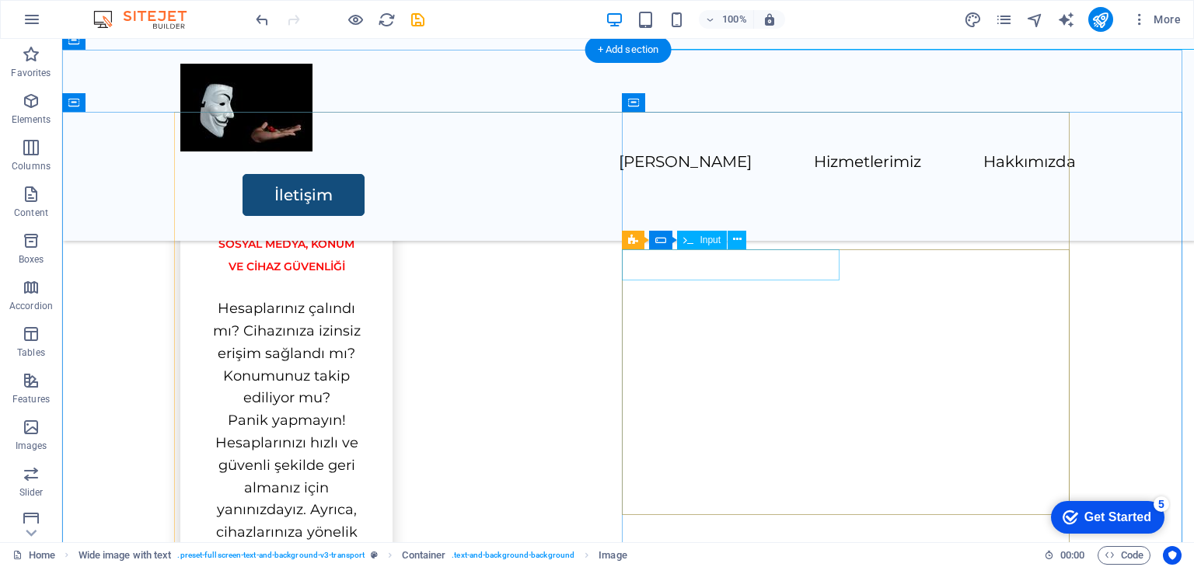
scroll to position [2310, 0]
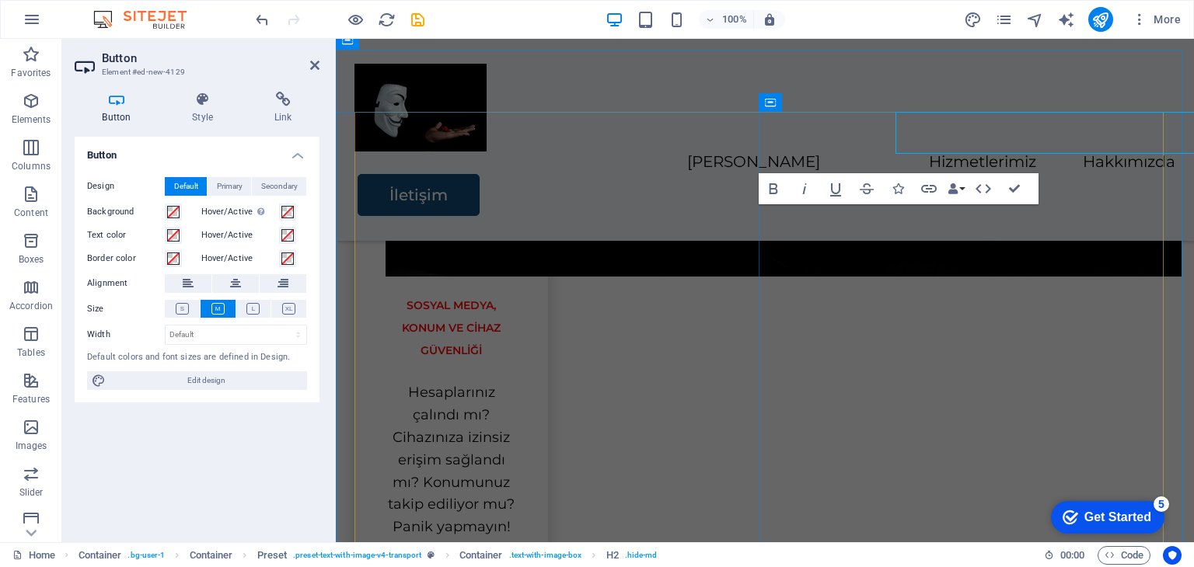
scroll to position [2408, 0]
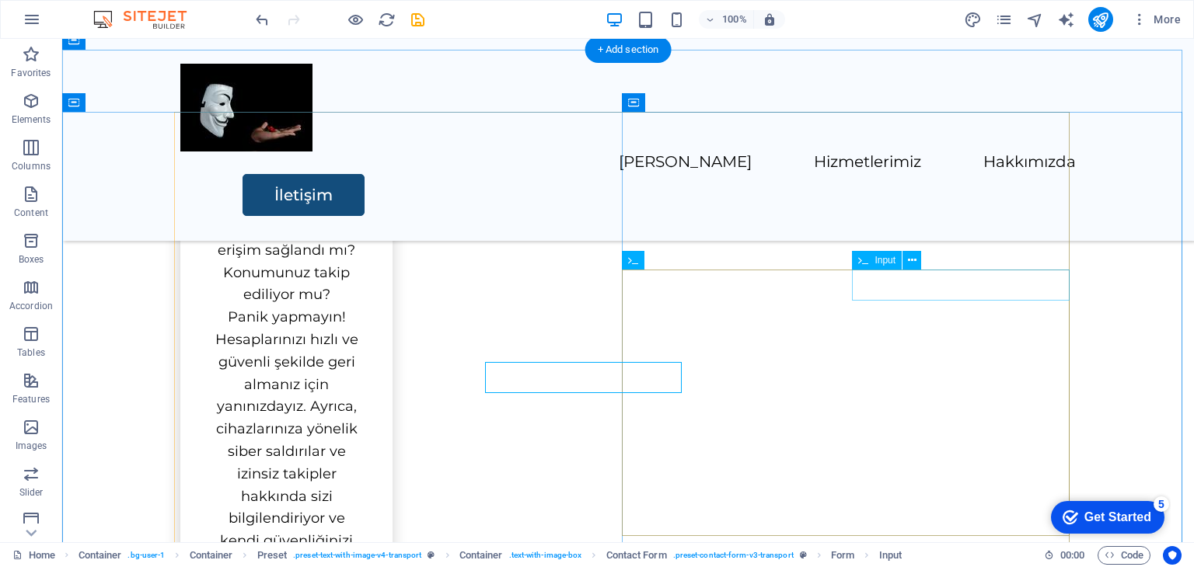
scroll to position [2310, 0]
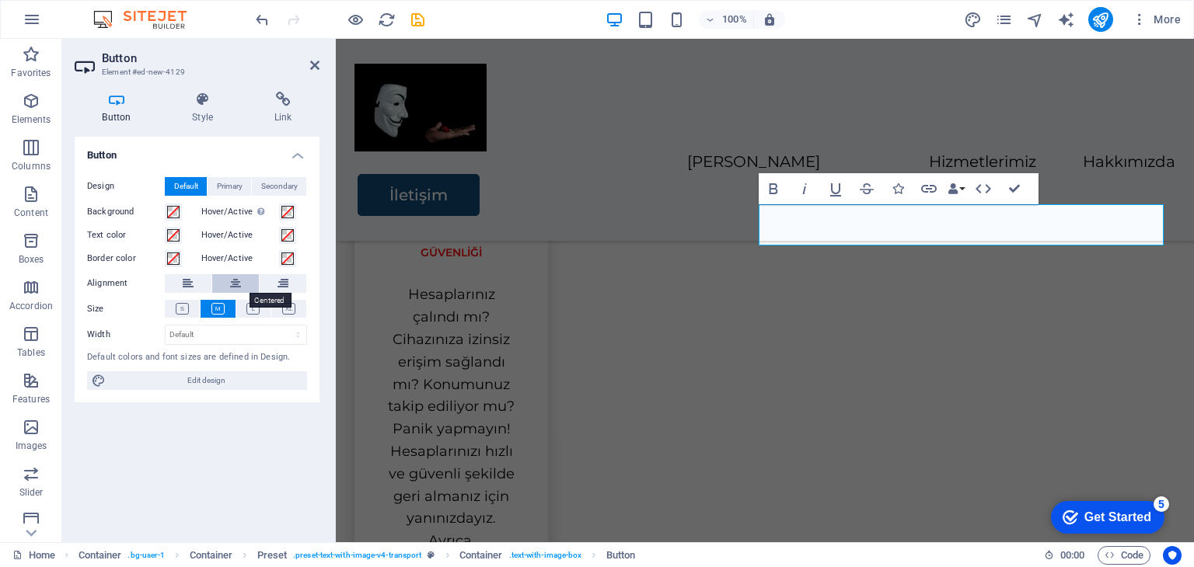
click at [229, 286] on button at bounding box center [235, 283] width 47 height 19
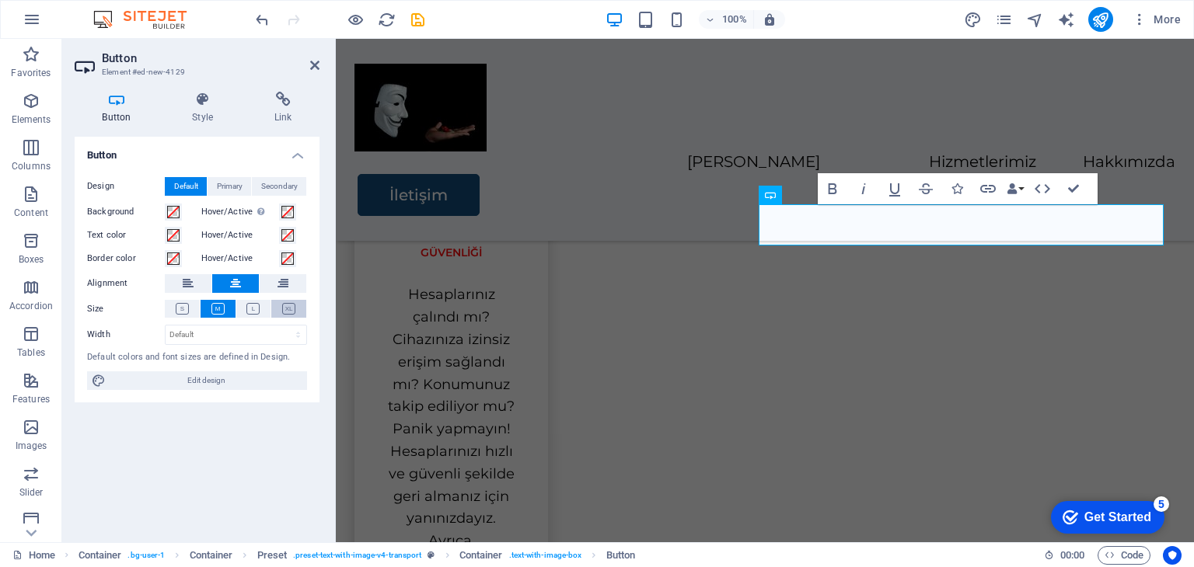
click at [289, 312] on icon at bounding box center [288, 309] width 13 height 12
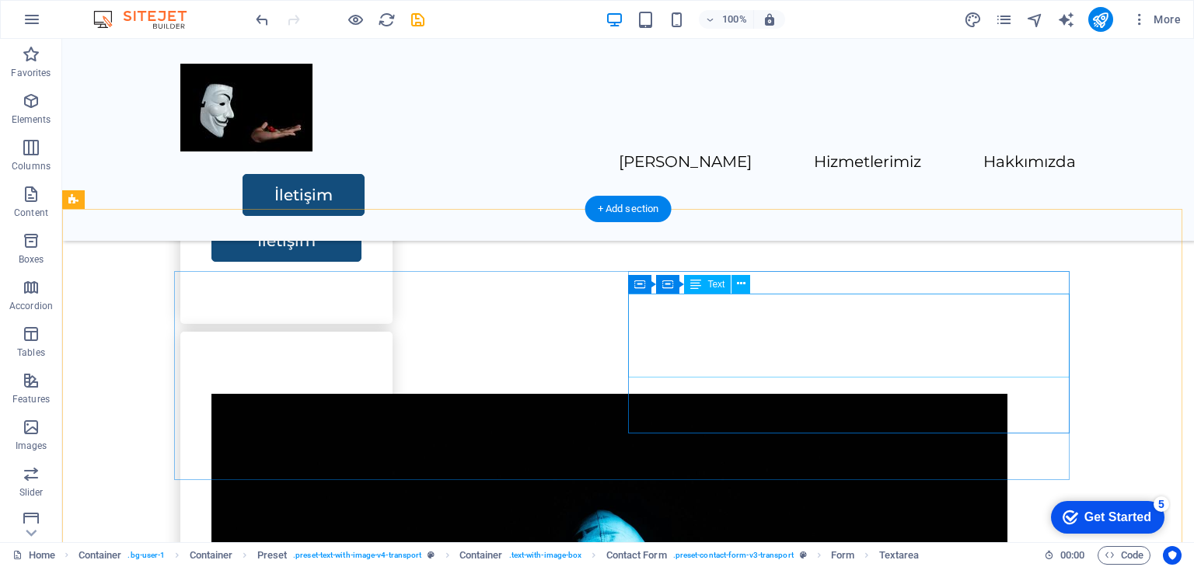
scroll to position [2855, 0]
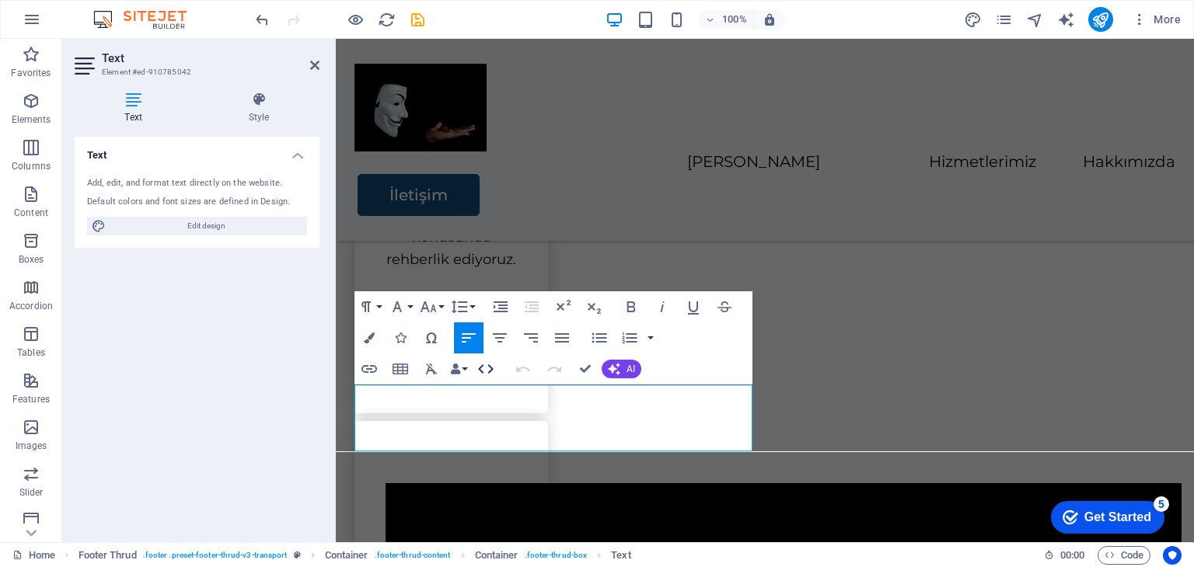
scroll to position [2953, 0]
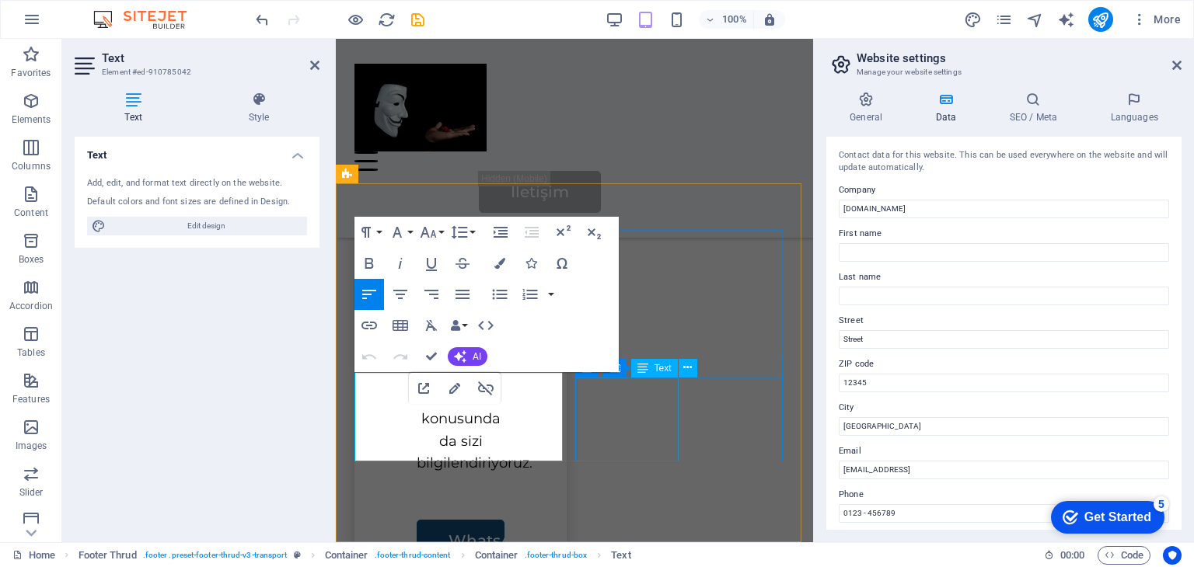
scroll to position [4524, 0]
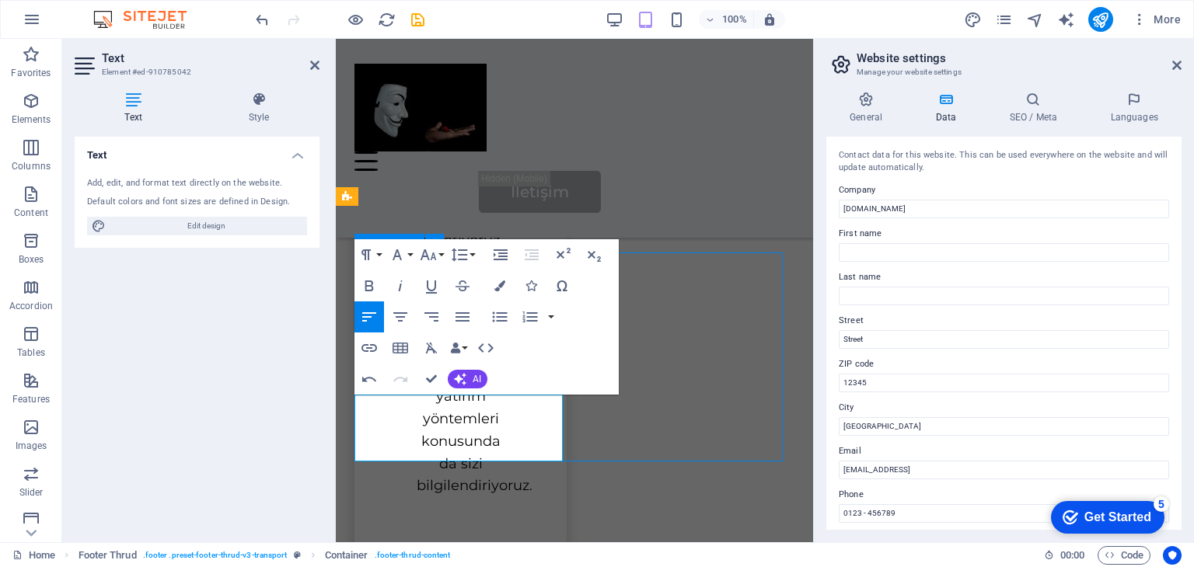
scroll to position [3299, 0]
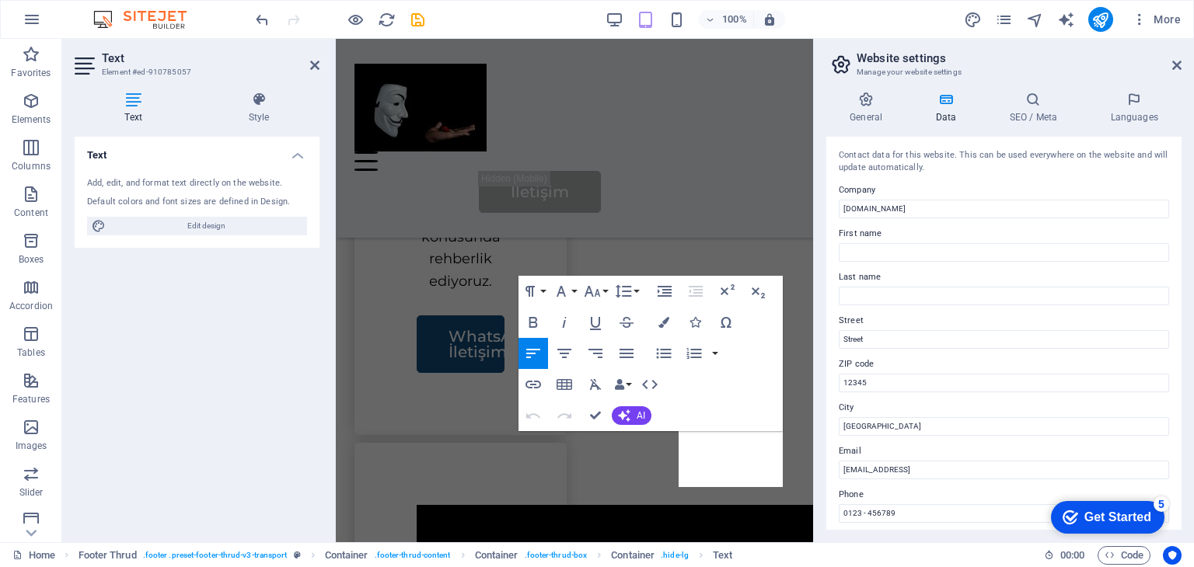
scroll to position [4471, 0]
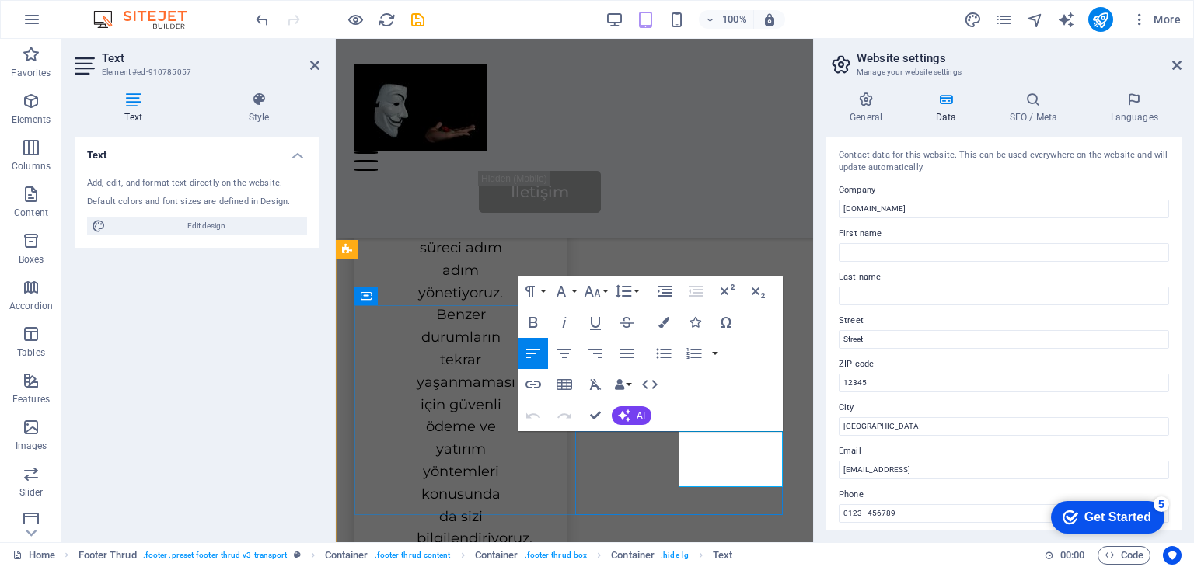
drag, startPoint x: 747, startPoint y: 445, endPoint x: 653, endPoint y: 441, distance: 94.2
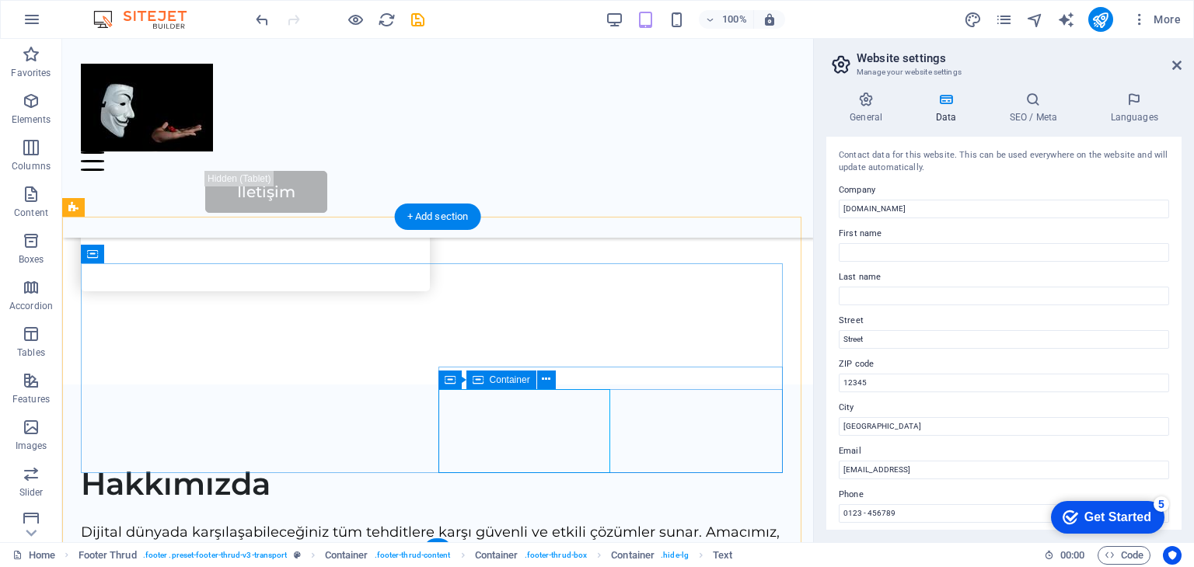
scroll to position [3288, 0]
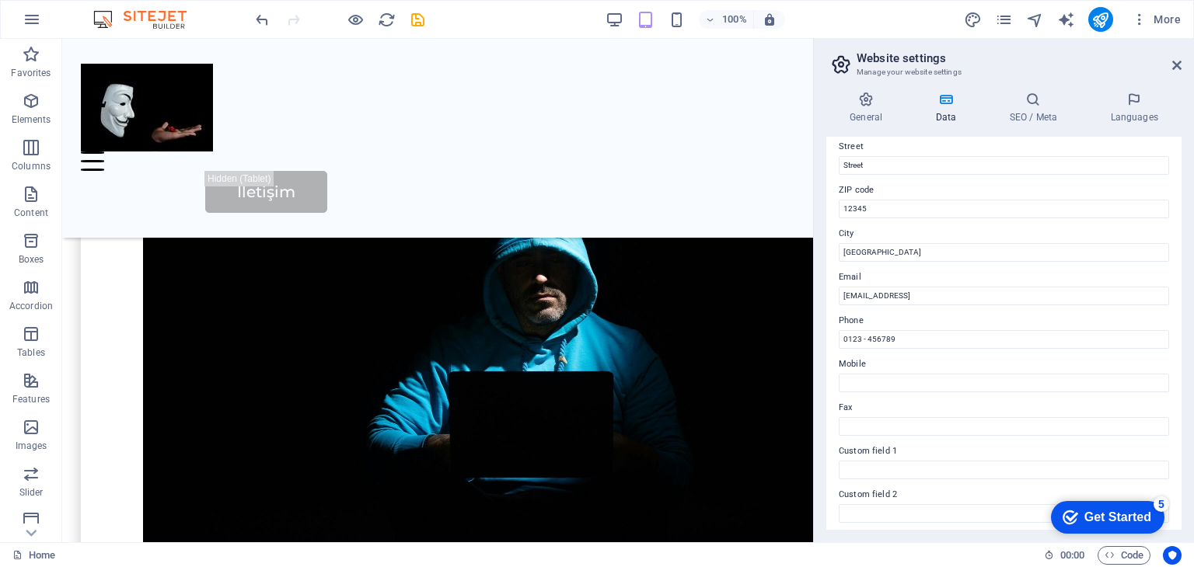
scroll to position [311, 0]
click at [1172, 61] on icon at bounding box center [1176, 65] width 9 height 12
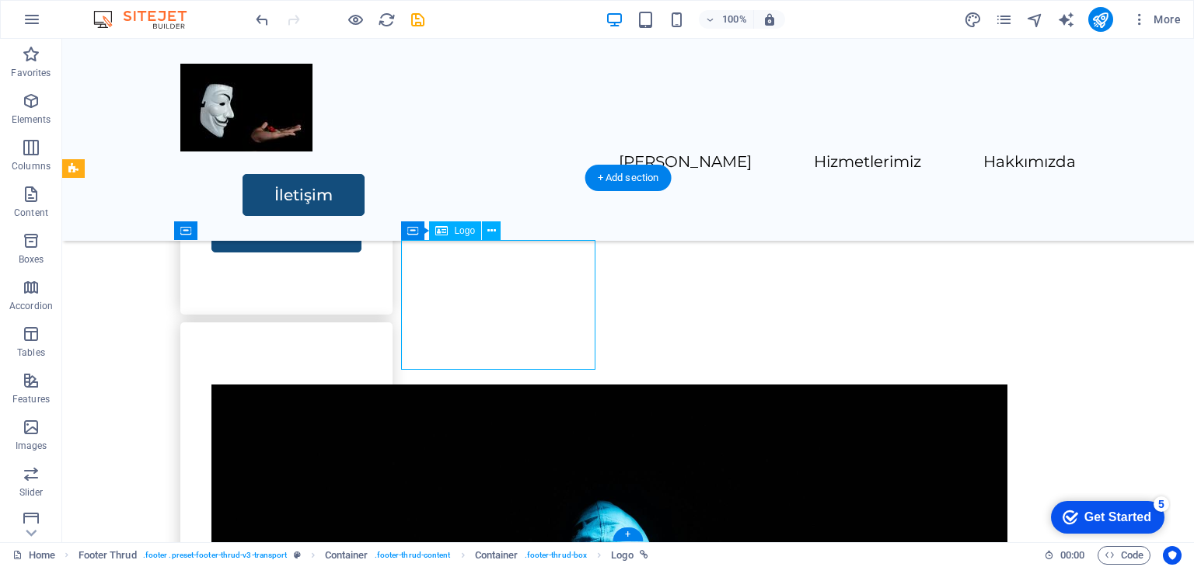
scroll to position [2726, 0]
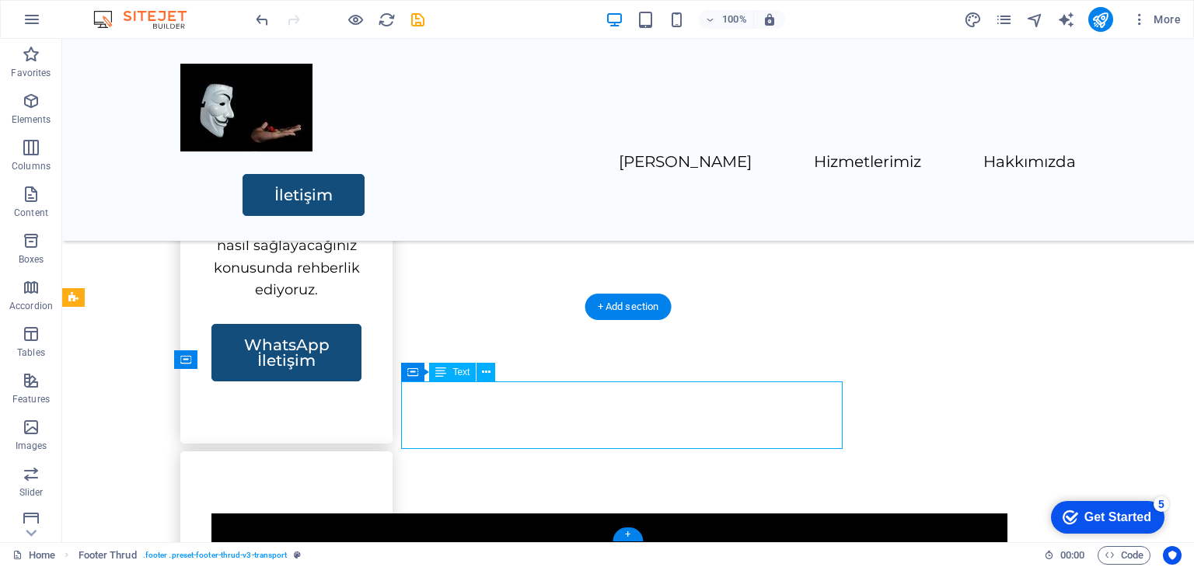
scroll to position [2658, 0]
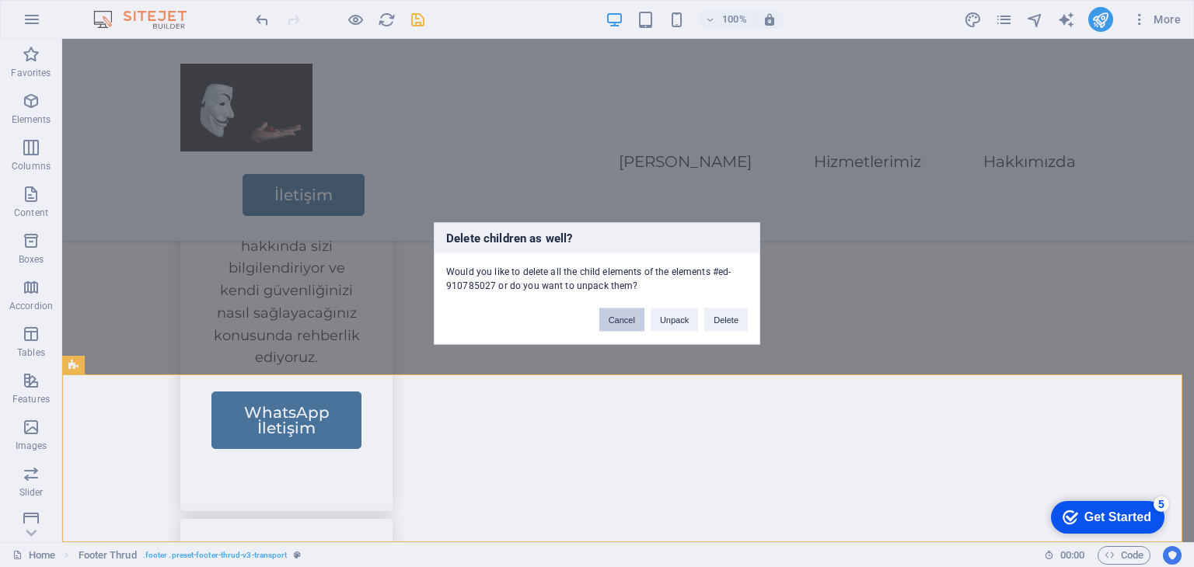
click at [621, 321] on button "Cancel" at bounding box center [621, 320] width 45 height 23
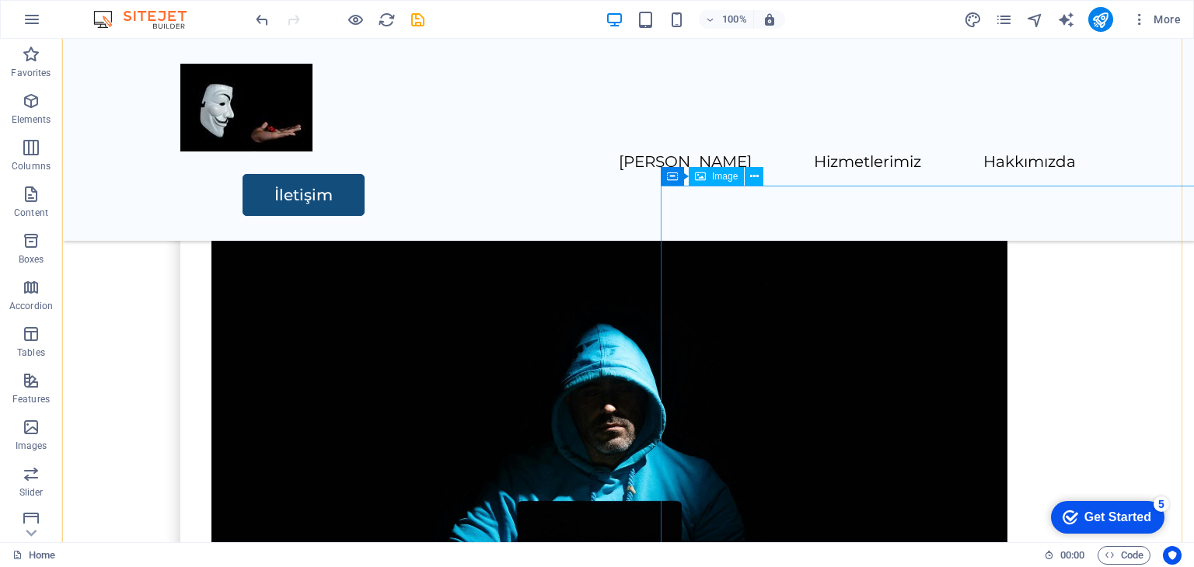
scroll to position [1803, 0]
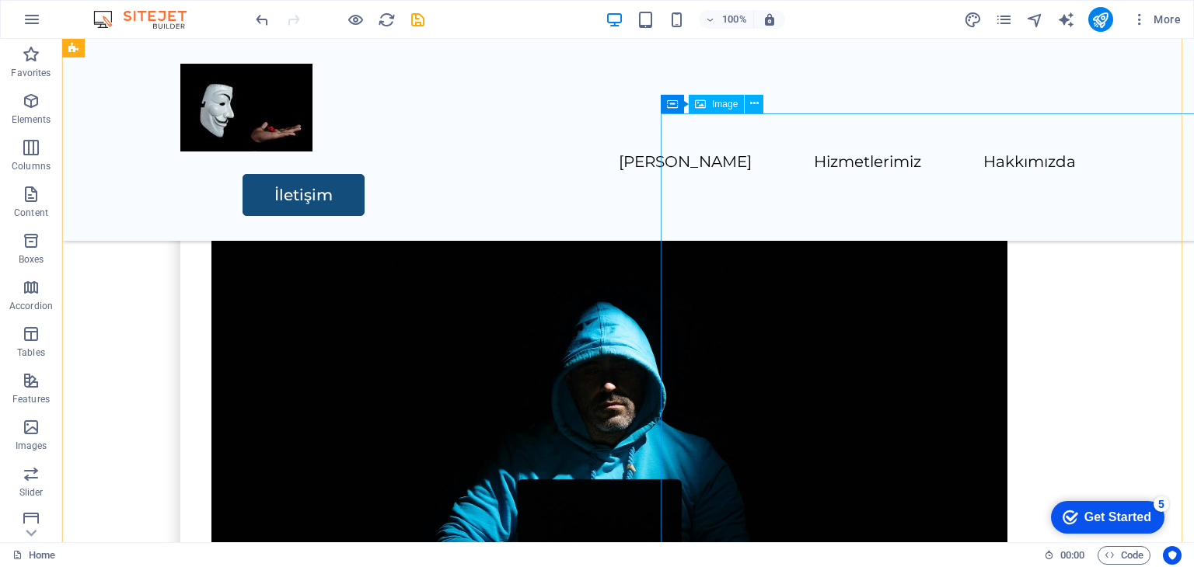
select select "px"
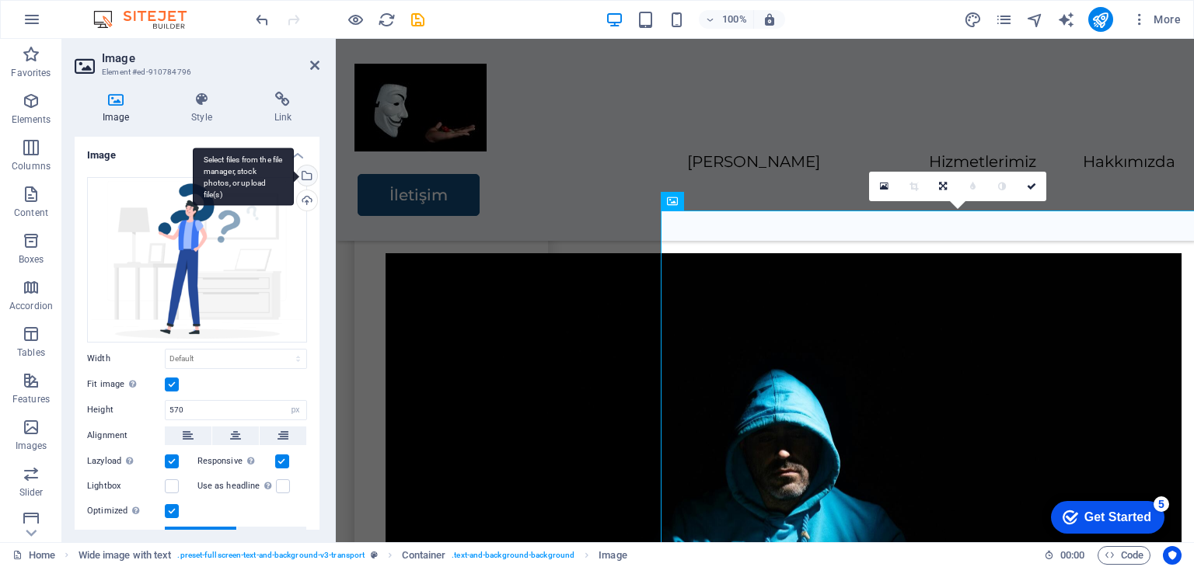
click at [309, 176] on div "Select files from the file manager, stock photos, or upload file(s)" at bounding box center [305, 177] width 23 height 23
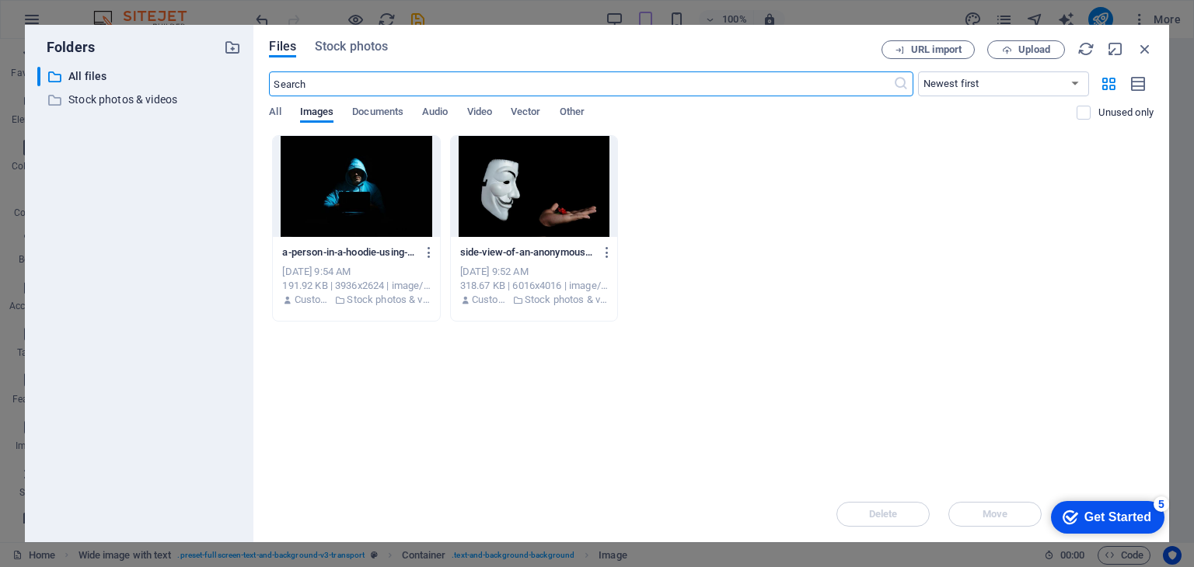
scroll to position [3168, 0]
click at [349, 210] on div at bounding box center [356, 186] width 166 height 101
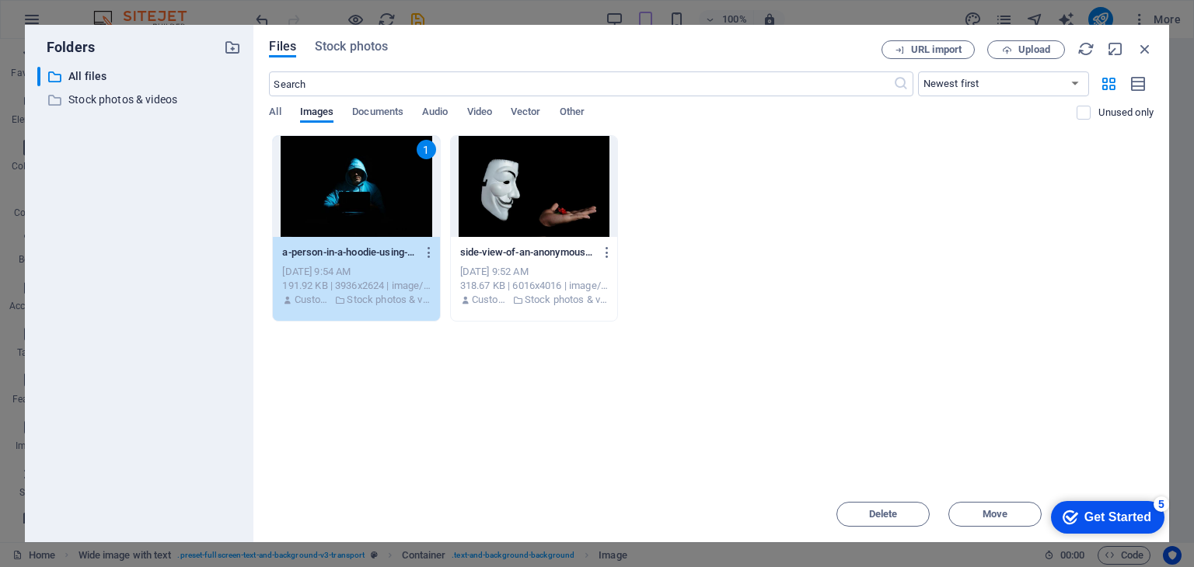
click at [349, 210] on div "1" at bounding box center [356, 186] width 166 height 101
type input "570"
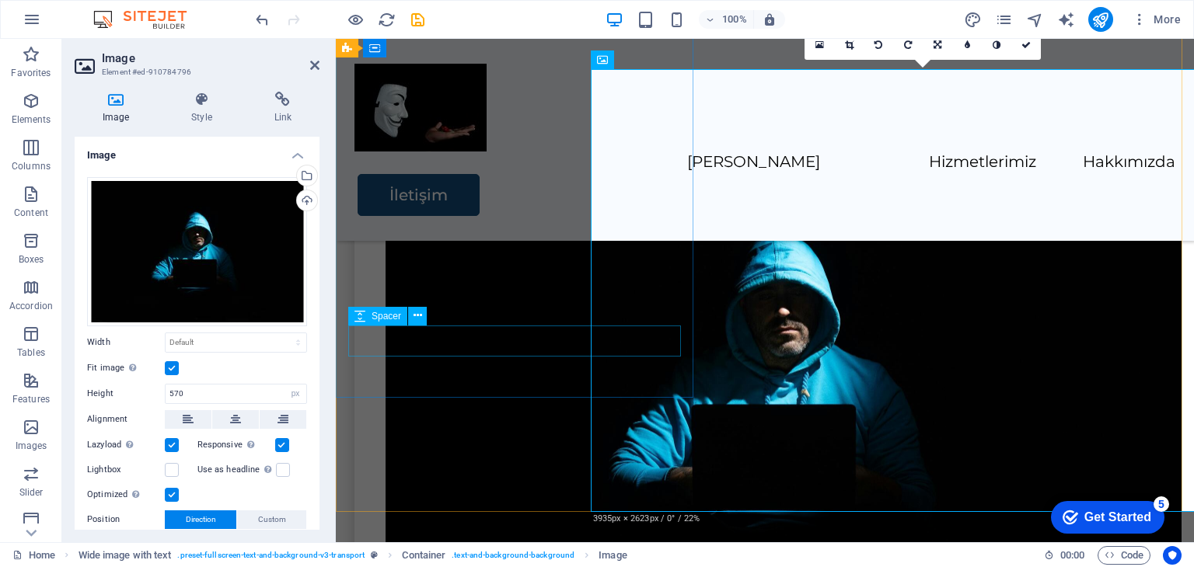
drag, startPoint x: 506, startPoint y: 354, endPoint x: 780, endPoint y: 351, distance: 273.6
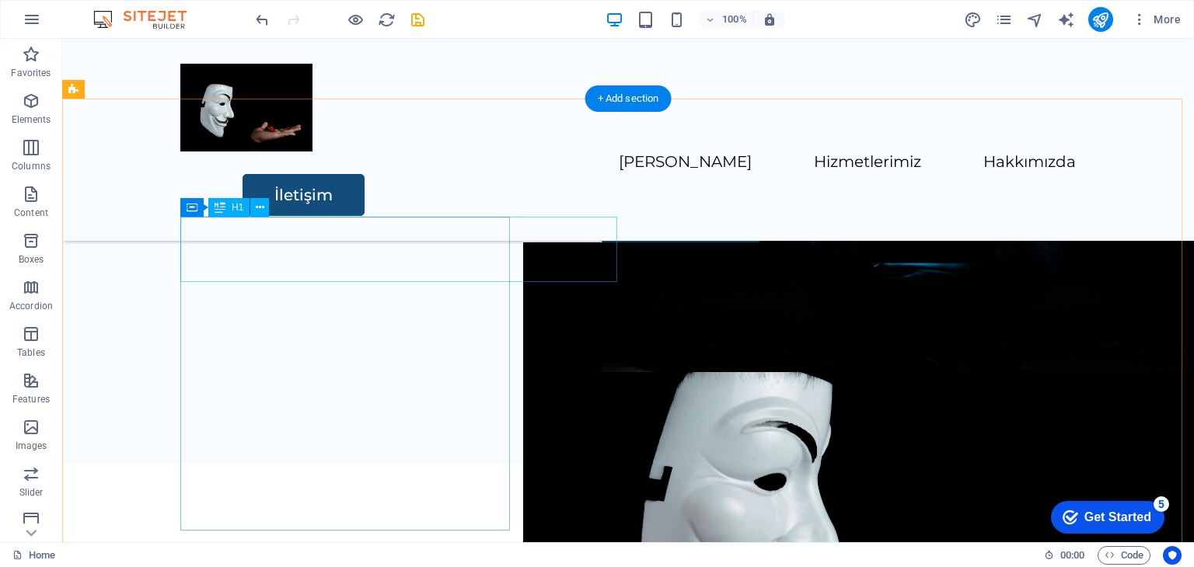
scroll to position [0, 0]
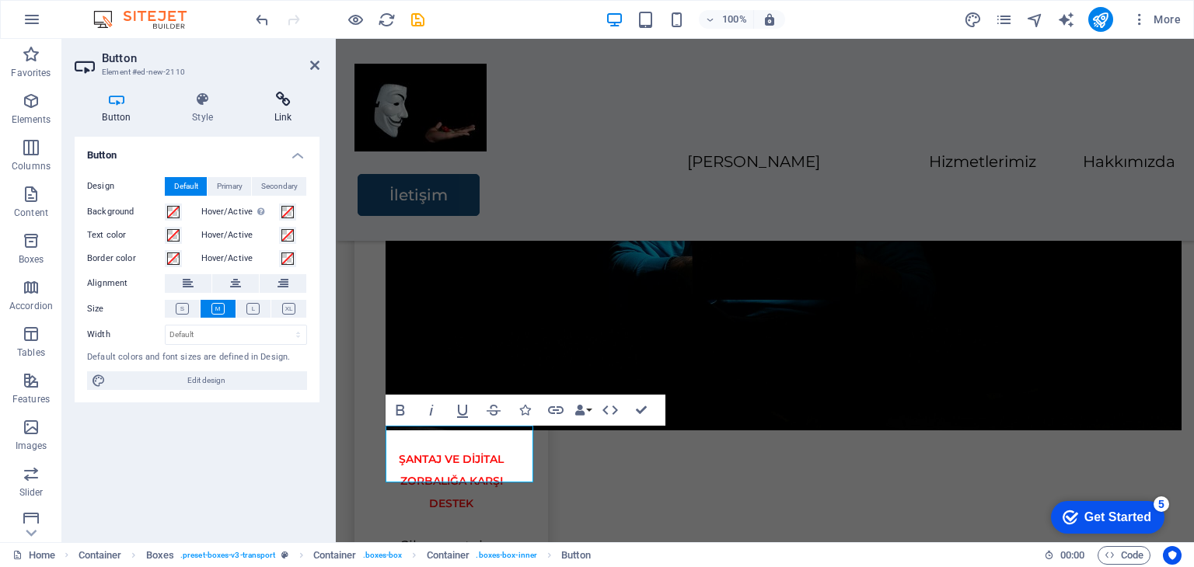
click at [281, 116] on h4 "Link" at bounding box center [282, 108] width 73 height 33
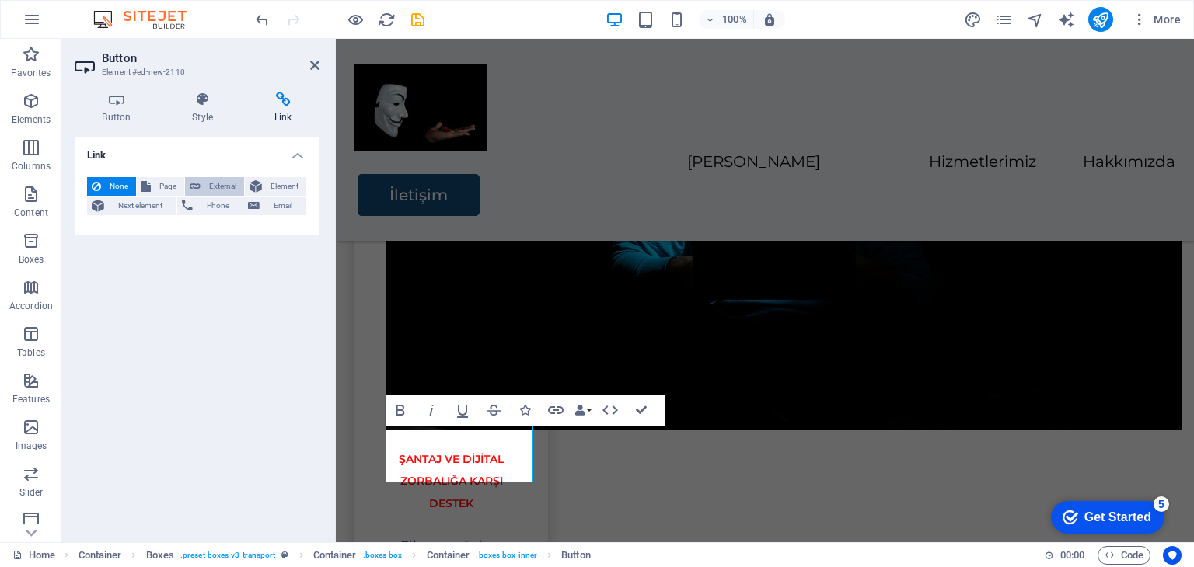
click at [227, 184] on span "External" at bounding box center [222, 186] width 34 height 19
select select "blank"
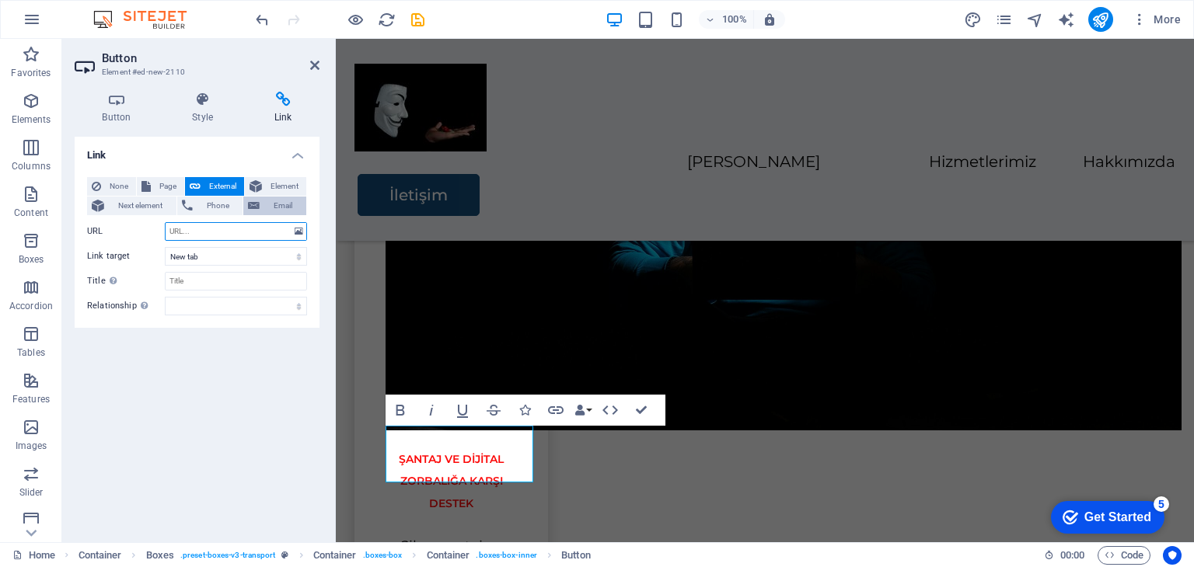
paste input "[URL][DOMAIN_NAME]"
type input "[URL][DOMAIN_NAME]"
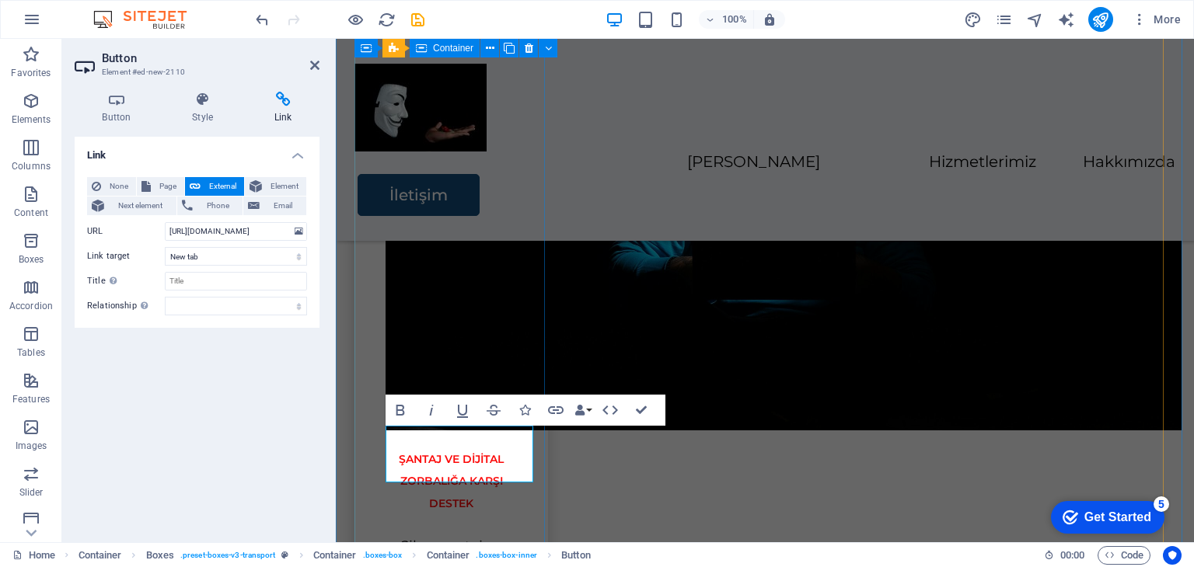
click at [535, 220] on div "ŞANTAJ VE DİJİTAL ZORBALIĞA KARŞI DESTEK Siber şantaj ve dijital zorbalık mağdu…" at bounding box center [451, 422] width 194 height 1169
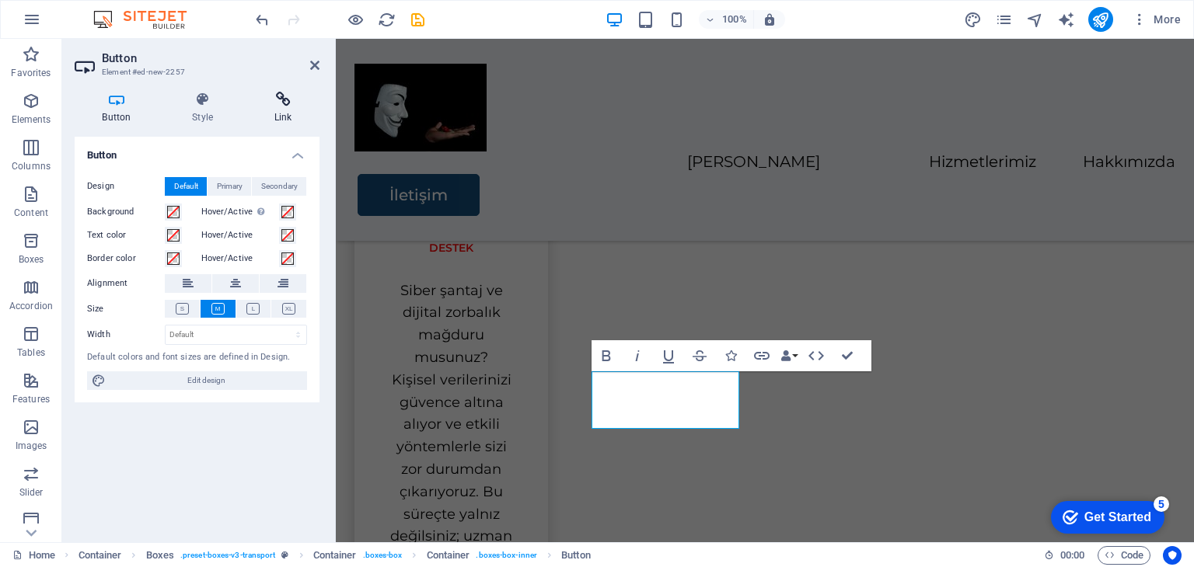
click at [282, 104] on icon at bounding box center [282, 100] width 73 height 16
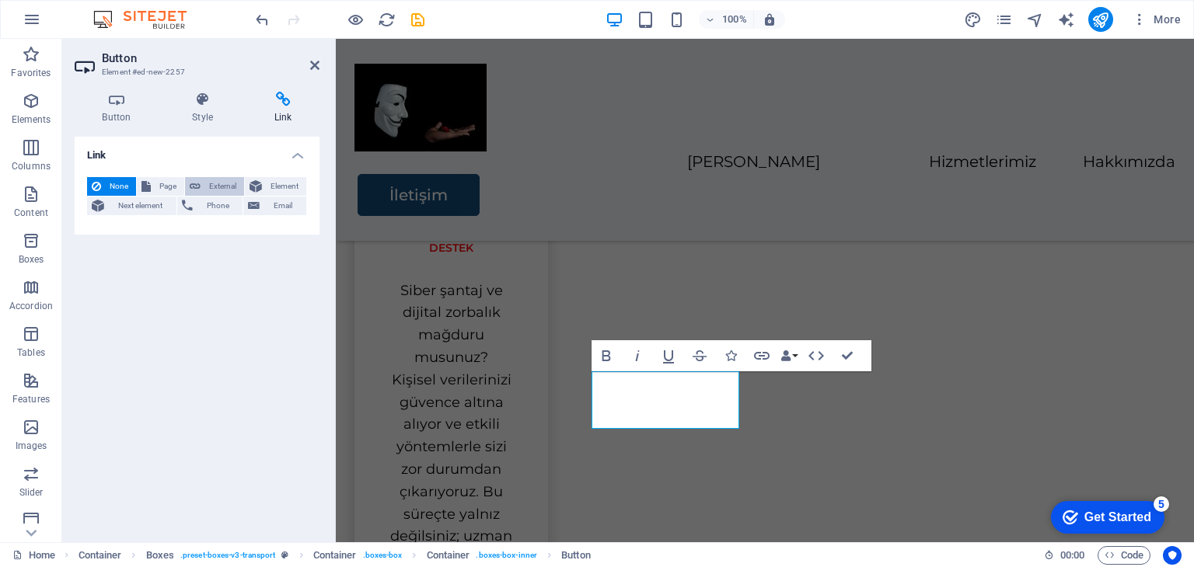
click at [228, 189] on span "External" at bounding box center [222, 186] width 34 height 19
select select "blank"
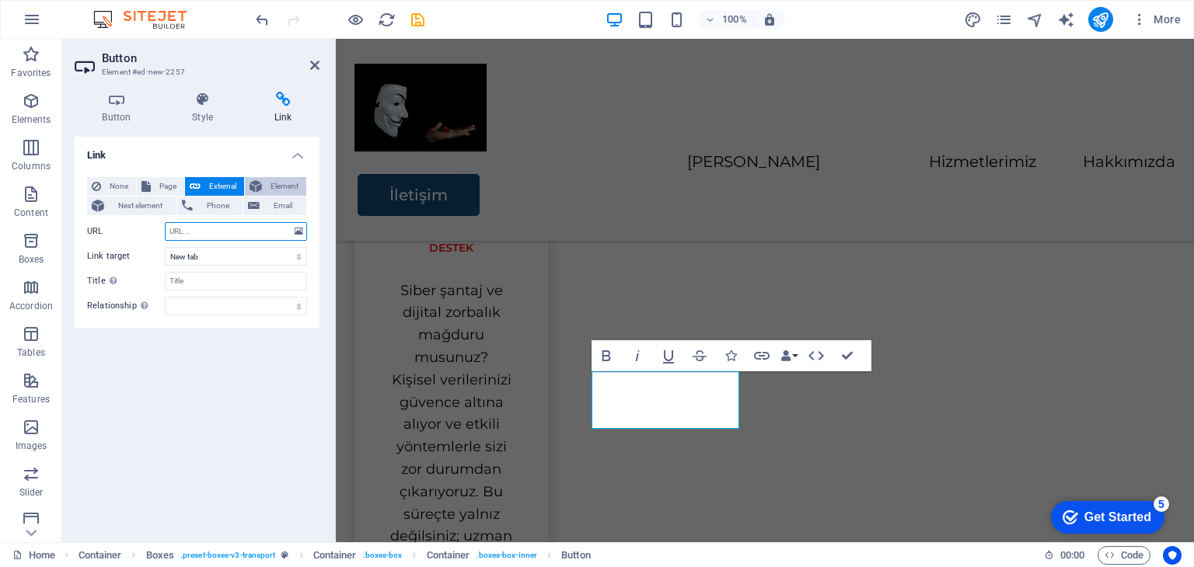
paste input "[URL][DOMAIN_NAME]"
type input "[URL][DOMAIN_NAME]"
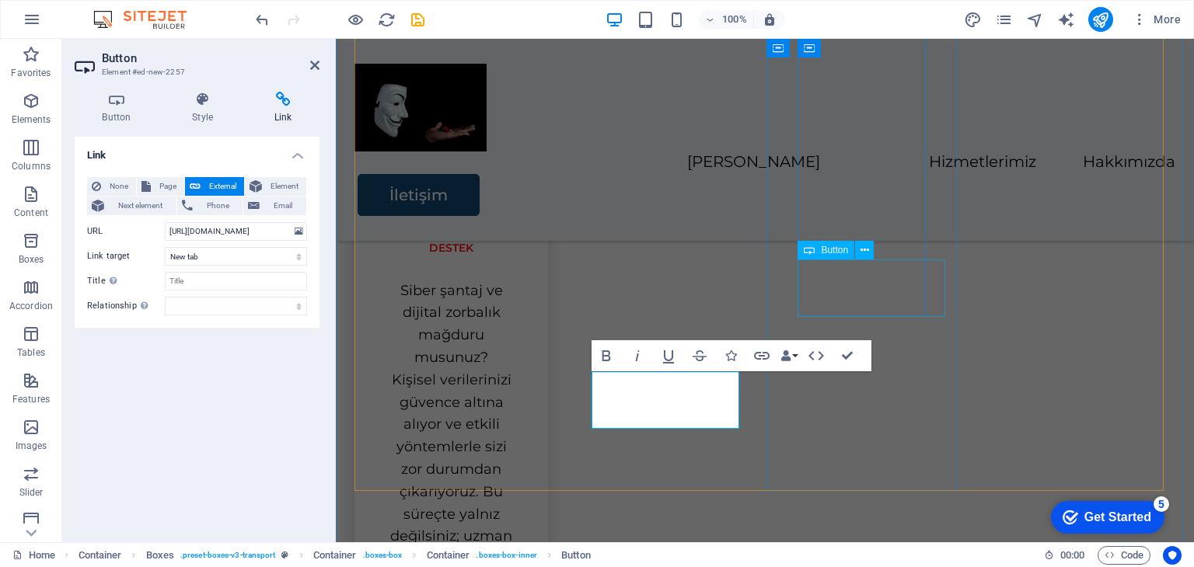
scroll to position [0, 0]
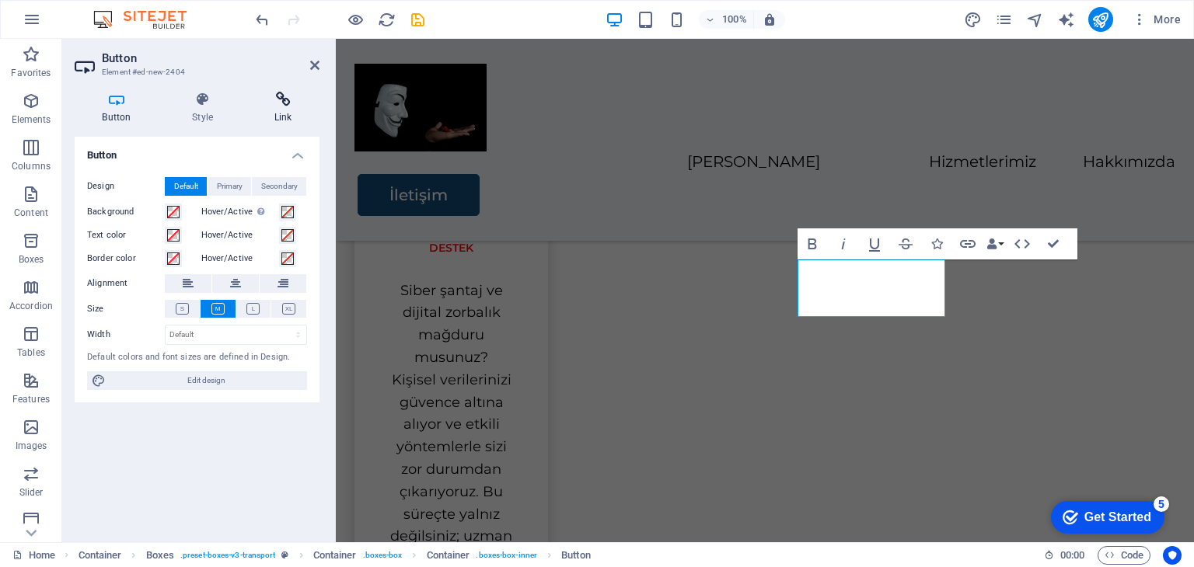
click at [281, 113] on h4 "Link" at bounding box center [282, 108] width 73 height 33
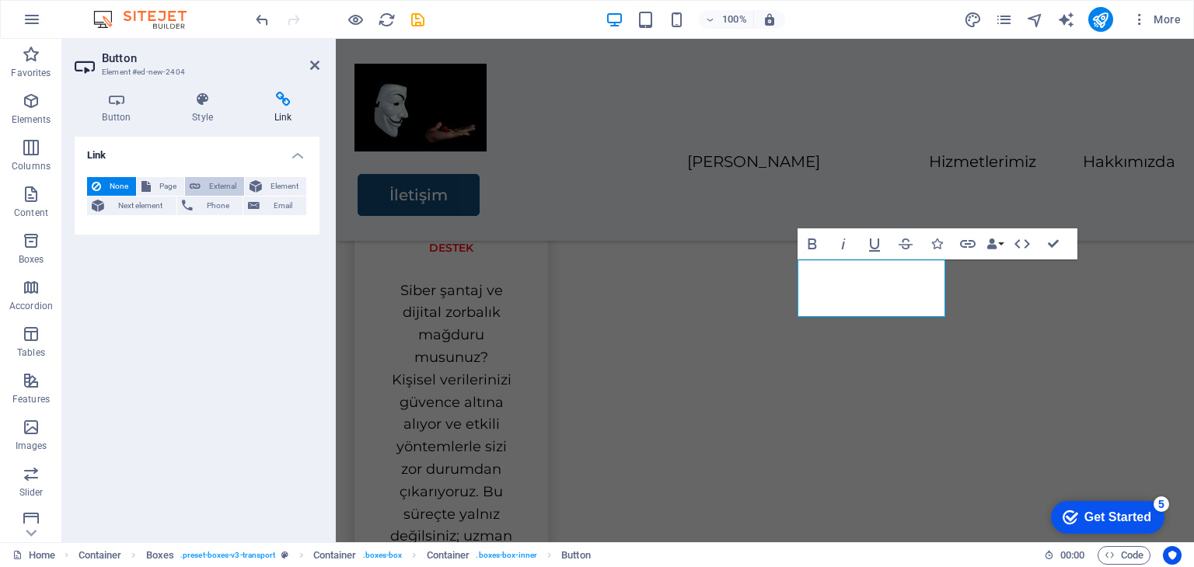
click at [226, 185] on span "External" at bounding box center [222, 186] width 34 height 19
select select "blank"
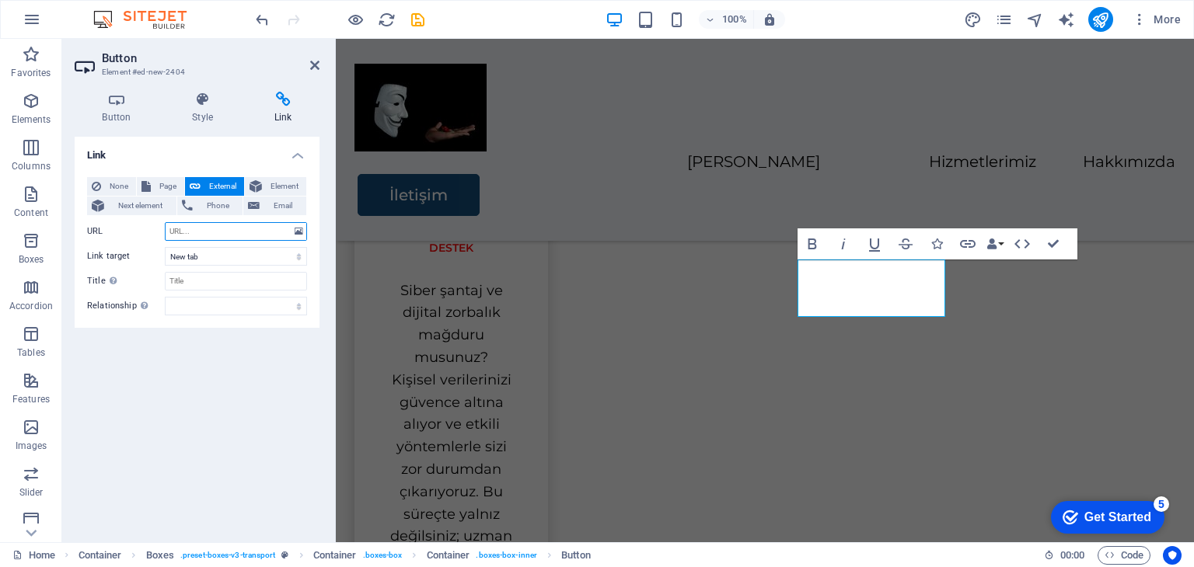
paste input "[URL][DOMAIN_NAME]"
type input "[URL][DOMAIN_NAME]"
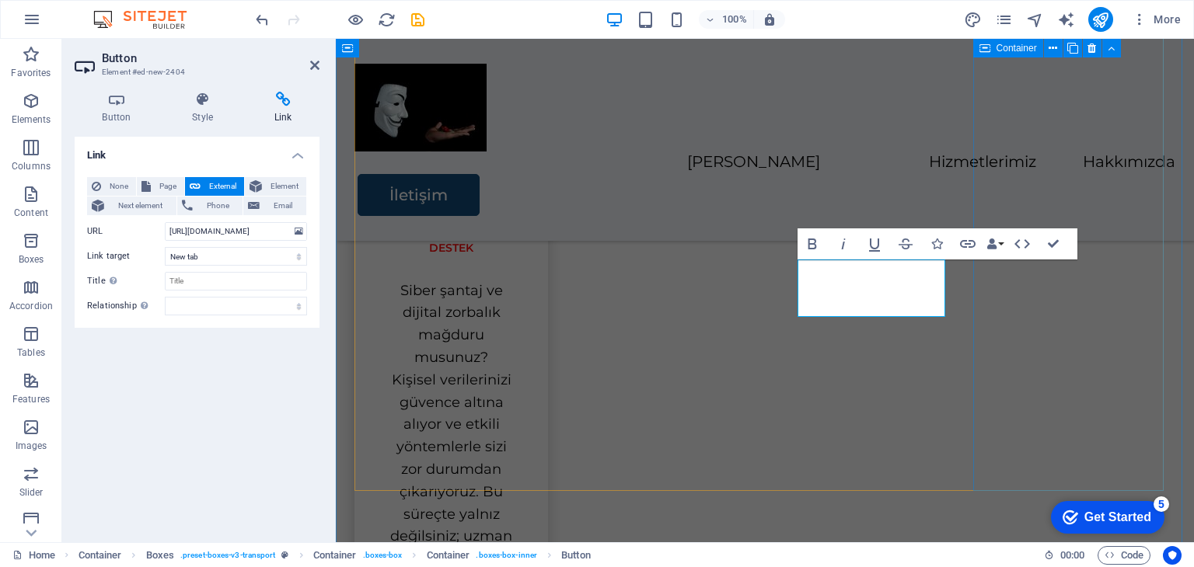
scroll to position [0, 0]
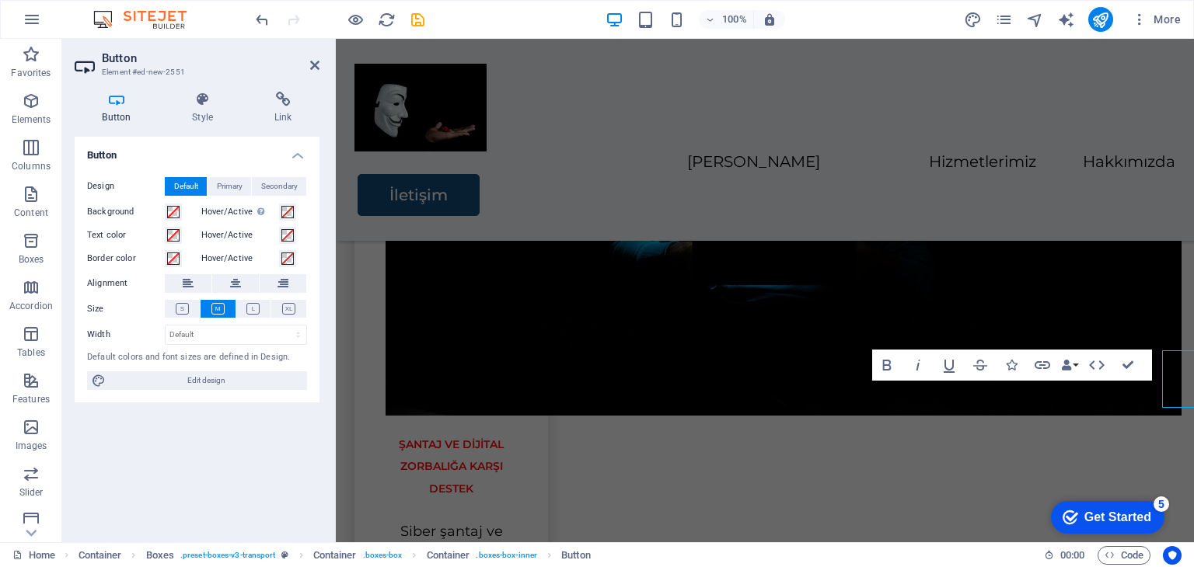
scroll to position [996, 0]
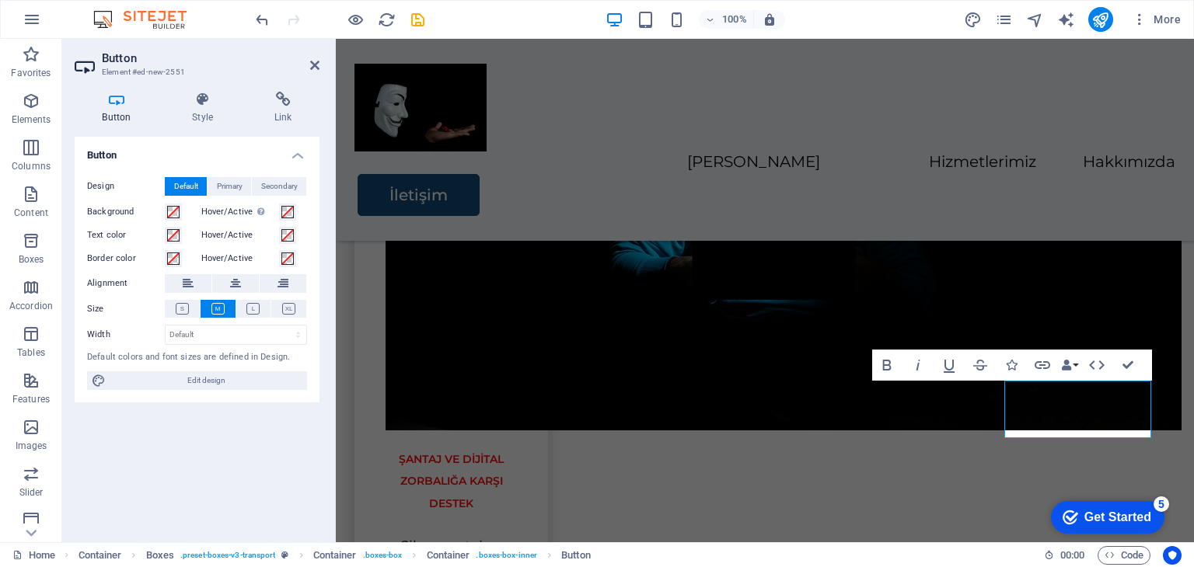
drag, startPoint x: 277, startPoint y: 110, endPoint x: 247, endPoint y: 137, distance: 40.2
click at [277, 110] on h4 "Link" at bounding box center [282, 108] width 73 height 33
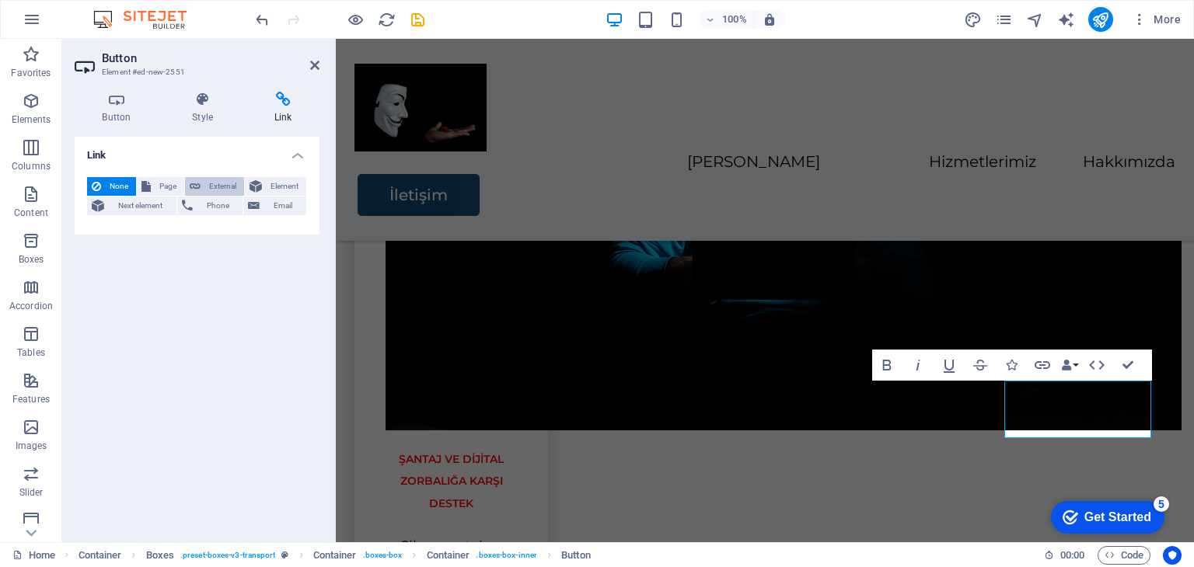
click at [218, 181] on span "External" at bounding box center [222, 186] width 34 height 19
select select "blank"
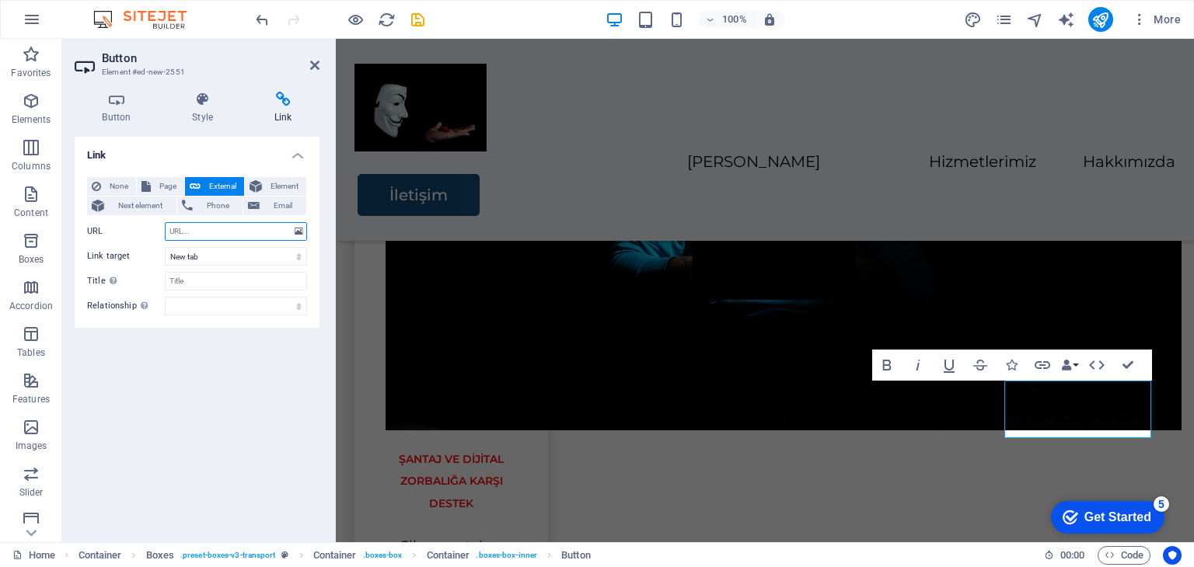
paste input "[URL][DOMAIN_NAME]"
type input "[URL][DOMAIN_NAME]"
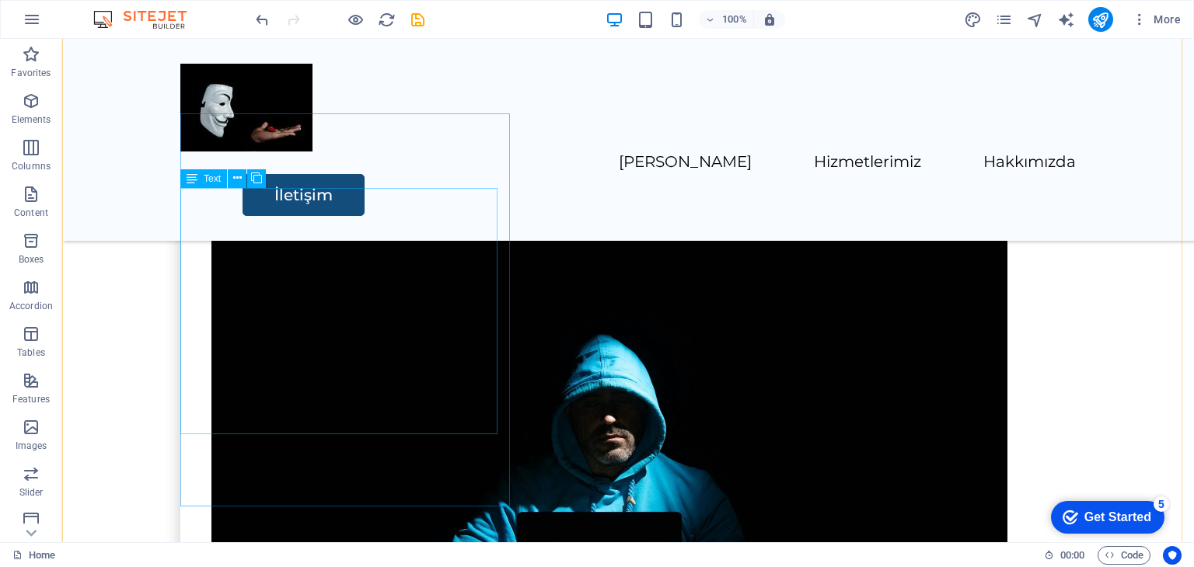
scroll to position [1788, 0]
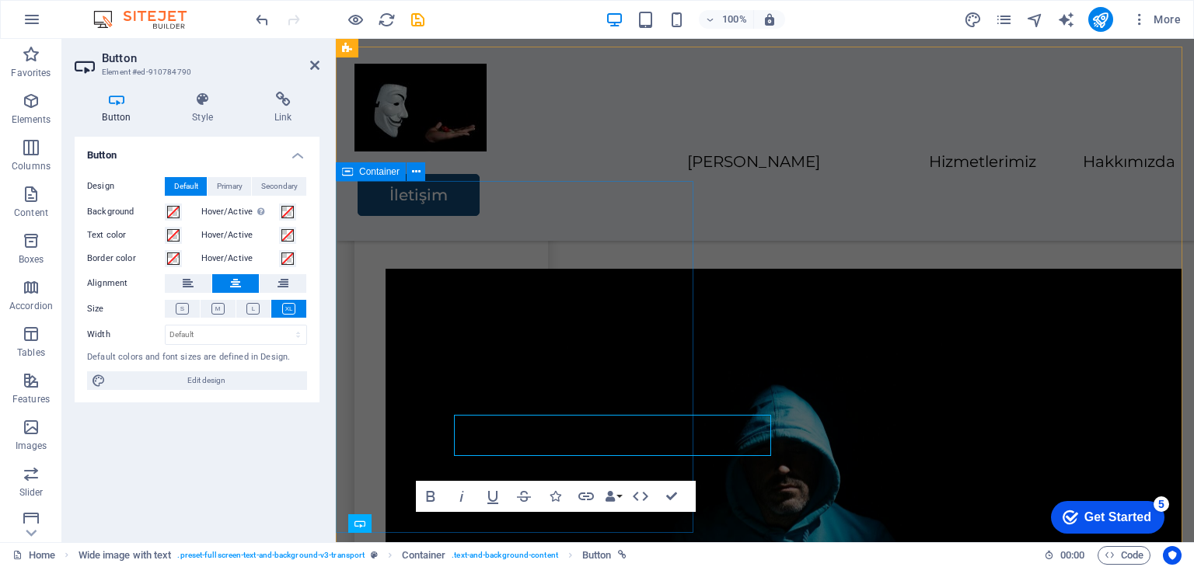
scroll to position [1789, 0]
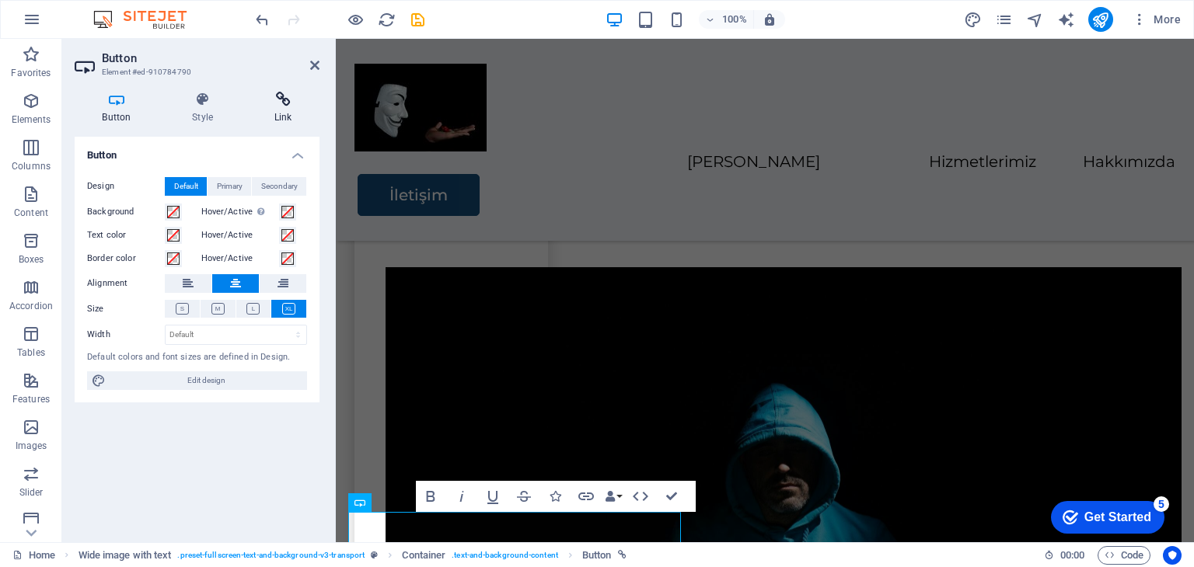
click at [283, 99] on icon at bounding box center [282, 100] width 73 height 16
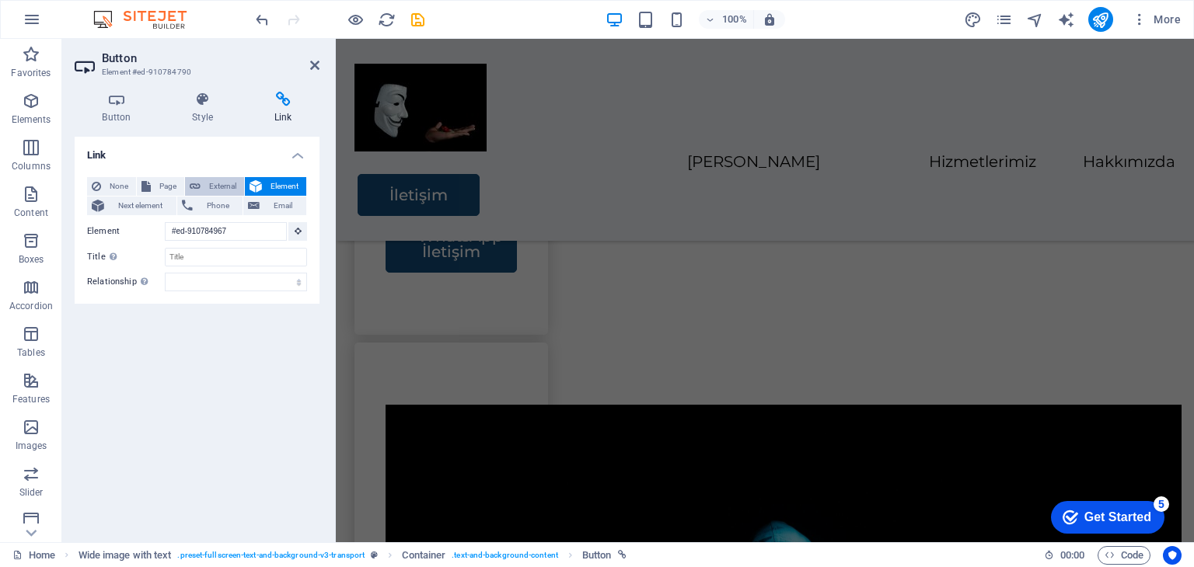
click at [215, 187] on span "External" at bounding box center [222, 186] width 34 height 19
select select "blank"
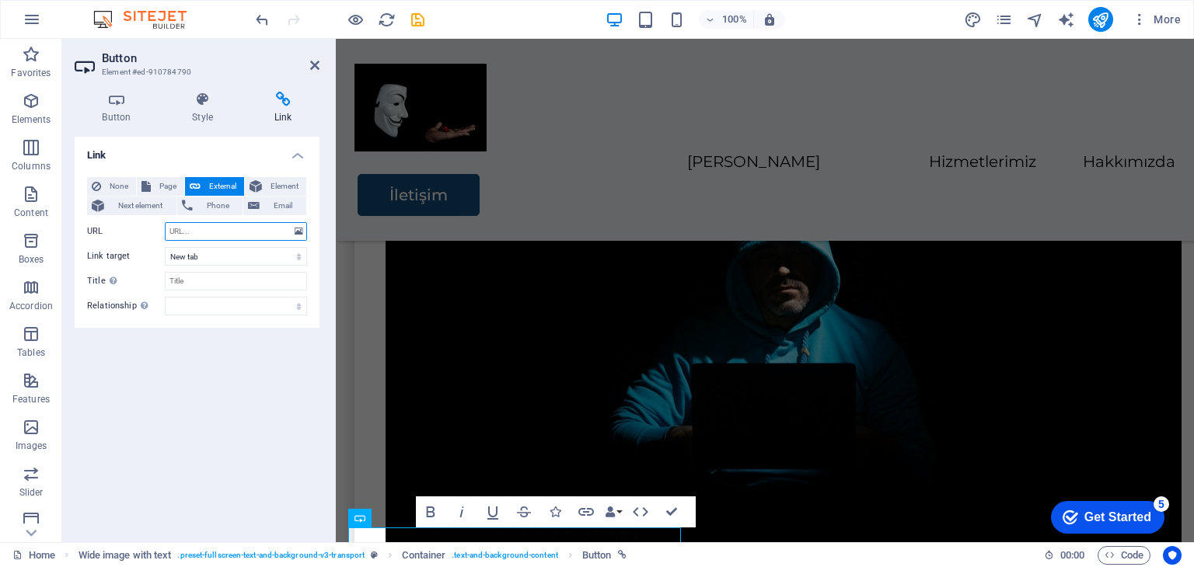
scroll to position [2032, 0]
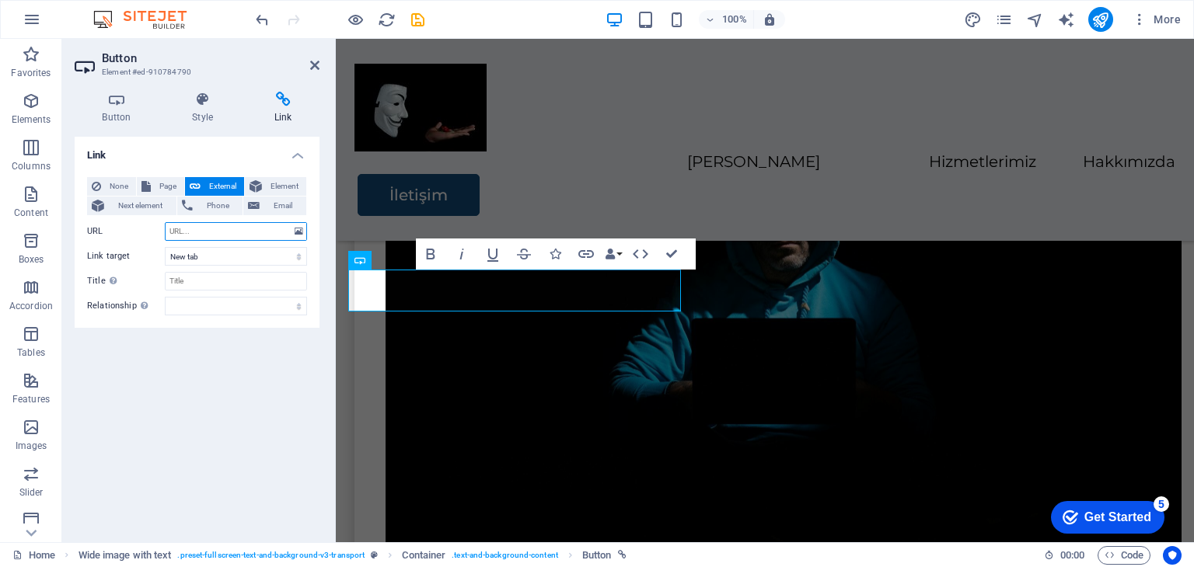
paste input "[URL][DOMAIN_NAME]"
type input "[URL][DOMAIN_NAME]"
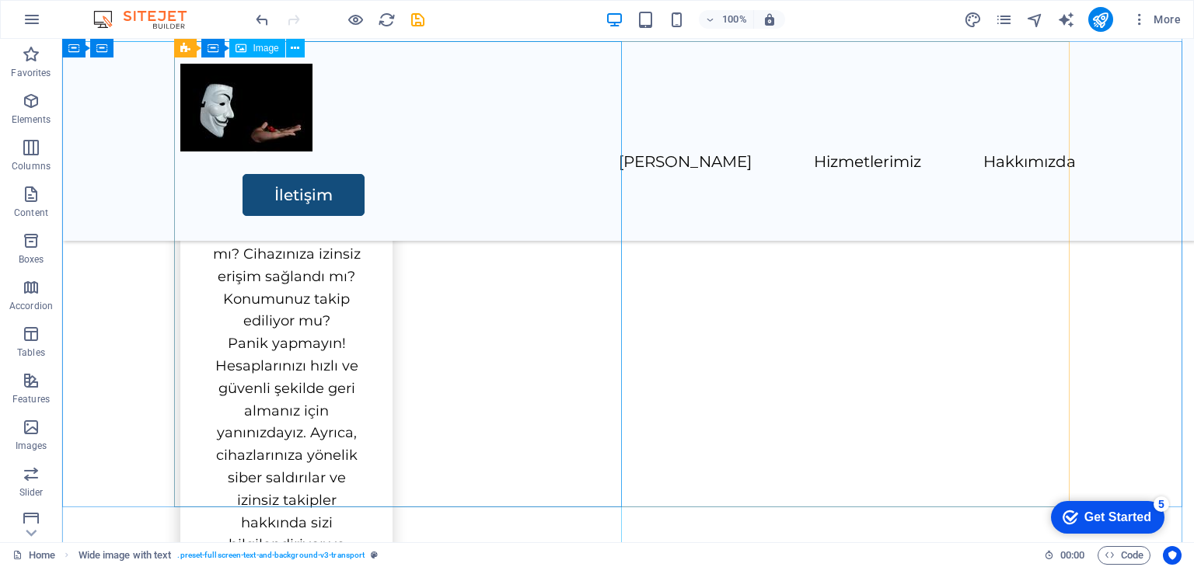
scroll to position [2265, 0]
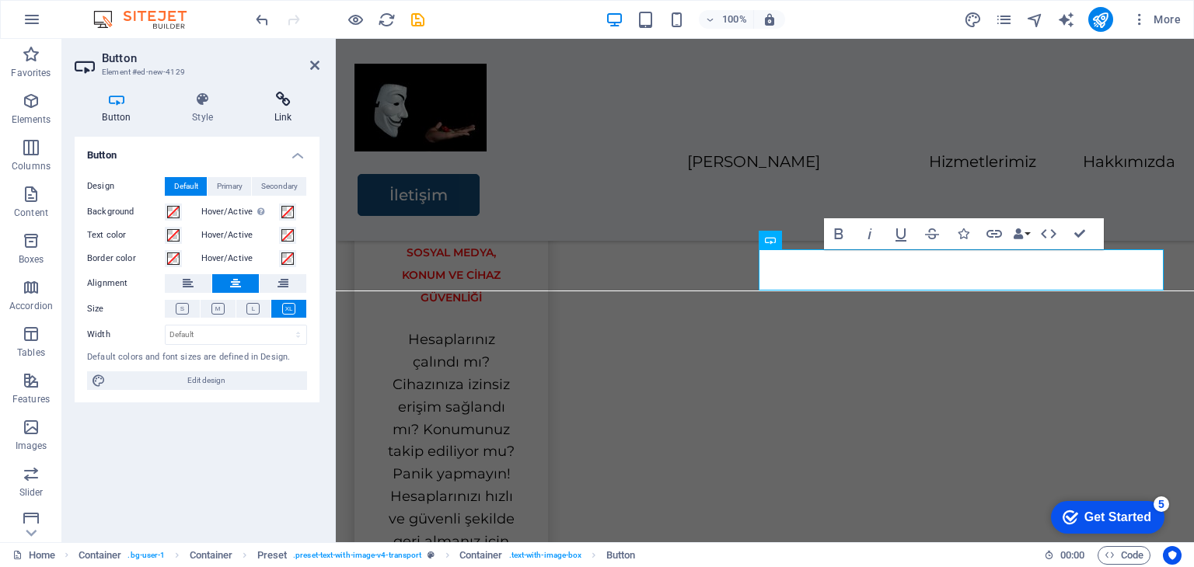
click at [275, 104] on icon at bounding box center [282, 100] width 73 height 16
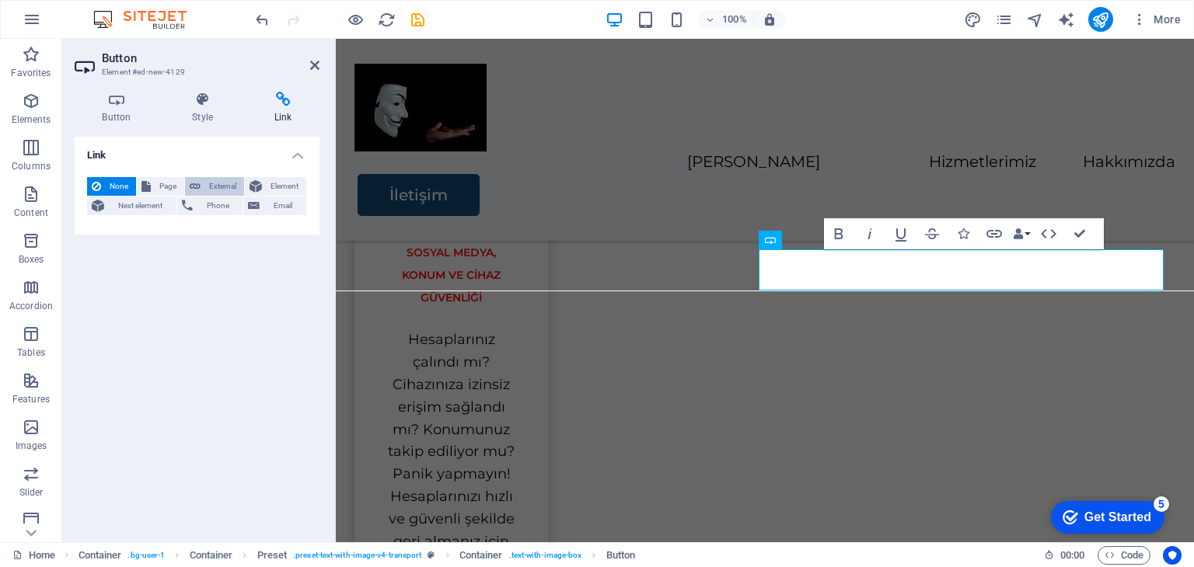
click at [208, 184] on span "External" at bounding box center [222, 186] width 34 height 19
select select "blank"
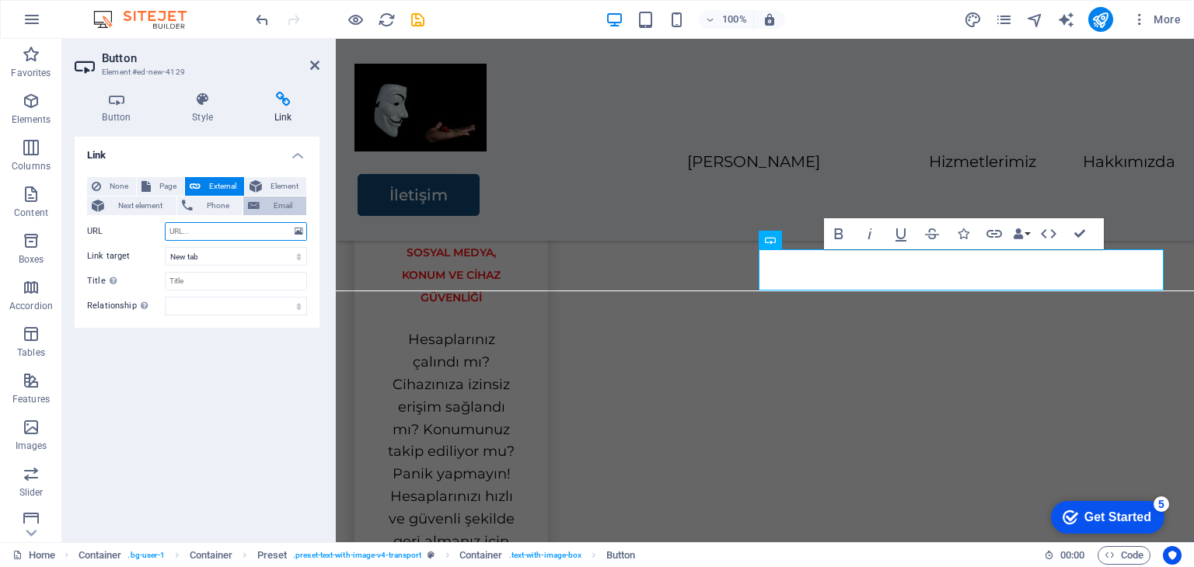
paste input "[URL][DOMAIN_NAME]"
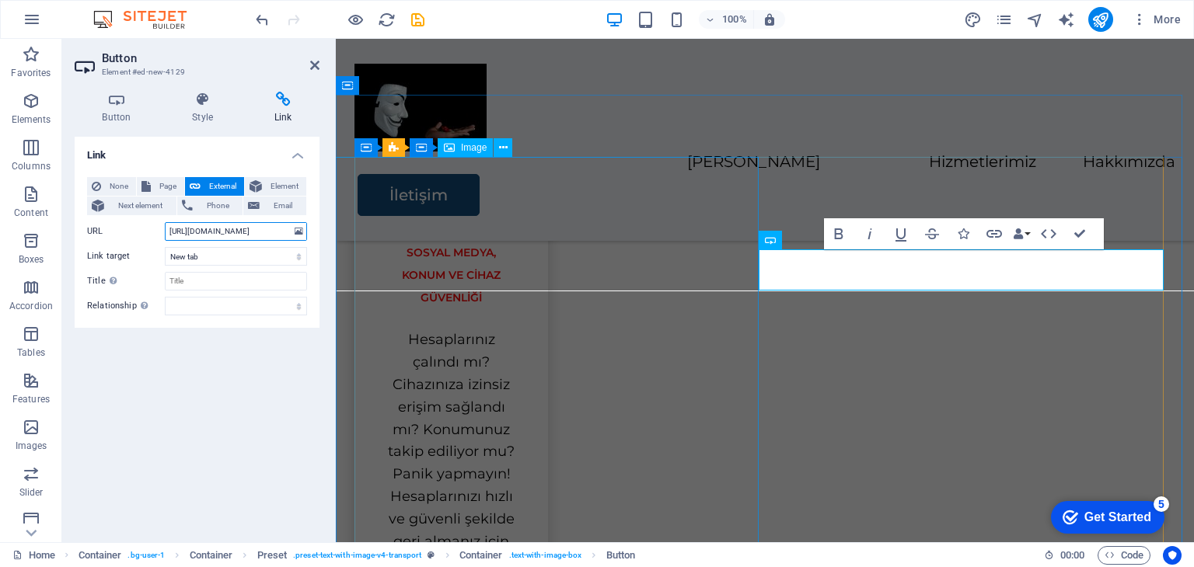
type input "[URL][DOMAIN_NAME]"
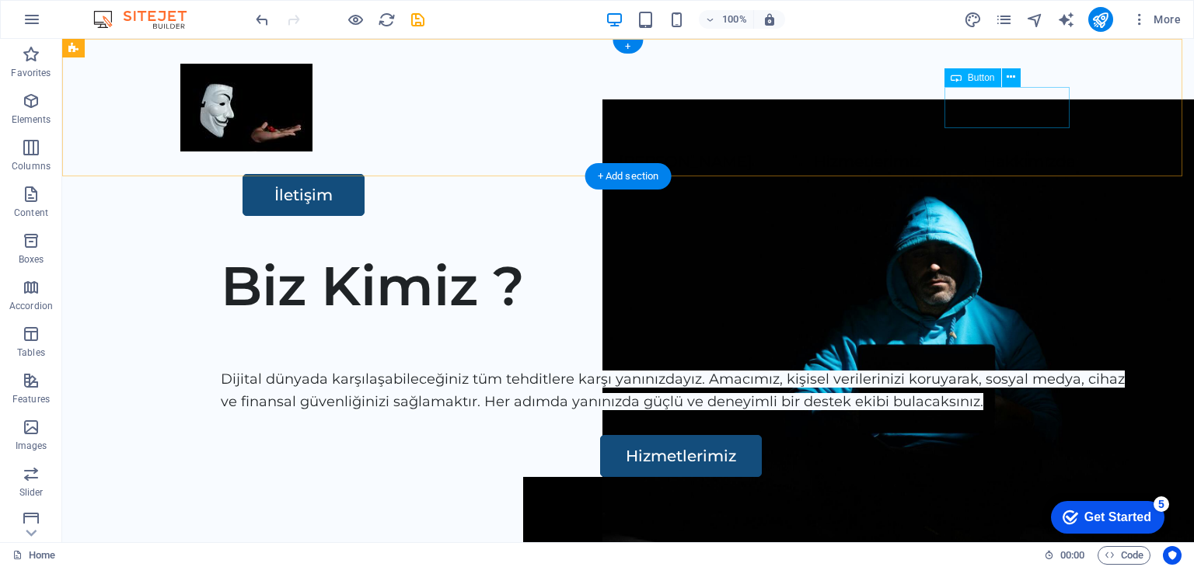
click at [1002, 174] on div "İletişim" at bounding box center [659, 195] width 833 height 42
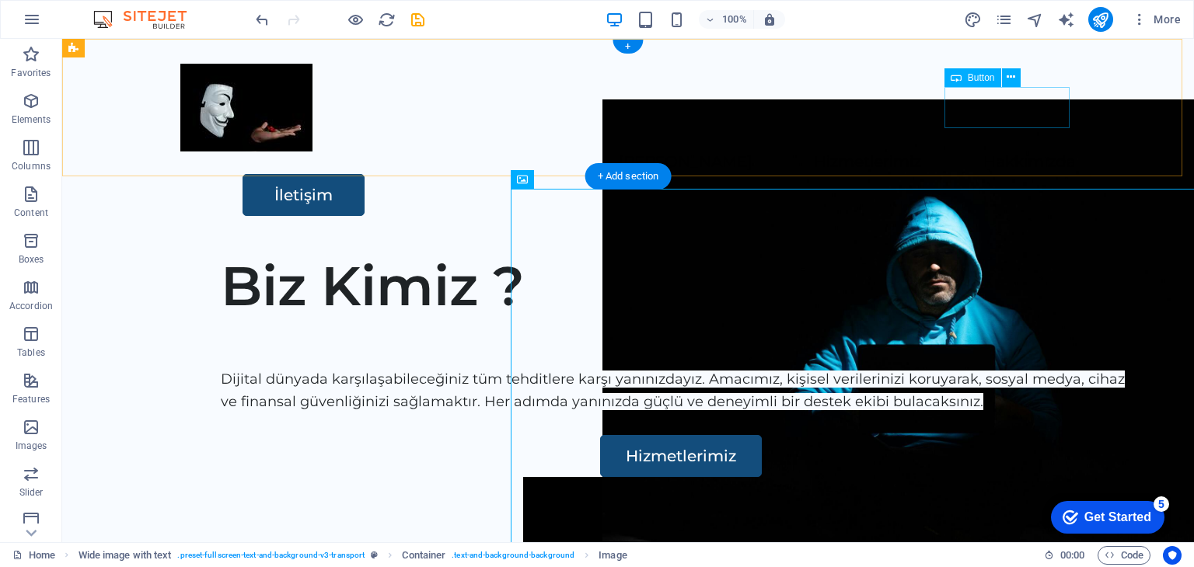
click at [1045, 174] on div "İletişim" at bounding box center [659, 195] width 833 height 42
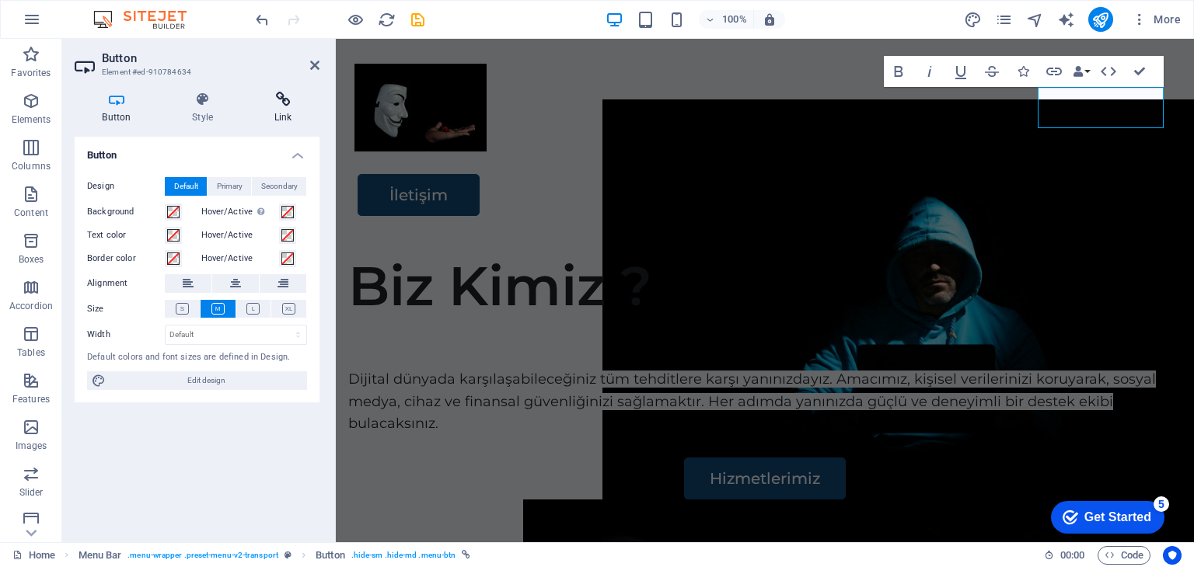
click at [277, 109] on h4 "Link" at bounding box center [282, 108] width 73 height 33
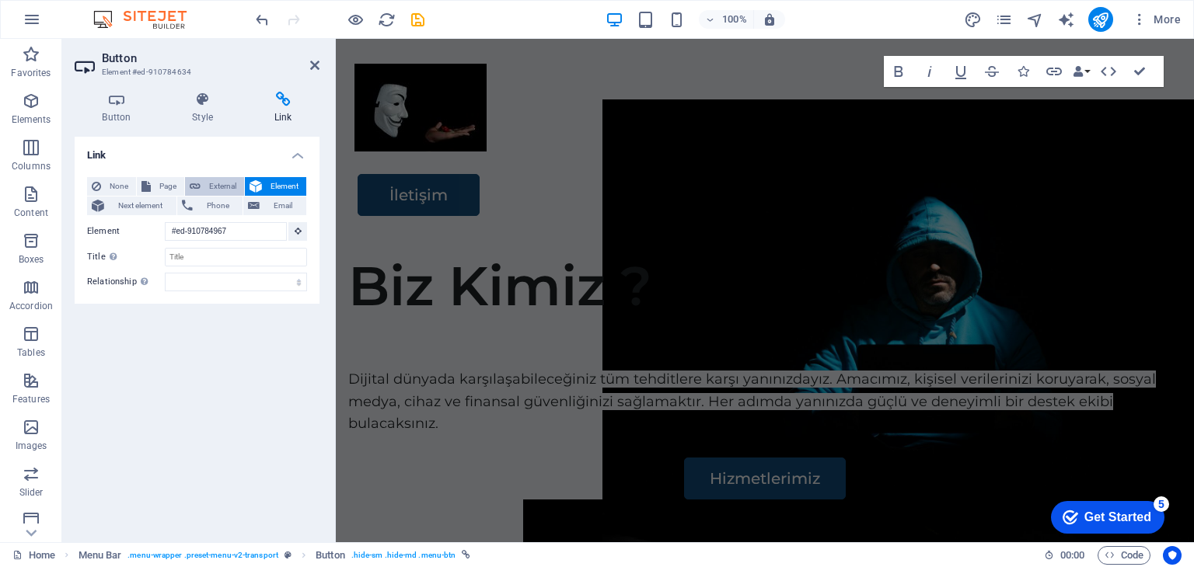
click at [215, 177] on span "External" at bounding box center [222, 186] width 34 height 19
select select "blank"
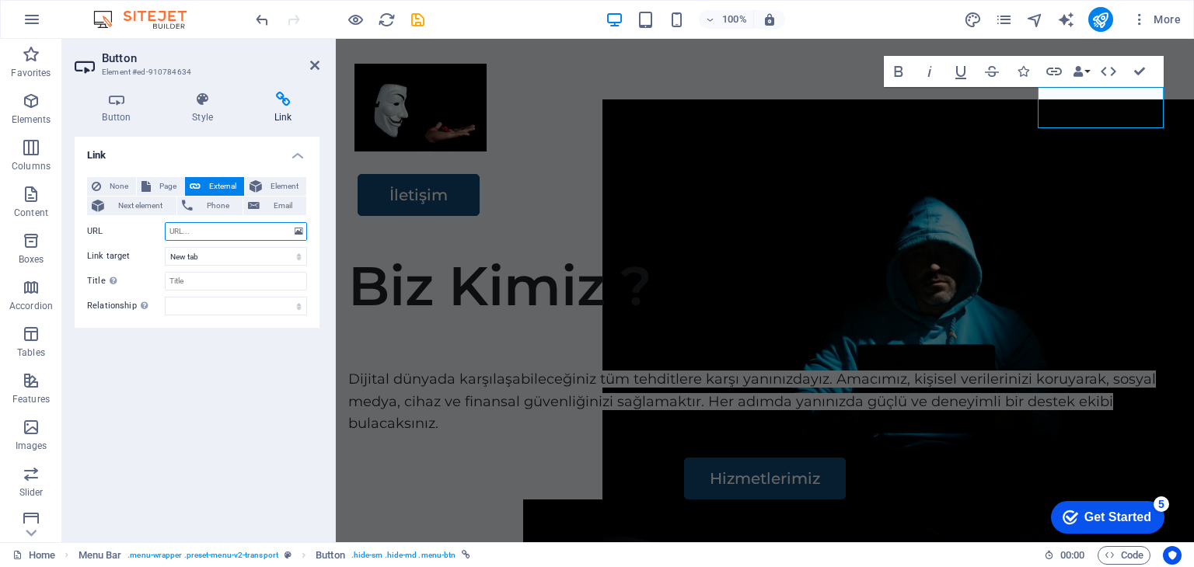
paste input "[URL][DOMAIN_NAME]"
type input "[URL][DOMAIN_NAME]"
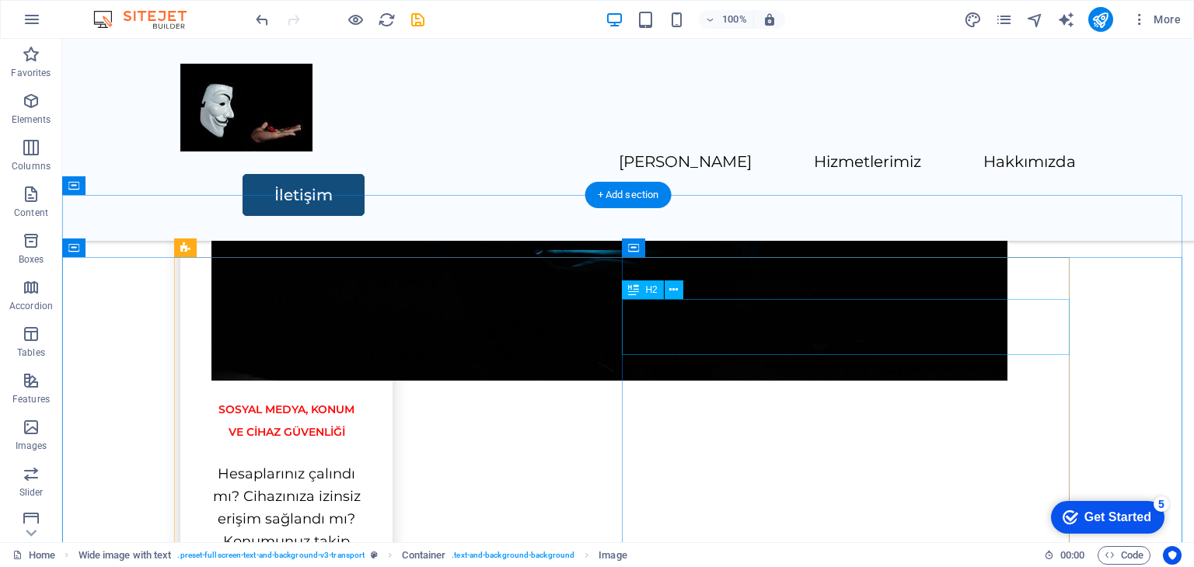
scroll to position [2114, 0]
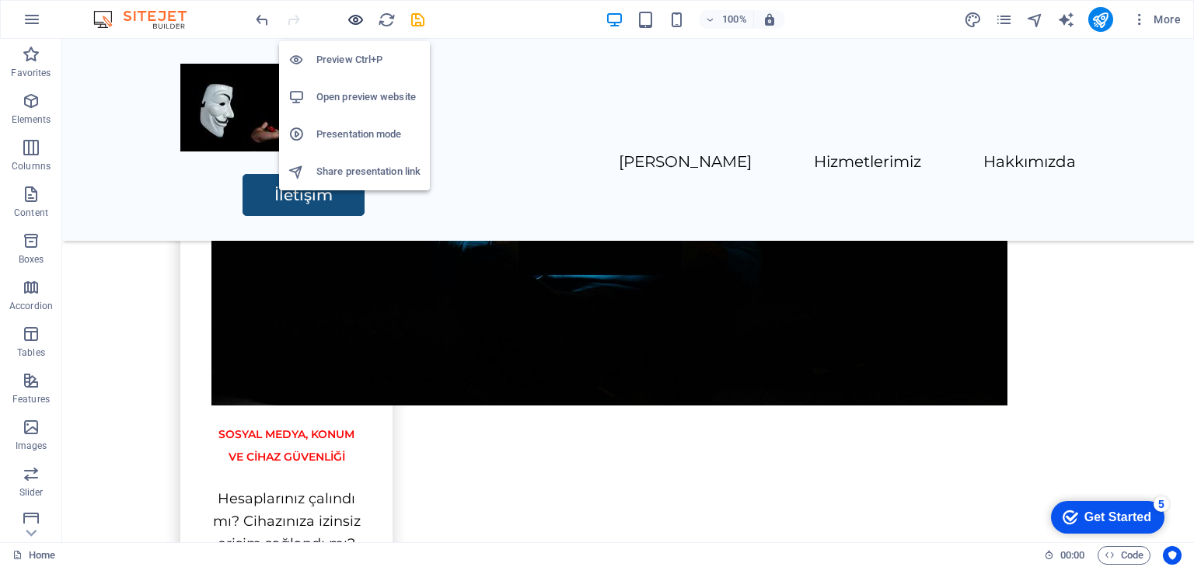
click at [358, 19] on icon "button" at bounding box center [356, 20] width 18 height 18
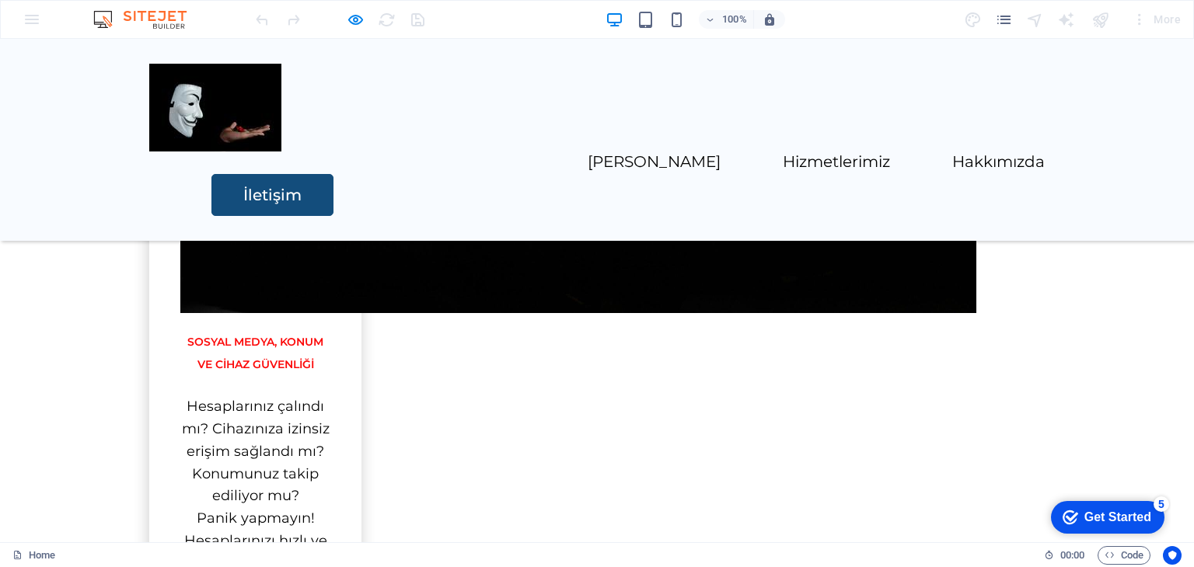
scroll to position [2192, 0]
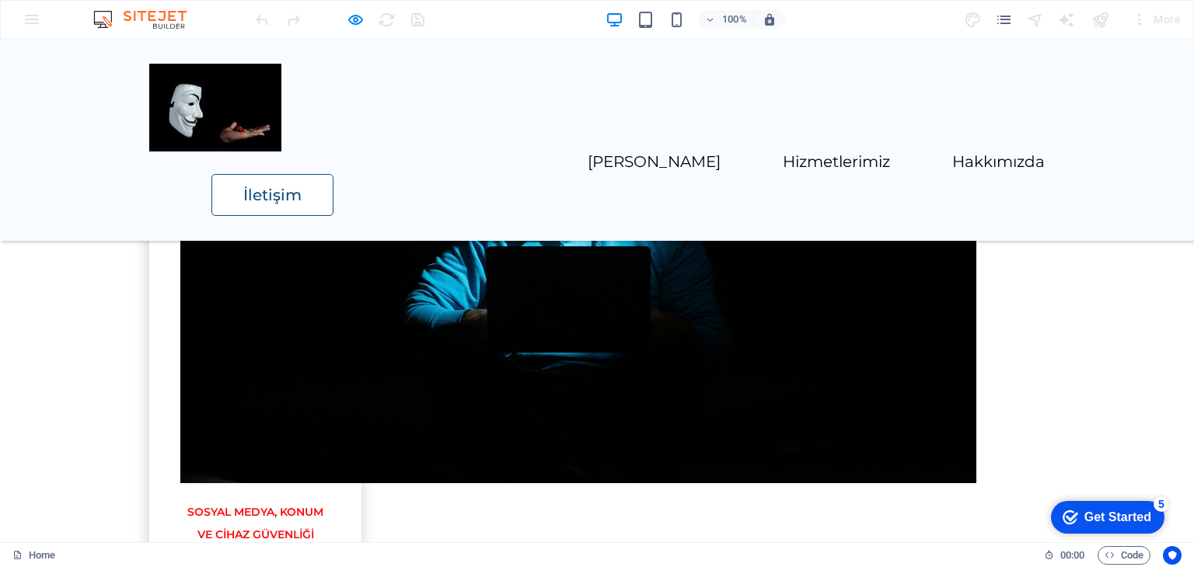
click at [333, 174] on link "İletişim" at bounding box center [272, 195] width 122 height 42
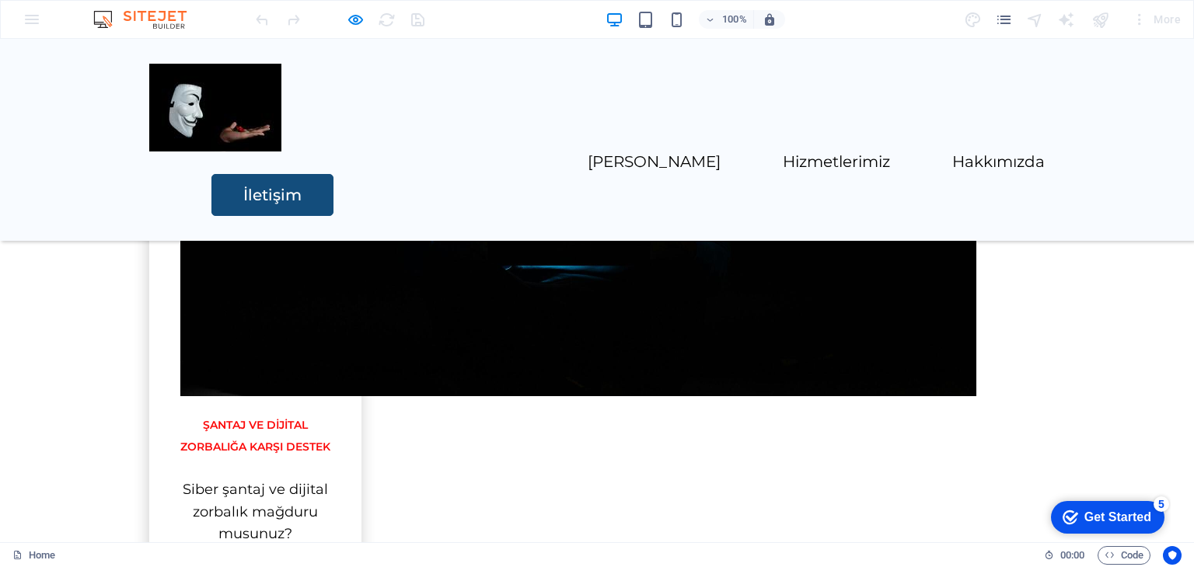
scroll to position [1026, 0]
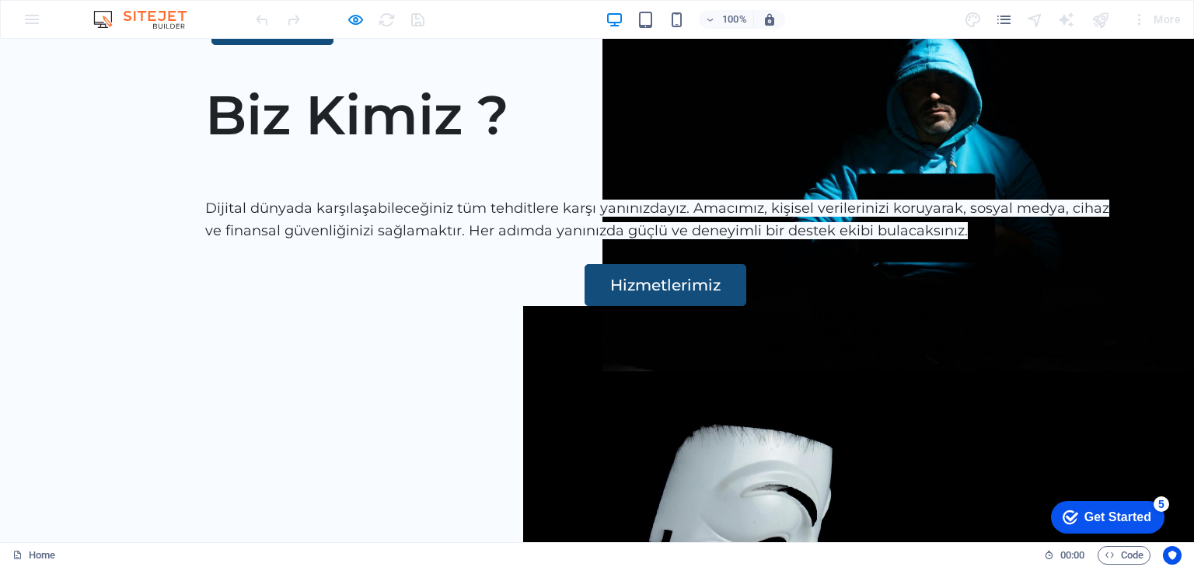
scroll to position [0, 0]
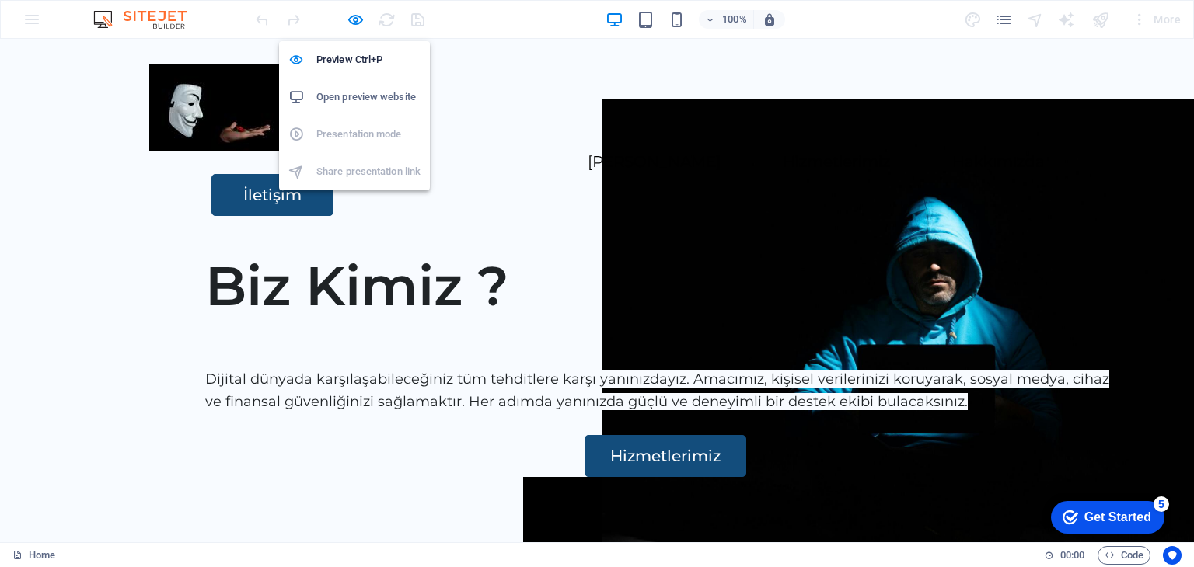
drag, startPoint x: 358, startPoint y: 16, endPoint x: 633, endPoint y: 16, distance: 274.4
click at [359, 18] on icon "button" at bounding box center [356, 20] width 18 height 18
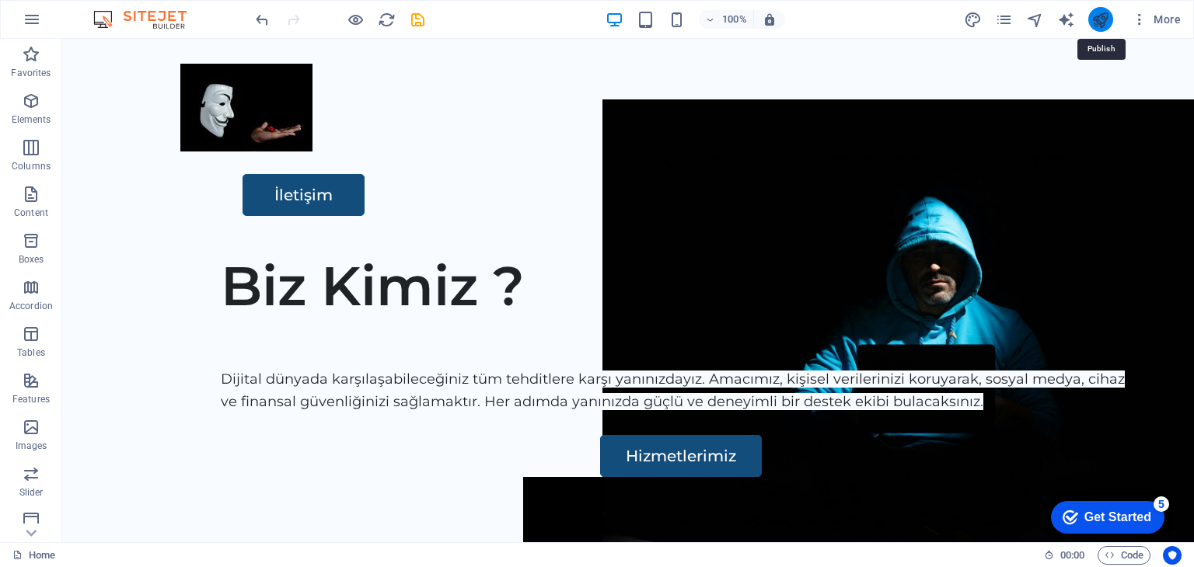
click at [1091, 23] on icon "publish" at bounding box center [1100, 20] width 18 height 18
